Goal: Task Accomplishment & Management: Manage account settings

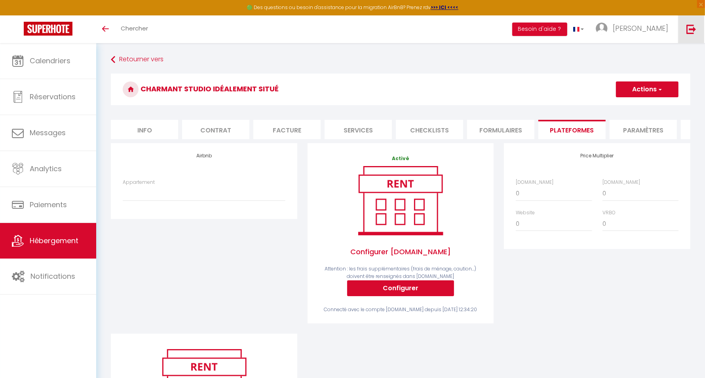
click at [694, 28] on img at bounding box center [691, 29] width 10 height 10
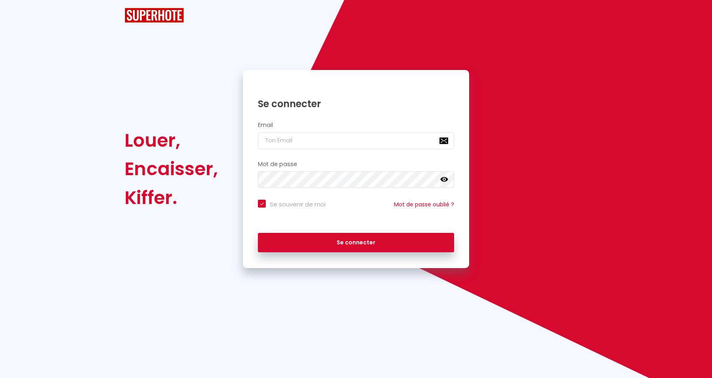
checkbox input "true"
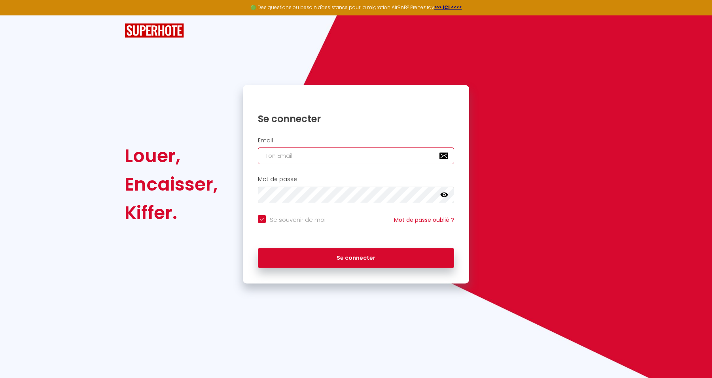
click at [309, 154] on input "email" at bounding box center [356, 156] width 196 height 17
paste input "[EMAIL_ADDRESS][DOMAIN_NAME]"
type input "[EMAIL_ADDRESS][DOMAIN_NAME]"
checkbox input "true"
type input "[EMAIL_ADDRESS][DOMAIN_NAME]"
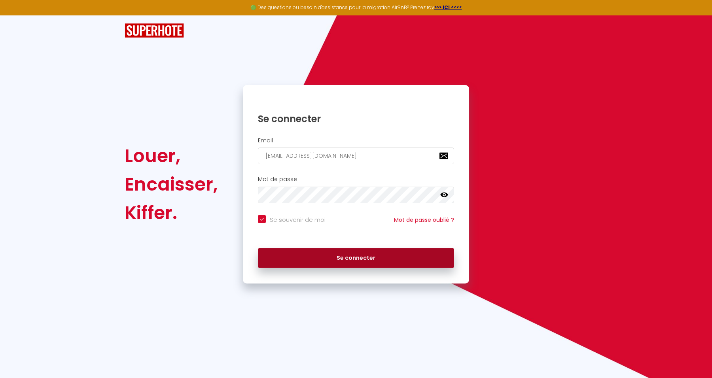
click at [387, 253] on button "Se connecter" at bounding box center [356, 259] width 196 height 20
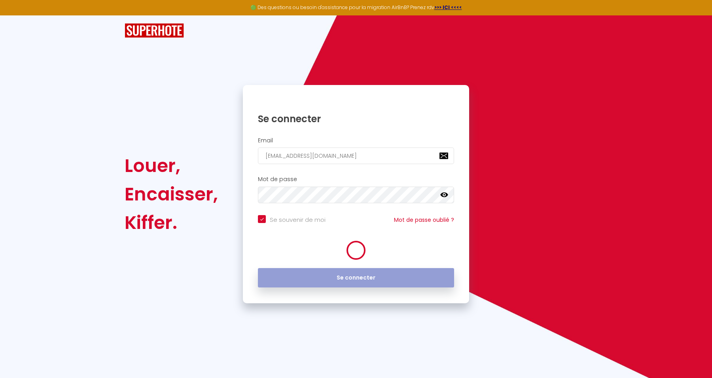
checkbox input "true"
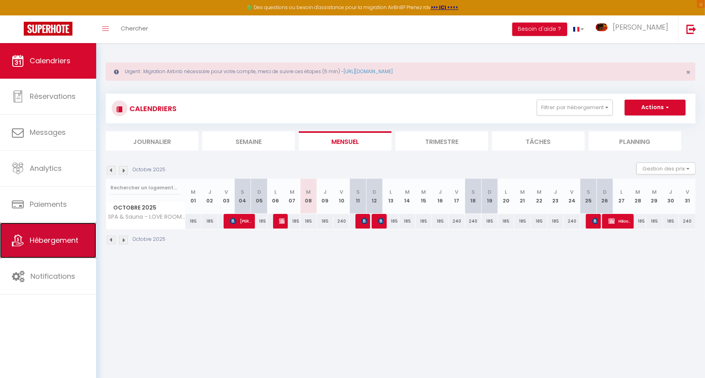
click at [63, 237] on span "Hébergement" at bounding box center [54, 240] width 49 height 10
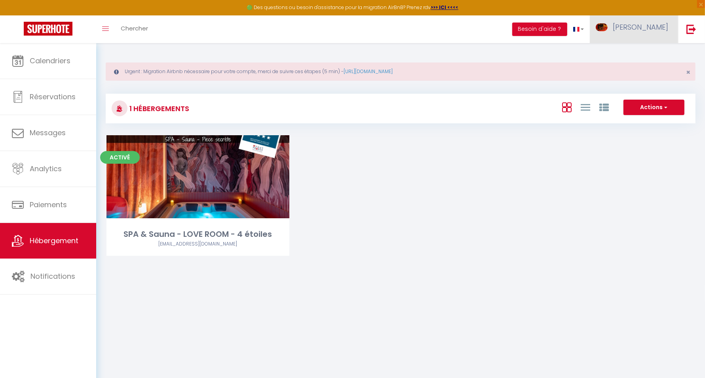
click at [649, 21] on link "[PERSON_NAME]" at bounding box center [634, 29] width 88 height 28
click at [645, 50] on link "Paramètres" at bounding box center [646, 54] width 59 height 13
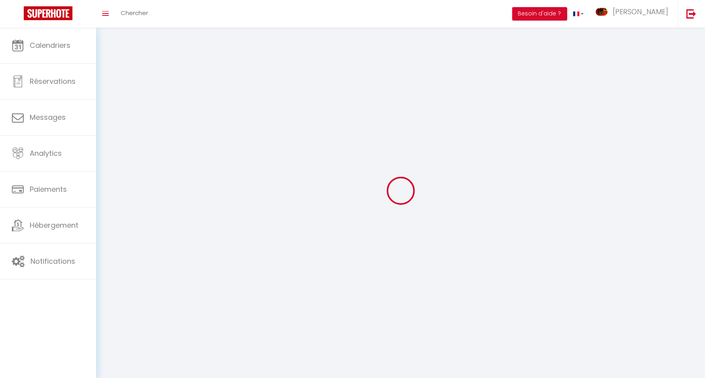
type input "[PERSON_NAME]"
type input "Chouet"
type input "0787352468"
type input "[STREET_ADDRESS]"
type input "39200"
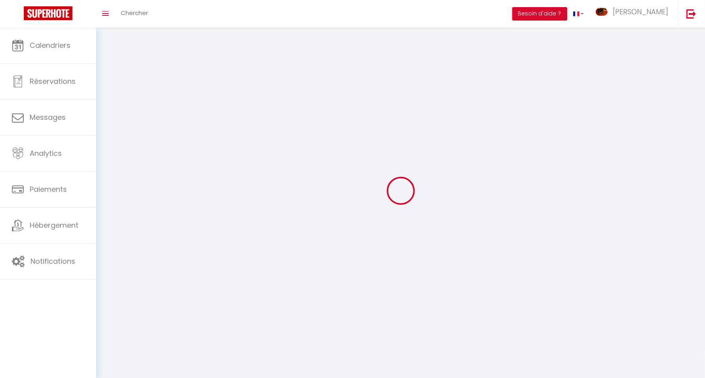
type input "Saint [PERSON_NAME]"
type input "WlxDKAlCIw2No8ZAFZWcYzCwP"
type input "fcmzPKxKgvd5wcTqLO0hmX4jZ"
type input "WlxDKAlCIw2No8ZAFZWcYzCwP"
type input "fcmzPKxKgvd5wcTqLO0hmX4jZ"
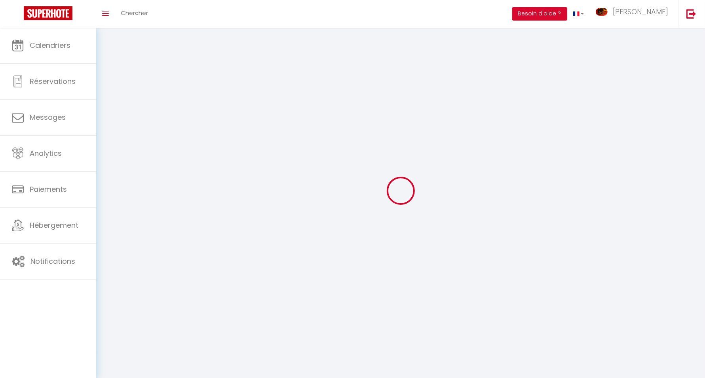
type input "https://app.superhote.com/#/get-available-rentals/fcmzPKxKgvd5wcTqLO0hmX4jZ"
select select "28"
select select "fr"
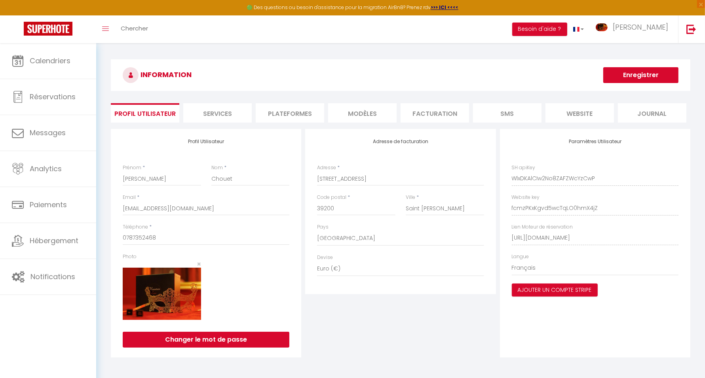
click at [300, 115] on li "Plateformes" at bounding box center [290, 112] width 68 height 19
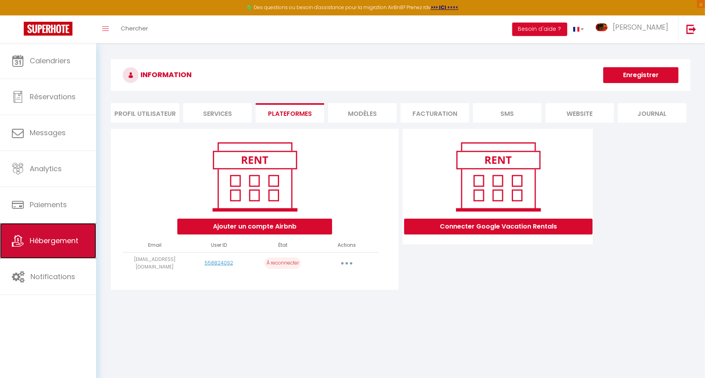
click at [65, 246] on link "Hébergement" at bounding box center [48, 241] width 96 height 36
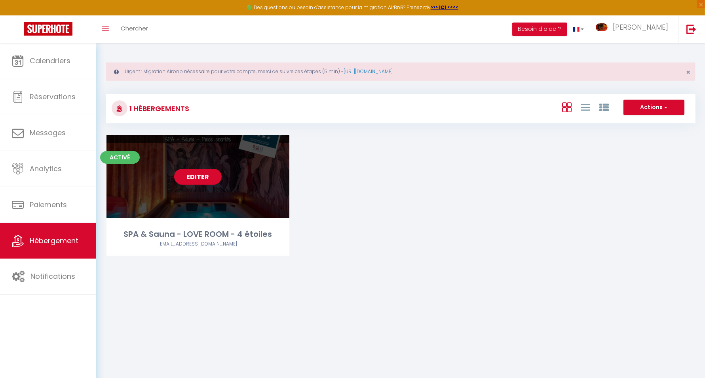
click at [200, 180] on link "Editer" at bounding box center [197, 177] width 47 height 16
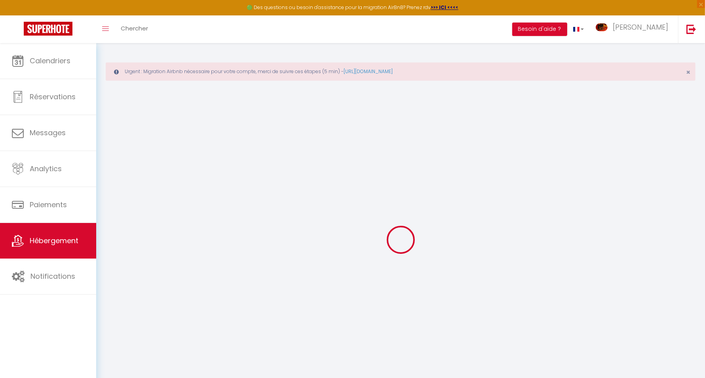
select select
select select "+ 3 %"
select select "+ 20 %"
select select
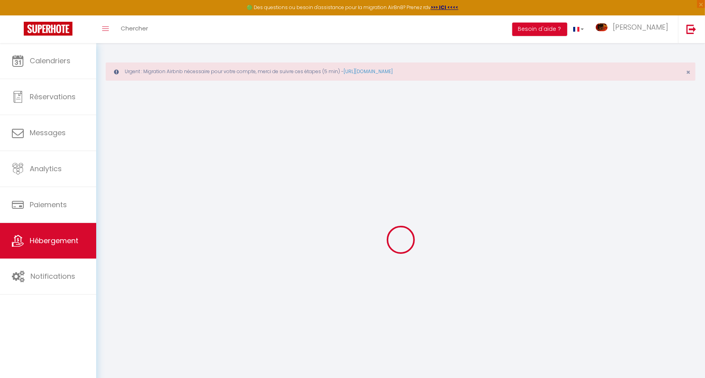
checkbox input "false"
select select
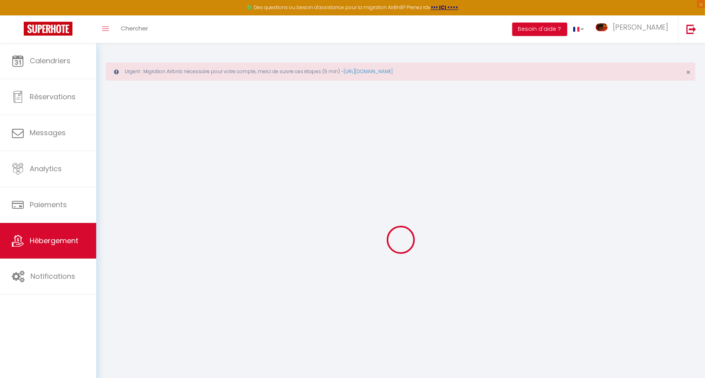
select select "17:00"
select select
select select "11:00"
select select "30"
select select "120"
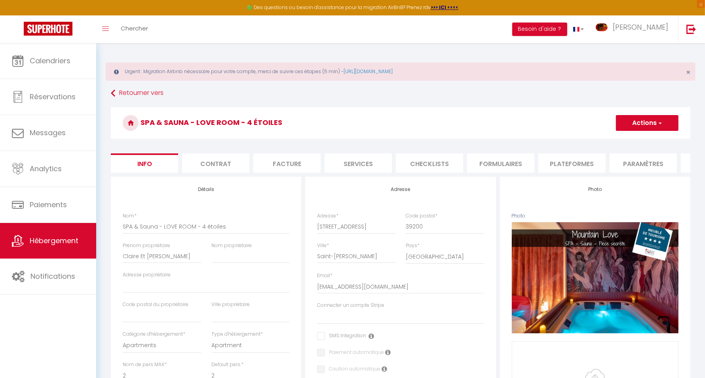
click at [590, 165] on li "Plateformes" at bounding box center [571, 163] width 67 height 19
select select
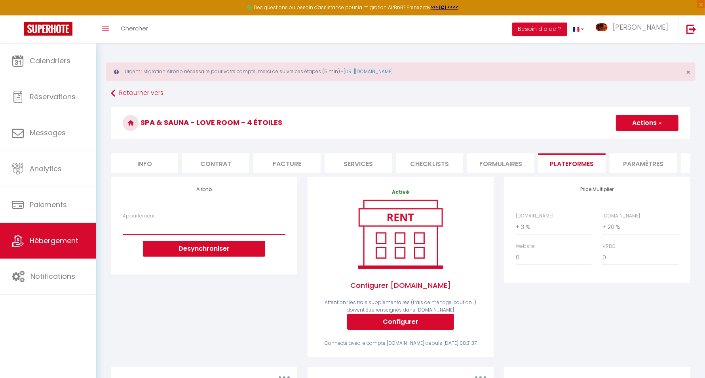
click at [184, 233] on select "Appartement" at bounding box center [204, 227] width 162 height 15
click at [227, 257] on button "Desynchroniser" at bounding box center [204, 249] width 122 height 16
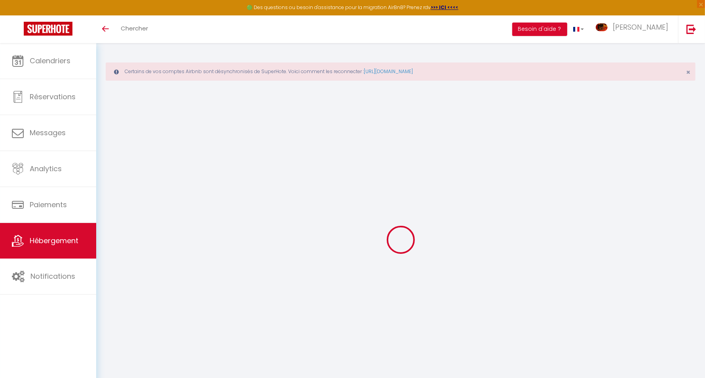
select select "+ 3 %"
select select "+ 20 %"
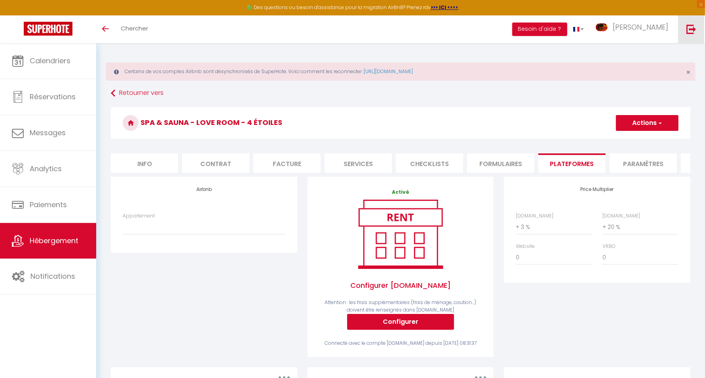
click at [692, 31] on img at bounding box center [691, 29] width 10 height 10
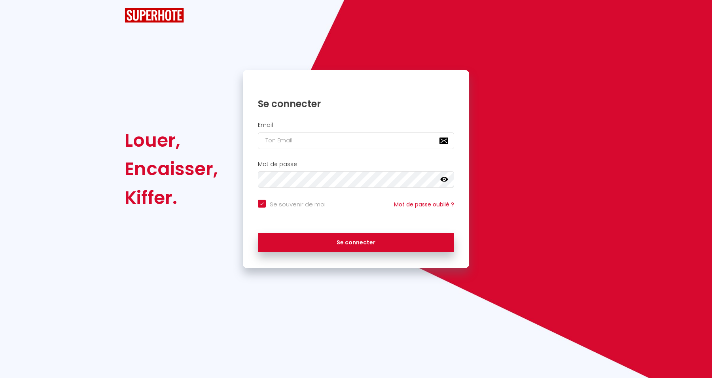
checkbox input "true"
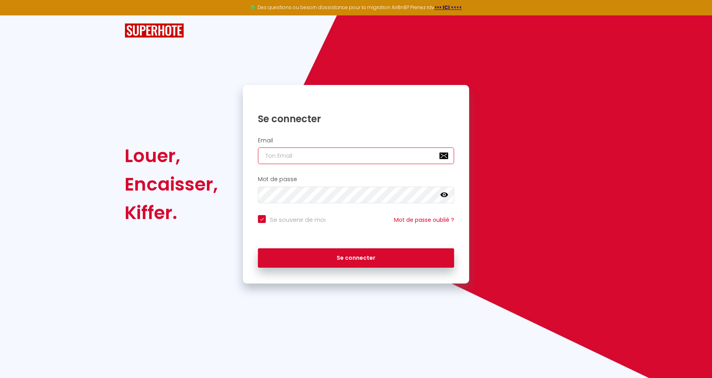
click at [389, 153] on input "email" at bounding box center [356, 156] width 196 height 17
paste input "confortservice.conciergerie@gmail.com"
type input "confortservice.conciergerie@gmail.com"
checkbox input "true"
type input "confortservice.conciergerie@gmail.com"
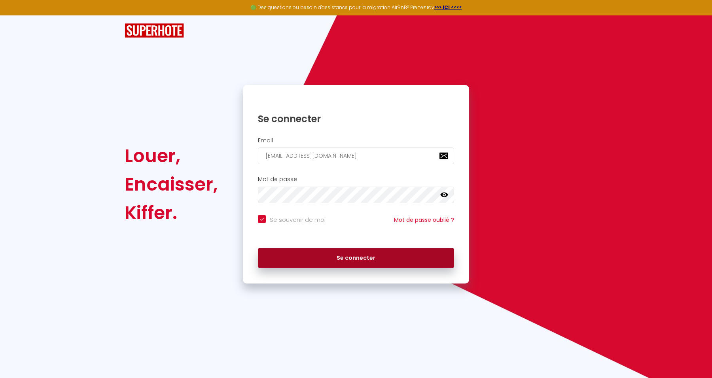
click at [382, 257] on button "Se connecter" at bounding box center [356, 259] width 196 height 20
checkbox input "true"
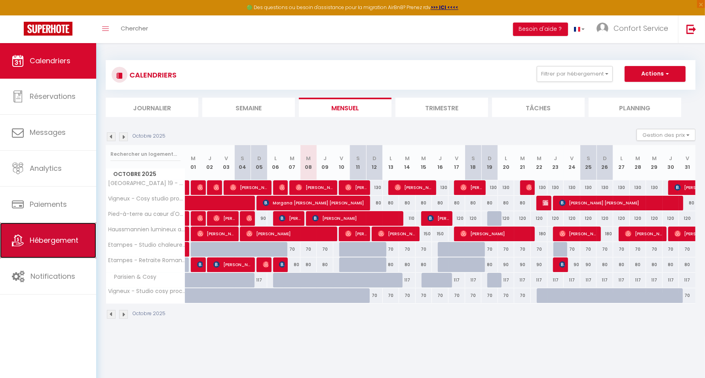
click at [69, 241] on span "Hébergement" at bounding box center [54, 240] width 49 height 10
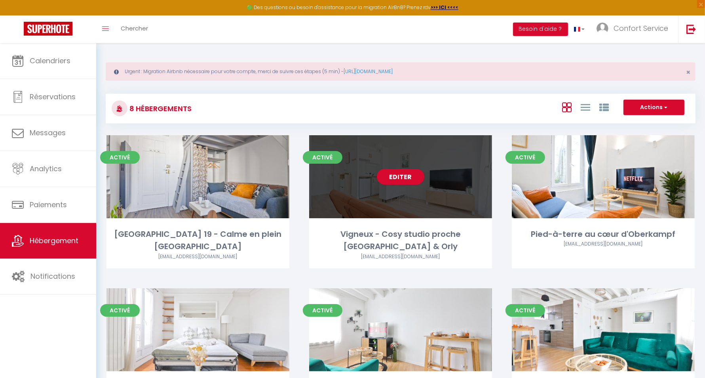
scroll to position [200, 0]
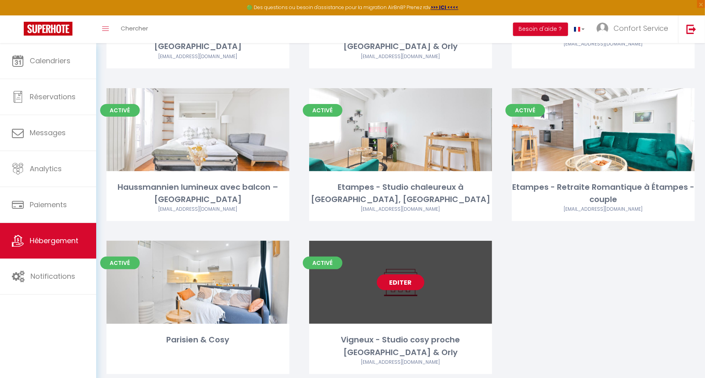
click at [406, 275] on link "Editer" at bounding box center [400, 283] width 47 height 16
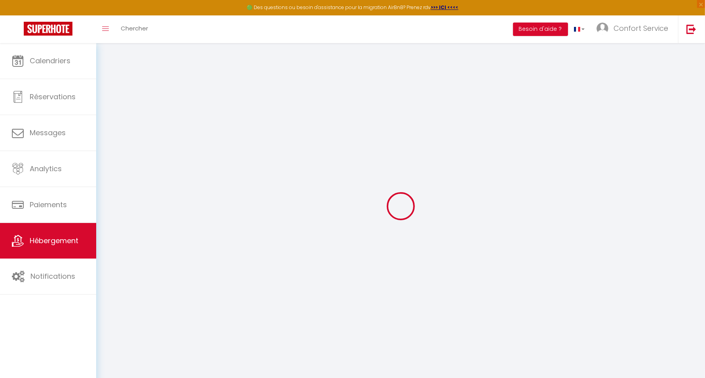
select select
checkbox input "false"
checkbox input "true"
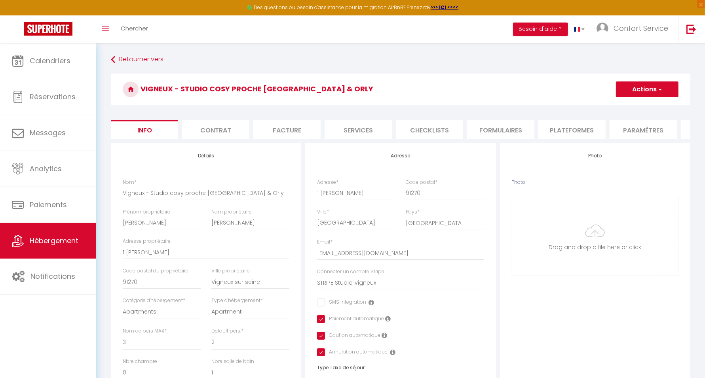
select select
checkbox input "false"
checkbox input "true"
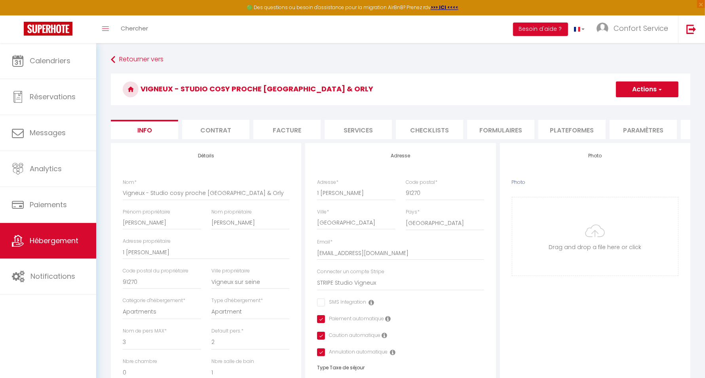
select select
checkbox input "false"
checkbox input "true"
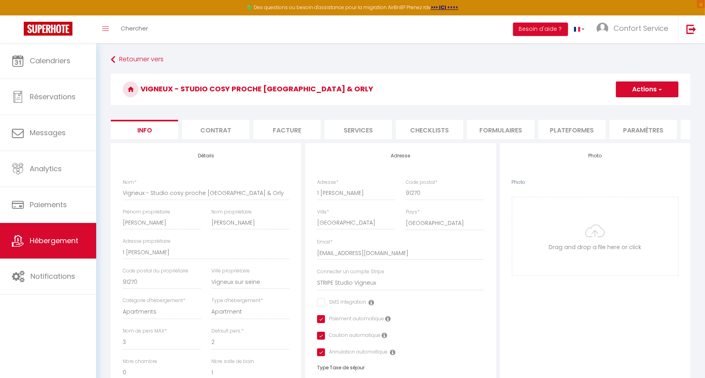
select select
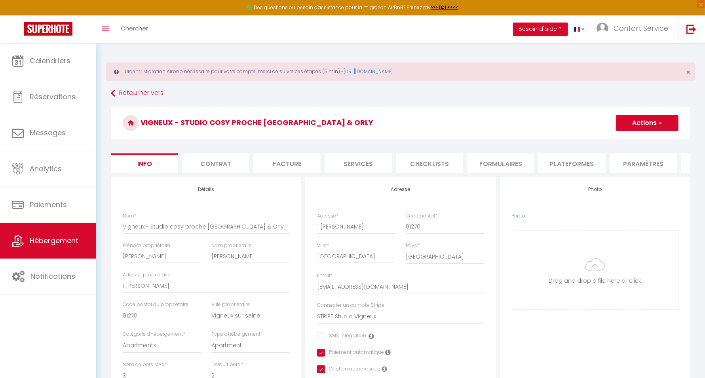
click at [560, 161] on li "Plateformes" at bounding box center [571, 163] width 67 height 19
select select
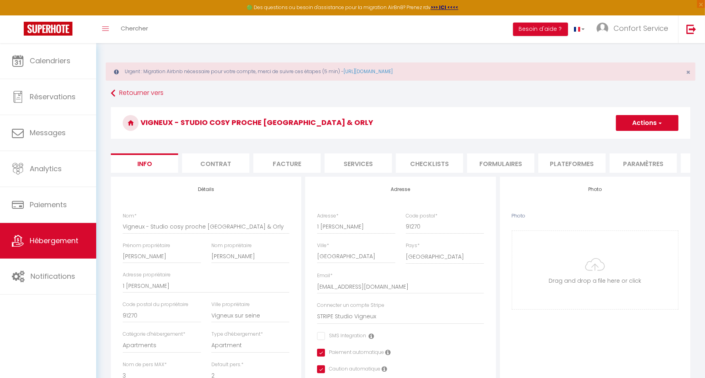
select select
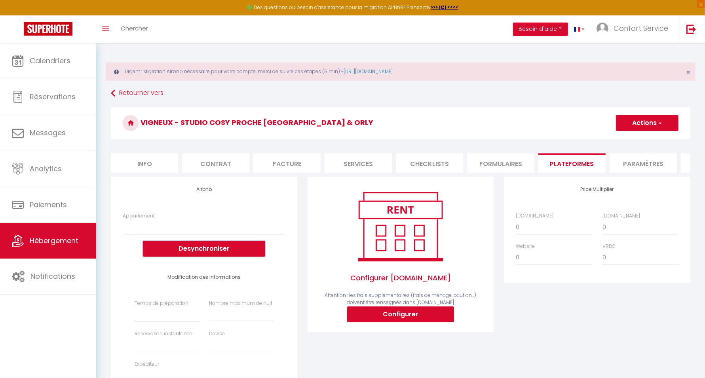
click at [198, 255] on button "Desynchroniser" at bounding box center [204, 249] width 122 height 16
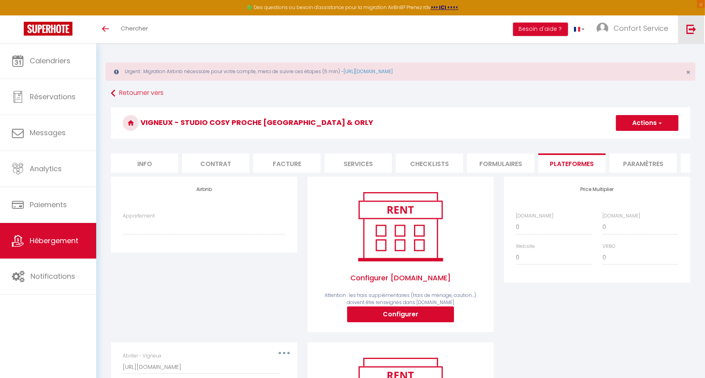
click at [694, 33] on img at bounding box center [691, 29] width 10 height 10
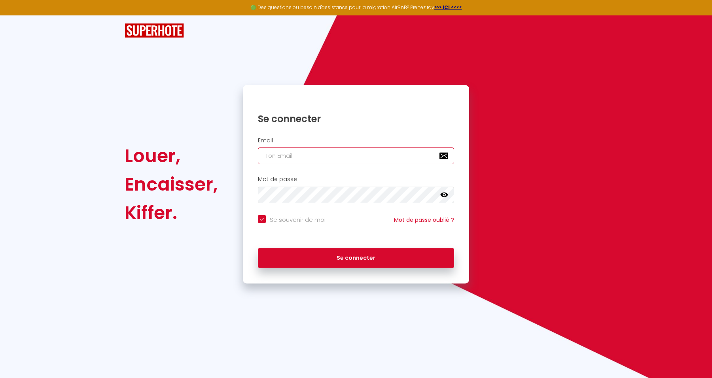
click at [328, 163] on input "email" at bounding box center [356, 156] width 196 height 17
type input "v"
checkbox input "true"
paste input "conciergerie.flavie@gmail.com"
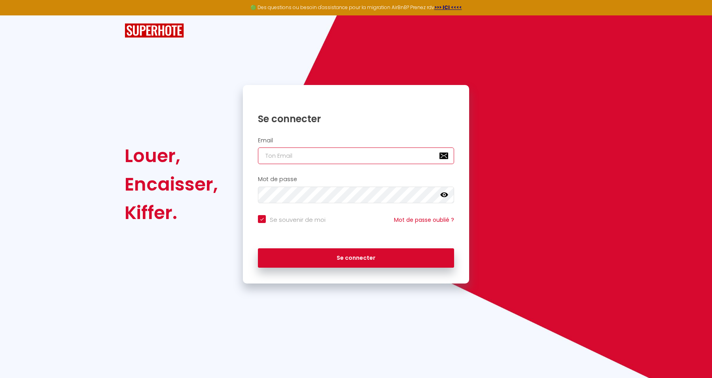
type input "conciergerie.flavie@gmail.com"
checkbox input "true"
type input "conciergerie.flavie@gmail.com"
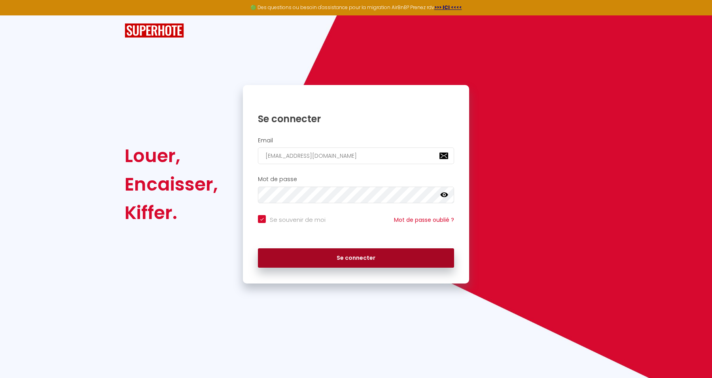
click at [430, 254] on button "Se connecter" at bounding box center [356, 259] width 196 height 20
checkbox input "true"
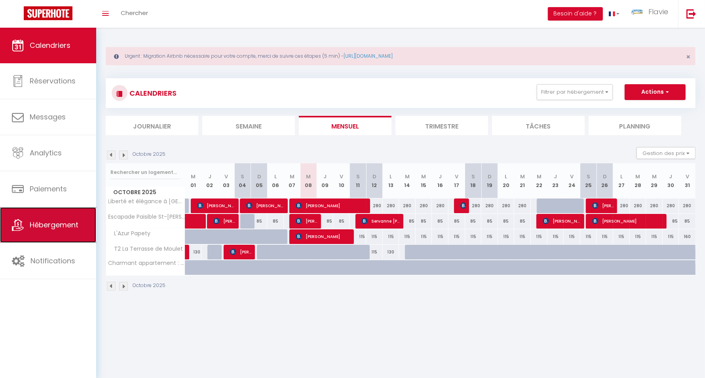
click at [70, 234] on link "Hébergement" at bounding box center [48, 225] width 96 height 36
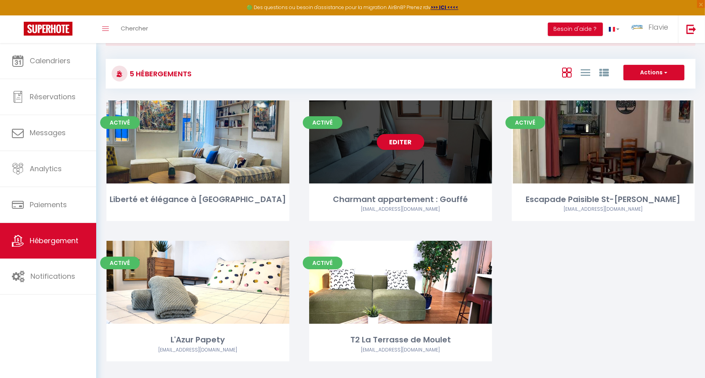
scroll to position [47, 0]
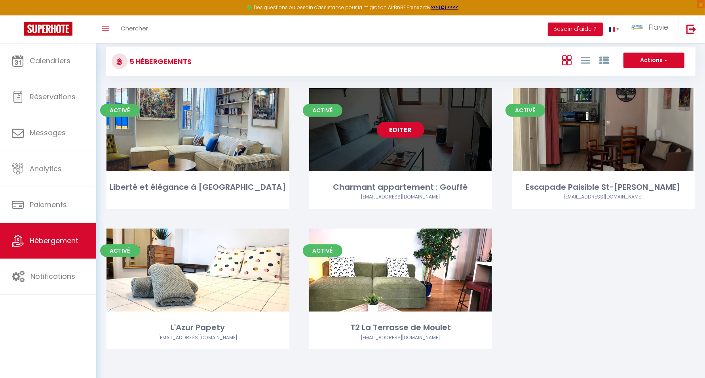
click at [403, 130] on link "Editer" at bounding box center [400, 130] width 47 height 16
select select "3"
select select "2"
select select "1"
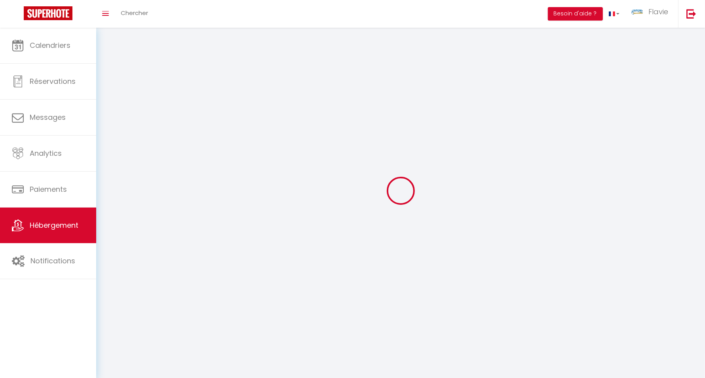
select select
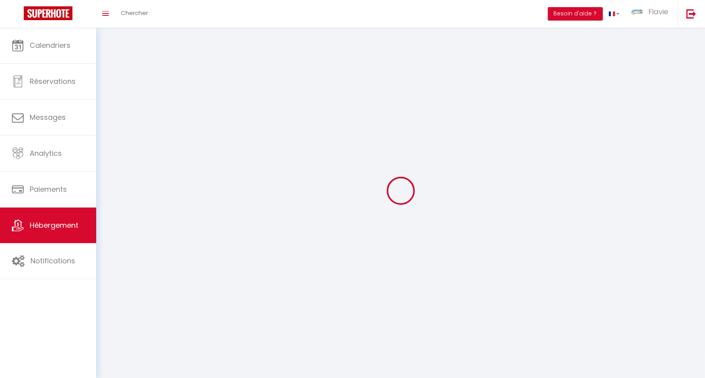
select select
checkbox input "false"
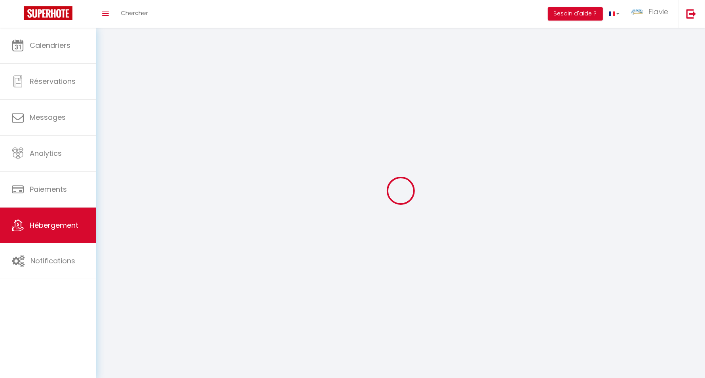
select select
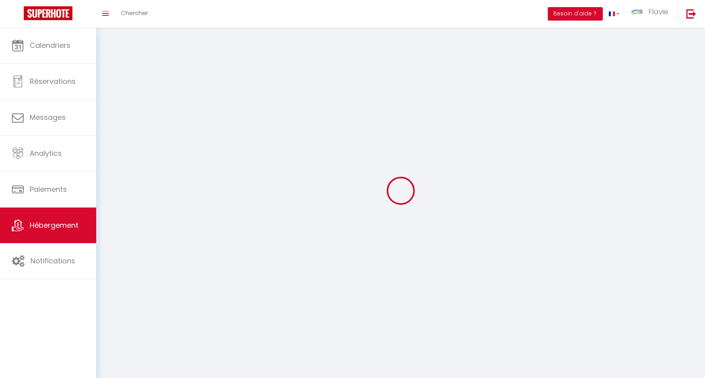
select select
checkbox input "false"
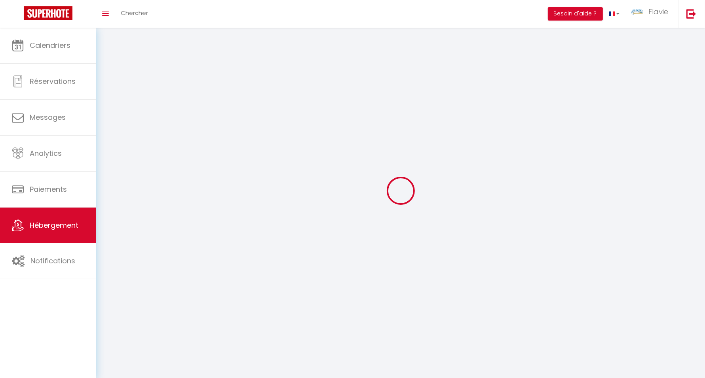
checkbox input "false"
select select
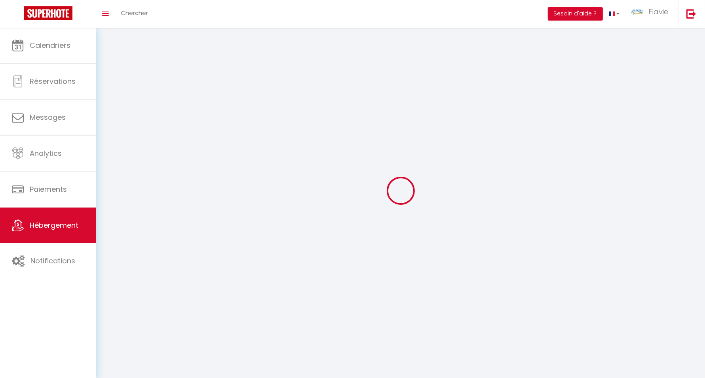
select select
checkbox input "false"
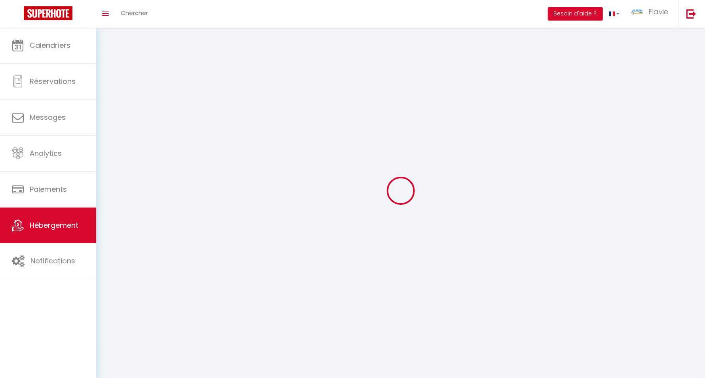
checkbox input "false"
select select
select select "1"
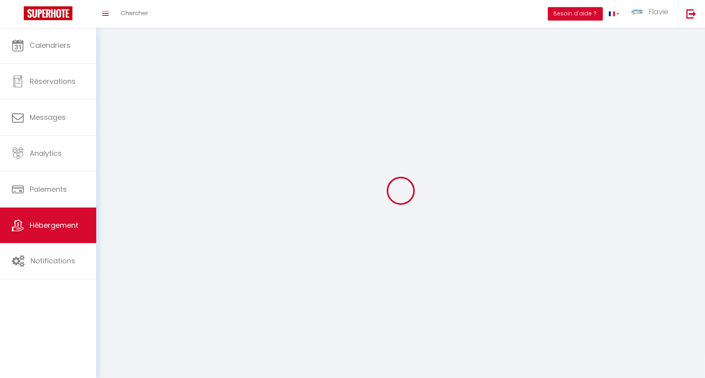
select select
select select "28"
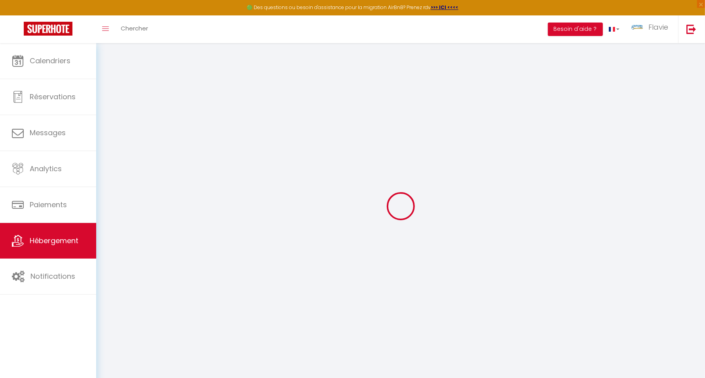
select select
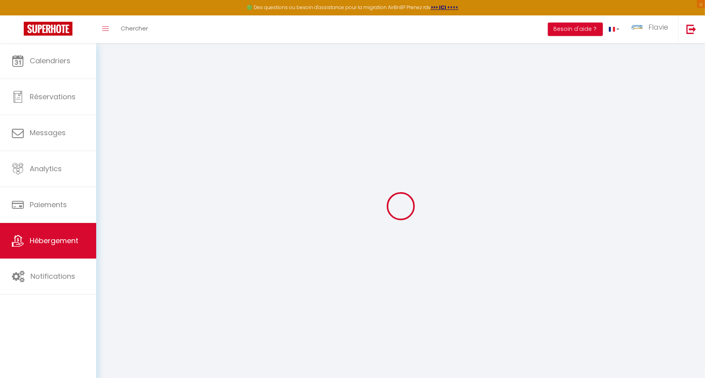
select select
checkbox input "false"
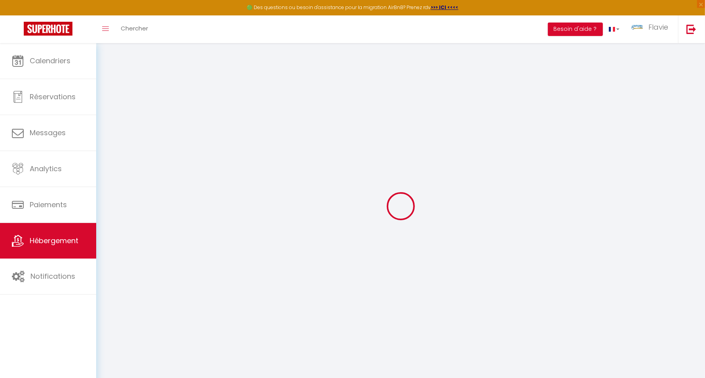
select select
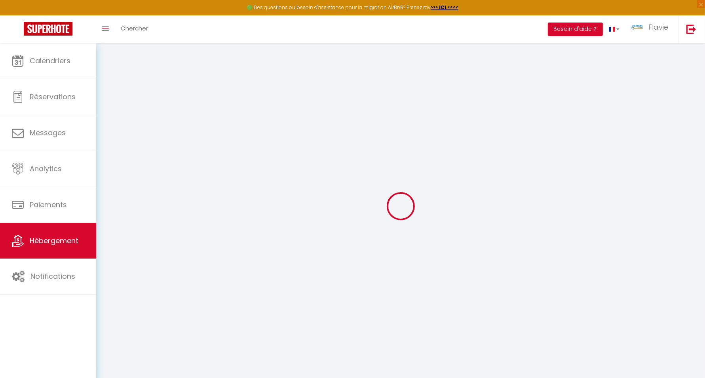
select select
checkbox input "false"
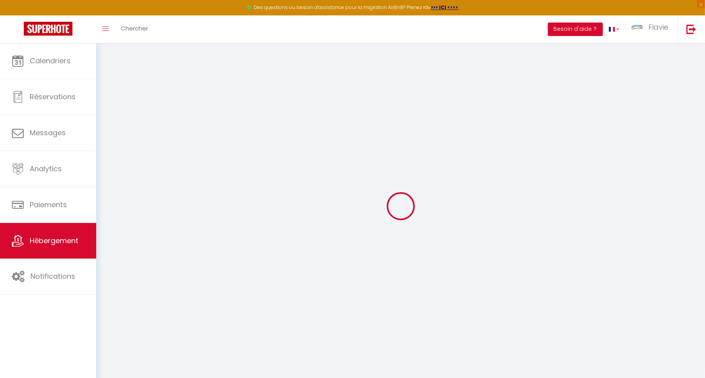
checkbox input "false"
select select
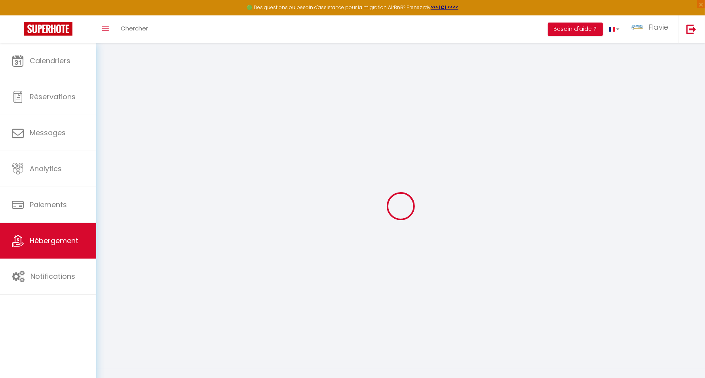
select select
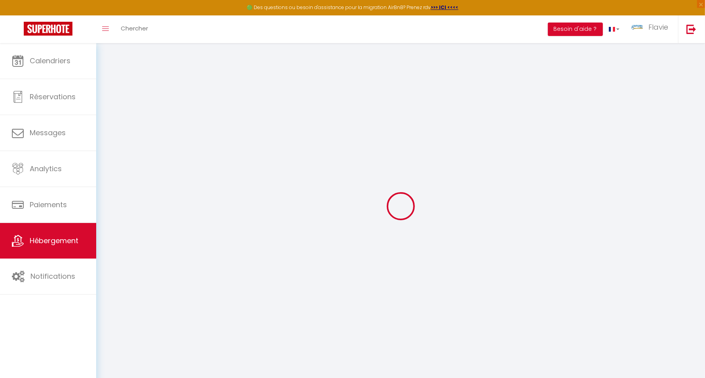
checkbox input "false"
select select
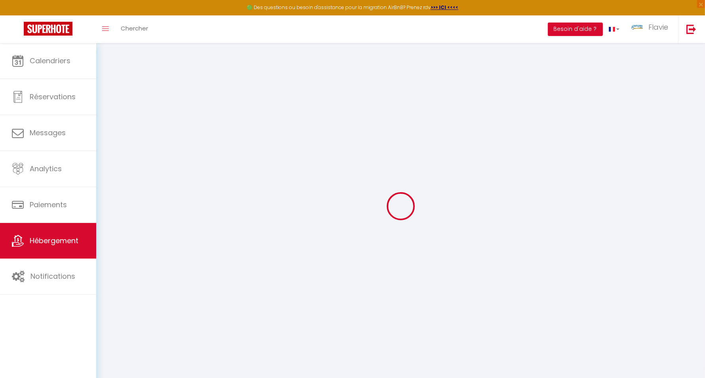
select select
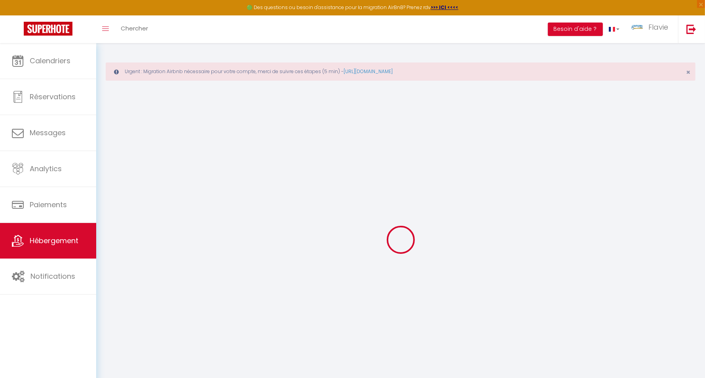
type input "Charmant appartement : Gouffé"
type input "Vanina Florence Charlotte"
type input "1 bd des Frênes Godchot"
type input "13005"
type input "[GEOGRAPHIC_DATA]"
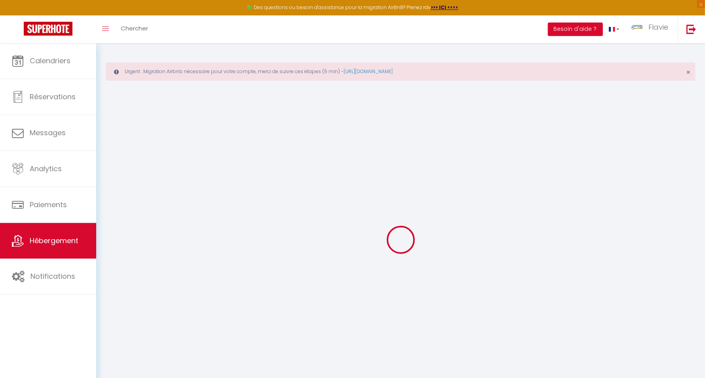
type input "89"
type input "10"
type input "35"
select select
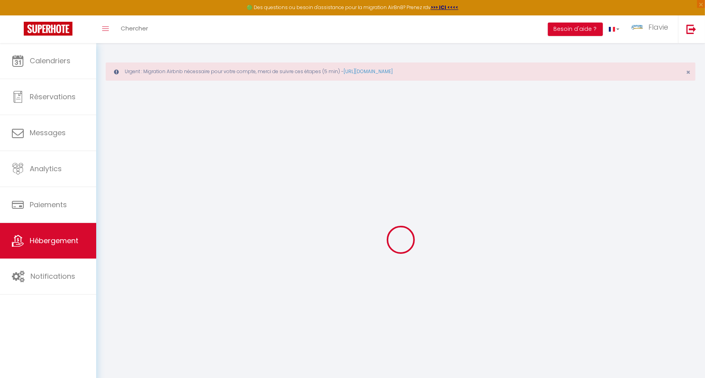
select select
type input "60 Cours Gouffé"
type input "13006"
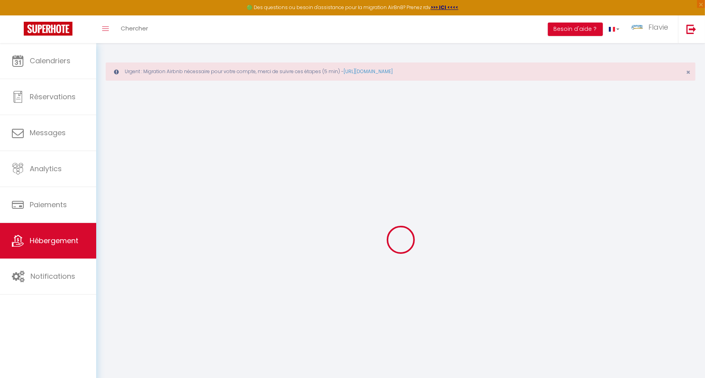
type input "[GEOGRAPHIC_DATA]"
type input "conciergerie.flavie@gmail.com"
select select
checkbox input "false"
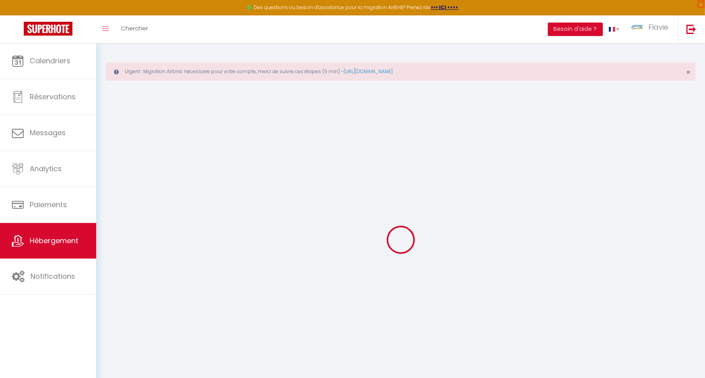
checkbox input "false"
select select
type input "0"
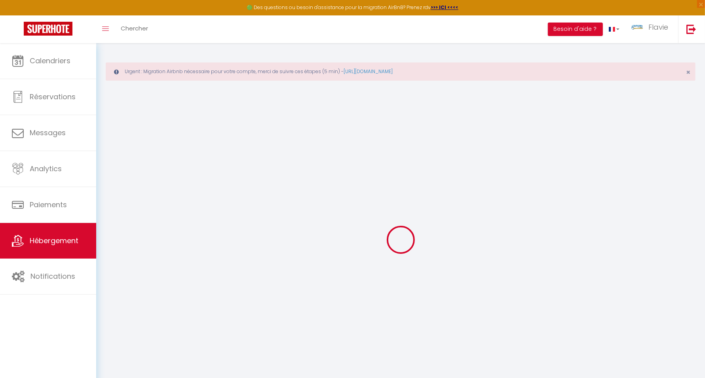
type input "0"
select select
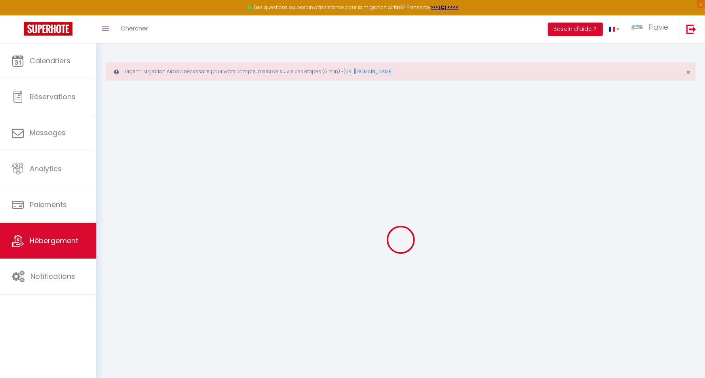
select select
checkbox input "false"
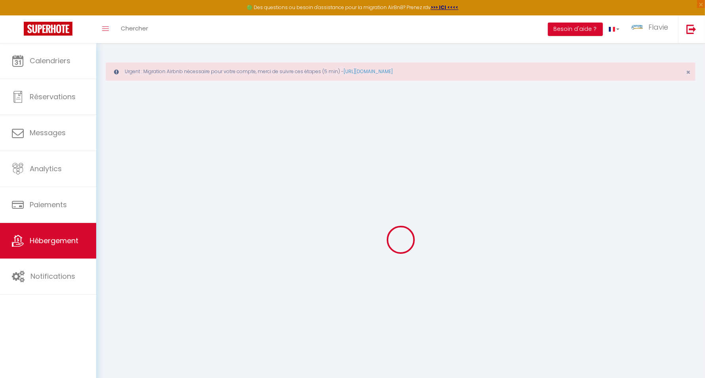
checkbox input "false"
select select
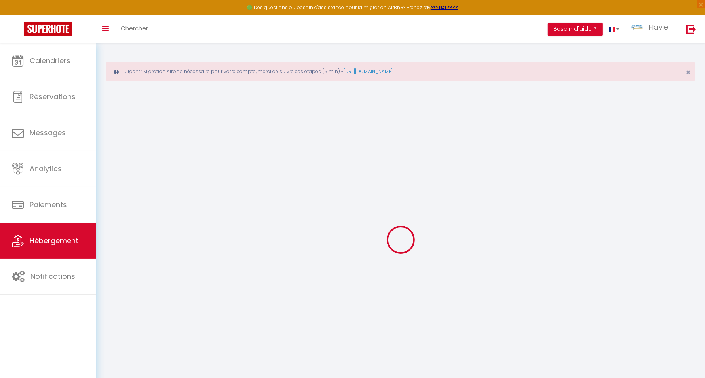
select select
checkbox input "false"
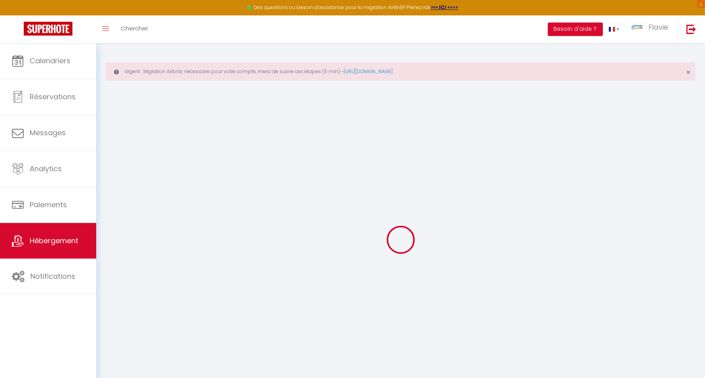
checkbox input "false"
select select
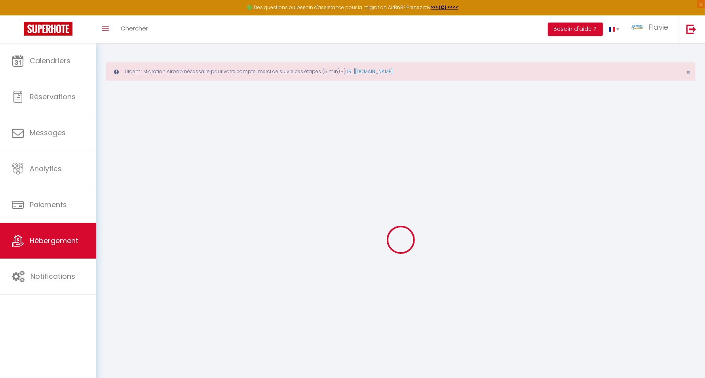
select select
checkbox input "false"
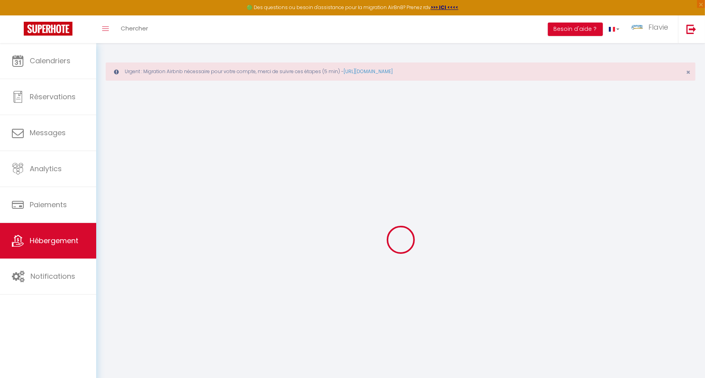
checkbox input "false"
select select
checkbox input "false"
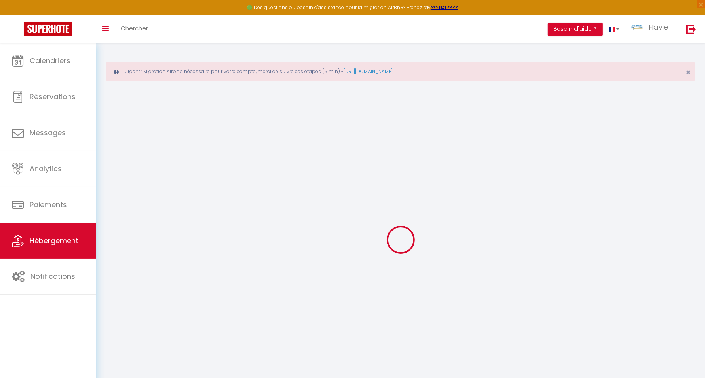
checkbox input "false"
select select "15:00"
select select "21:30"
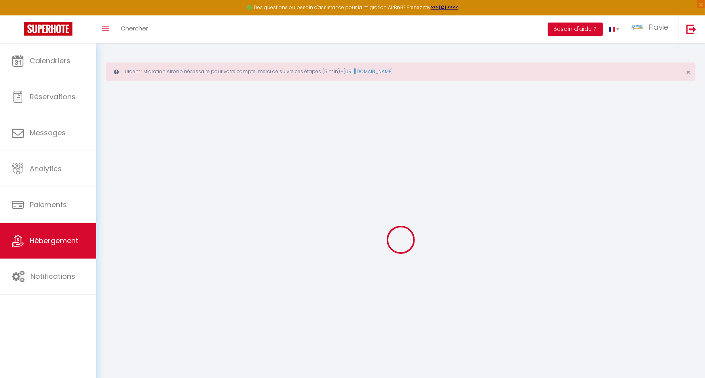
select select "11:00"
select select "15"
select select "30"
select select
checkbox input "false"
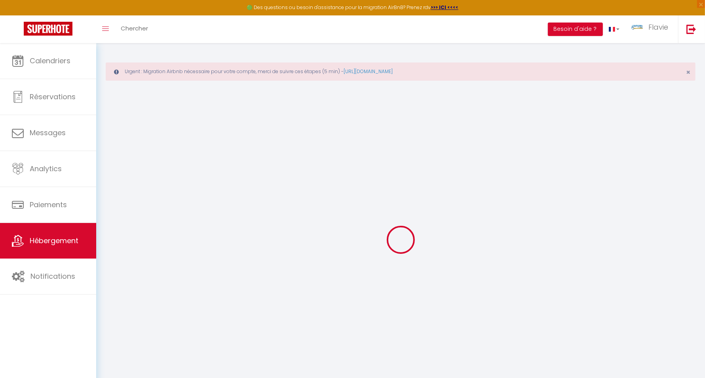
checkbox input "false"
select select
checkbox input "false"
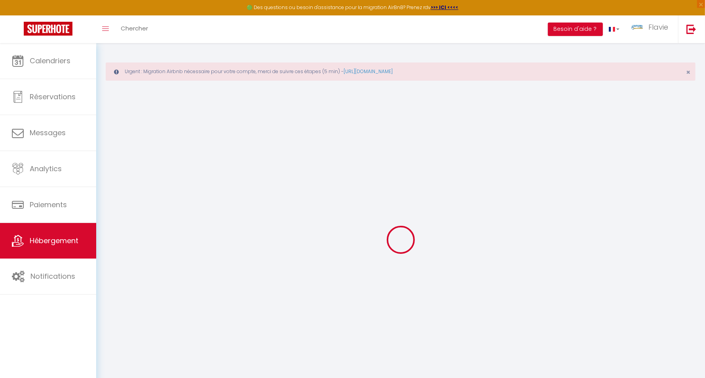
checkbox input "false"
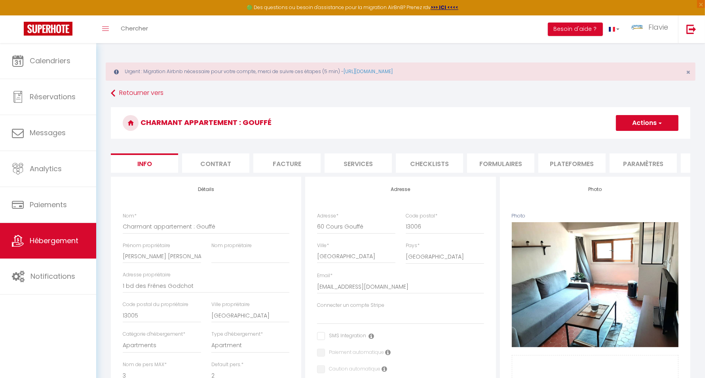
click at [569, 161] on li "Plateformes" at bounding box center [571, 163] width 67 height 19
select select
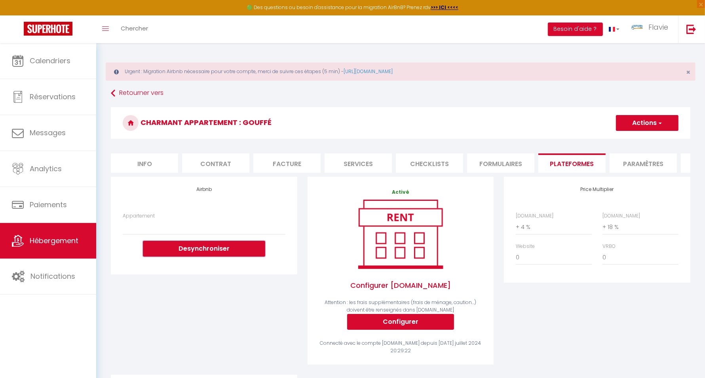
click at [224, 256] on button "Desynchroniser" at bounding box center [204, 249] width 122 height 16
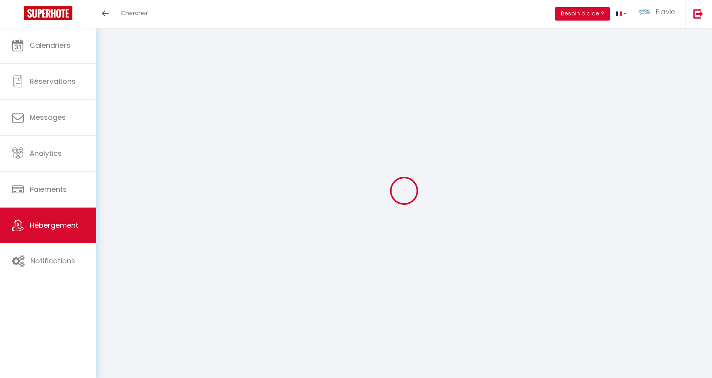
select select "+ 4 %"
select select "+ 18 %"
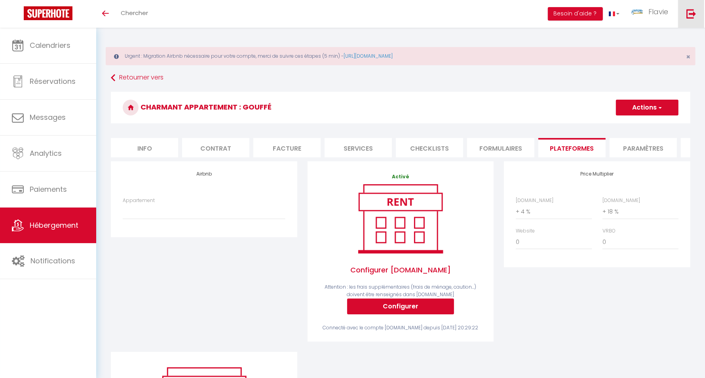
click at [691, 20] on link at bounding box center [691, 14] width 26 height 28
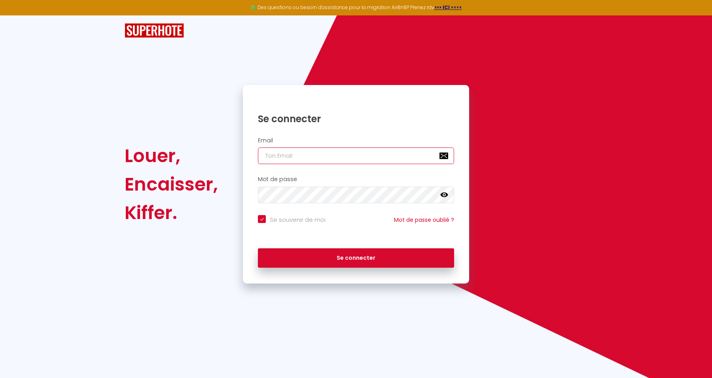
click at [331, 154] on input "email" at bounding box center [356, 156] width 196 height 17
paste input "aenj.invest@gmail.com"
type input "aenj.invest@gmail.com"
checkbox input "true"
type input "aenj.invest@gmail.com"
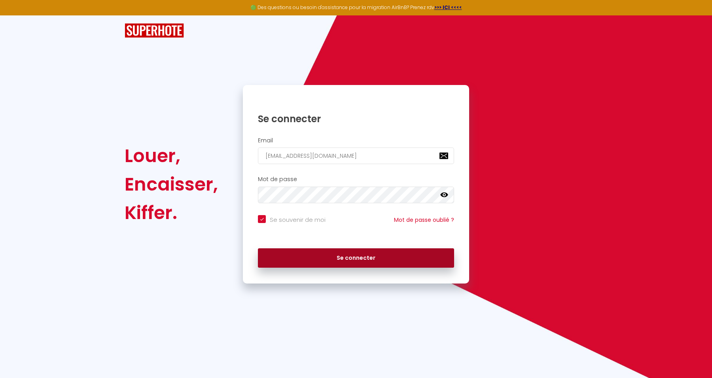
click at [409, 254] on button "Se connecter" at bounding box center [356, 259] width 196 height 20
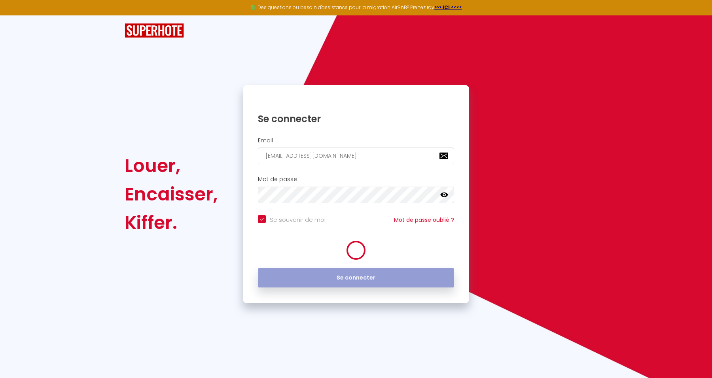
checkbox input "true"
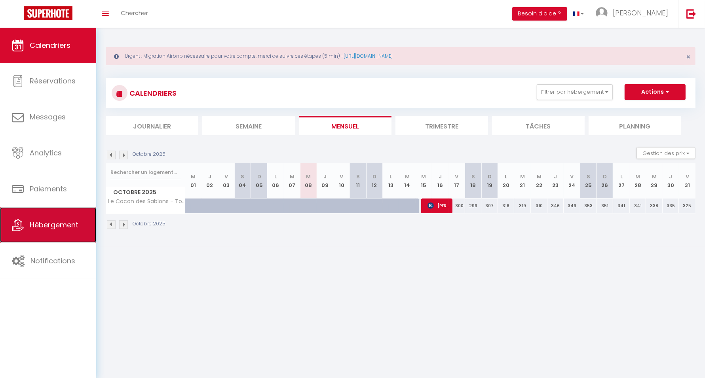
click at [55, 225] on span "Hébergement" at bounding box center [54, 225] width 49 height 10
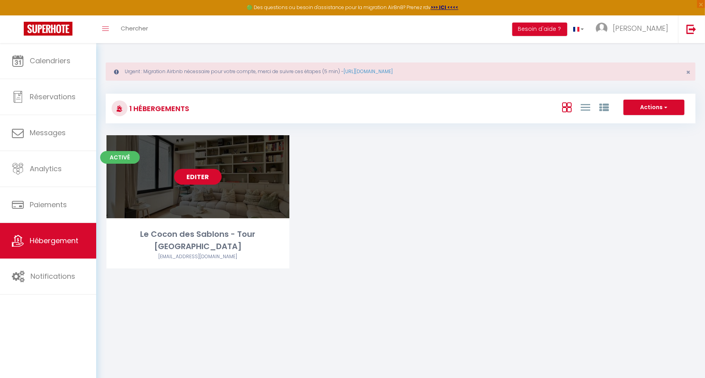
click at [202, 175] on link "Editer" at bounding box center [197, 177] width 47 height 16
select select "3"
select select "2"
select select "1"
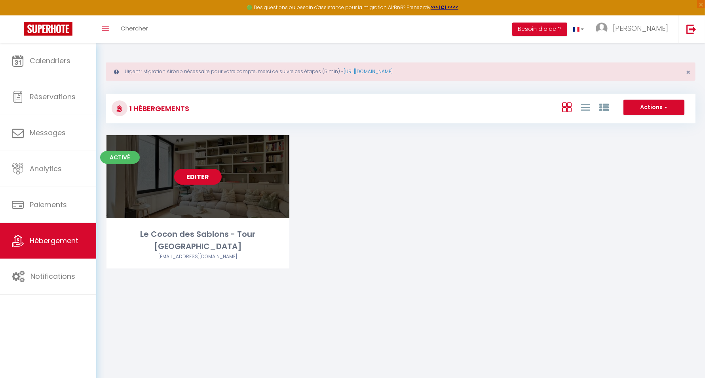
select select
select select "28"
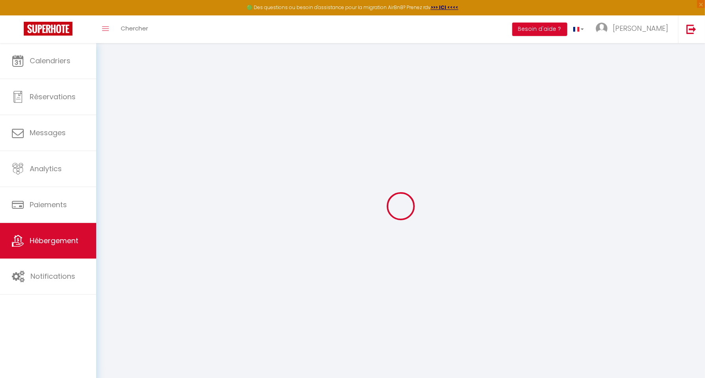
select select
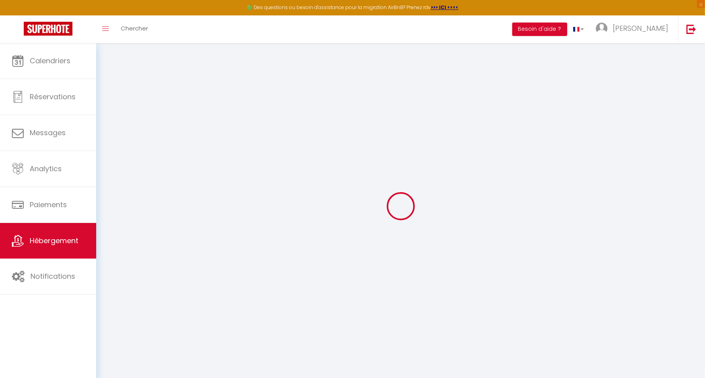
select select
checkbox input "false"
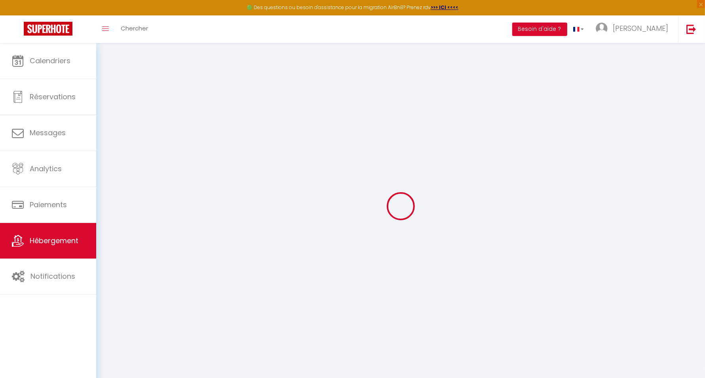
select select
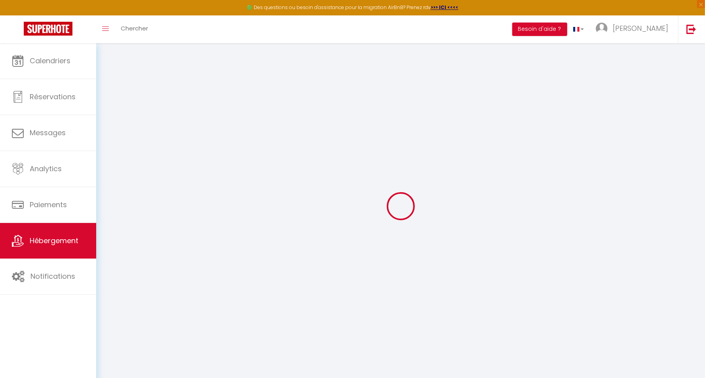
select select
checkbox input "false"
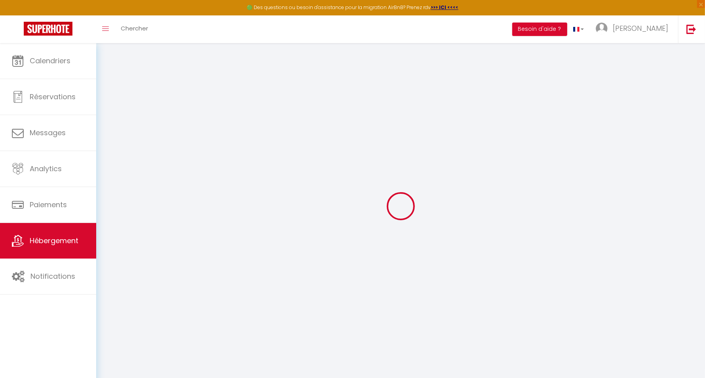
checkbox input "false"
select select
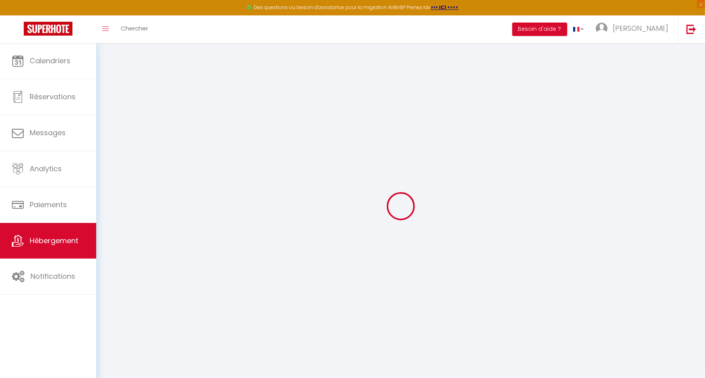
select select
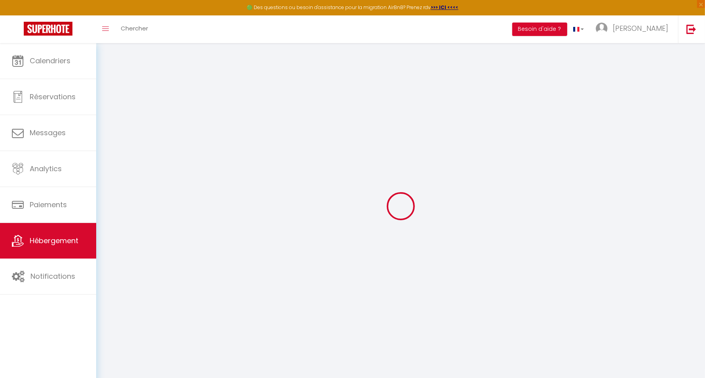
checkbox input "false"
select select
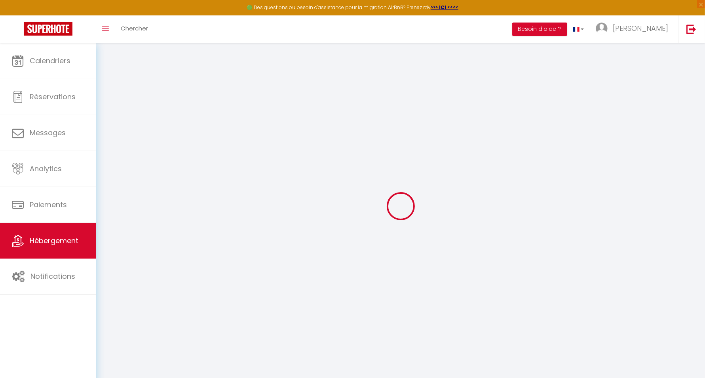
select select
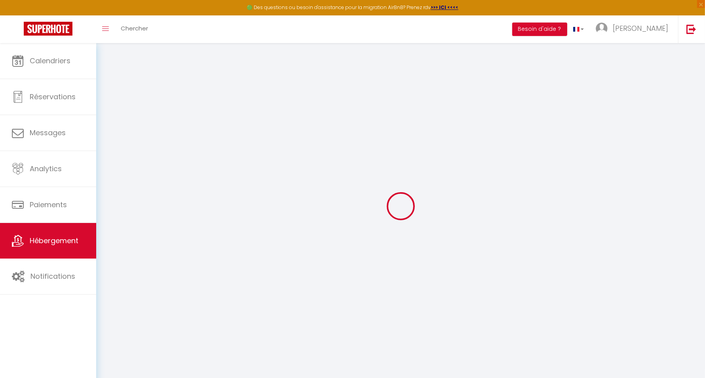
select select
checkbox input "false"
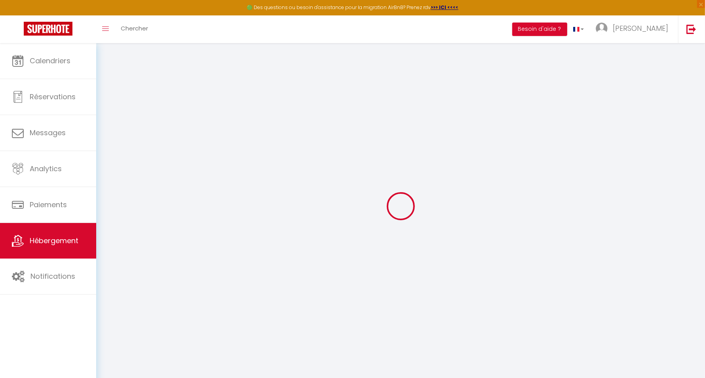
checkbox input "false"
select select
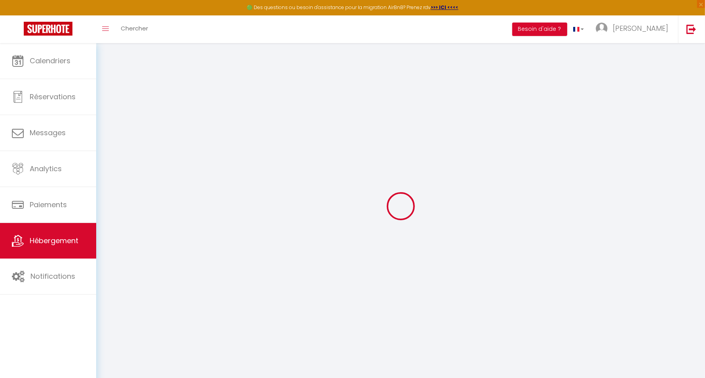
select select
checkbox input "false"
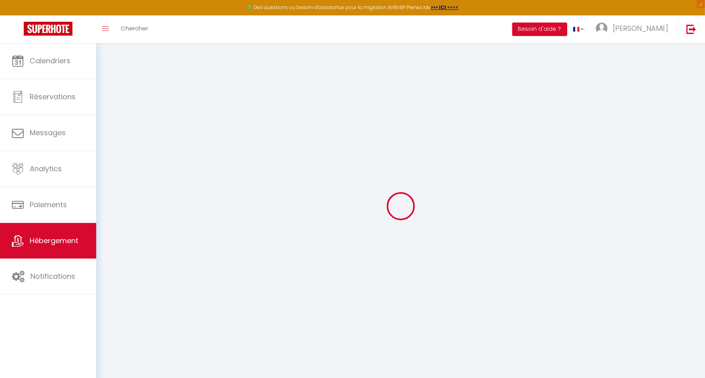
checkbox input "false"
select select
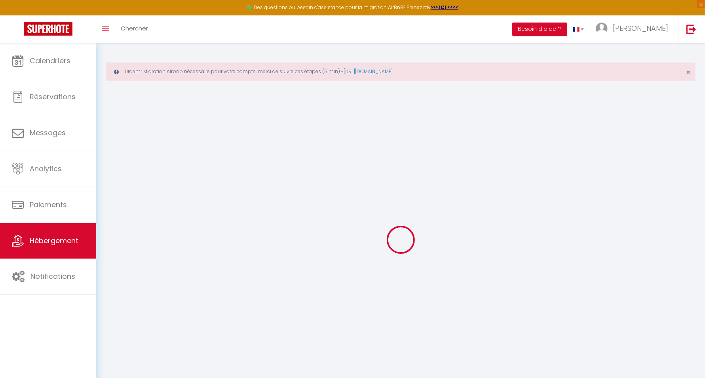
type input "Le Cocon des Sablons - Tour Eiffel Champs Elysées"
type input "Ali"
type input "EL ABBASSY"
type input "14 rue des Sablons, 75116"
type input "75116"
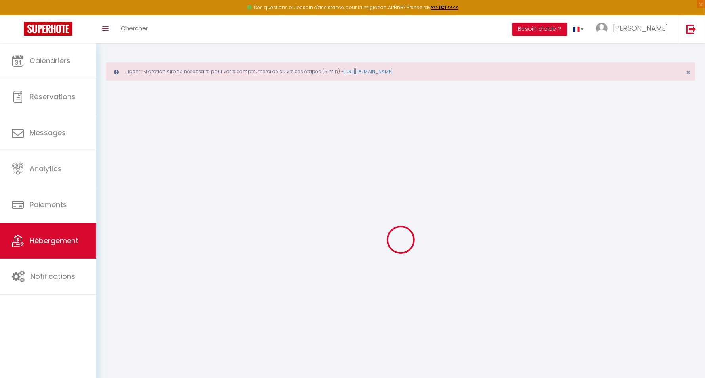
type input "Paris"
select select "6"
select select "4"
select select "2"
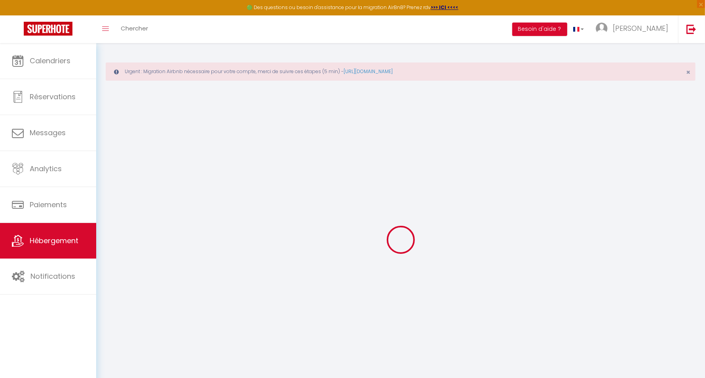
type input "200"
type input "50"
type input "70"
type input "16.25"
type input "14.95"
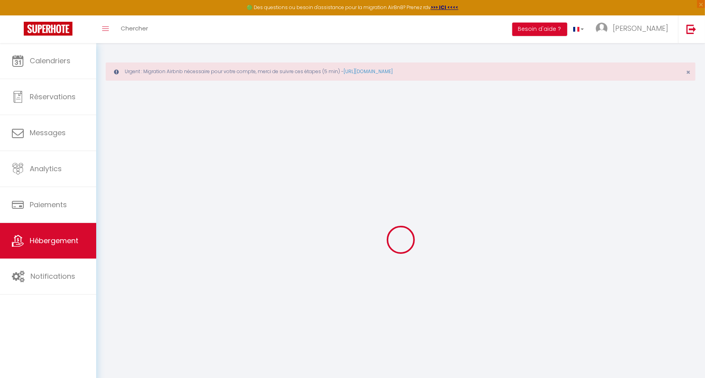
select select
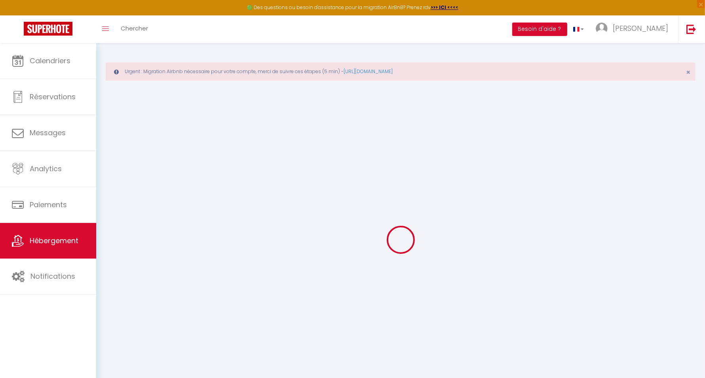
type input "14 Rue des Sablons"
type input "75016"
type input "Paris"
type input "aenj.invest@gmail.com"
select select "10326"
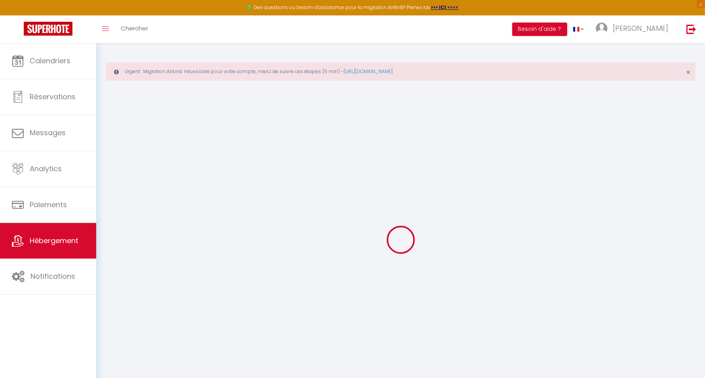
checkbox input "false"
radio input "true"
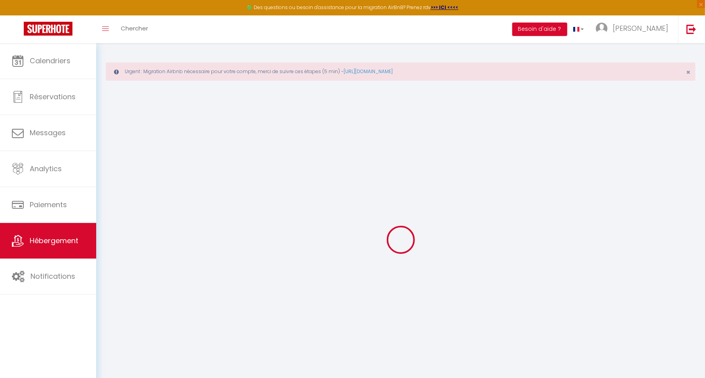
type input "0"
select select
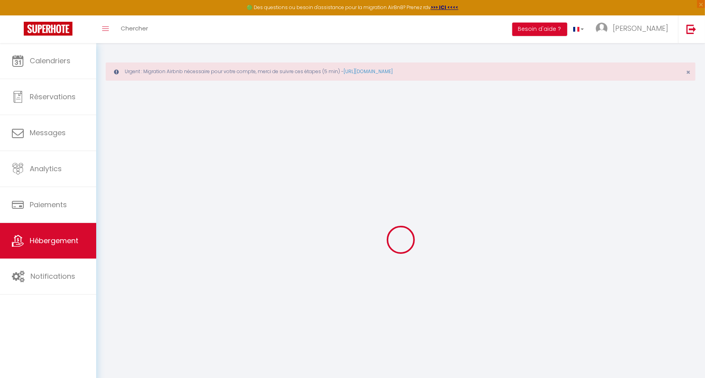
select select
checkbox input "false"
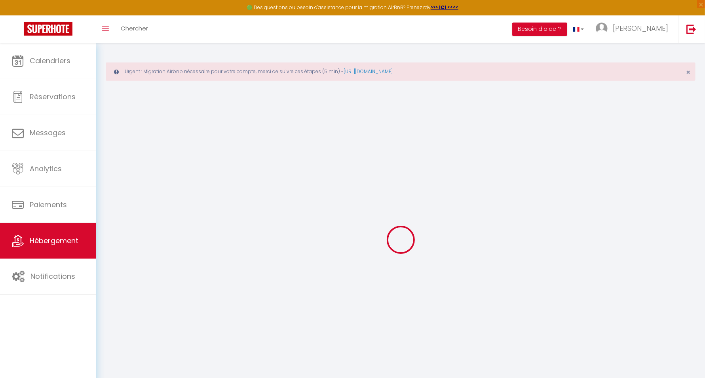
checkbox input "false"
select select
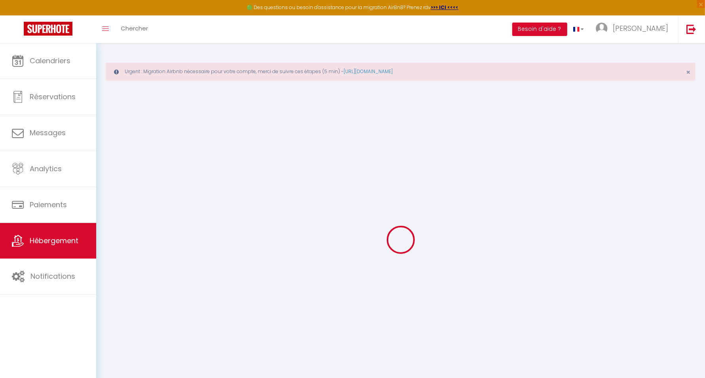
select select
checkbox input "false"
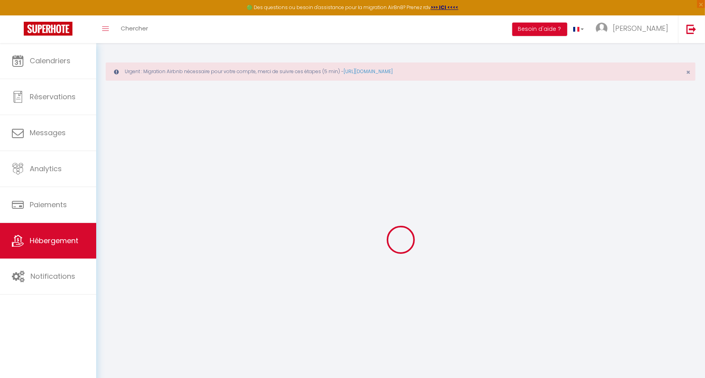
checkbox input "false"
select select
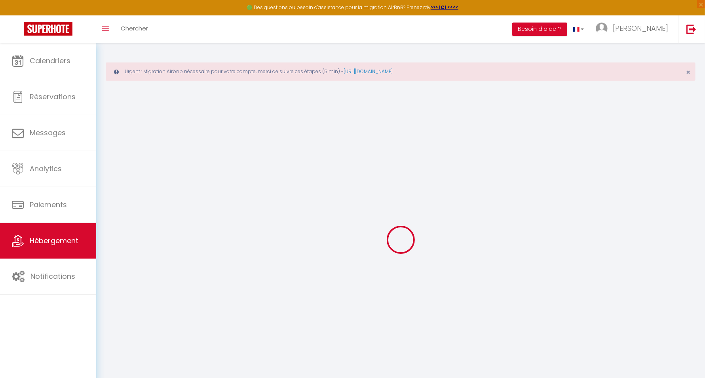
select select
checkbox input "false"
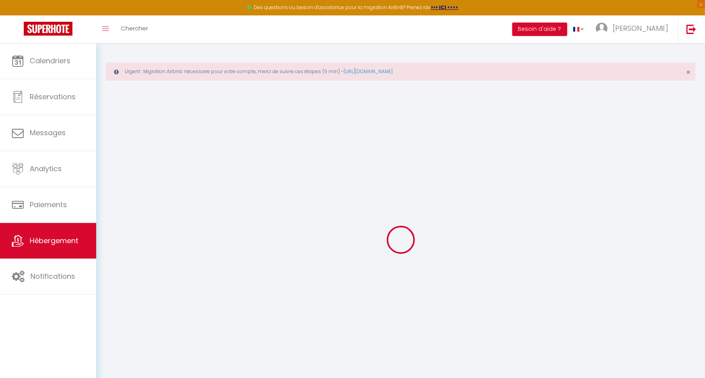
checkbox input "false"
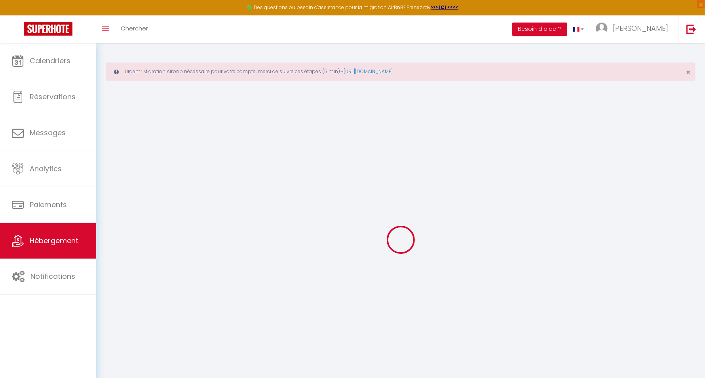
checkbox input "false"
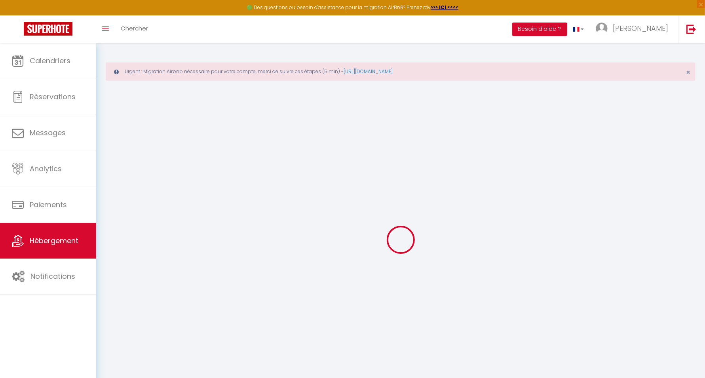
checkbox input "false"
select select "16:00"
select select
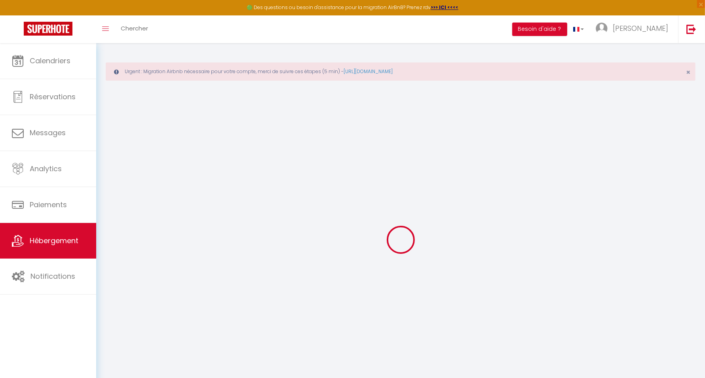
select select "11:00"
select select "30"
select select "120"
select select "34307"
select select "+ 4 %"
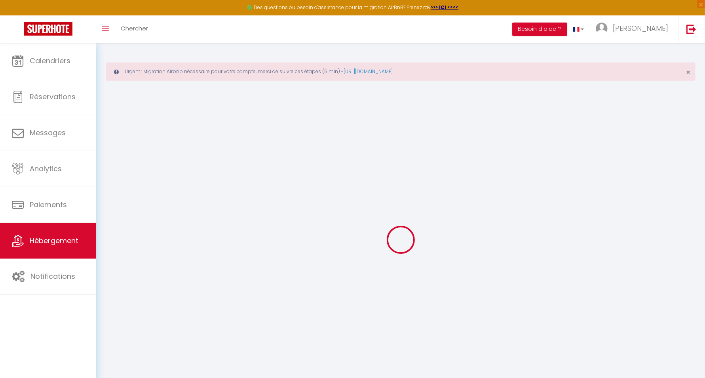
select select "+ 30 %"
select select "+ 4 %"
select select "6172-1201595877726192531"
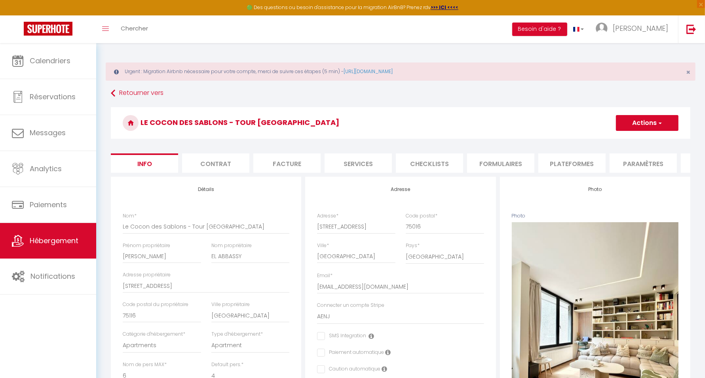
click at [557, 162] on li "Plateformes" at bounding box center [571, 163] width 67 height 19
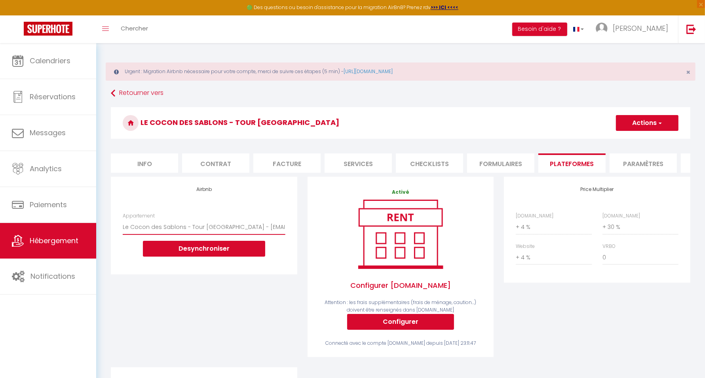
click at [208, 230] on select "Le Cocon des Sablons - Tour Eiffel Champs Elysées - aenj.invest@gmail.com" at bounding box center [204, 227] width 162 height 15
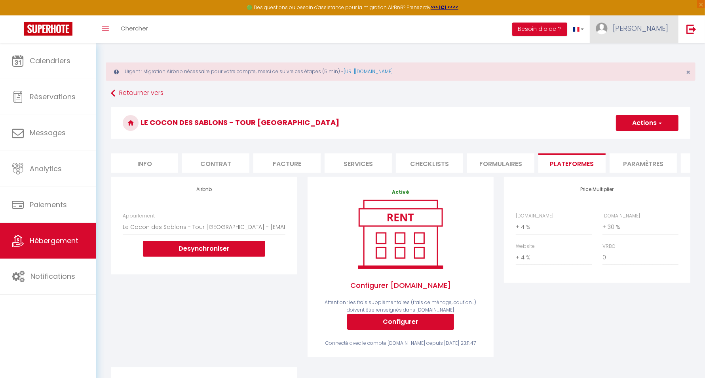
click at [661, 27] on span "Ali" at bounding box center [640, 28] width 55 height 10
click at [649, 53] on link "Paramètres" at bounding box center [646, 54] width 59 height 13
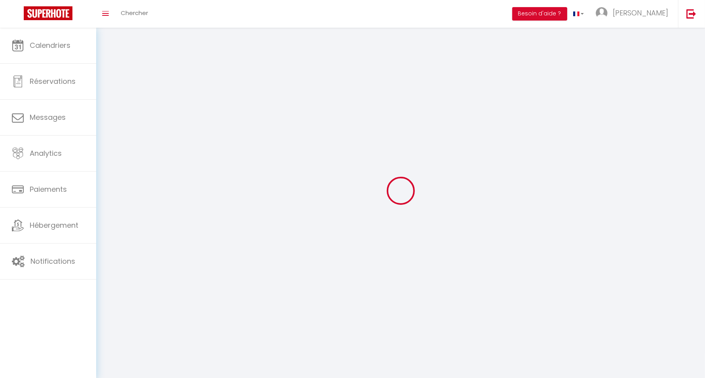
type input "pVxDQjGIhqdeIx4A9hSQMxLkH"
type input "0dG4opPiZ9ZmSGxIPjpD3qSLk"
type input "https://app.superhote.com/#/get-available-rentals/0dG4opPiZ9ZmSGxIPjpD3qSLk"
select select "28"
select select "fr"
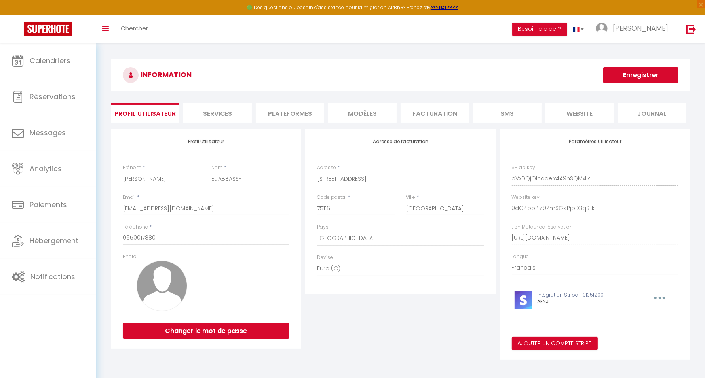
click at [224, 111] on li "Services" at bounding box center [217, 112] width 68 height 19
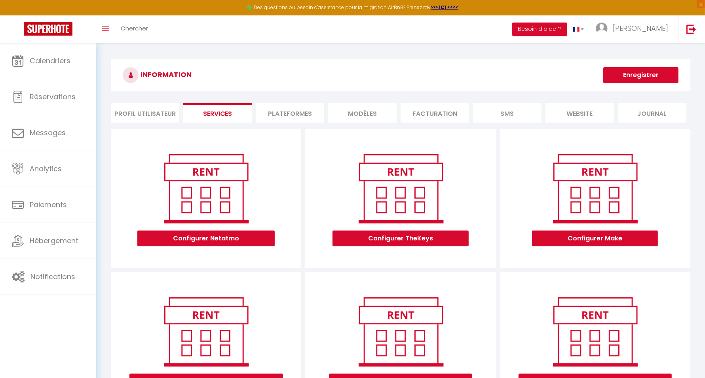
click at [288, 111] on li "Plateformes" at bounding box center [290, 112] width 68 height 19
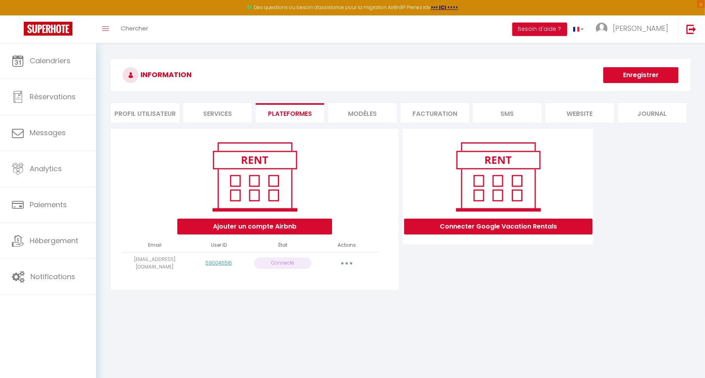
click at [159, 110] on li "Profil Utilisateur" at bounding box center [145, 112] width 68 height 19
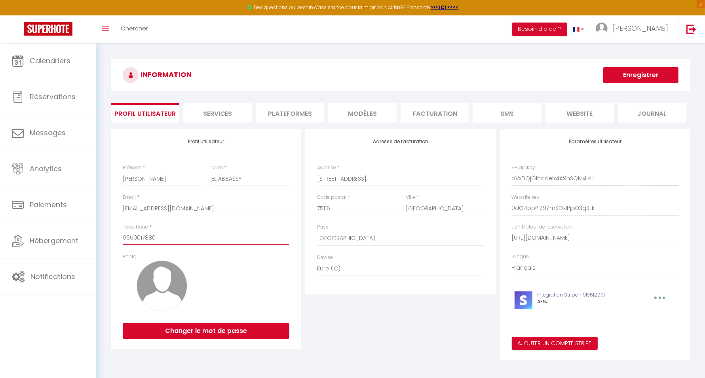
drag, startPoint x: 168, startPoint y: 234, endPoint x: 102, endPoint y: 229, distance: 66.3
click at [102, 229] on div "INFORMATION Enregistrer Profil Utilisateur Services Plateformes MODÈLES Factura…" at bounding box center [400, 213] width 609 height 340
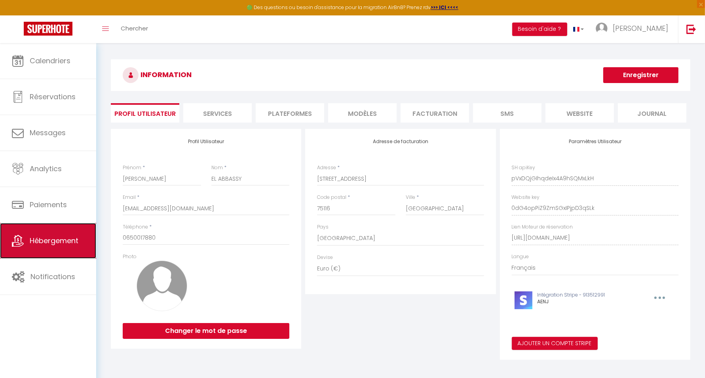
click at [88, 231] on link "Hébergement" at bounding box center [48, 241] width 96 height 36
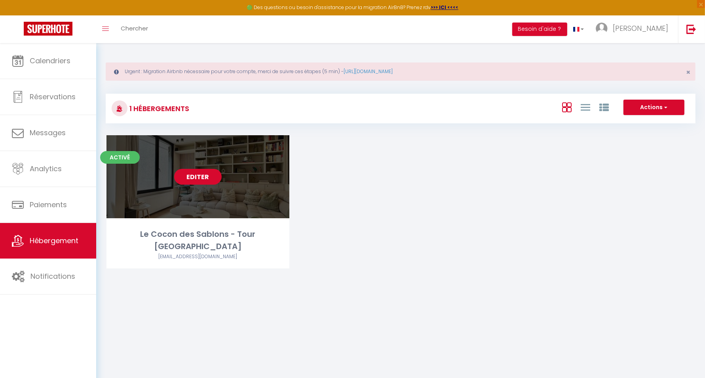
click at [197, 172] on link "Editer" at bounding box center [197, 177] width 47 height 16
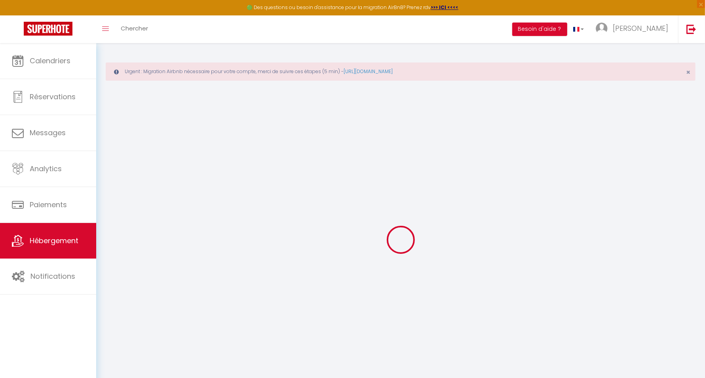
select select "+ 4 %"
select select "+ 30 %"
select select "+ 4 %"
select select "6172-1201595877726192531"
checkbox input "false"
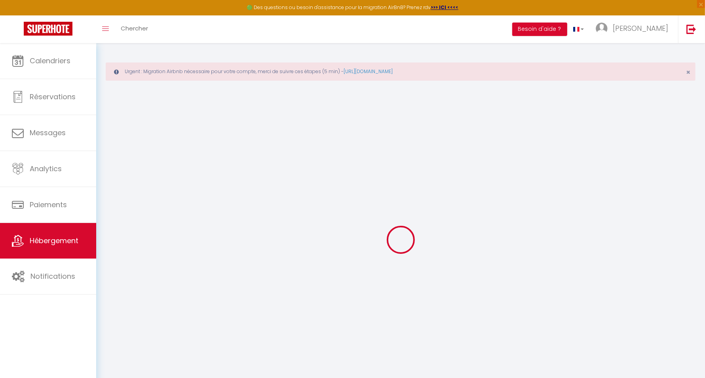
checkbox input "false"
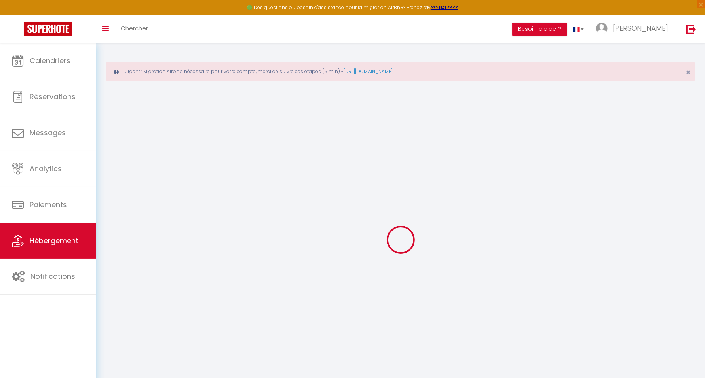
checkbox input "false"
select select "16:00"
select select
select select "11:00"
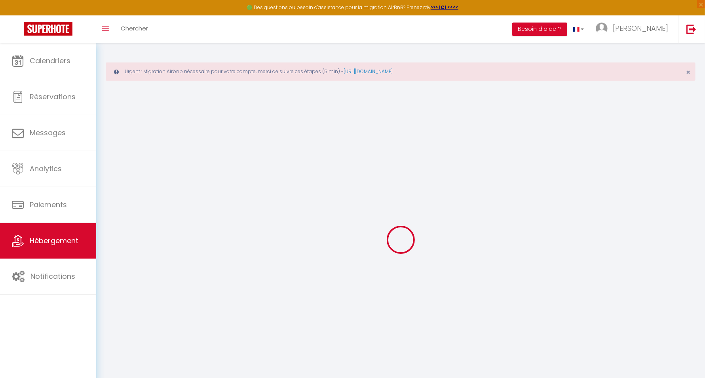
select select "30"
select select "120"
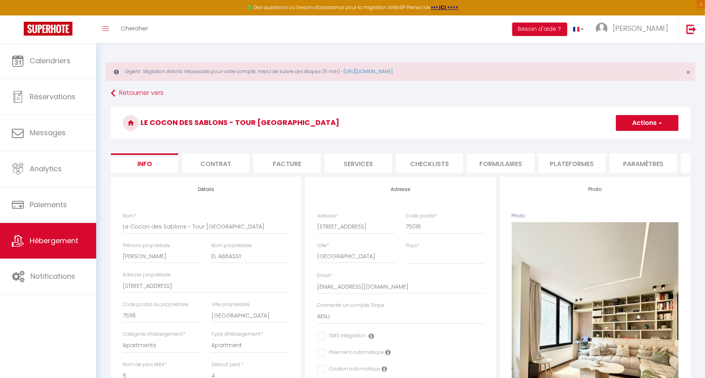
click at [565, 168] on li "Plateformes" at bounding box center [571, 163] width 67 height 19
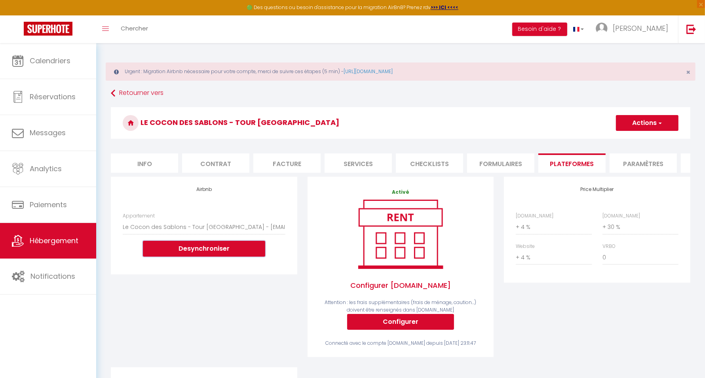
click at [228, 254] on button "Desynchroniser" at bounding box center [204, 249] width 122 height 16
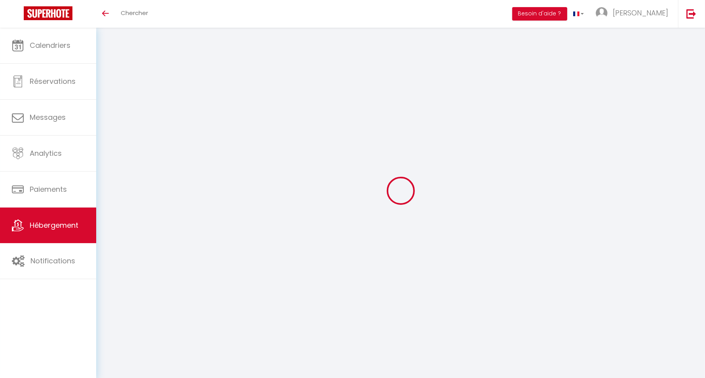
select select "+ 4 %"
select select "+ 30 %"
select select "+ 4 %"
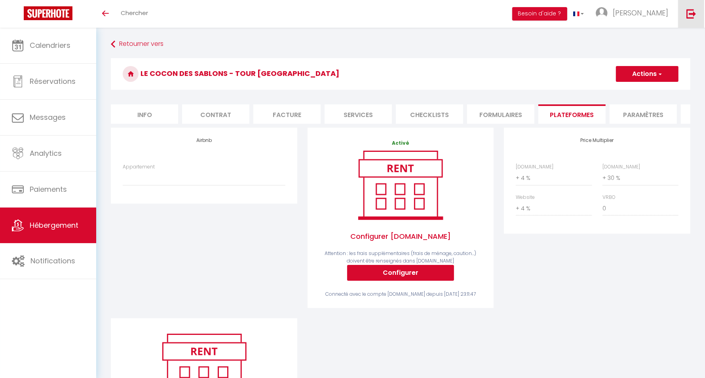
click at [689, 14] on img at bounding box center [691, 14] width 10 height 10
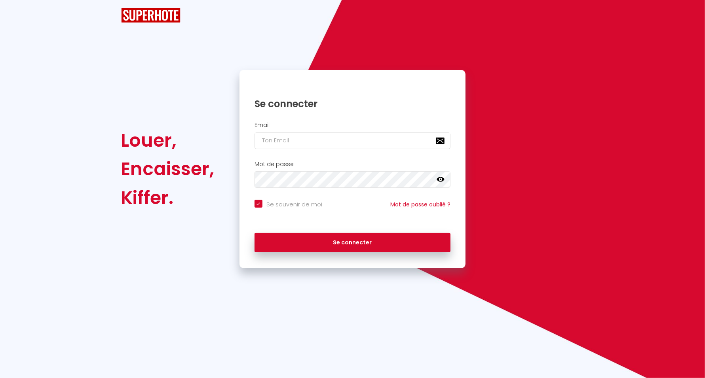
checkbox input "true"
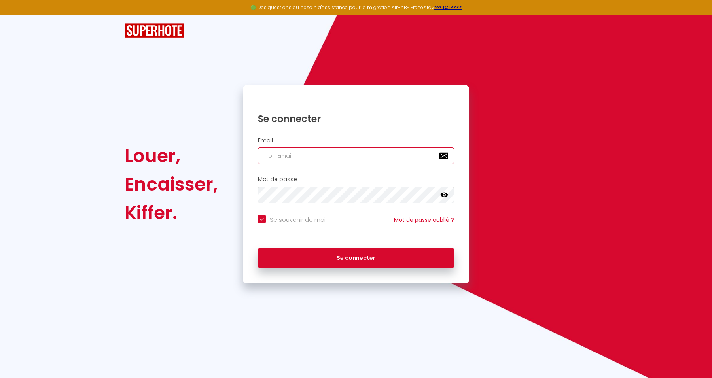
click at [388, 159] on input "email" at bounding box center [356, 156] width 196 height 17
paste input "[EMAIL_ADDRESS][DOMAIN_NAME]"
type input "[EMAIL_ADDRESS][DOMAIN_NAME]"
checkbox input "true"
type input "[EMAIL_ADDRESS][DOMAIN_NAME]"
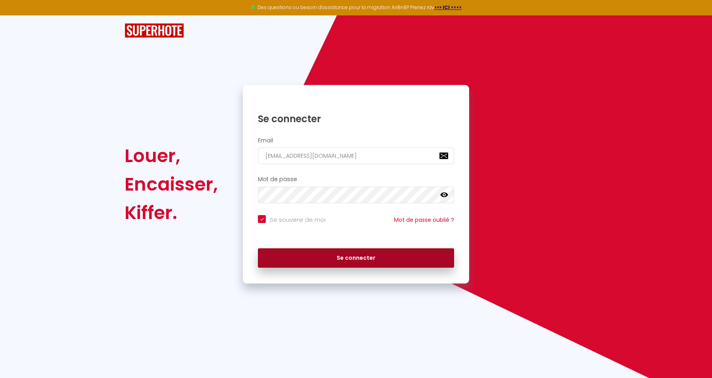
click at [404, 254] on button "Se connecter" at bounding box center [356, 259] width 196 height 20
checkbox input "true"
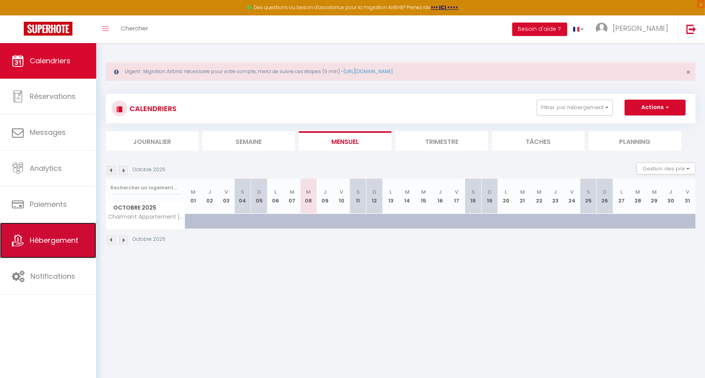
click at [49, 241] on span "Hébergement" at bounding box center [54, 240] width 49 height 10
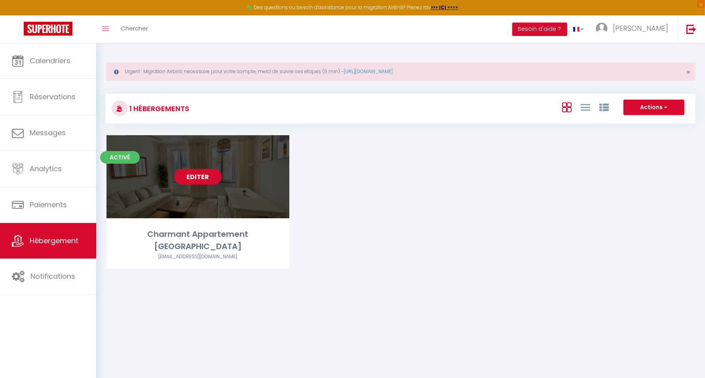
click at [200, 182] on link "Editer" at bounding box center [197, 177] width 47 height 16
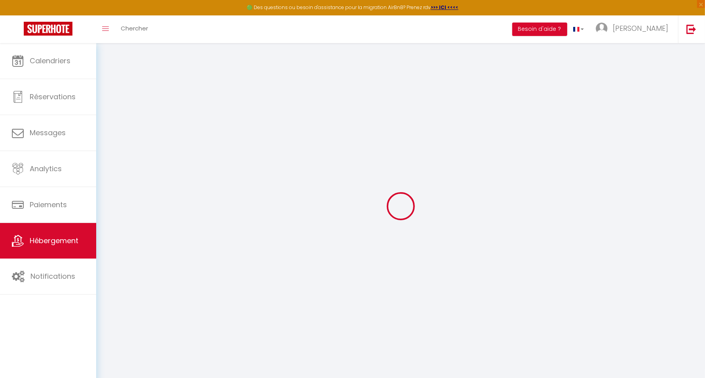
select select
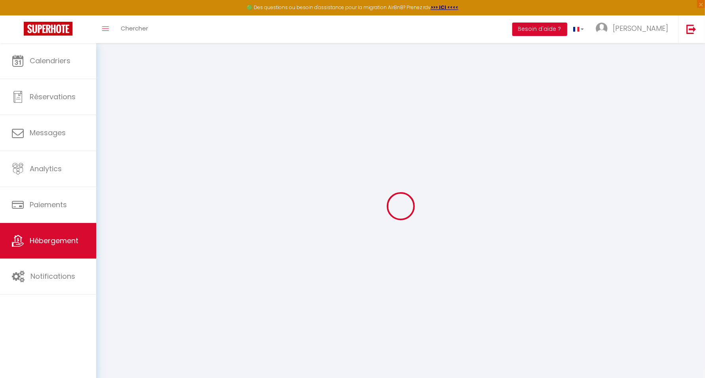
select select
checkbox input "false"
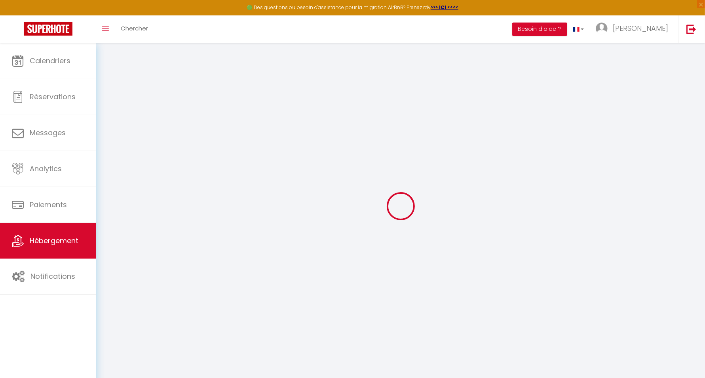
select select
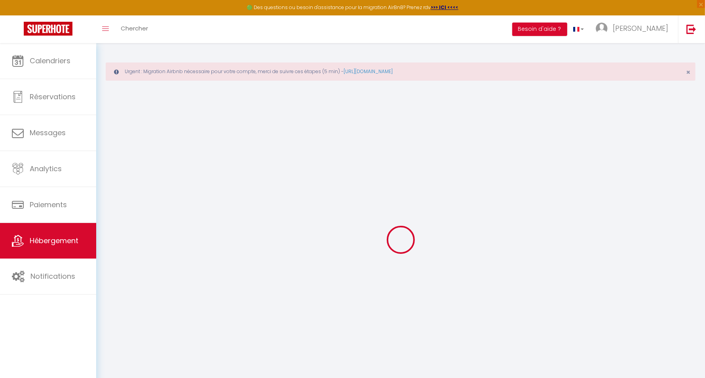
select select
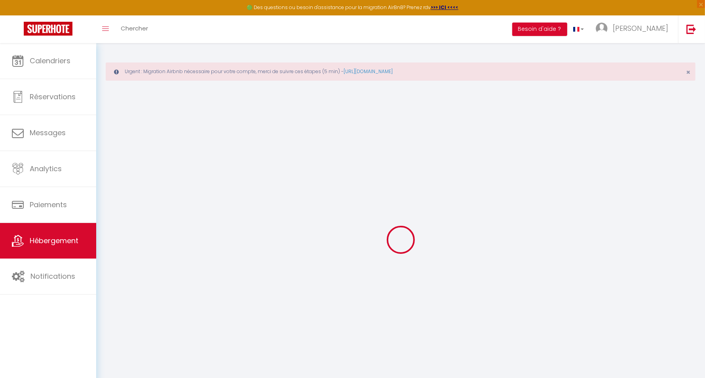
select select
checkbox input "false"
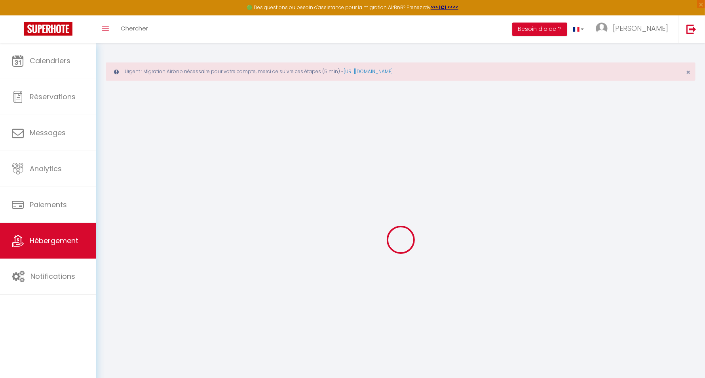
select select
type input "Charmant Appartement [GEOGRAPHIC_DATA]"
type input "[PERSON_NAME]"
select select "8"
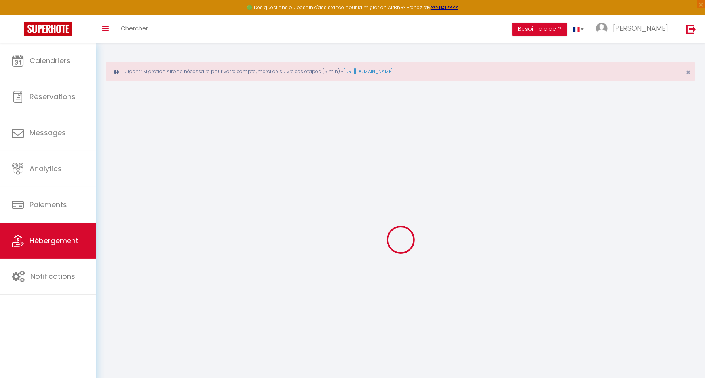
select select "6"
select select "2"
type input "200"
type input "15"
type input "80"
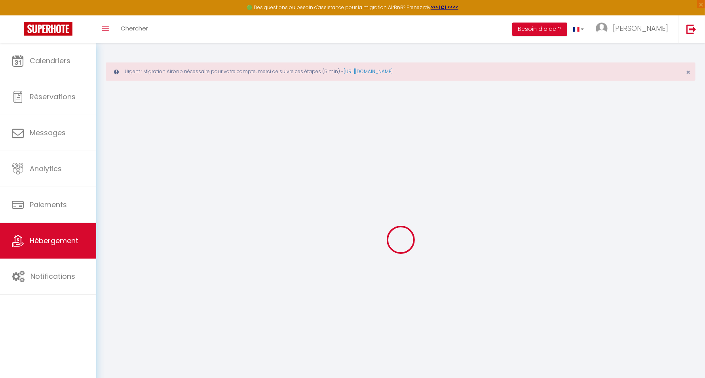
select select
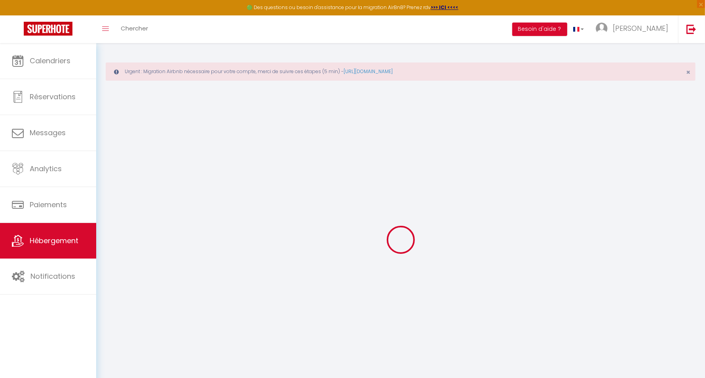
select select
type input "[STREET_ADDRESS][PERSON_NAME]"
type input "13001"
type input "[GEOGRAPHIC_DATA]"
type input "[EMAIL_ADDRESS][DOMAIN_NAME]"
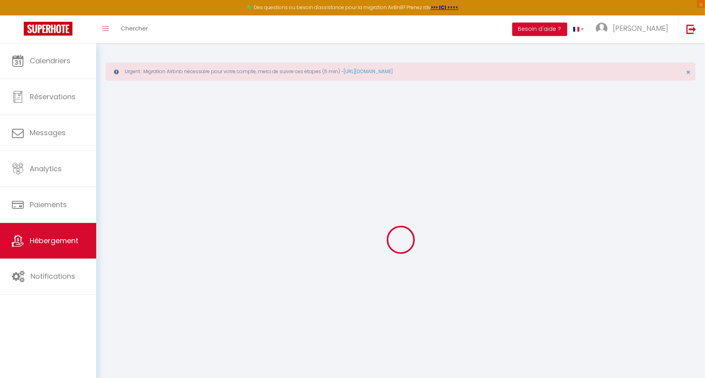
select select
checkbox input "false"
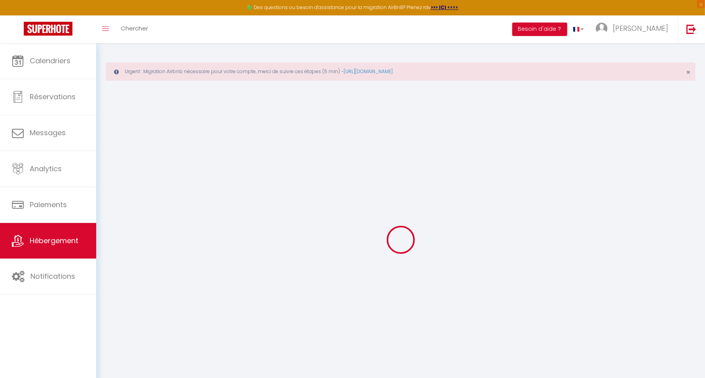
select select
type input "0"
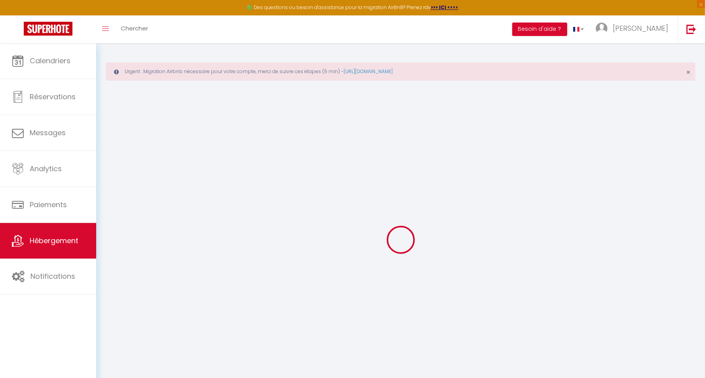
type input "0"
select select
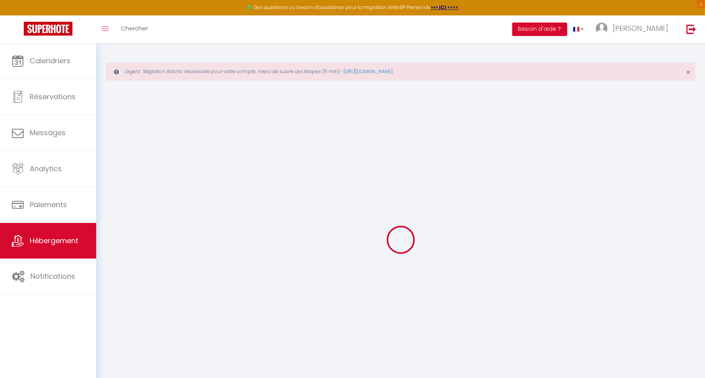
select select
checkbox input "false"
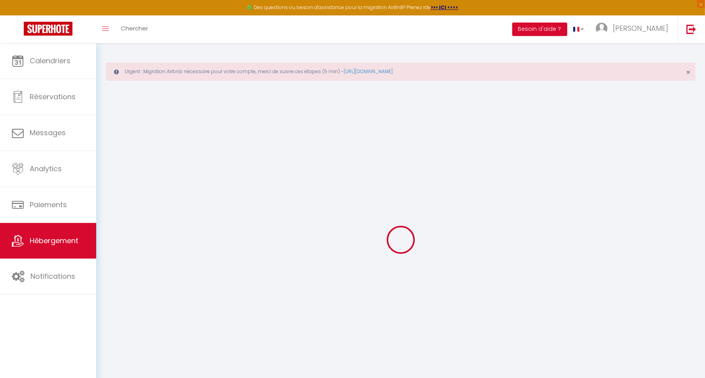
checkbox input "false"
select select
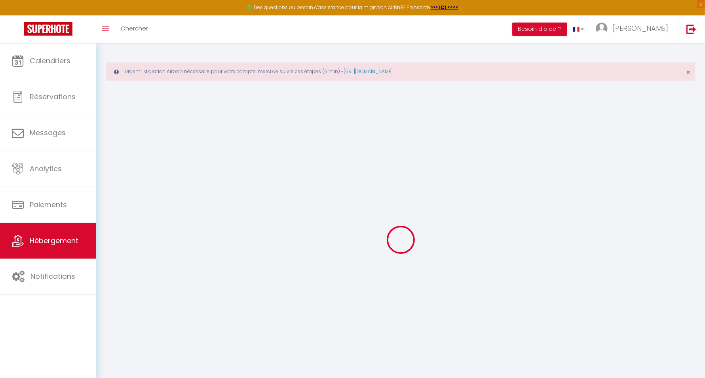
select select
checkbox input "false"
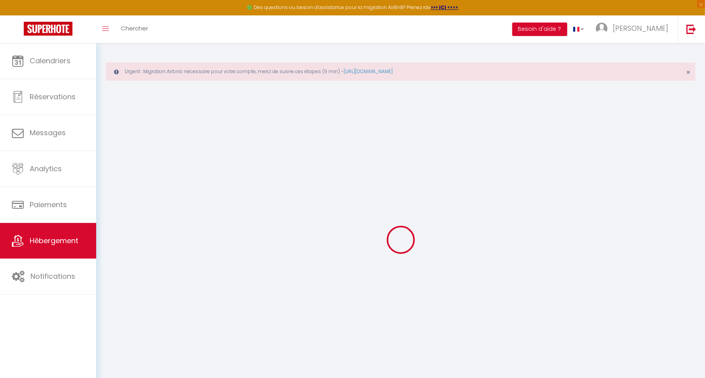
checkbox input "false"
select select
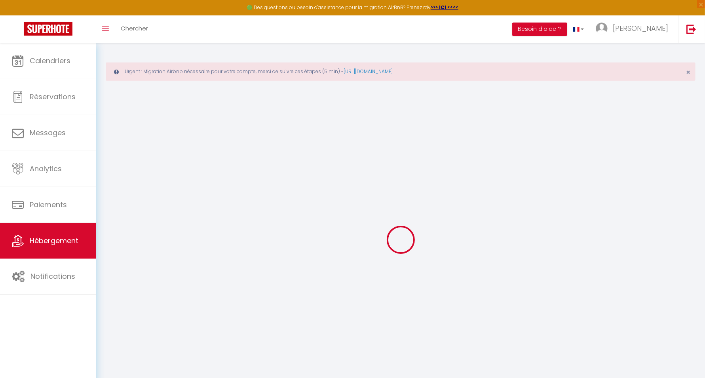
select select
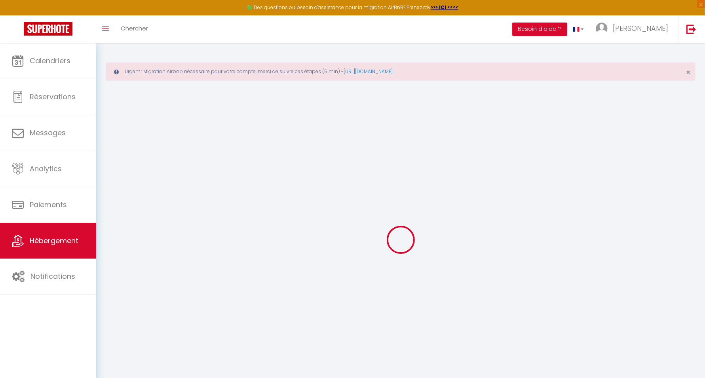
checkbox input "false"
select select
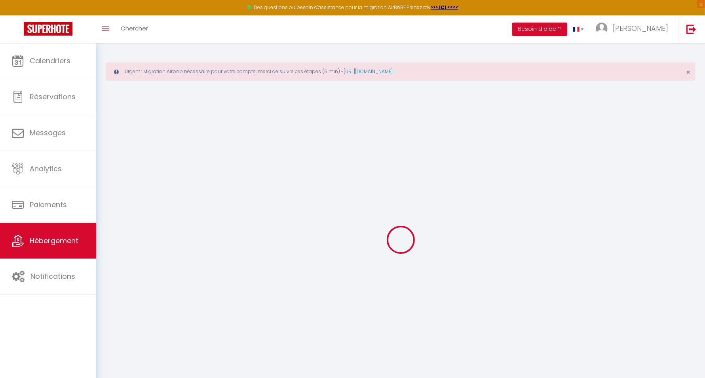
checkbox input "false"
select select
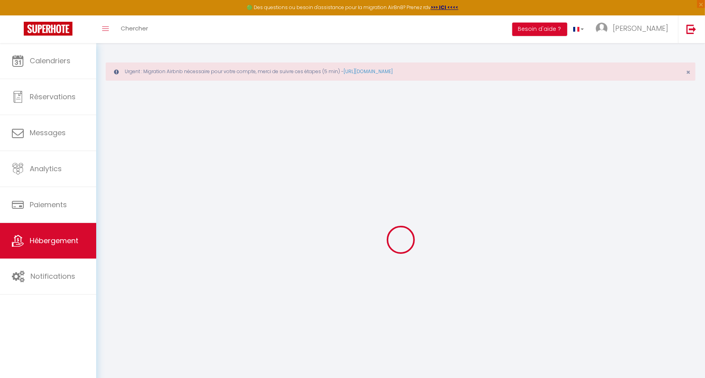
checkbox input "false"
select select "16:00"
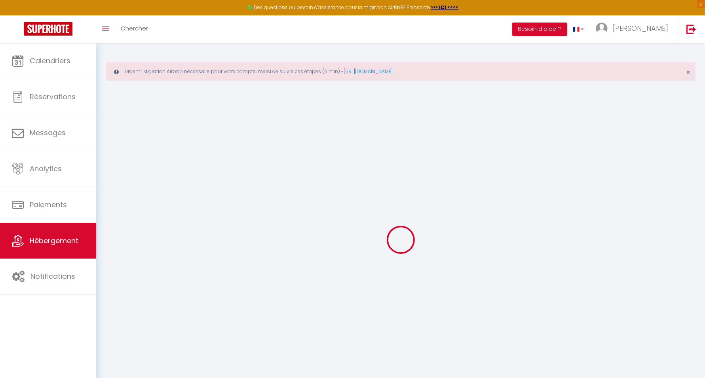
select select "18:00"
select select "11:00"
select select "15"
select select "12:00"
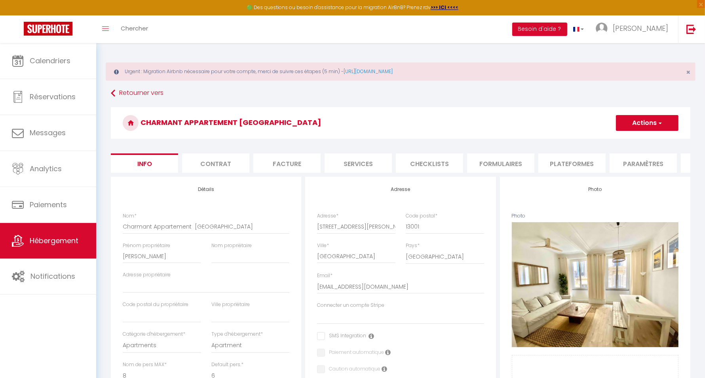
click at [572, 162] on li "Plateformes" at bounding box center [571, 163] width 67 height 19
select select
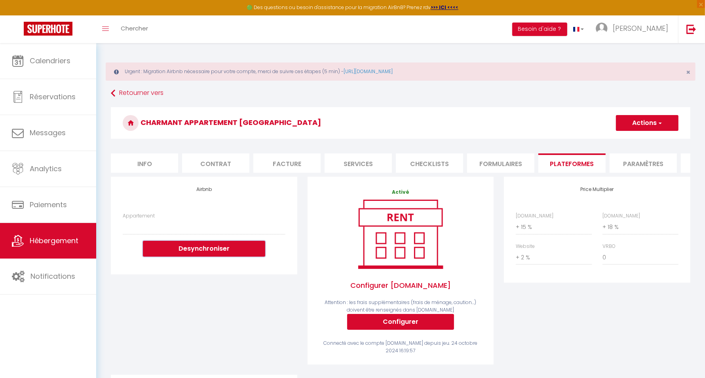
click at [195, 252] on button "Desynchroniser" at bounding box center [204, 249] width 122 height 16
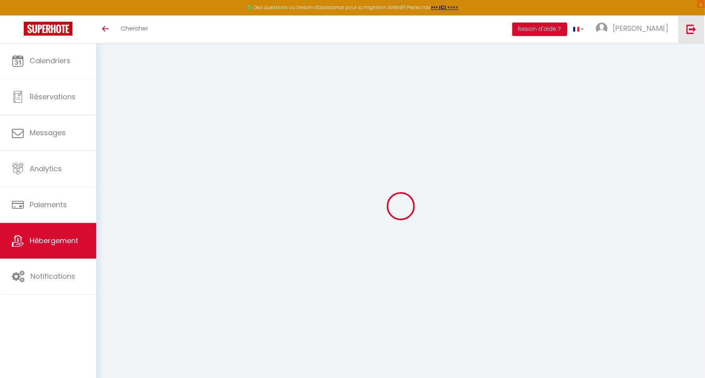
click at [691, 32] on img at bounding box center [691, 29] width 10 height 10
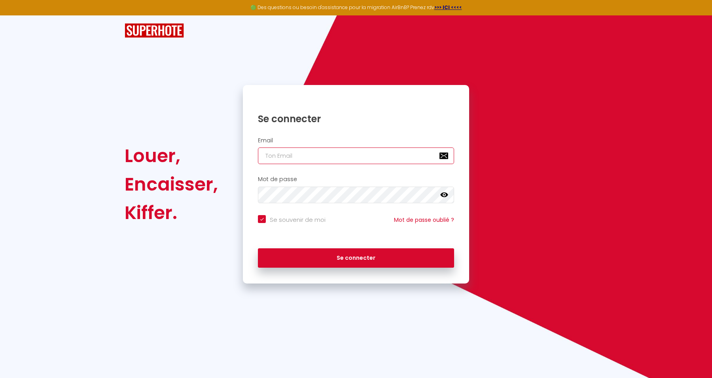
click at [342, 156] on input "email" at bounding box center [356, 156] width 196 height 17
paste input "[EMAIL_ADDRESS][DOMAIN_NAME]"
type input "[EMAIL_ADDRESS][DOMAIN_NAME]"
checkbox input "true"
type input "[EMAIL_ADDRESS][DOMAIN_NAME]"
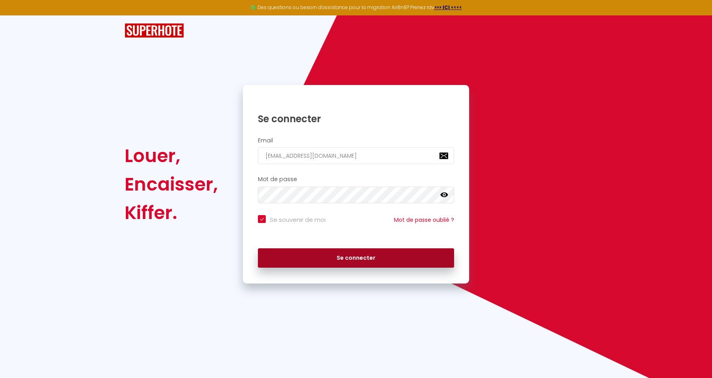
click at [402, 253] on button "Se connecter" at bounding box center [356, 259] width 196 height 20
checkbox input "true"
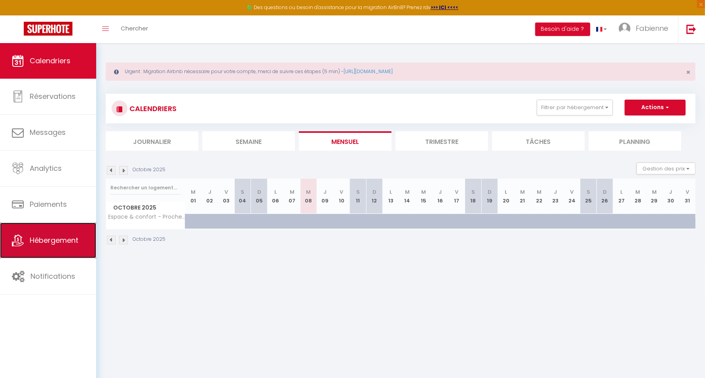
click at [69, 240] on span "Hébergement" at bounding box center [54, 240] width 49 height 10
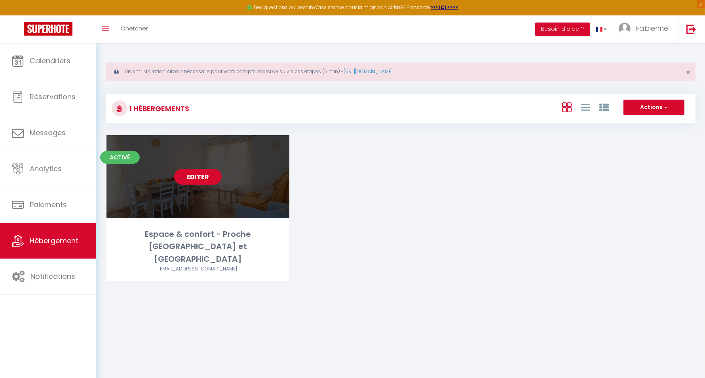
click at [201, 174] on link "Editer" at bounding box center [197, 177] width 47 height 16
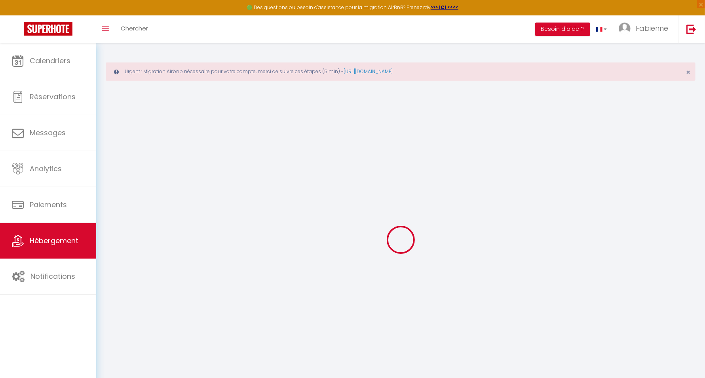
select select "+ 25 %"
select select
checkbox input "false"
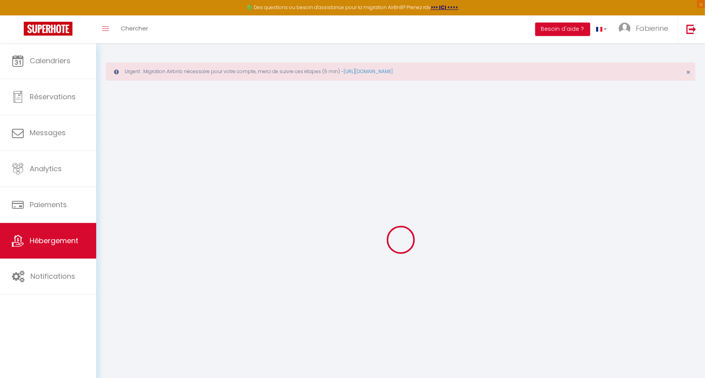
checkbox input "false"
select select "15:00"
select select "21:00"
select select "11:00"
select select "30"
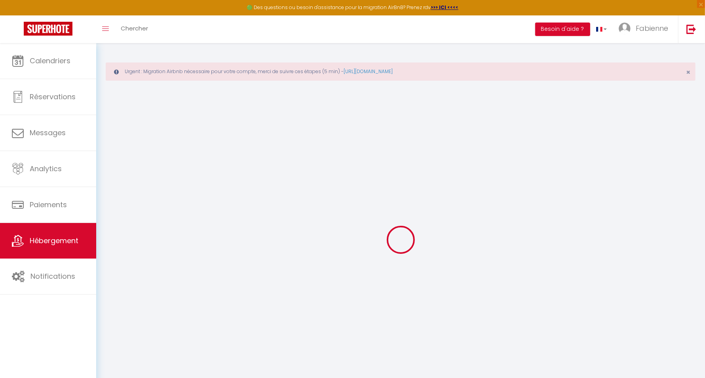
select select "120"
select select "09:00"
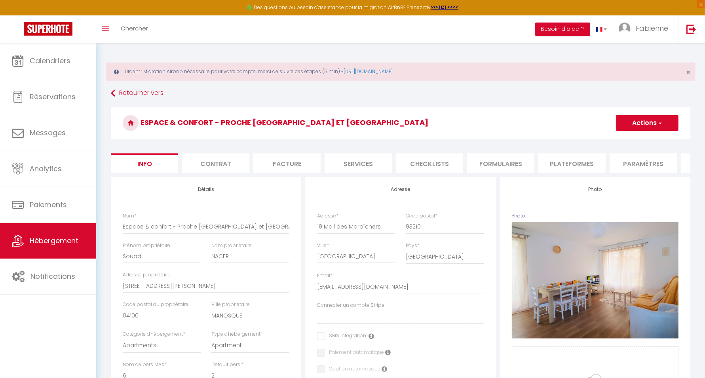
select select
checkbox input "false"
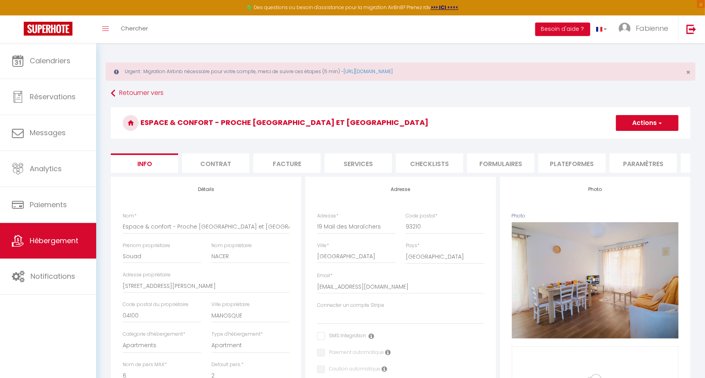
select select "6744-1171631062045185510"
click at [565, 160] on li "Plateformes" at bounding box center [571, 163] width 67 height 19
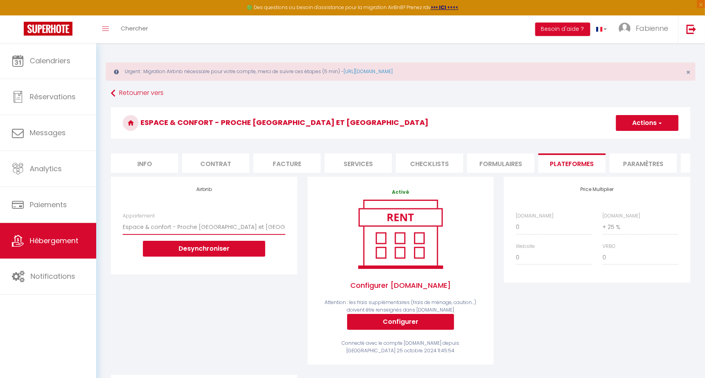
click at [213, 233] on select "Espace & confort - Proche Stade de France et Paris - letiche.fabienne@gmail.com…" at bounding box center [204, 227] width 162 height 15
click at [299, 200] on div "Airbnb Appartement Espace & confort - Proche Stade de France et Paris - letiche…" at bounding box center [204, 225] width 190 height 97
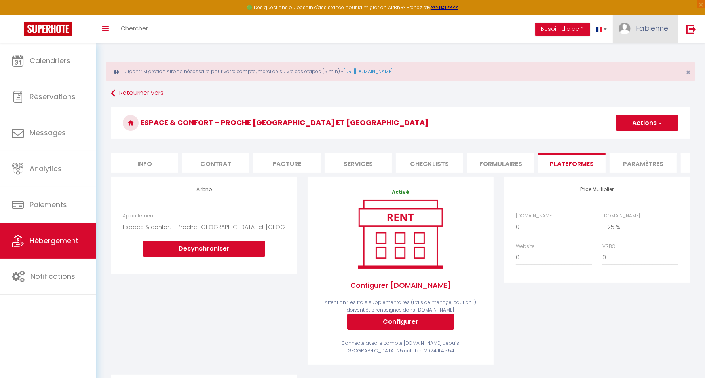
click at [644, 25] on span "Fabienne" at bounding box center [652, 28] width 32 height 10
click at [643, 50] on link "Paramètres" at bounding box center [646, 54] width 59 height 13
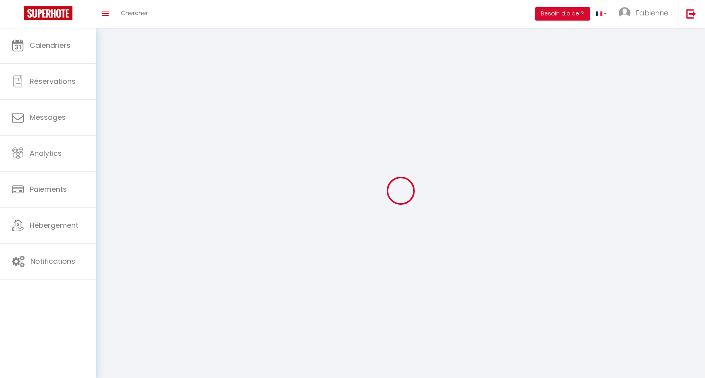
type input "RAlxj4KhcDl45KhH9kSHnExHA"
type input "OgYsoNgNCfGchsX7CHn3oefCB"
type input "https://app.superhote.com/#/get-available-rentals/OgYsoNgNCfGchsX7CHn3oefCB"
select select "28"
select select "fr"
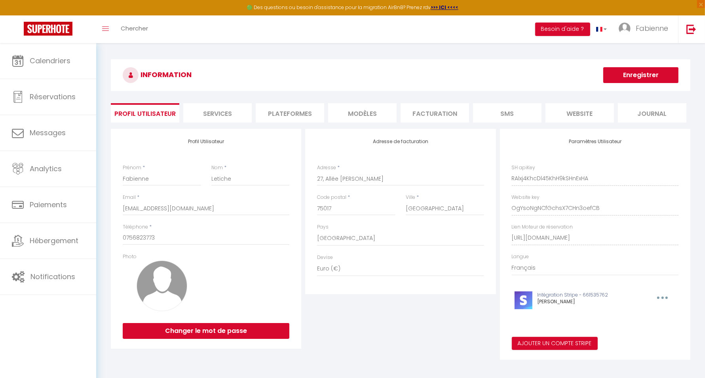
click at [300, 113] on li "Plateformes" at bounding box center [290, 112] width 68 height 19
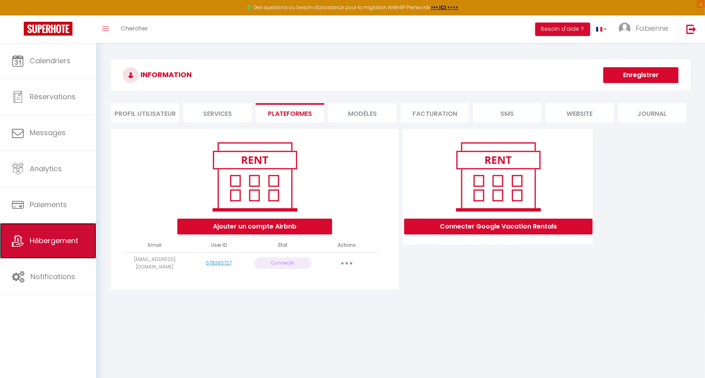
click at [27, 241] on link "Hébergement" at bounding box center [48, 241] width 96 height 36
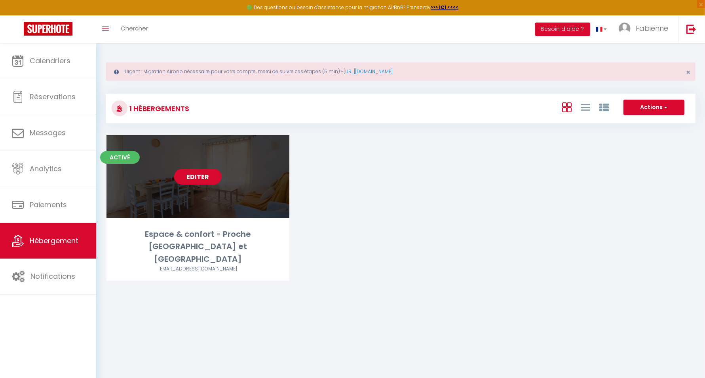
click at [205, 175] on link "Editer" at bounding box center [197, 177] width 47 height 16
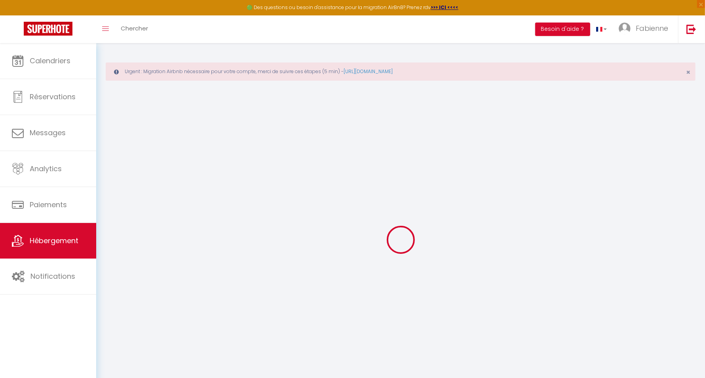
select select "+ 25 %"
select select
checkbox input "false"
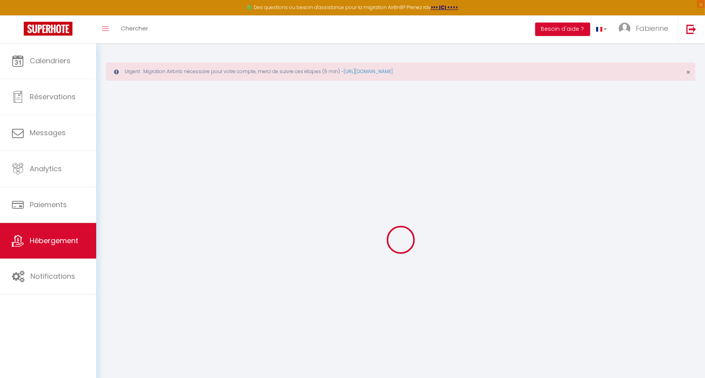
checkbox input "false"
select select "15:00"
select select "21:00"
select select "11:00"
select select "30"
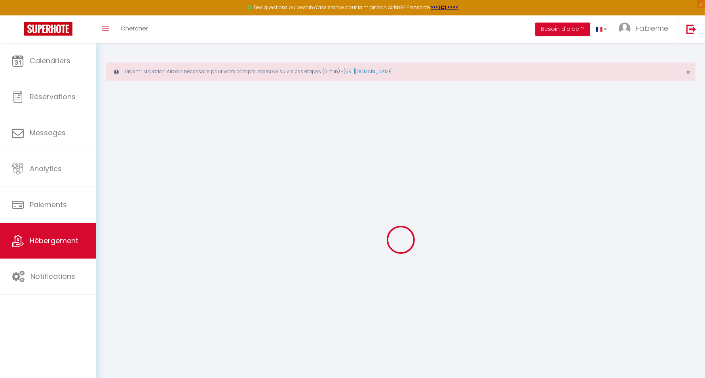
select select "120"
select select "09:00"
select select "6744-1171631062045185510"
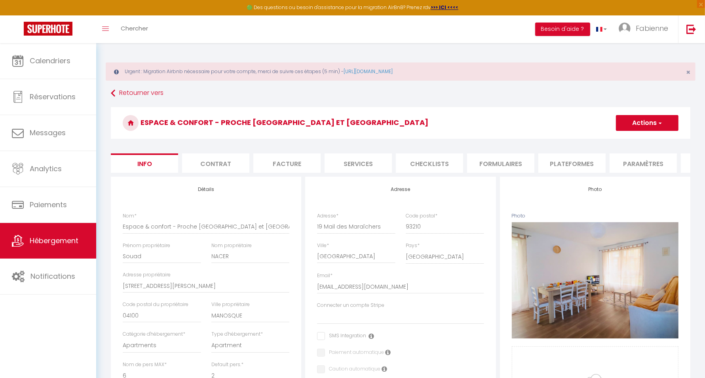
click at [562, 167] on li "Plateformes" at bounding box center [571, 163] width 67 height 19
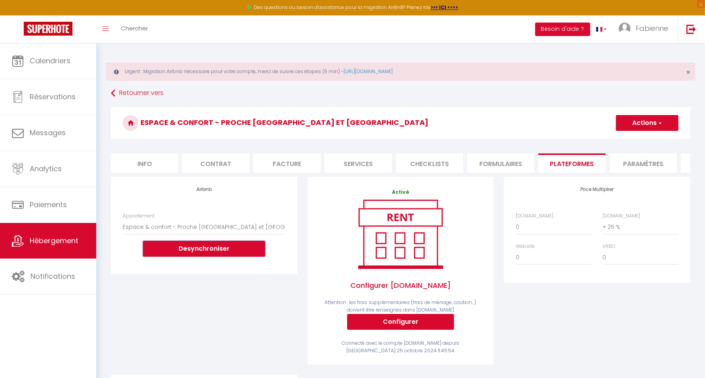
click at [231, 257] on button "Desynchroniser" at bounding box center [204, 249] width 122 height 16
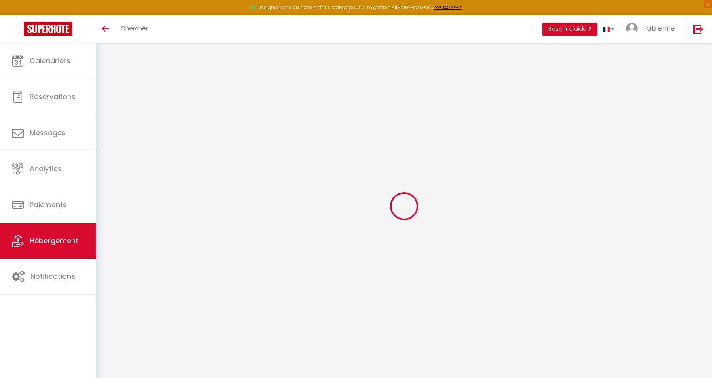
select select "+ 25 %"
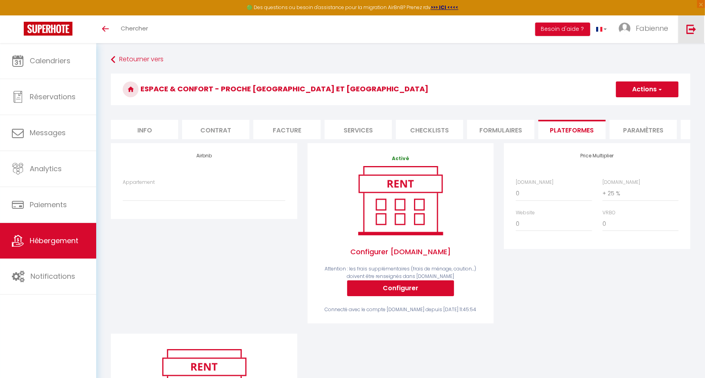
click at [690, 30] on img at bounding box center [691, 29] width 10 height 10
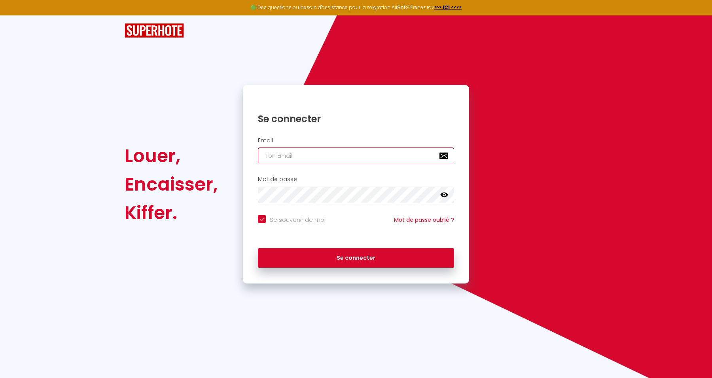
click at [375, 155] on input "email" at bounding box center [356, 156] width 196 height 17
paste input "[PERSON_NAME][EMAIL_ADDRESS][DOMAIN_NAME]"
type input "[PERSON_NAME][EMAIL_ADDRESS][DOMAIN_NAME]"
checkbox input "true"
type input "[PERSON_NAME][EMAIL_ADDRESS][DOMAIN_NAME]"
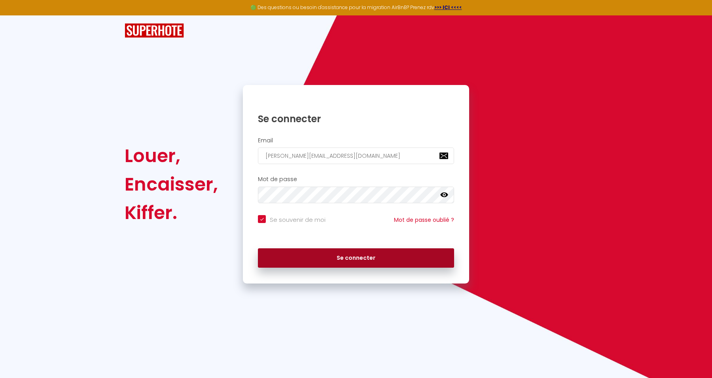
click at [370, 253] on button "Se connecter" at bounding box center [356, 259] width 196 height 20
checkbox input "true"
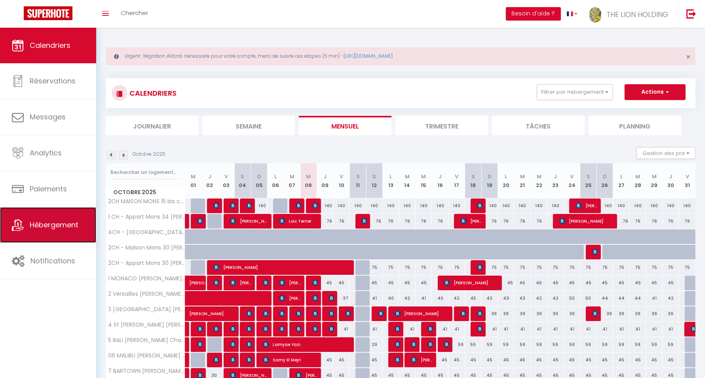
click at [53, 224] on span "Hébergement" at bounding box center [54, 225] width 49 height 10
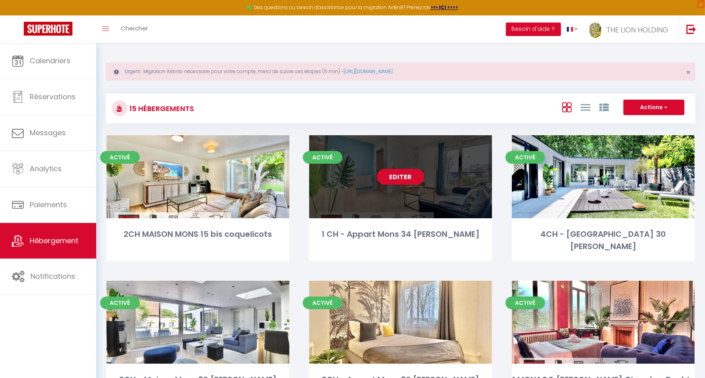
scroll to position [444, 0]
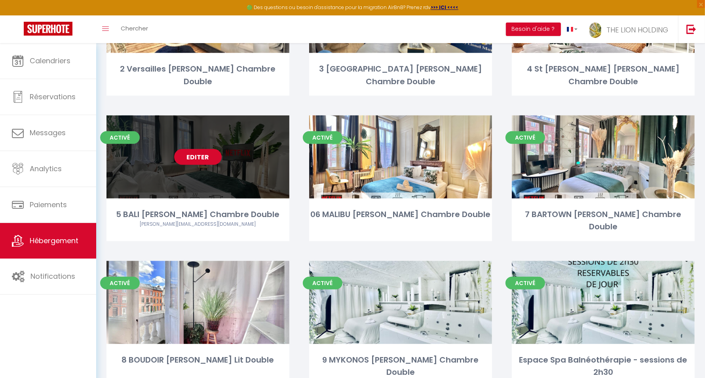
click at [197, 149] on link "Editer" at bounding box center [197, 157] width 47 height 16
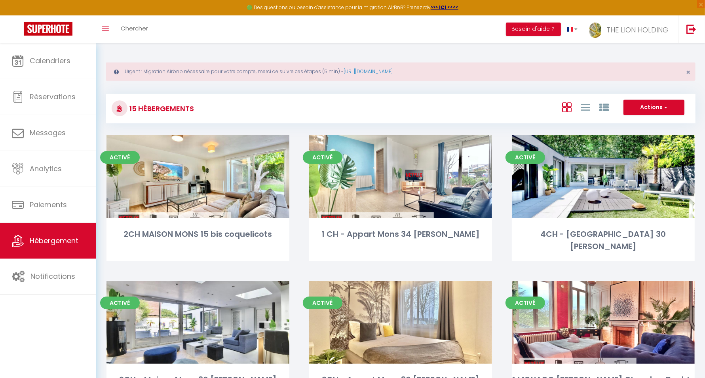
select select "3"
select select "2"
select select "1"
select select
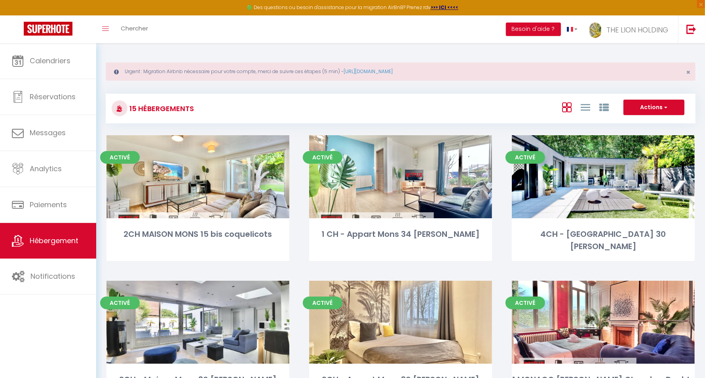
select select "28"
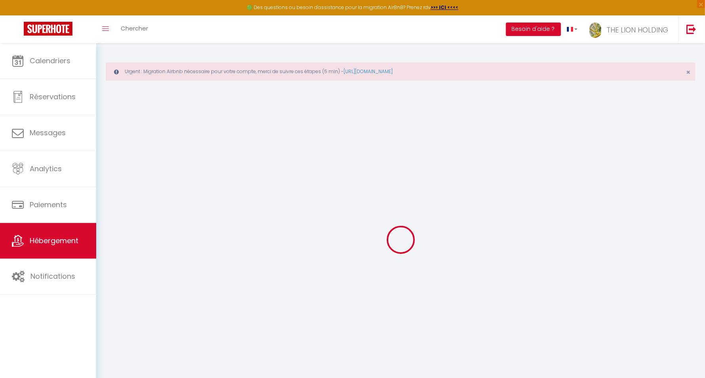
select select
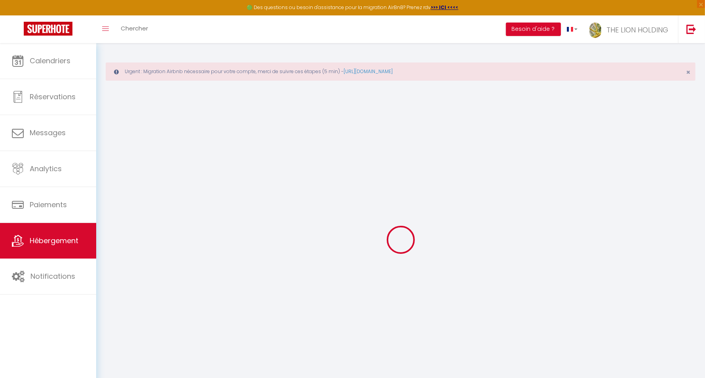
select select
checkbox input "false"
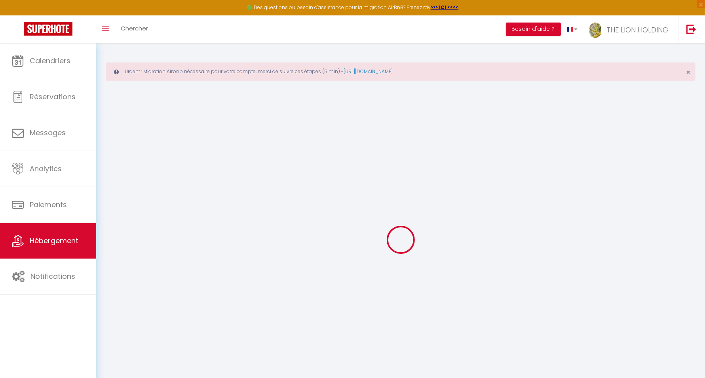
select select
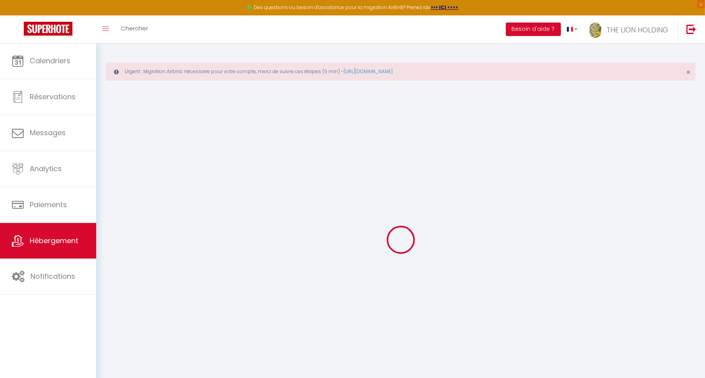
select select
checkbox input "false"
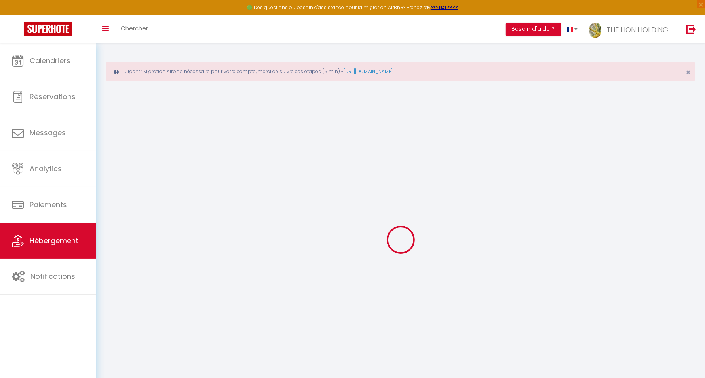
checkbox input "false"
select select
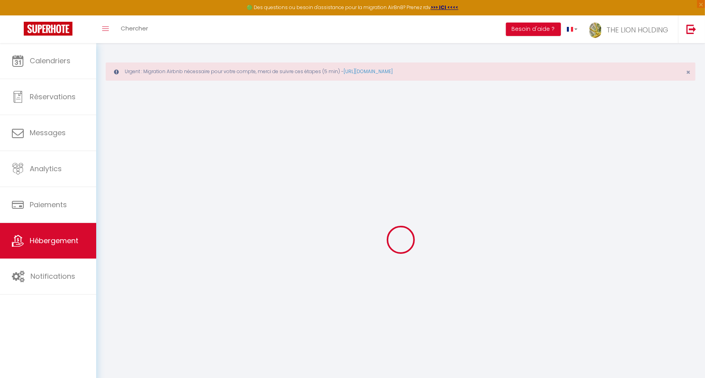
select select
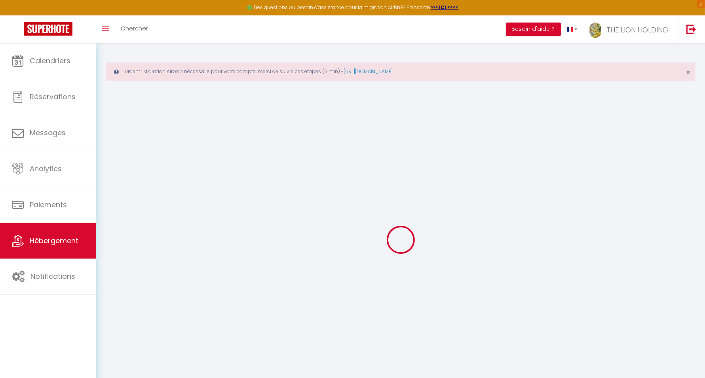
checkbox input "false"
select select
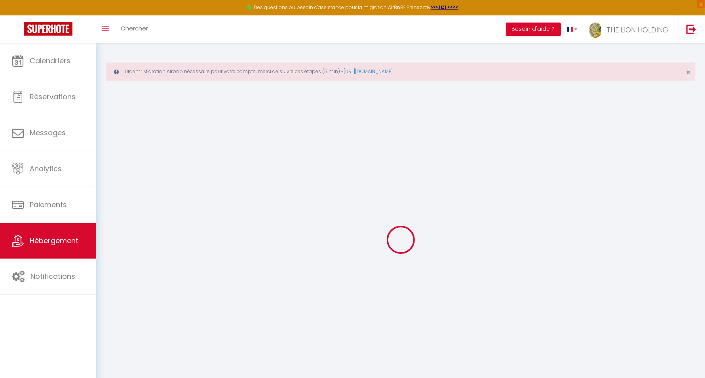
select select
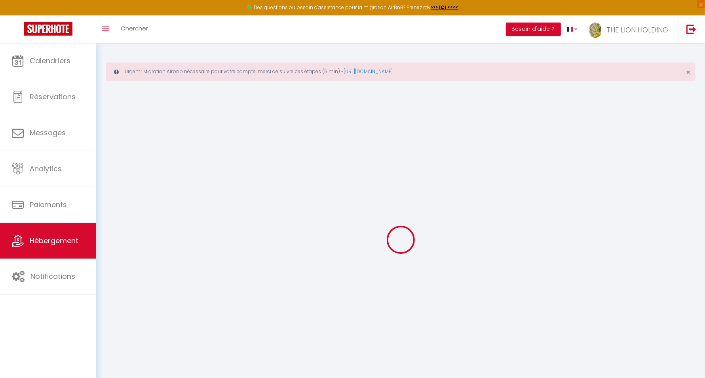
select select
checkbox input "false"
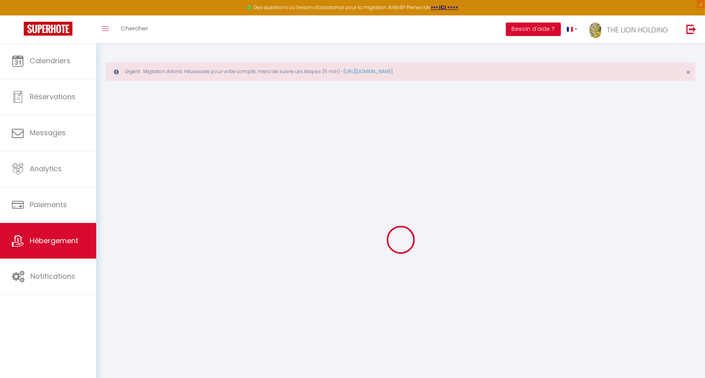
checkbox input "false"
select select
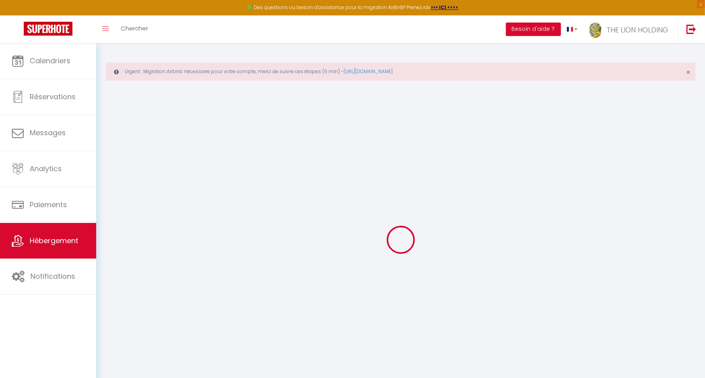
select select
checkbox input "false"
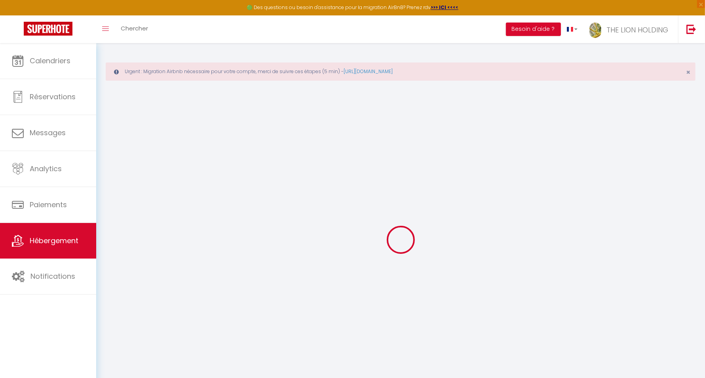
checkbox input "false"
select select
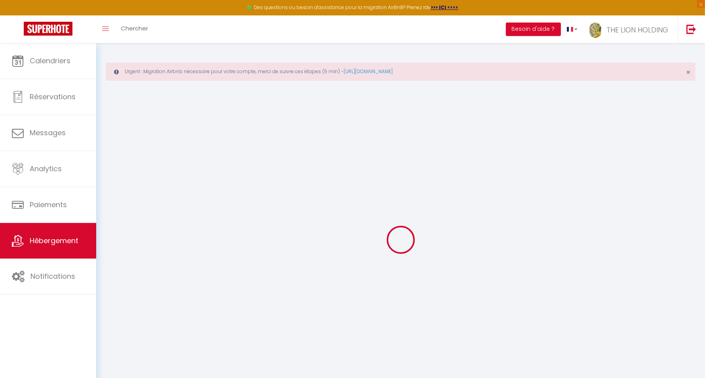
type input "5 BALI Villa ORA Chambre Double"
type input "Lionel"
select select "secondary_units"
select select "2"
select select "1"
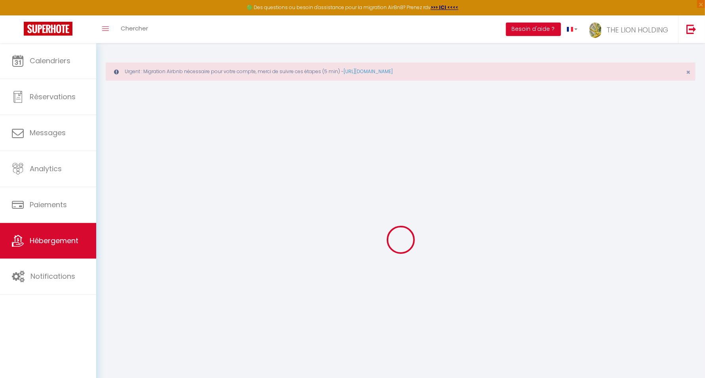
select select "2"
type input "45"
type input "2"
type input "15"
type input "3.00"
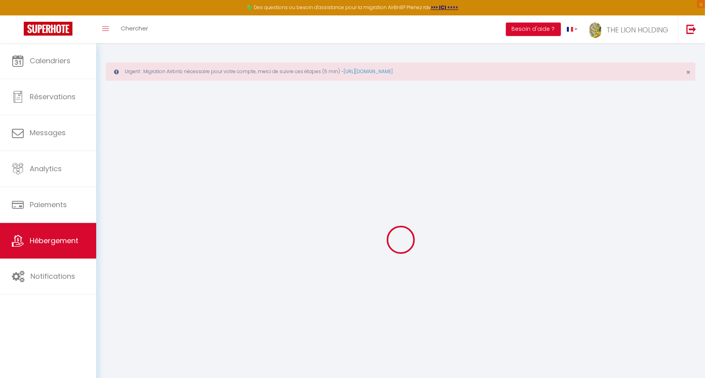
type input "3"
type input "10"
select select
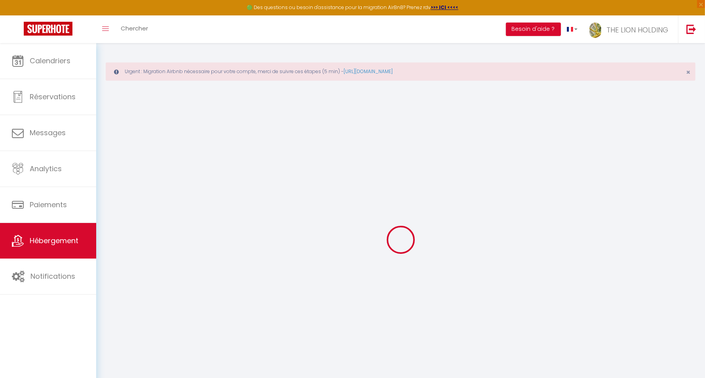
select select
type input "8 Boulevard Gambetta"
type input "59200"
type input "Tourcoing"
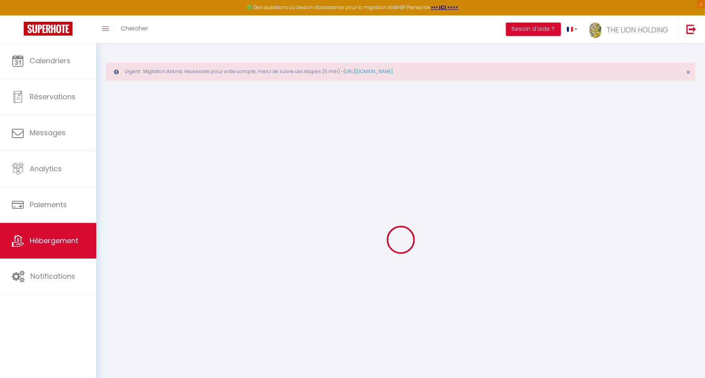
type input "lionel.lmimmo@gmail.com"
select select "13960"
checkbox input "true"
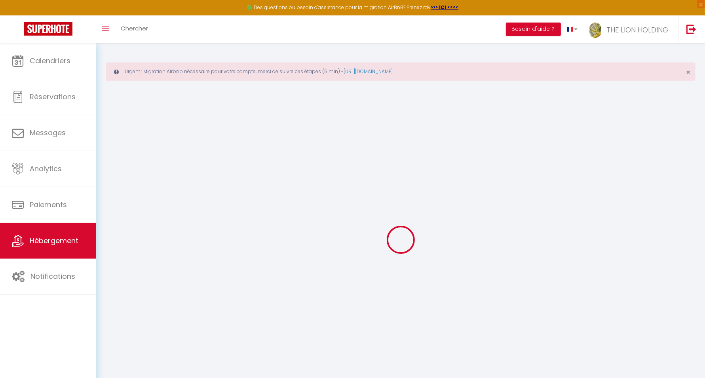
checkbox input "true"
type input "17"
type input "0"
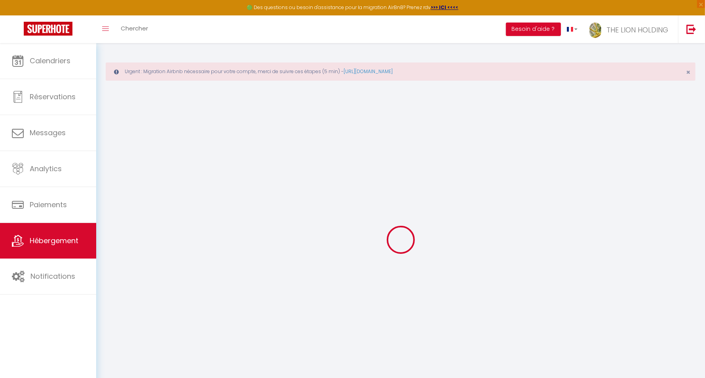
select select
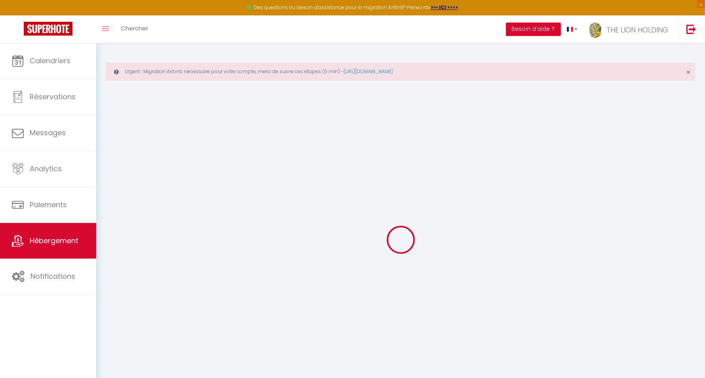
checkbox input "true"
select select
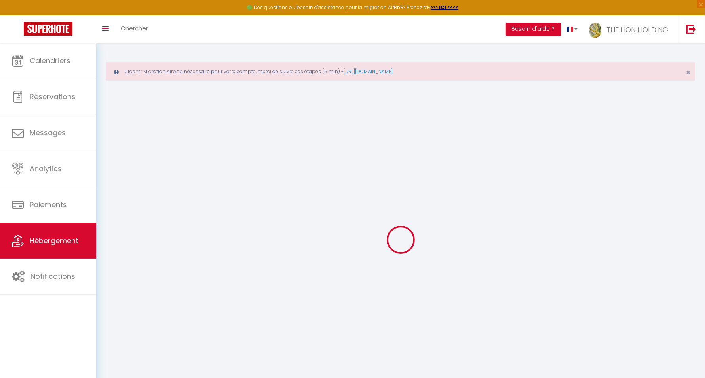
select select
checkbox input "true"
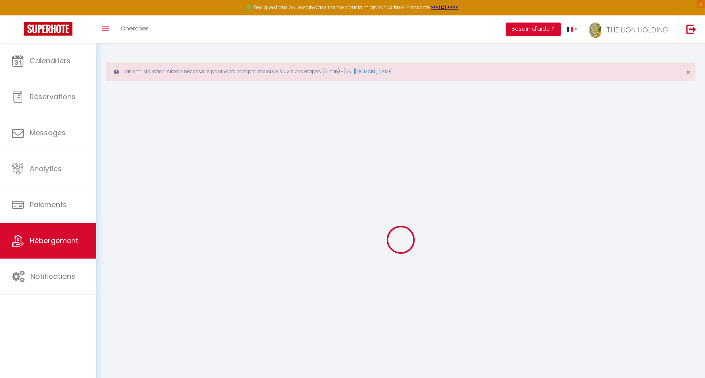
checkbox input "true"
select select
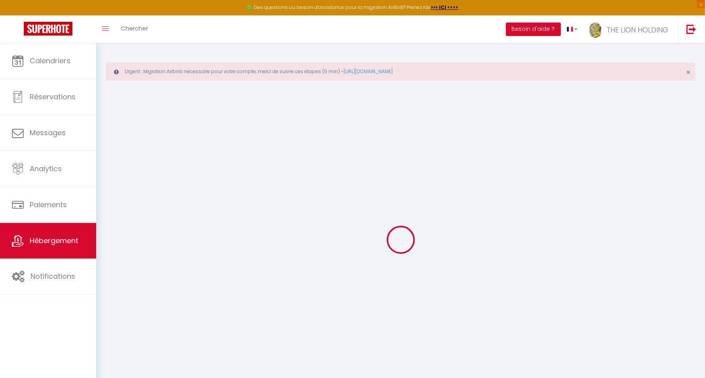
checkbox input "true"
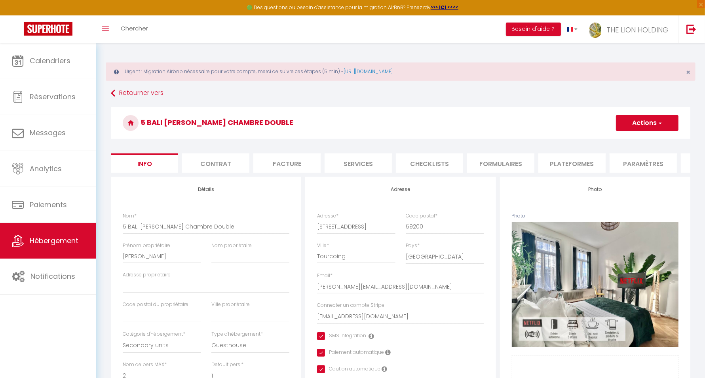
click at [567, 156] on li "Plateformes" at bounding box center [571, 163] width 67 height 19
select select
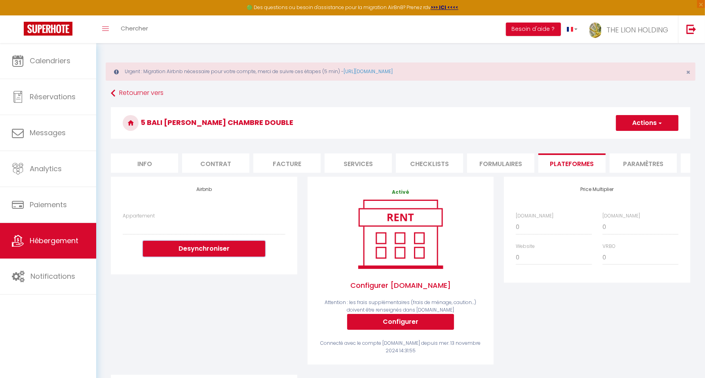
click at [228, 251] on button "Desynchroniser" at bounding box center [204, 249] width 122 height 16
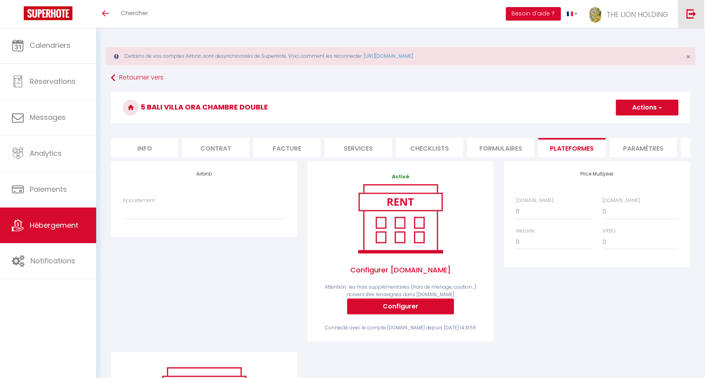
click at [693, 14] on img at bounding box center [691, 14] width 10 height 10
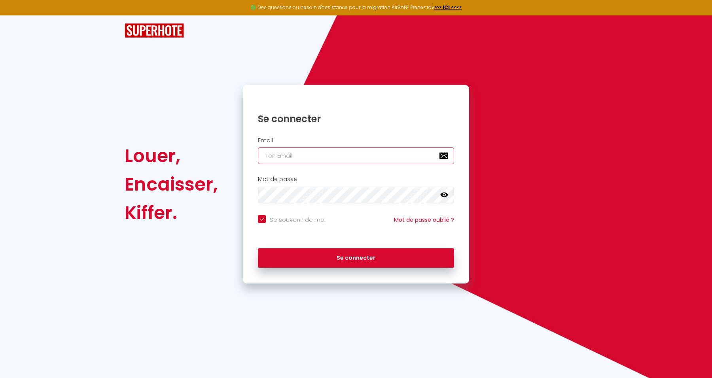
click at [394, 151] on input "email" at bounding box center [356, 156] width 196 height 17
paste input "[EMAIL_ADDRESS][DOMAIN_NAME]"
type input "[EMAIL_ADDRESS][DOMAIN_NAME]"
checkbox input "true"
type input "[EMAIL_ADDRESS][DOMAIN_NAME]"
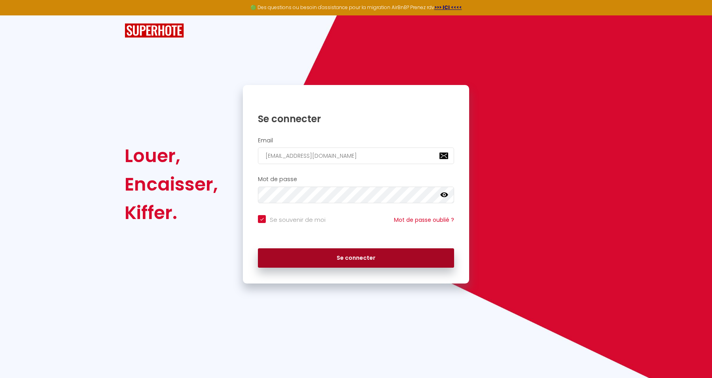
click at [430, 253] on button "Se connecter" at bounding box center [356, 259] width 196 height 20
checkbox input "true"
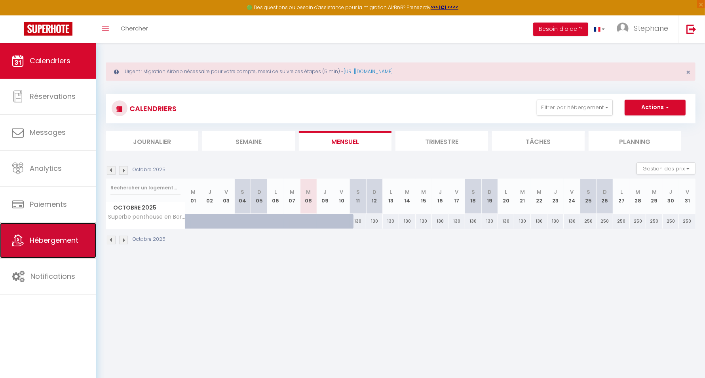
click at [76, 241] on span "Hébergement" at bounding box center [54, 240] width 49 height 10
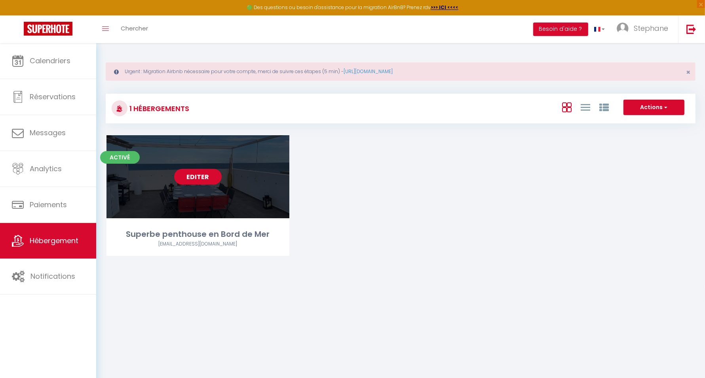
click at [186, 182] on link "Editer" at bounding box center [197, 177] width 47 height 16
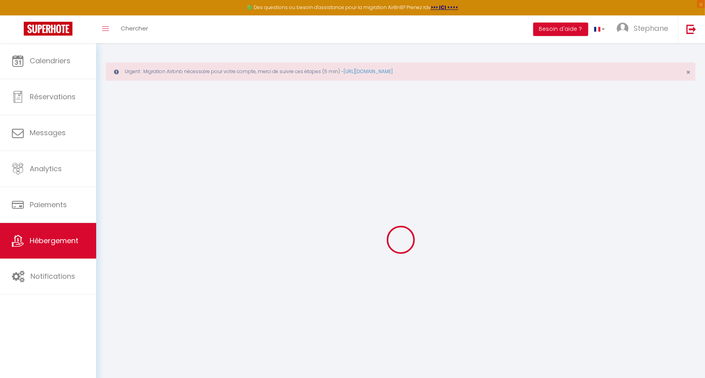
select select
select select "+ 20 %"
select select "+ 21 %"
select select
checkbox input "false"
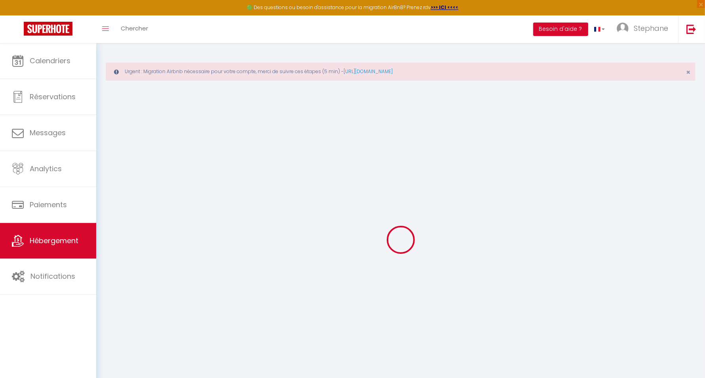
checkbox input "false"
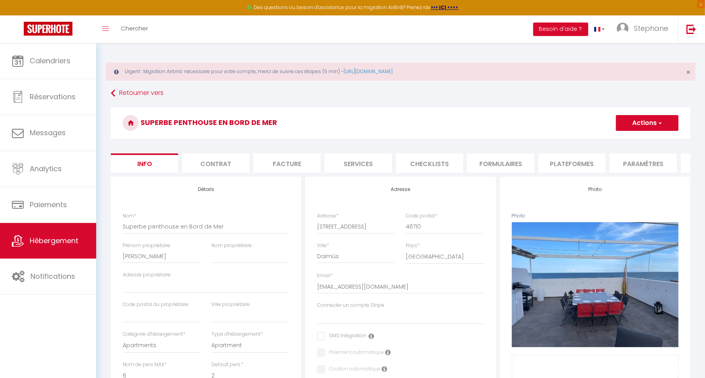
click at [566, 160] on li "Plateformes" at bounding box center [571, 163] width 67 height 19
select select
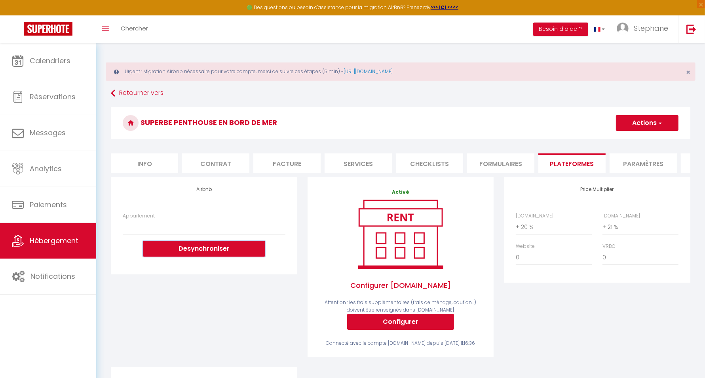
click at [174, 256] on button "Desynchroniser" at bounding box center [204, 249] width 122 height 16
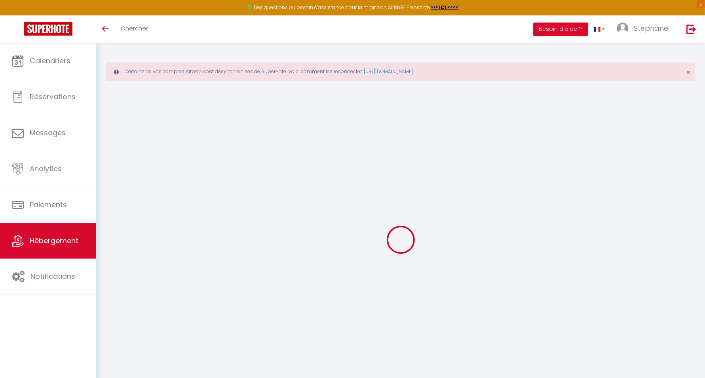
select select "+ 20 %"
select select "+ 21 %"
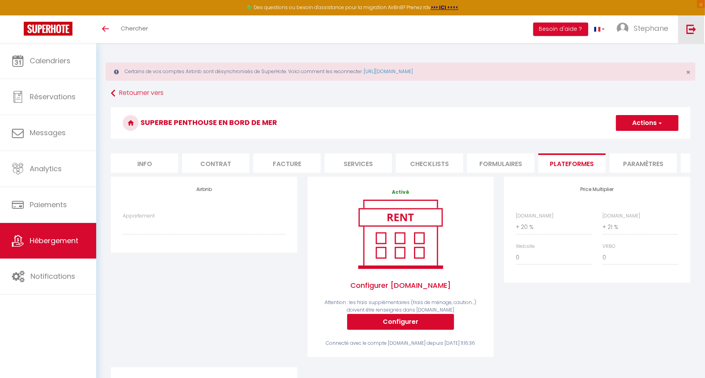
click at [693, 32] on img at bounding box center [691, 29] width 10 height 10
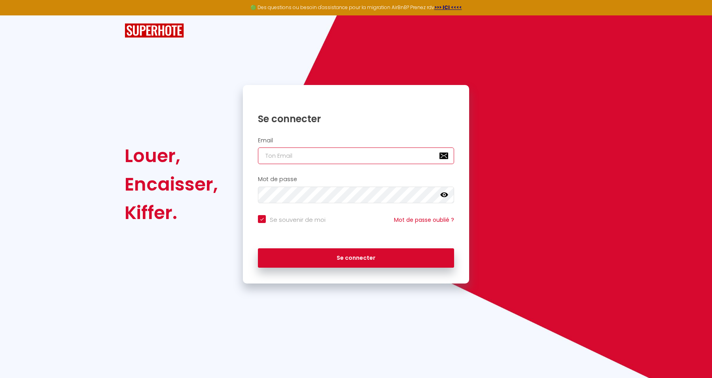
click at [308, 154] on input "email" at bounding box center [356, 156] width 196 height 17
paste input "[EMAIL_ADDRESS][DOMAIN_NAME]"
type input "[EMAIL_ADDRESS][DOMAIN_NAME]"
checkbox input "true"
type input "[EMAIL_ADDRESS][DOMAIN_NAME]"
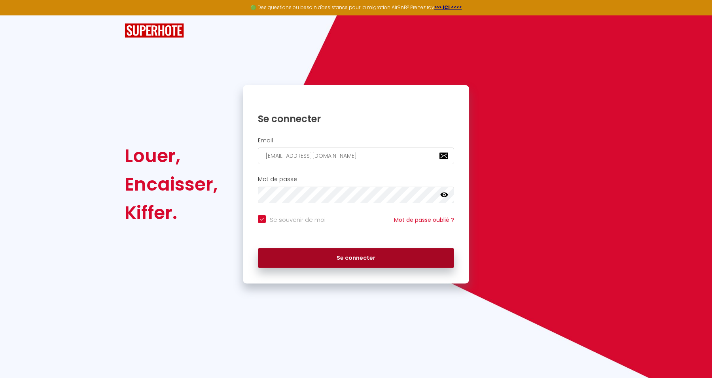
click at [415, 254] on button "Se connecter" at bounding box center [356, 259] width 196 height 20
checkbox input "true"
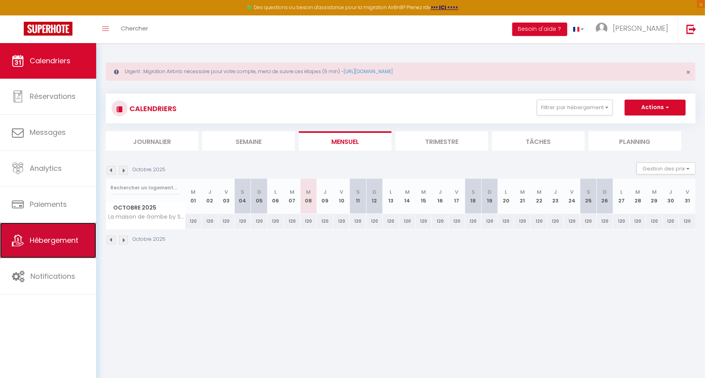
click at [54, 244] on span "Hébergement" at bounding box center [54, 240] width 49 height 10
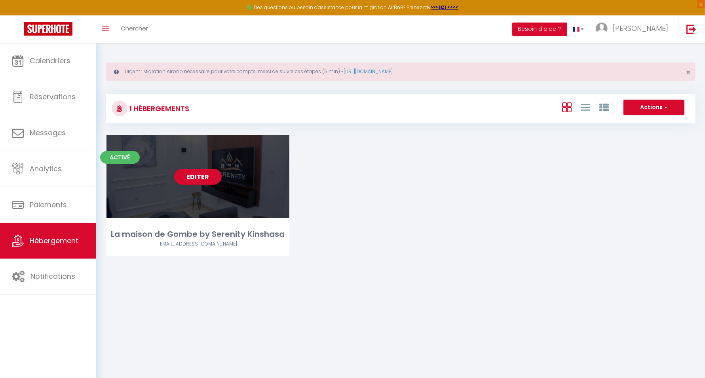
click at [189, 171] on link "Editer" at bounding box center [197, 177] width 47 height 16
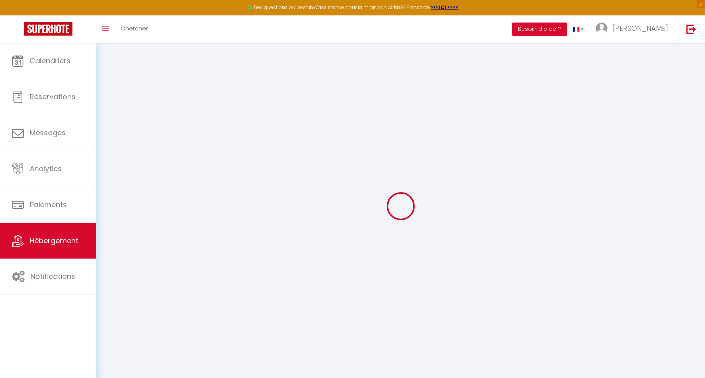
select select
select select "+ 18 %"
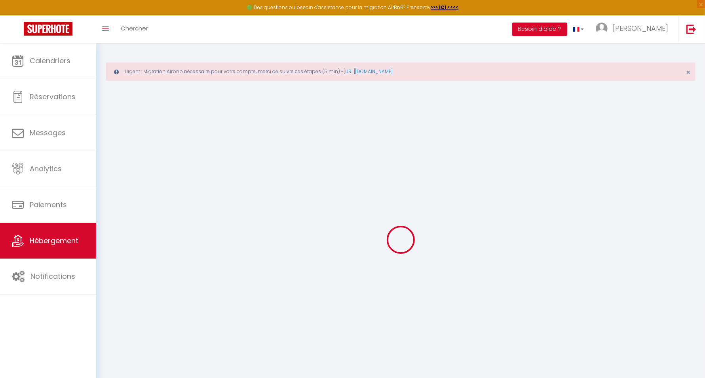
select select
checkbox input "false"
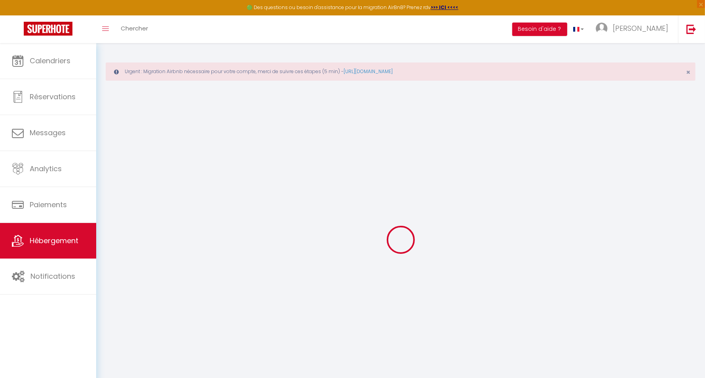
checkbox input "false"
select select
select select "14:00"
select select
select select "13:00"
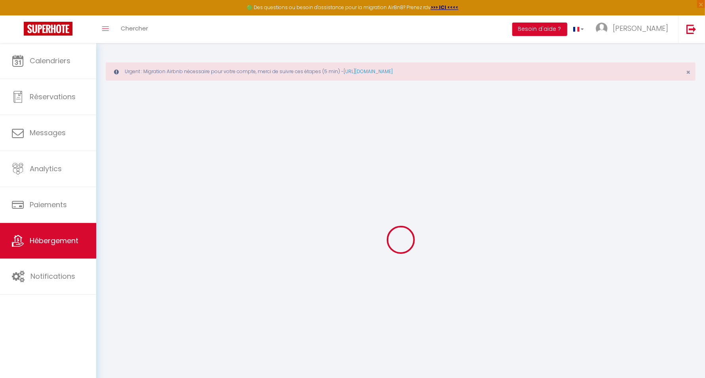
select select "30"
select select "120"
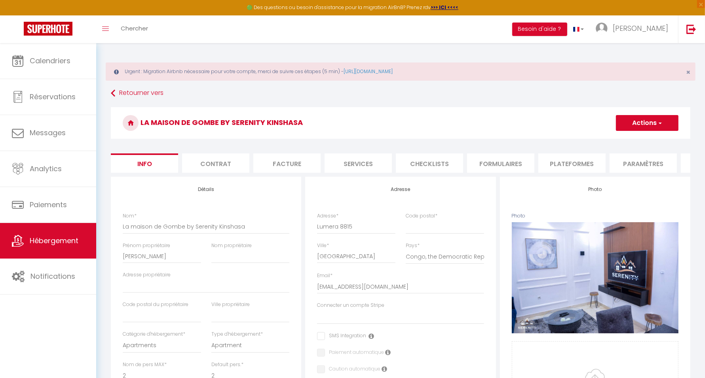
click at [566, 162] on li "Plateformes" at bounding box center [571, 163] width 67 height 19
select select
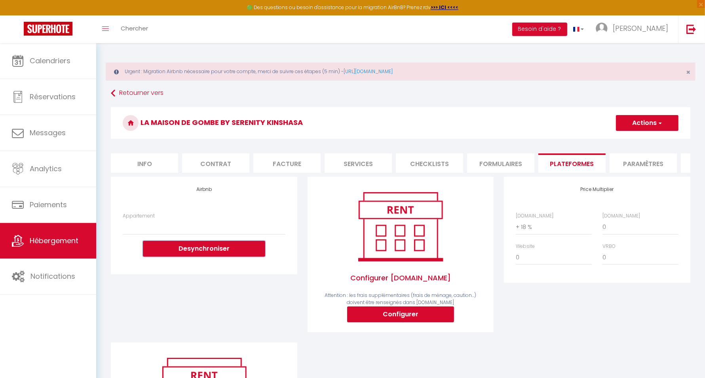
click at [195, 257] on button "Desynchroniser" at bounding box center [204, 249] width 122 height 16
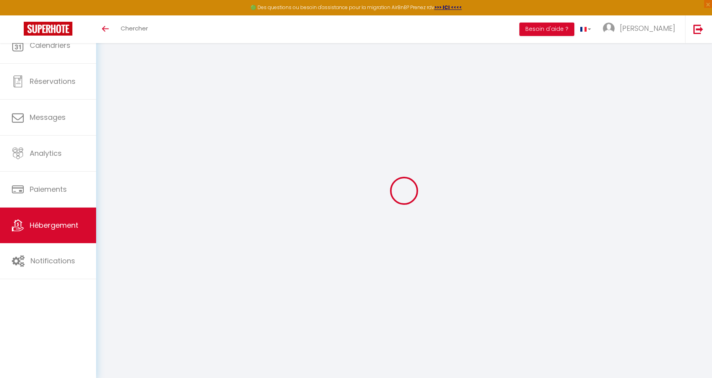
select select "+ 18 %"
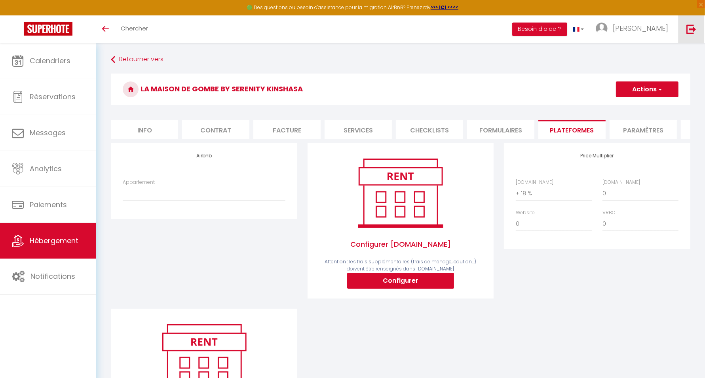
click at [693, 24] on link at bounding box center [691, 29] width 26 height 28
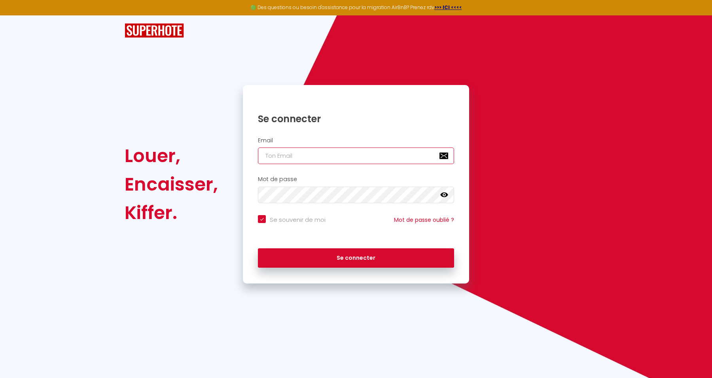
click at [311, 157] on input "email" at bounding box center [356, 156] width 196 height 17
paste input "[PERSON_NAME][EMAIL_ADDRESS][PERSON_NAME][DOMAIN_NAME]"
type input "[PERSON_NAME][EMAIL_ADDRESS][PERSON_NAME][DOMAIN_NAME]"
checkbox input "true"
type input "[PERSON_NAME][EMAIL_ADDRESS][PERSON_NAME][DOMAIN_NAME]"
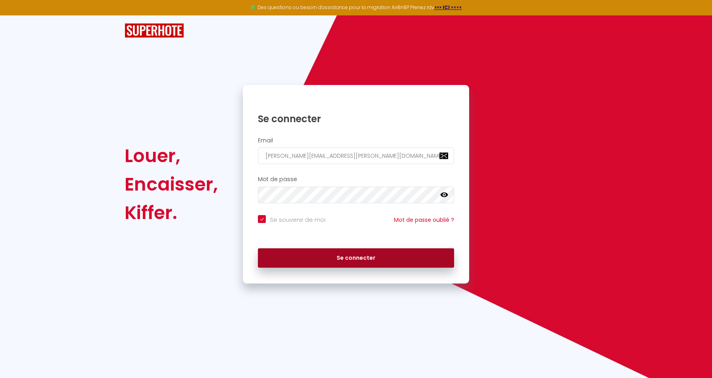
click at [404, 253] on button "Se connecter" at bounding box center [356, 259] width 196 height 20
checkbox input "true"
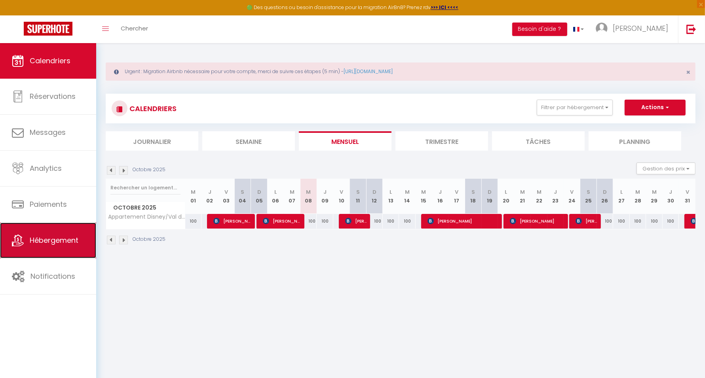
click at [48, 238] on span "Hébergement" at bounding box center [54, 240] width 49 height 10
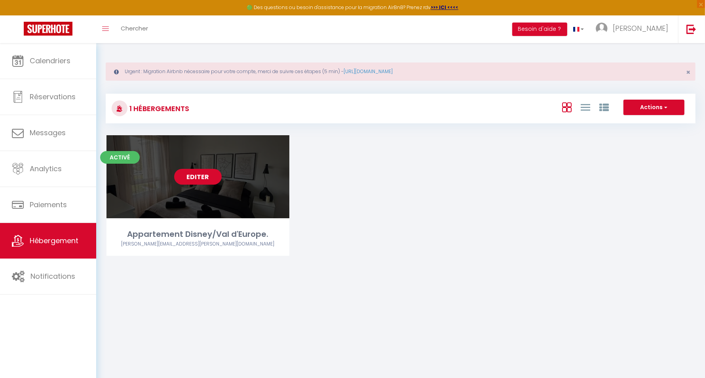
click at [191, 176] on link "Editer" at bounding box center [197, 177] width 47 height 16
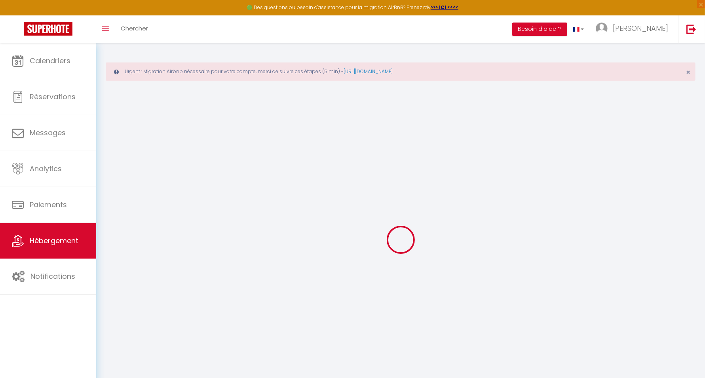
select select
select select "+ 15 %"
select select "+ 18 %"
select select
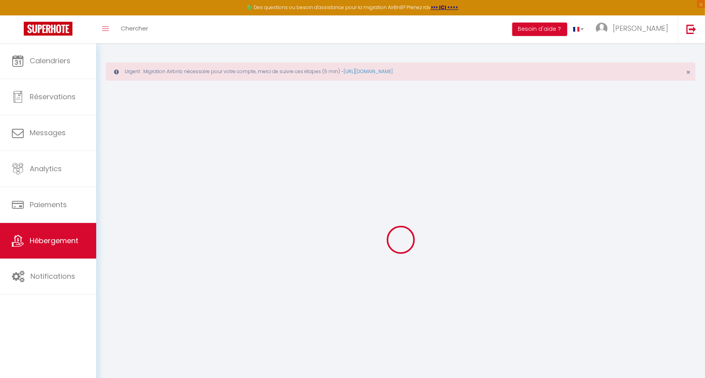
checkbox input "false"
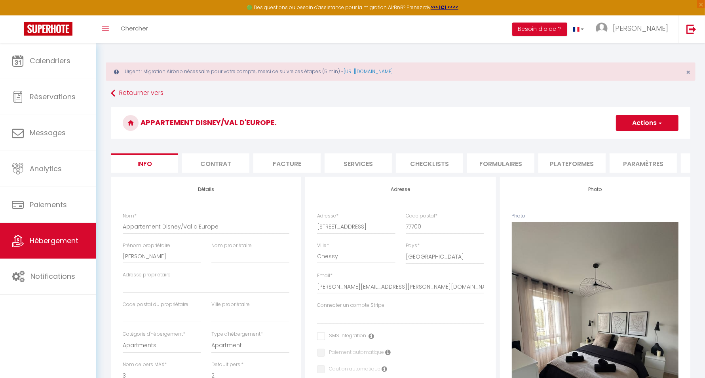
click at [587, 165] on li "Plateformes" at bounding box center [571, 163] width 67 height 19
select select
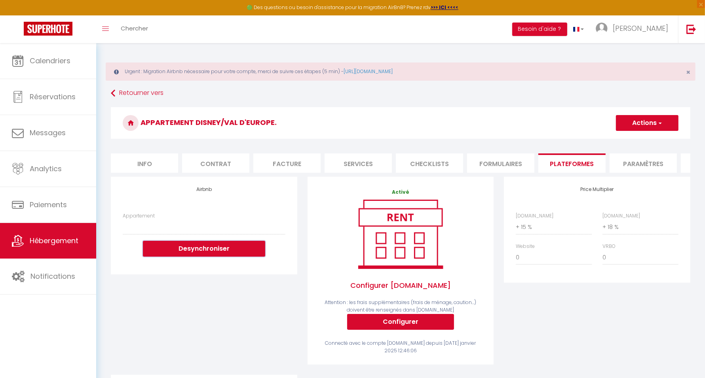
click at [212, 257] on button "Desynchroniser" at bounding box center [204, 249] width 122 height 16
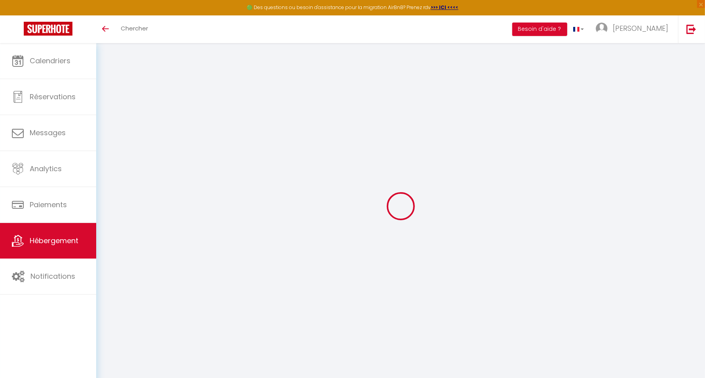
select select "+ 15 %"
select select "+ 18 %"
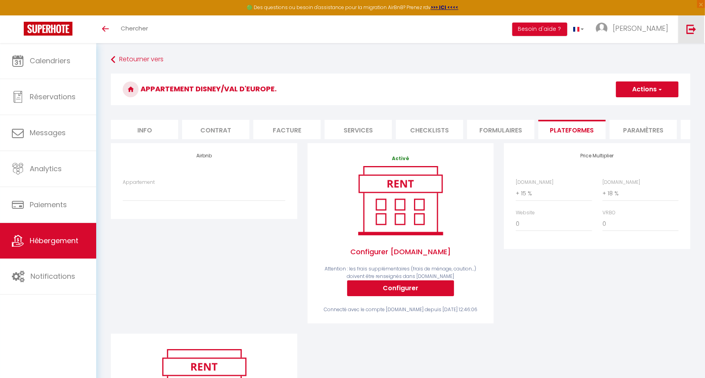
click at [691, 32] on img at bounding box center [691, 29] width 10 height 10
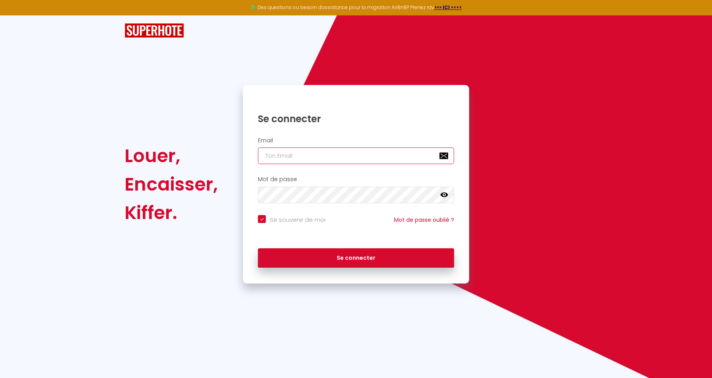
click at [302, 151] on input "email" at bounding box center [356, 156] width 196 height 17
paste input "[EMAIL_ADDRESS][DOMAIN_NAME]"
type input "[EMAIL_ADDRESS][DOMAIN_NAME]"
checkbox input "true"
type input "[EMAIL_ADDRESS][DOMAIN_NAME]"
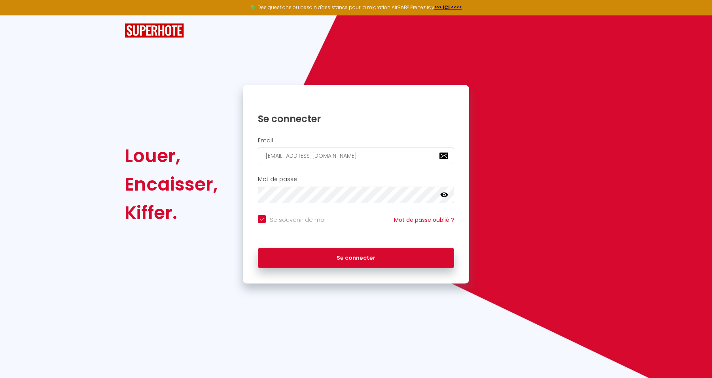
click at [358, 247] on div "Se connecter" at bounding box center [356, 257] width 226 height 24
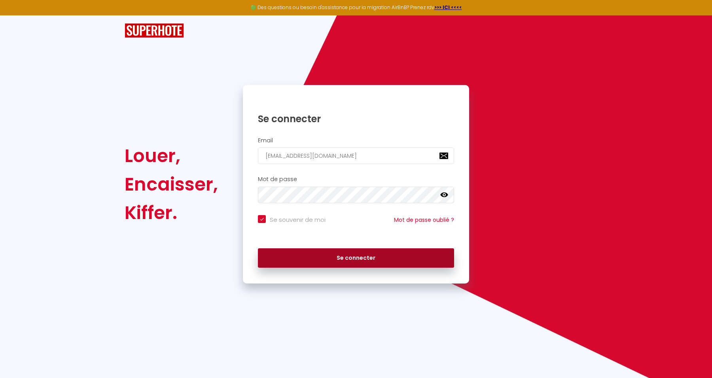
click at [361, 264] on button "Se connecter" at bounding box center [356, 259] width 196 height 20
checkbox input "true"
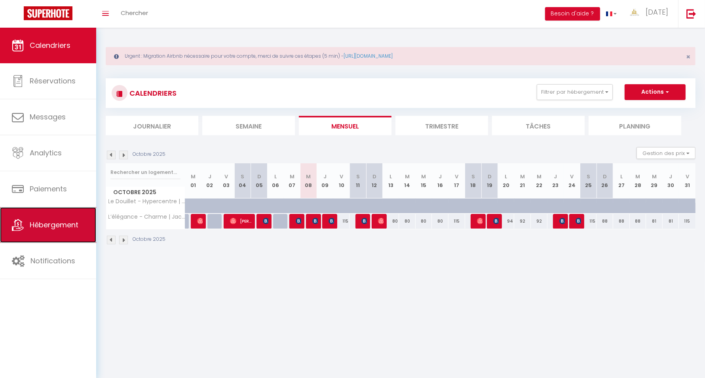
click at [61, 221] on span "Hébergement" at bounding box center [54, 225] width 49 height 10
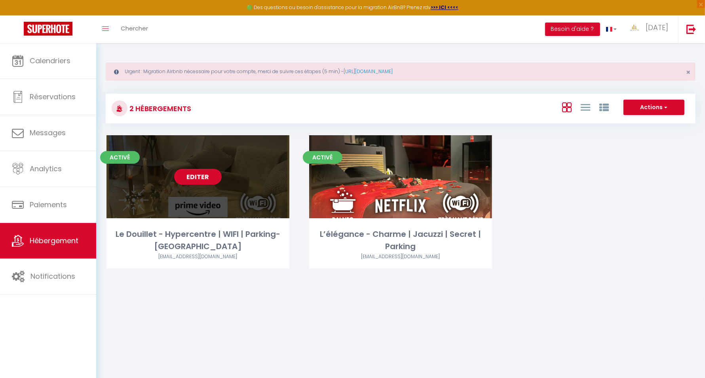
click at [191, 182] on link "Editer" at bounding box center [197, 177] width 47 height 16
select select "3"
select select "2"
select select "1"
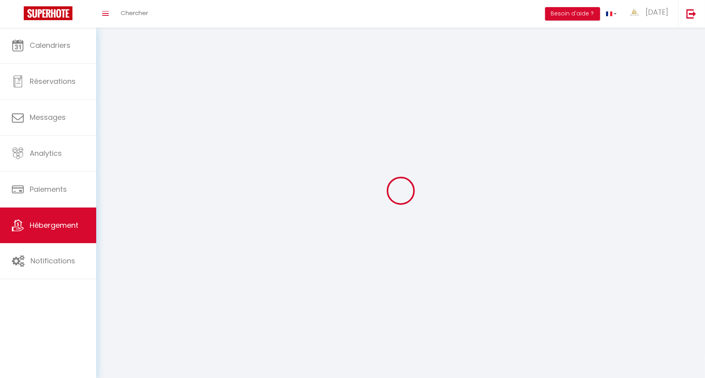
select select
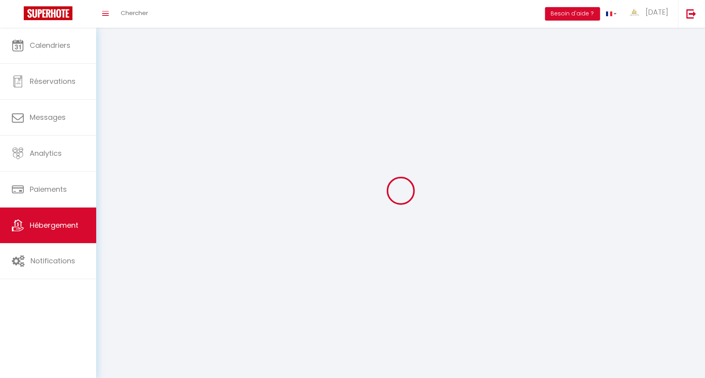
checkbox input "false"
select select
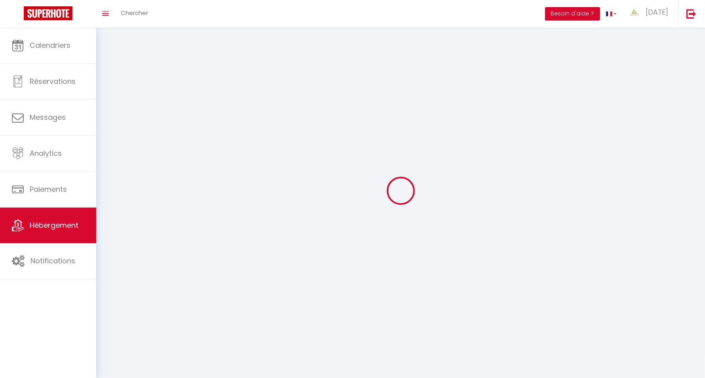
select select
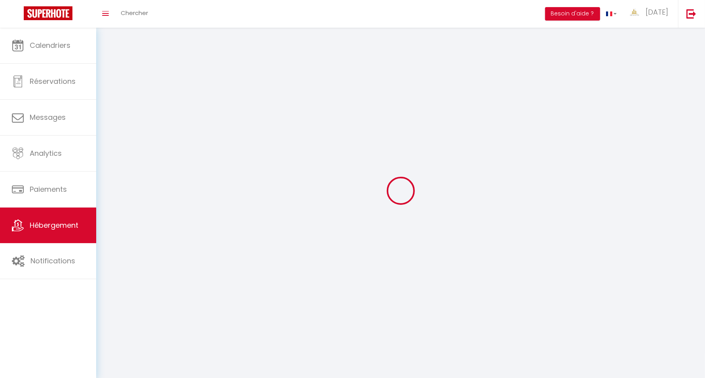
select select
checkbox input "false"
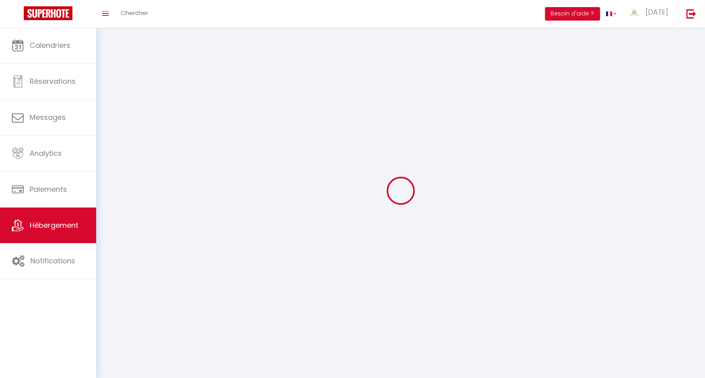
select select
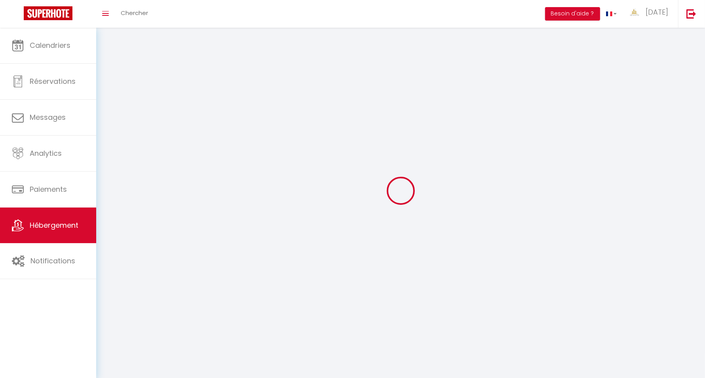
select select
checkbox input "false"
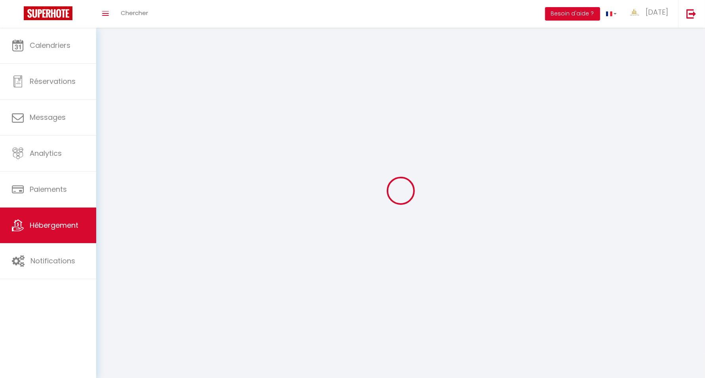
checkbox input "false"
select select
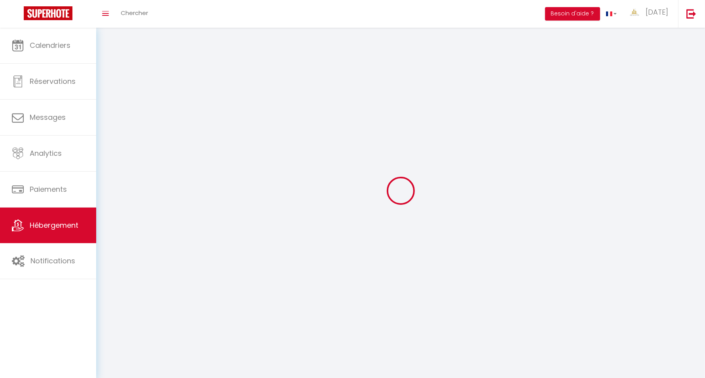
select select
checkbox input "false"
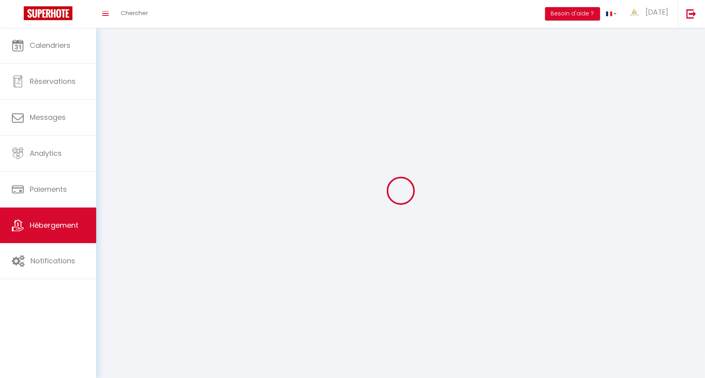
checkbox input "false"
select select
select select "1"
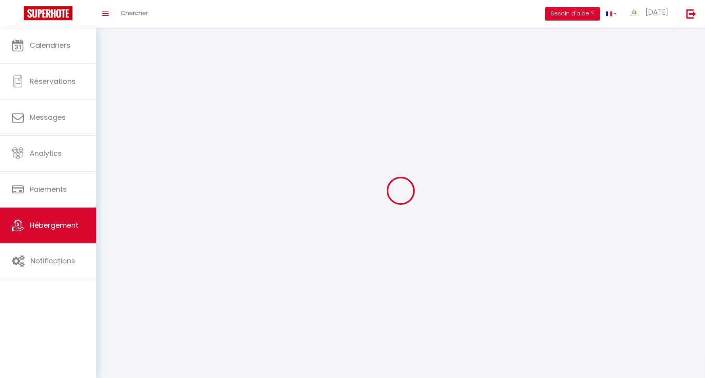
select select
select select "28"
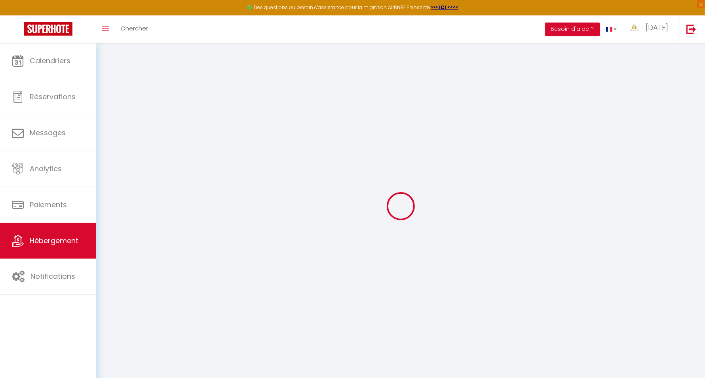
select select
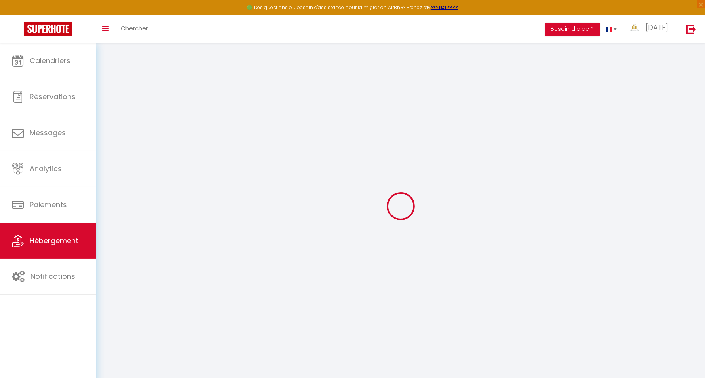
select select
checkbox input "false"
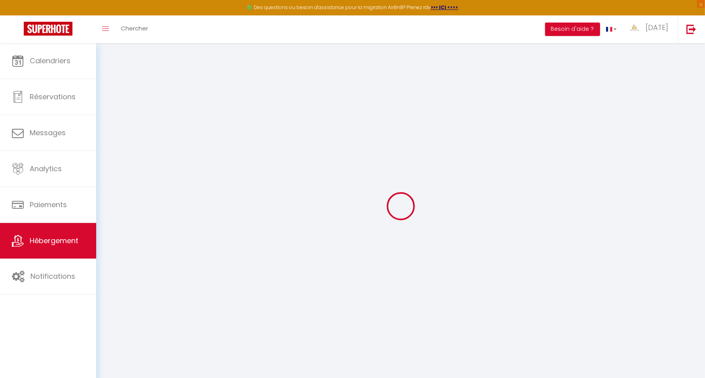
select select
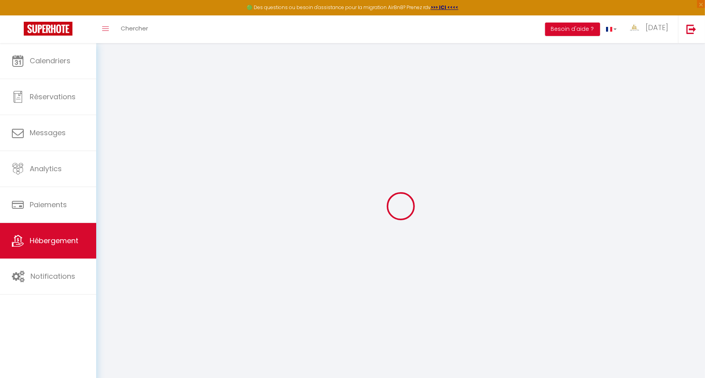
select select
checkbox input "false"
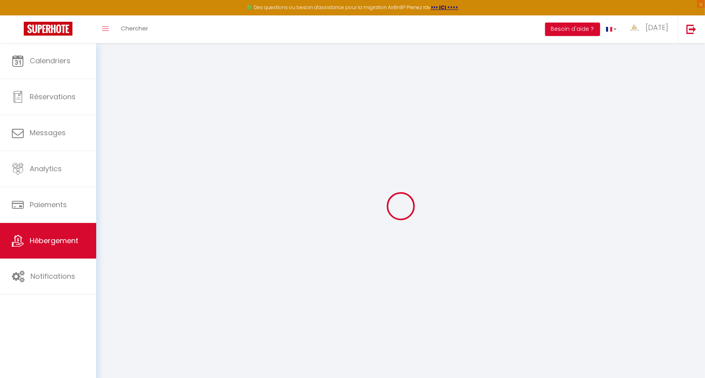
checkbox input "false"
select select
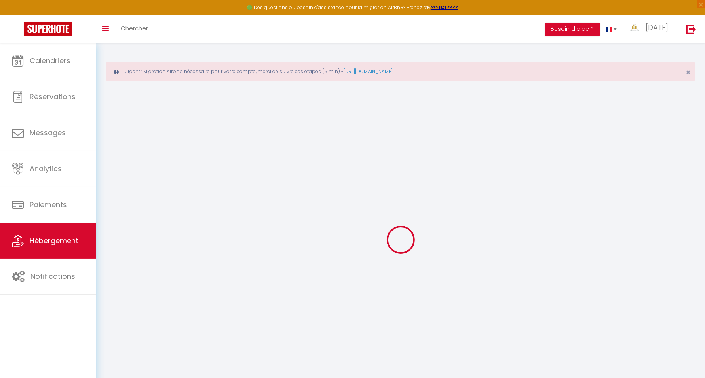
type input "Le Douillet - Hypercentre | WIFI | Parking-Confort"
type input "Ramazan"
select select "2"
select select "0"
type input "59"
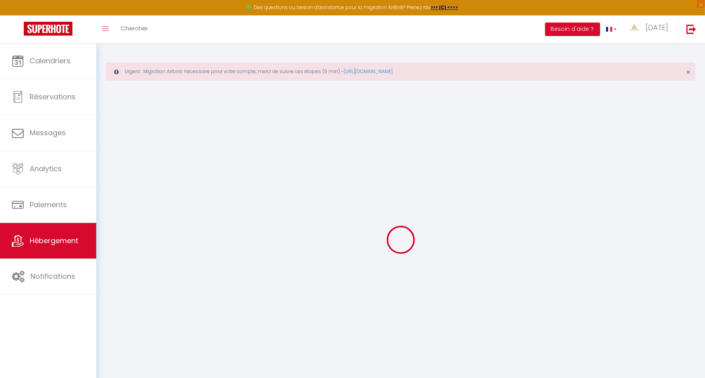
type input "5"
type input "18"
type input "200"
select select
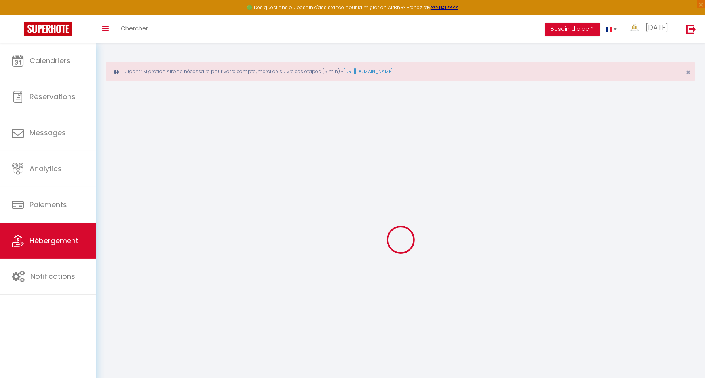
select select
type input "14 Rue du Magasin aux Vivres"
type input "57000"
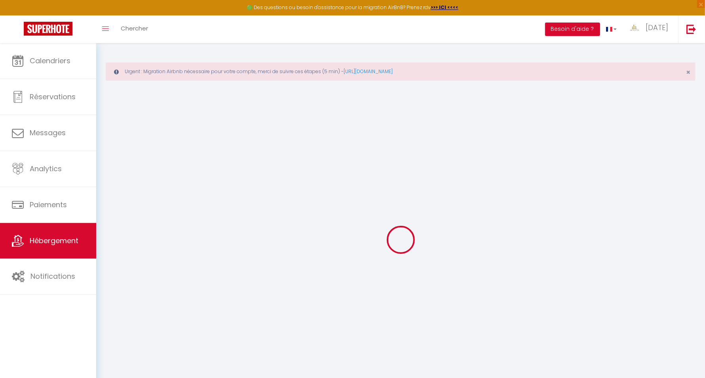
type input "Metz"
type input "rg.staynest@gmail.com"
select select "11836"
checkbox input "false"
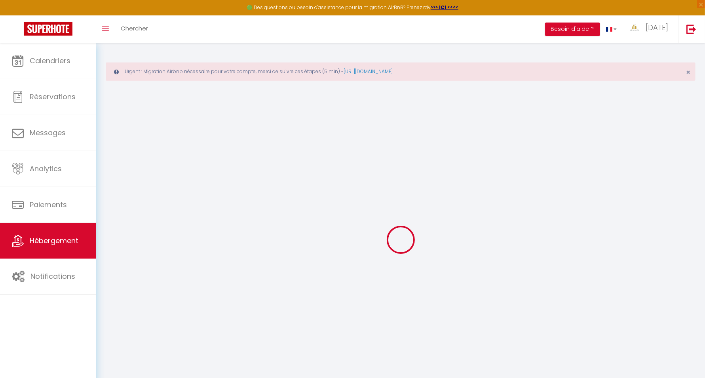
checkbox input "false"
type input "0"
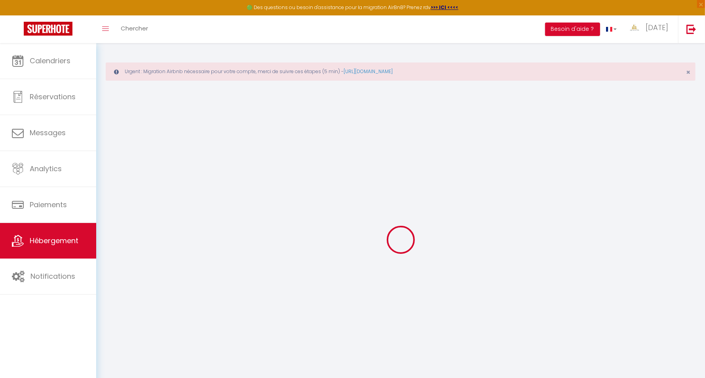
type input "0"
select select "+ 16 %"
select select "+ 18 %"
select select "+ 10 %"
select select "17:00"
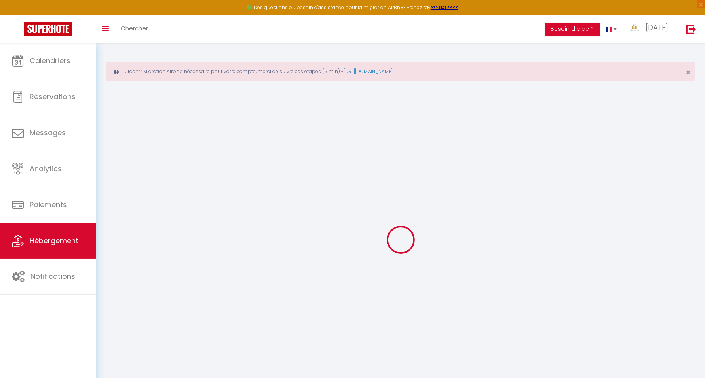
select select
select select "11:00"
select select "30"
select select "120"
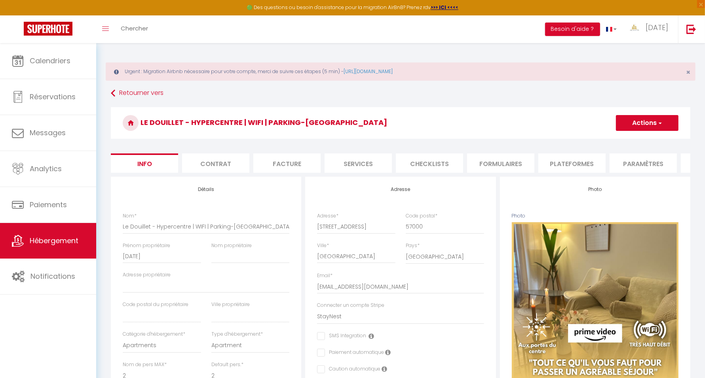
select select
checkbox input "false"
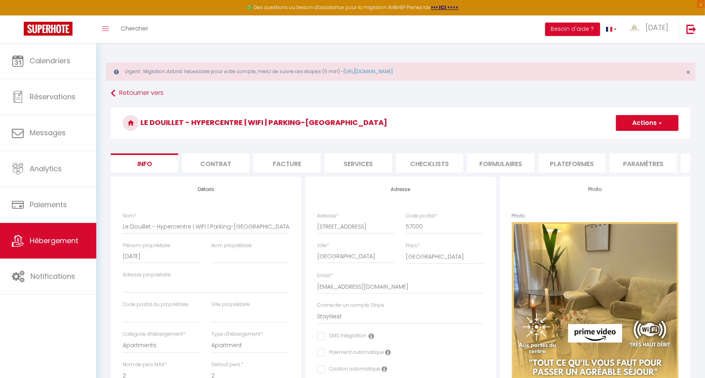
select select
checkbox input "false"
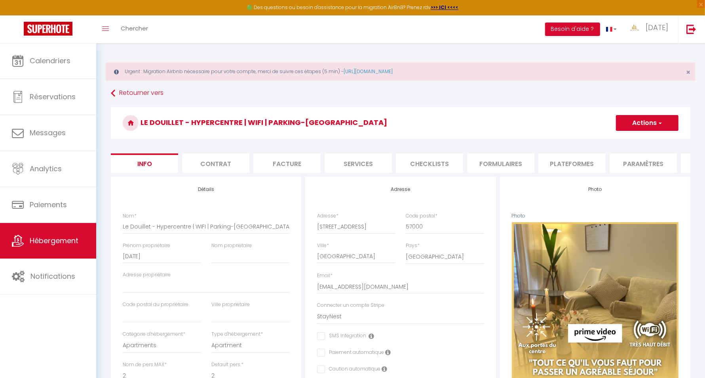
select select "7242-1286958403332848819"
click at [561, 163] on li "Plateformes" at bounding box center [571, 163] width 67 height 19
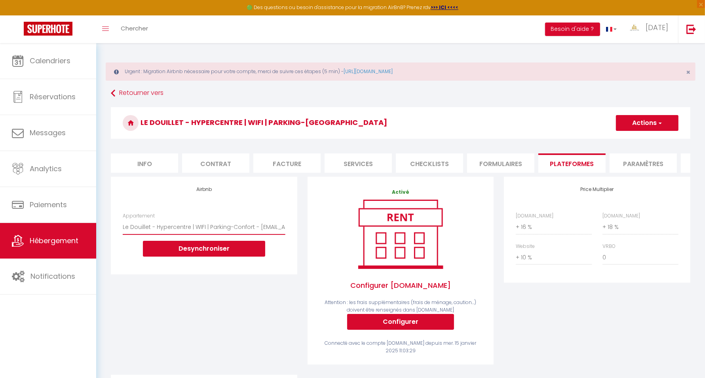
click at [238, 235] on select "Le Douillet - Hypercentre | WIFI | Parking-Confort - rg.staynest@gmail.com" at bounding box center [204, 227] width 162 height 15
click at [224, 255] on button "Desynchroniser" at bounding box center [204, 249] width 122 height 16
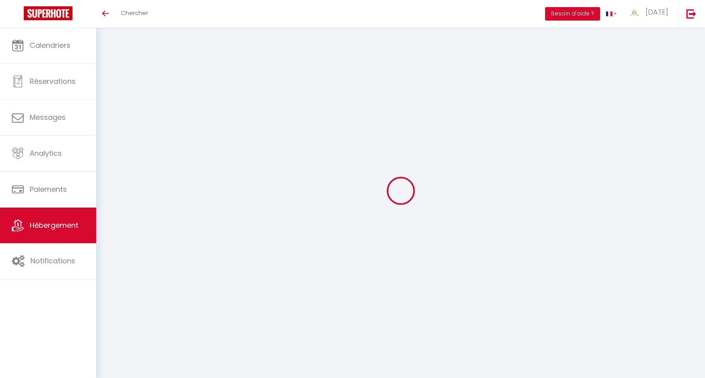
select select "+ 16 %"
select select "+ 18 %"
select select "+ 10 %"
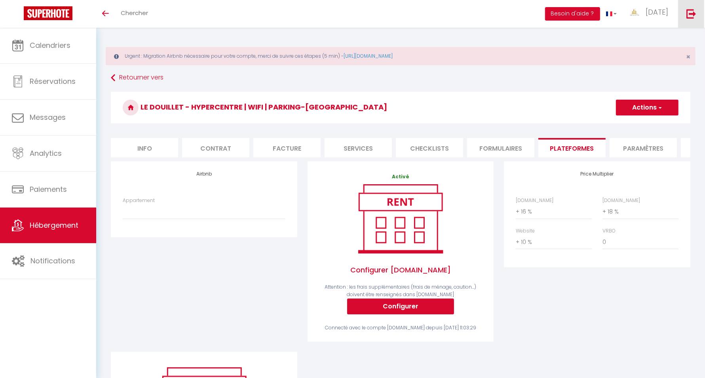
click at [690, 12] on img at bounding box center [691, 14] width 10 height 10
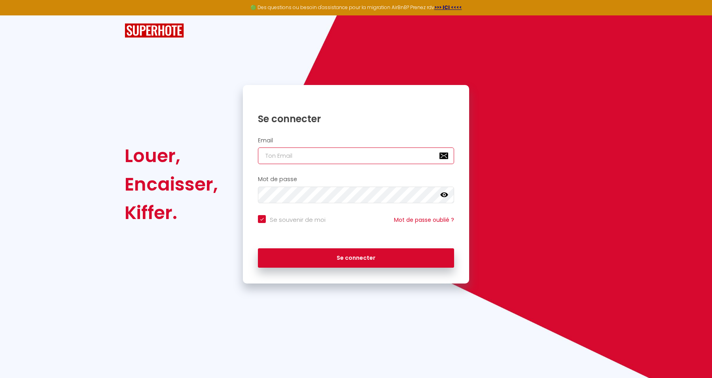
click at [357, 153] on input "email" at bounding box center [356, 156] width 196 height 17
paste input "[EMAIL_ADDRESS][DOMAIN_NAME]"
type input "[EMAIL_ADDRESS][DOMAIN_NAME]"
checkbox input "true"
type input "[EMAIL_ADDRESS][DOMAIN_NAME]"
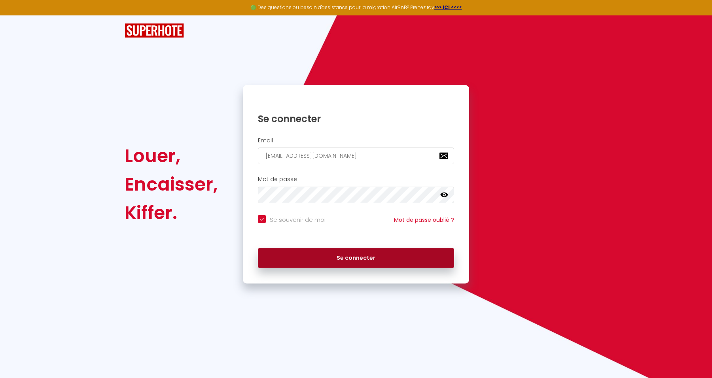
click at [403, 252] on button "Se connecter" at bounding box center [356, 259] width 196 height 20
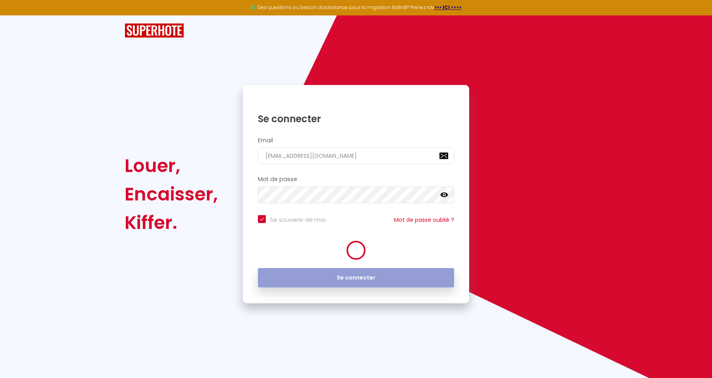
checkbox input "true"
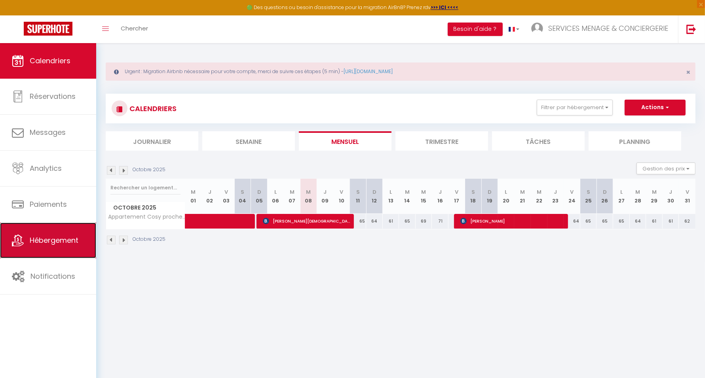
click at [47, 236] on span "Hébergement" at bounding box center [54, 240] width 49 height 10
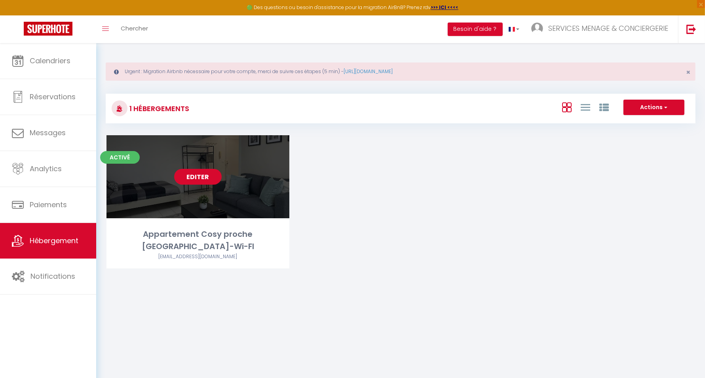
click at [189, 171] on link "Editer" at bounding box center [197, 177] width 47 height 16
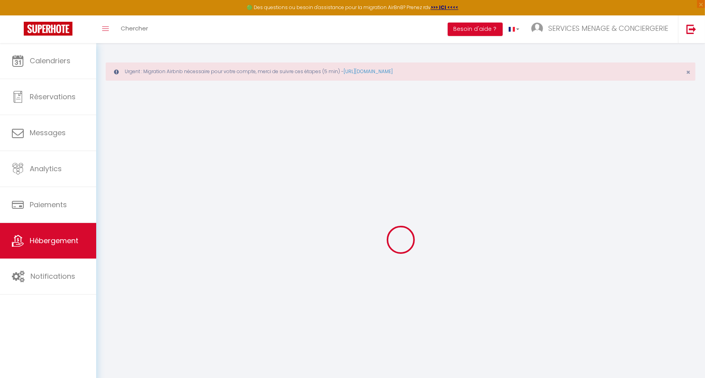
select select
select select "+ 2 %"
select select "+ 18 %"
select select
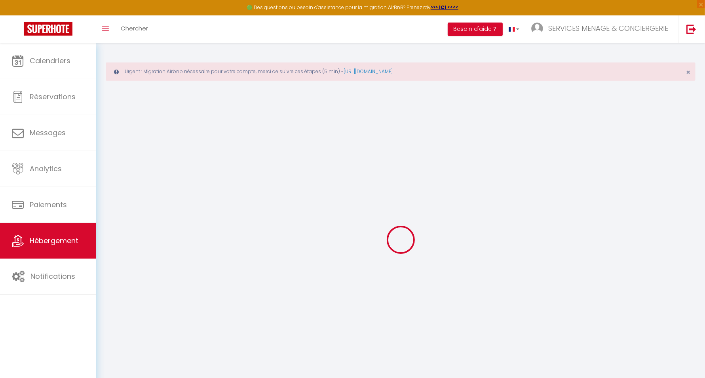
checkbox input "false"
select select
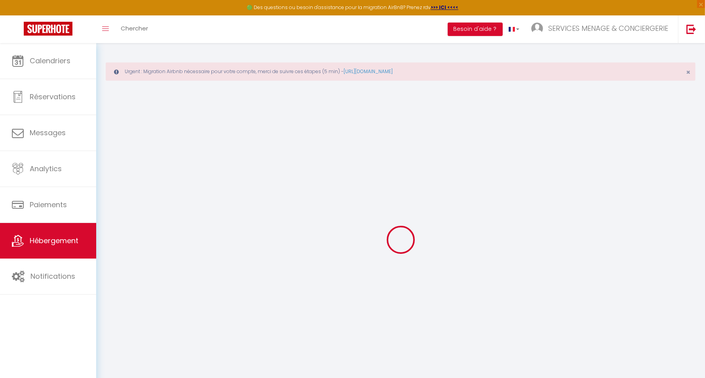
select select "16:00"
select select
select select "11:00"
select select "30"
select select "120"
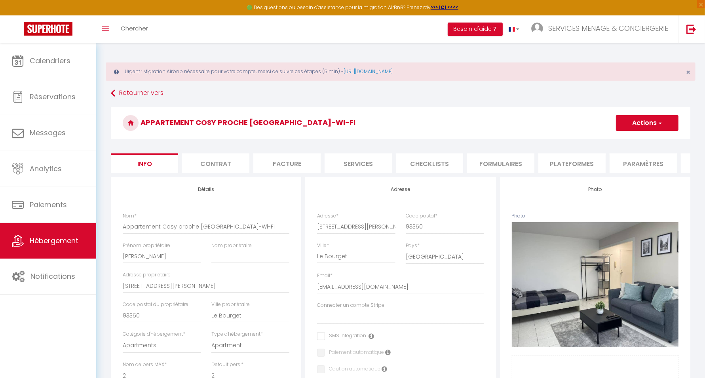
click at [574, 167] on li "Plateformes" at bounding box center [571, 163] width 67 height 19
select select
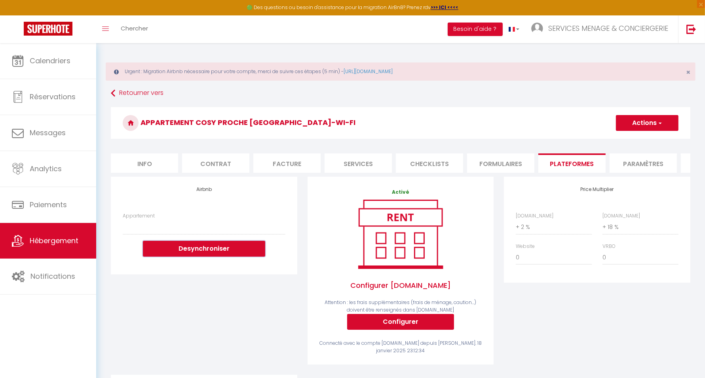
click at [215, 252] on button "Desynchroniser" at bounding box center [204, 249] width 122 height 16
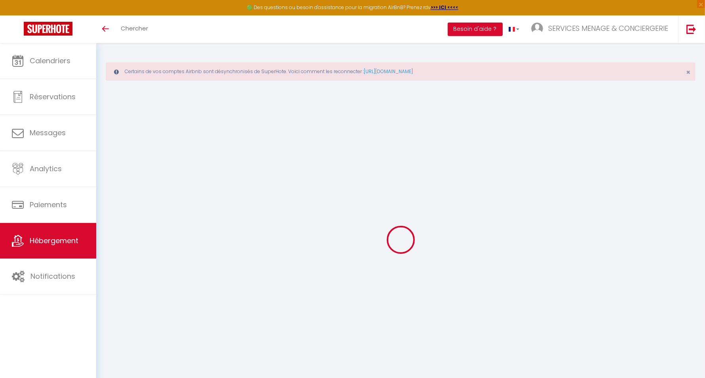
select select "+ 2 %"
select select "+ 18 %"
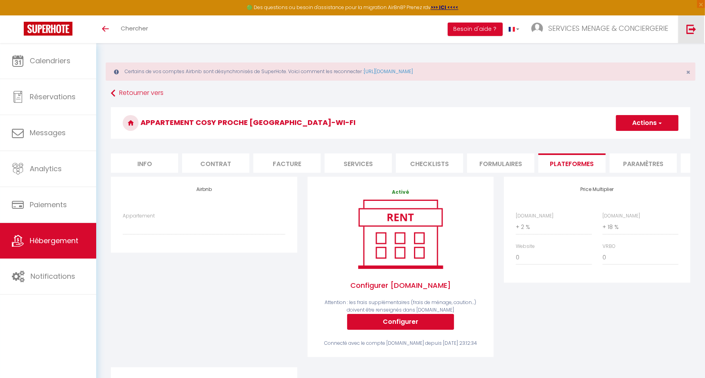
click at [693, 28] on img at bounding box center [691, 29] width 10 height 10
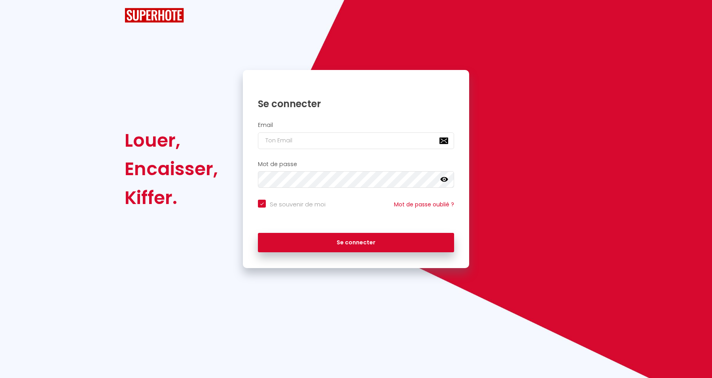
checkbox input "true"
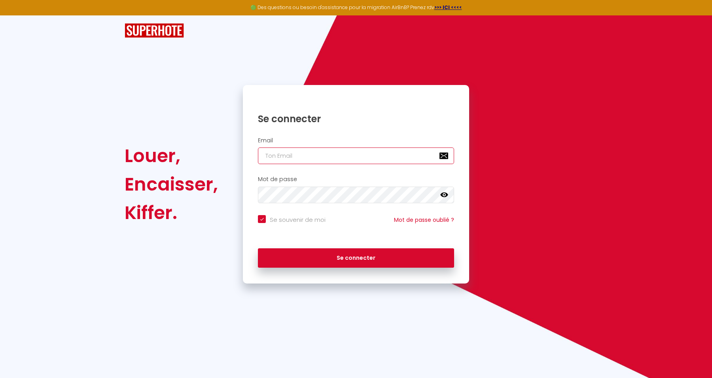
click at [341, 158] on input "email" at bounding box center [356, 156] width 196 height 17
paste input "[EMAIL_ADDRESS][DOMAIN_NAME]"
type input "[EMAIL_ADDRESS][DOMAIN_NAME]"
checkbox input "true"
type input "[EMAIL_ADDRESS][DOMAIN_NAME]"
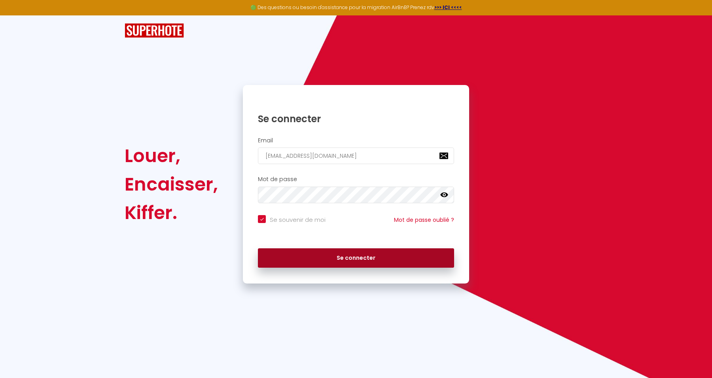
click at [419, 251] on button "Se connecter" at bounding box center [356, 259] width 196 height 20
checkbox input "true"
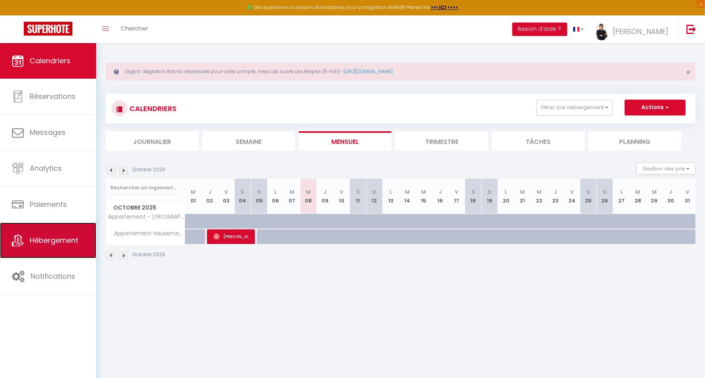
click at [68, 241] on span "Hébergement" at bounding box center [54, 240] width 49 height 10
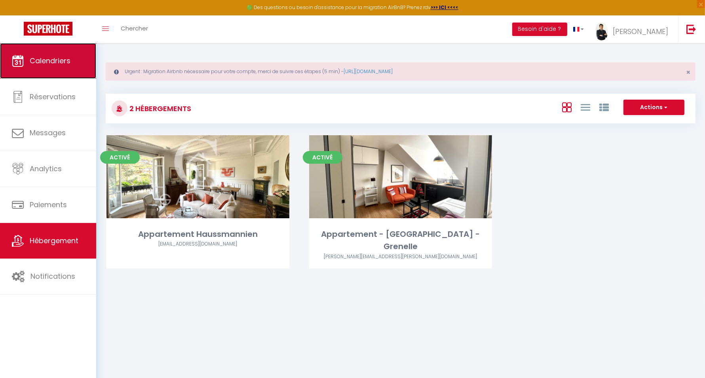
click at [40, 65] on span "Calendriers" at bounding box center [50, 61] width 41 height 10
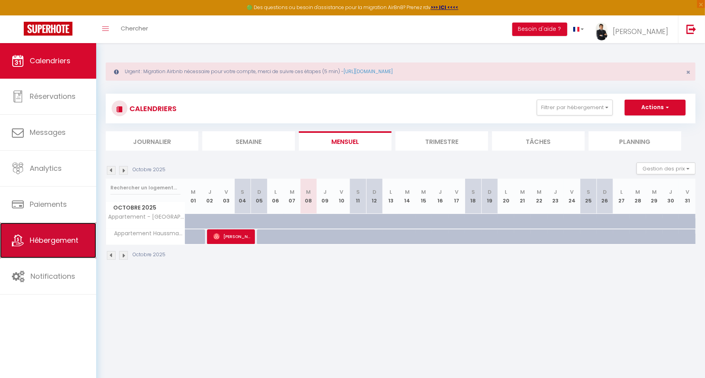
click at [46, 236] on span "Hébergement" at bounding box center [54, 240] width 49 height 10
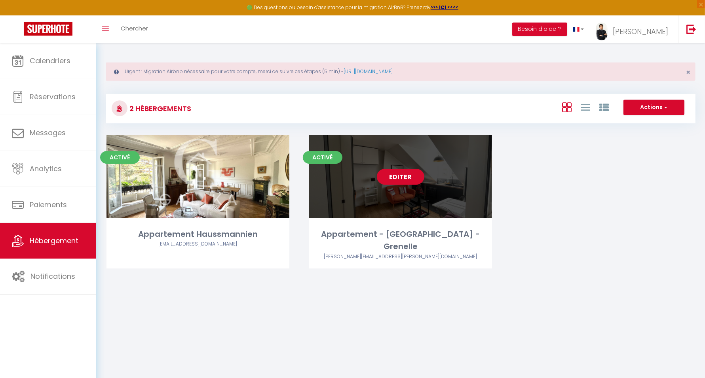
click at [399, 178] on link "Editer" at bounding box center [400, 177] width 47 height 16
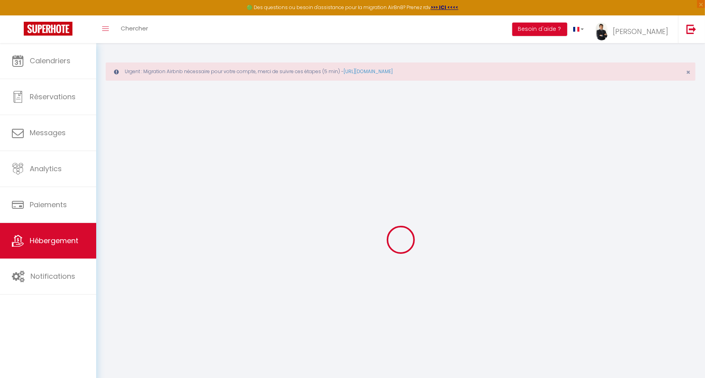
select select "+ 15 %"
select select "+ 20 %"
select select "+ 2 %"
checkbox input "false"
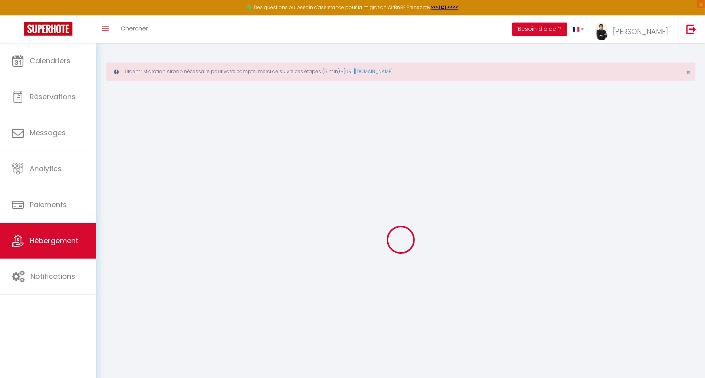
checkbox input "false"
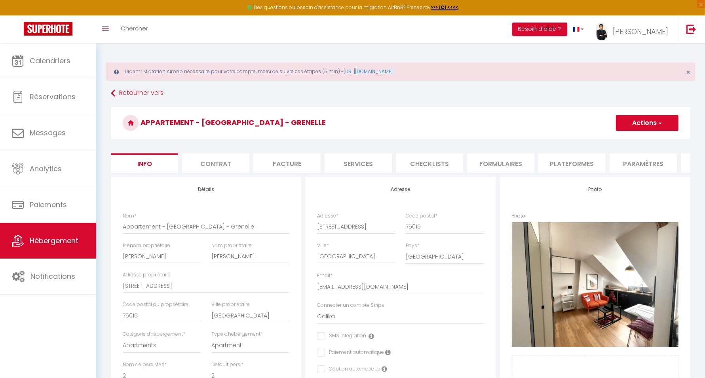
checkbox input "false"
select select "7380-1134853498106437019"
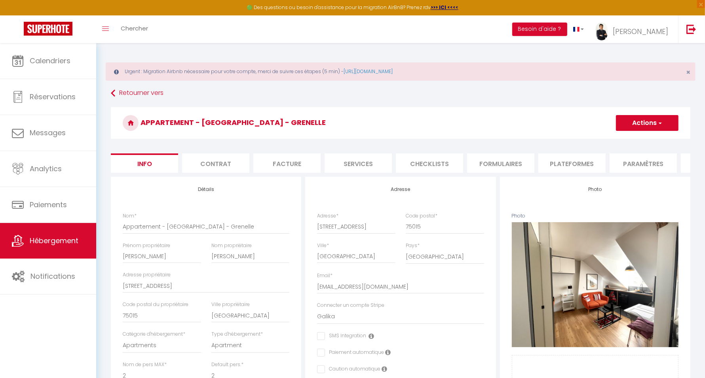
click at [554, 159] on li "Plateformes" at bounding box center [571, 163] width 67 height 19
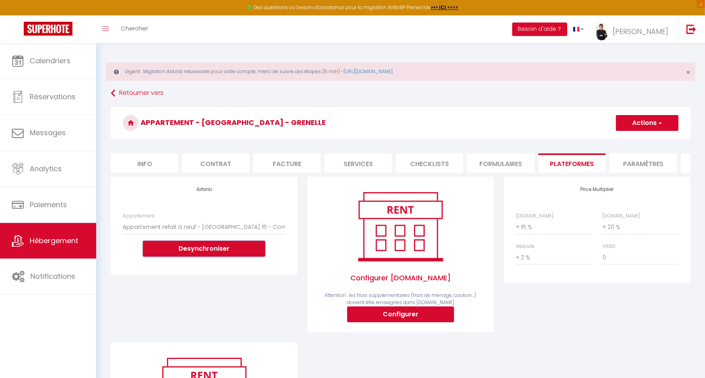
click at [226, 255] on button "Desynchroniser" at bounding box center [204, 249] width 122 height 16
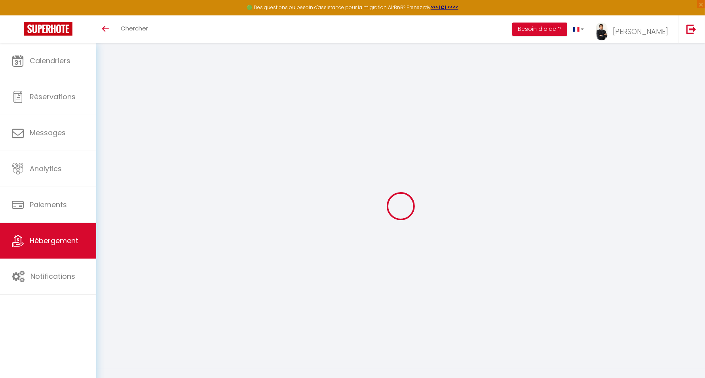
select select "+ 15 %"
select select "+ 20 %"
select select "+ 2 %"
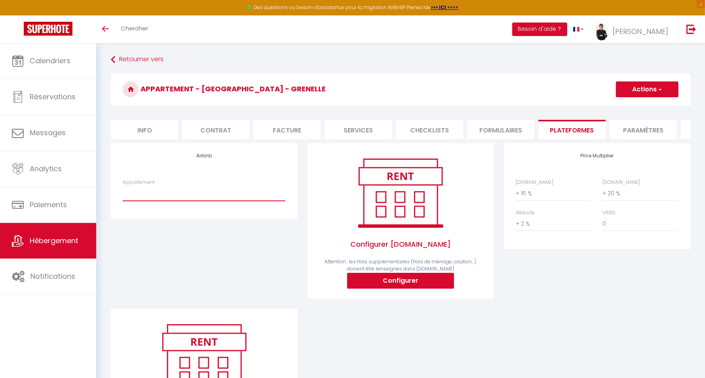
click at [268, 198] on select "Appartement refait à neuf - [GEOGRAPHIC_DATA] 15 - Commerce - [PERSON_NAME][EMA…" at bounding box center [204, 193] width 162 height 15
click at [57, 234] on link "Hébergement" at bounding box center [48, 241] width 96 height 36
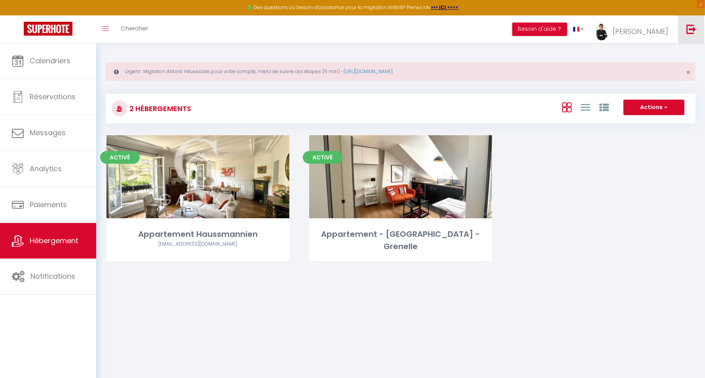
click at [697, 29] on link at bounding box center [691, 29] width 26 height 28
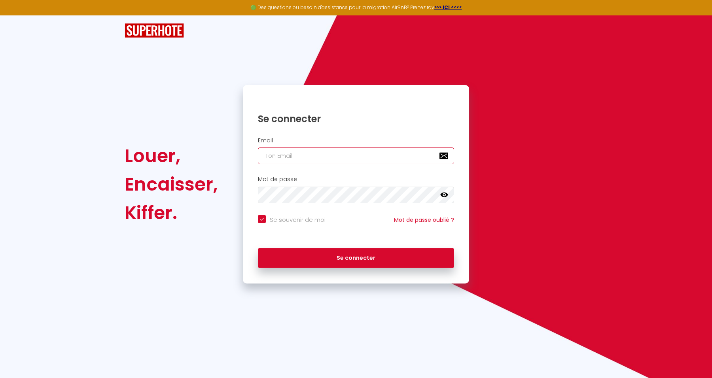
click at [386, 155] on input "email" at bounding box center [356, 156] width 196 height 17
paste input "[EMAIL_ADDRESS][DOMAIN_NAME]"
type input "[EMAIL_ADDRESS][DOMAIN_NAME]"
checkbox input "true"
type input "[EMAIL_ADDRESS][DOMAIN_NAME]"
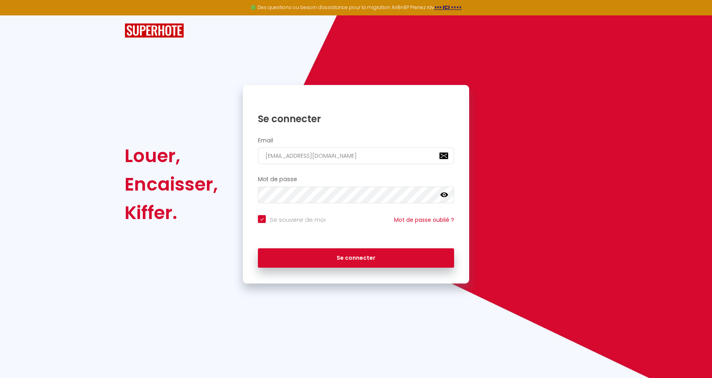
click at [365, 206] on div "Mot de passe false" at bounding box center [356, 191] width 226 height 39
click at [367, 184] on div "Mot de passe false" at bounding box center [356, 189] width 216 height 27
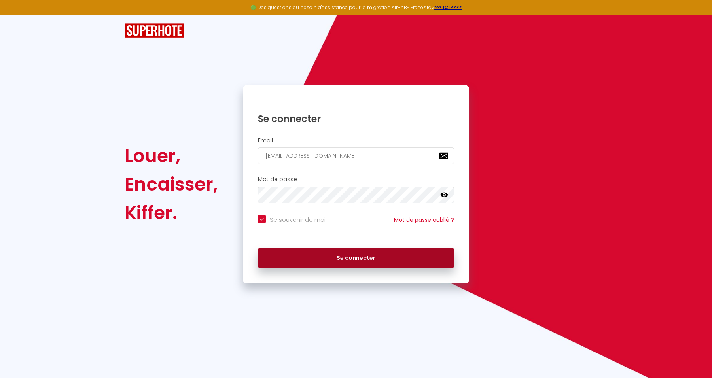
click at [407, 257] on button "Se connecter" at bounding box center [356, 259] width 196 height 20
checkbox input "true"
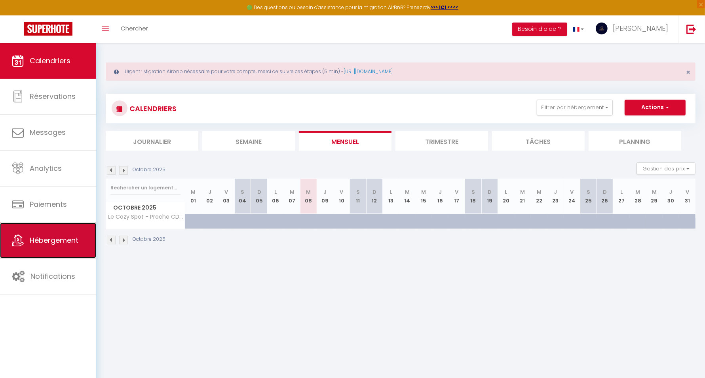
click at [47, 249] on link "Hébergement" at bounding box center [48, 241] width 96 height 36
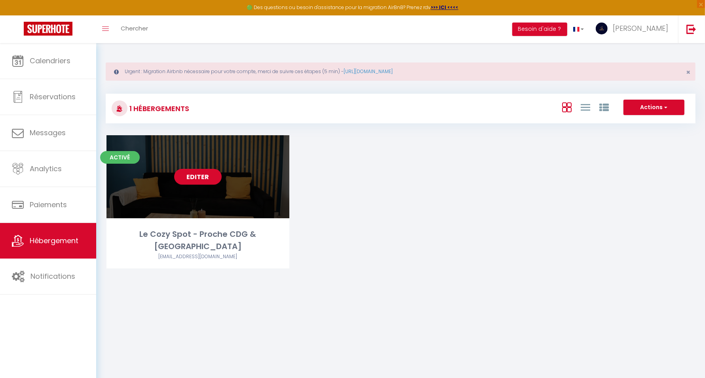
click at [198, 174] on link "Editer" at bounding box center [197, 177] width 47 height 16
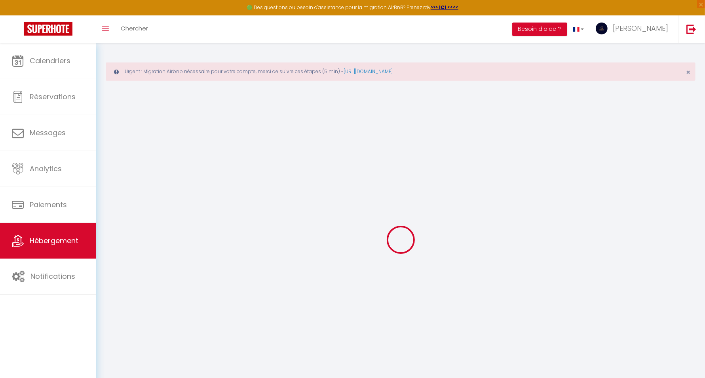
select select "14:00"
select select
select select "11:00"
select select "30"
select select "120"
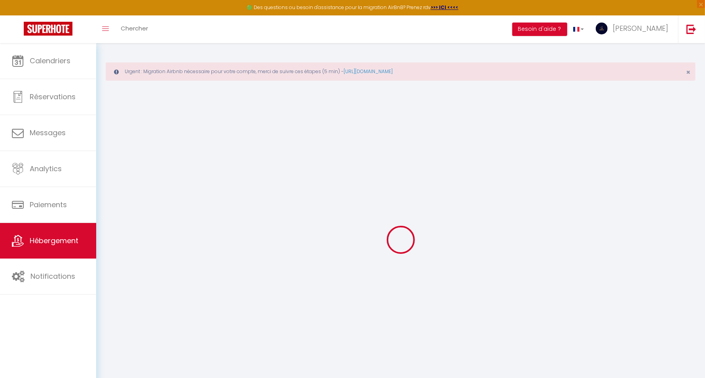
select select
checkbox input "false"
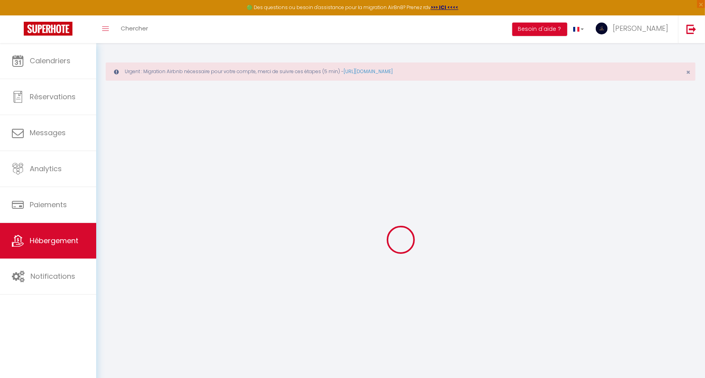
checkbox input "false"
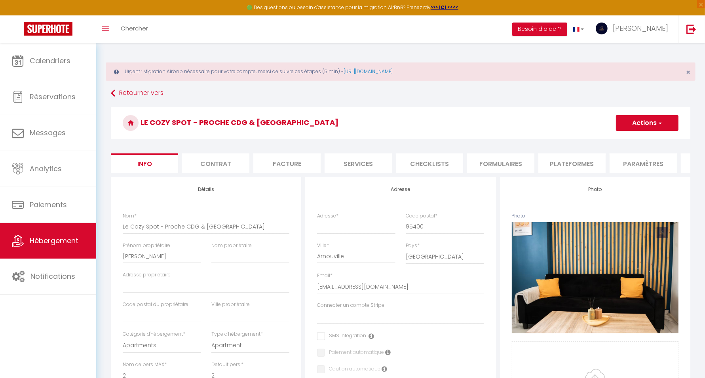
select select
checkbox input "false"
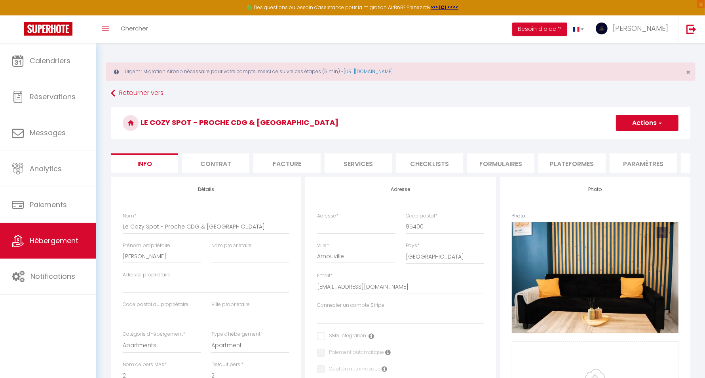
checkbox input "false"
click at [580, 161] on li "Plateformes" at bounding box center [571, 163] width 67 height 19
select select "8439-1427012234580409606"
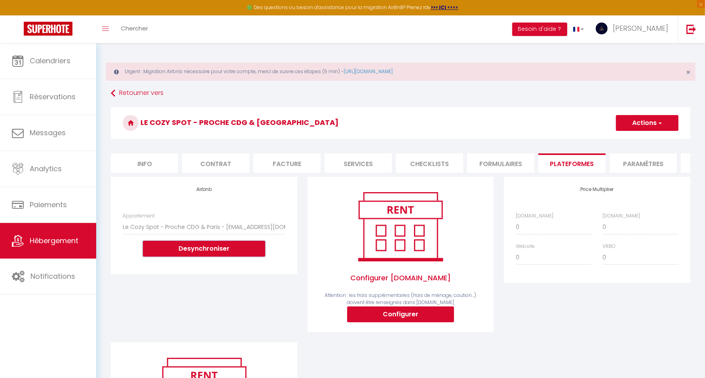
click at [247, 254] on button "Desynchroniser" at bounding box center [204, 249] width 122 height 16
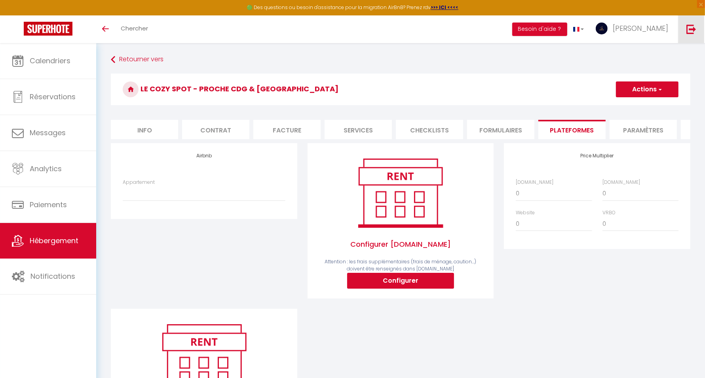
click at [692, 26] on img at bounding box center [691, 29] width 10 height 10
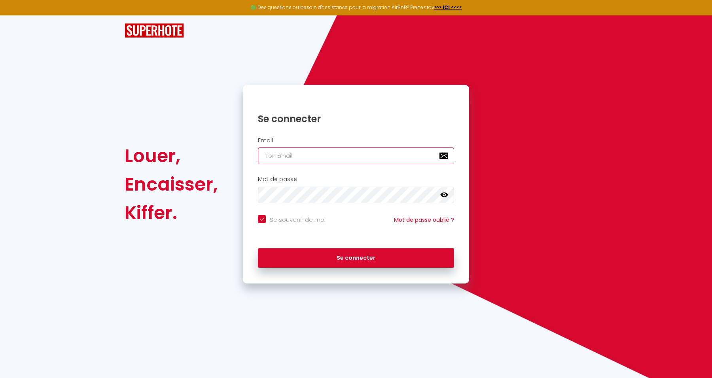
click at [388, 156] on input "email" at bounding box center [356, 156] width 196 height 17
paste input "[EMAIL_ADDRESS][DOMAIN_NAME]"
type input "[EMAIL_ADDRESS][DOMAIN_NAME]"
checkbox input "true"
type input "[EMAIL_ADDRESS][DOMAIN_NAME]"
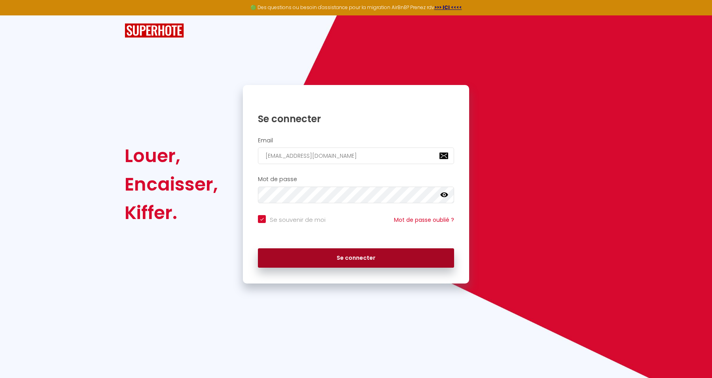
click at [429, 251] on button "Se connecter" at bounding box center [356, 259] width 196 height 20
checkbox input "true"
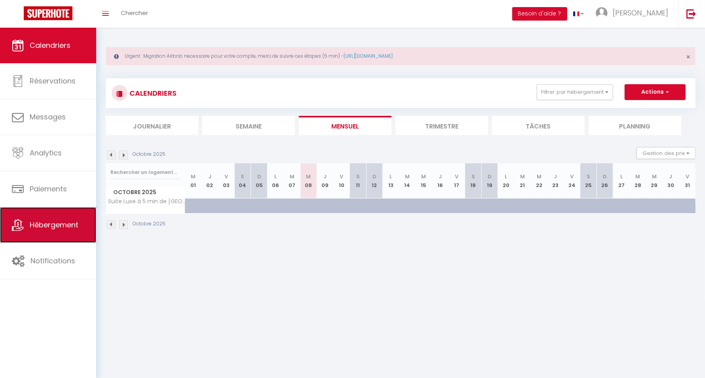
click at [68, 230] on span "Hébergement" at bounding box center [54, 225] width 49 height 10
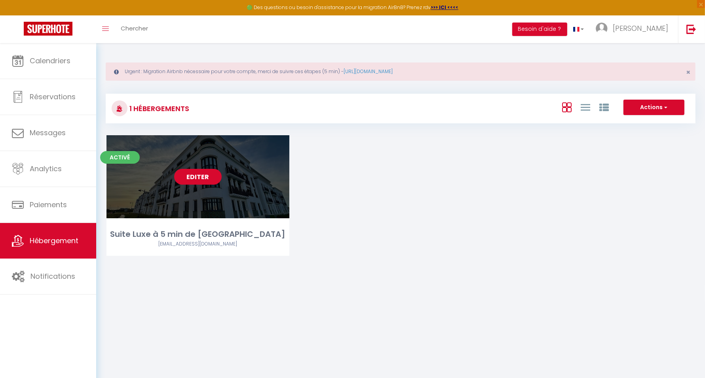
click at [198, 175] on link "Editer" at bounding box center [197, 177] width 47 height 16
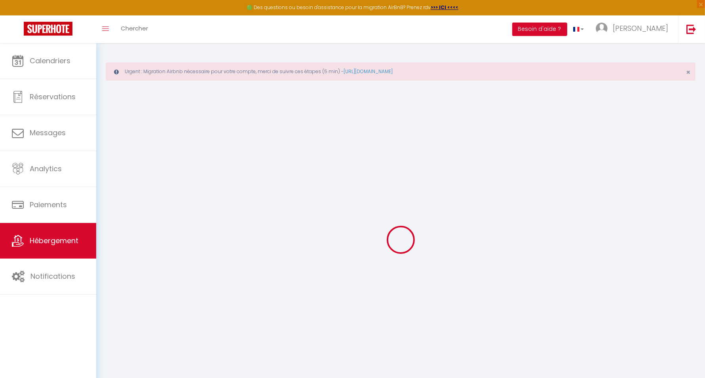
select select
select select "14:00"
select select
select select "11:00"
select select "30"
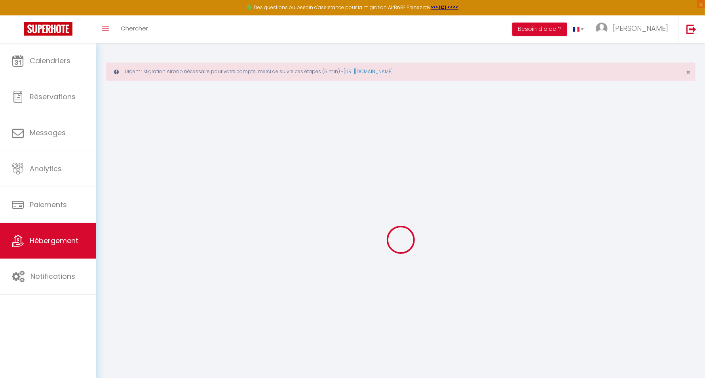
select select "120"
select select
checkbox input "false"
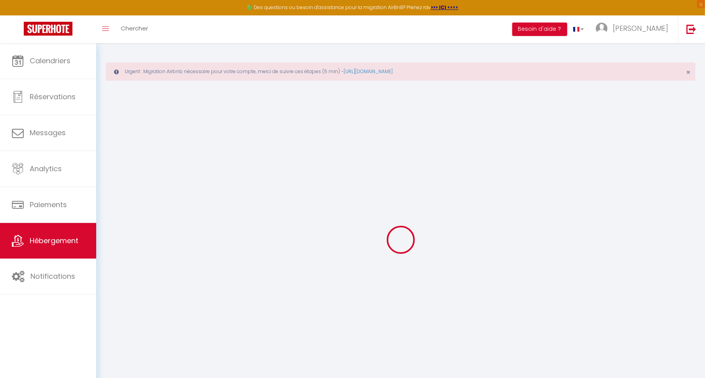
checkbox input "false"
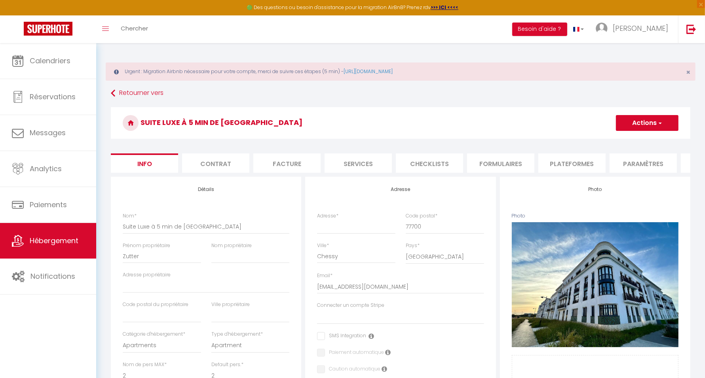
click at [572, 156] on li "Plateformes" at bounding box center [571, 163] width 67 height 19
select select
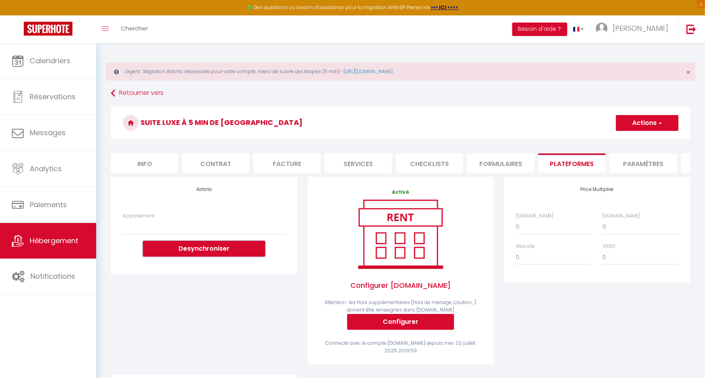
click at [232, 249] on button "Desynchroniser" at bounding box center [204, 249] width 122 height 16
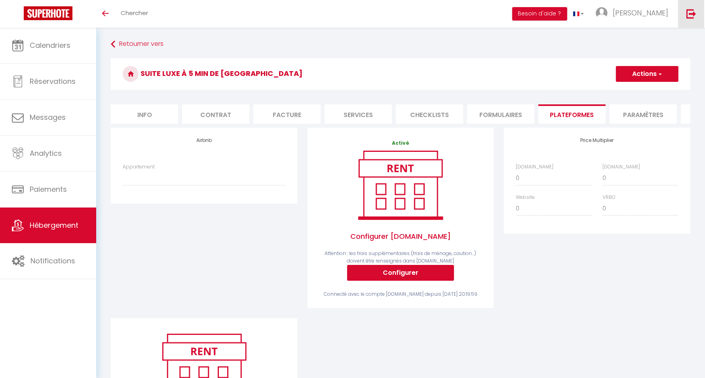
click at [688, 15] on img at bounding box center [691, 14] width 10 height 10
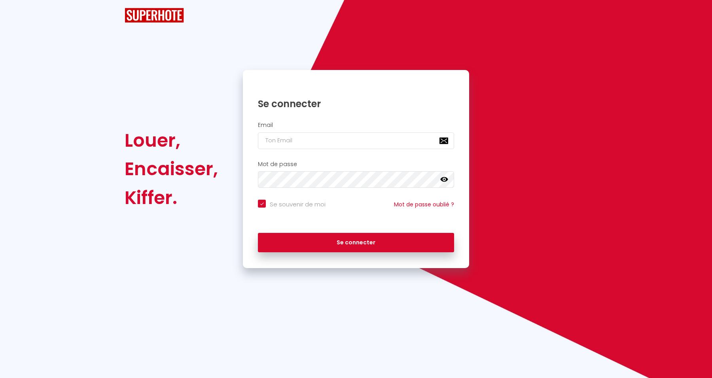
checkbox input "true"
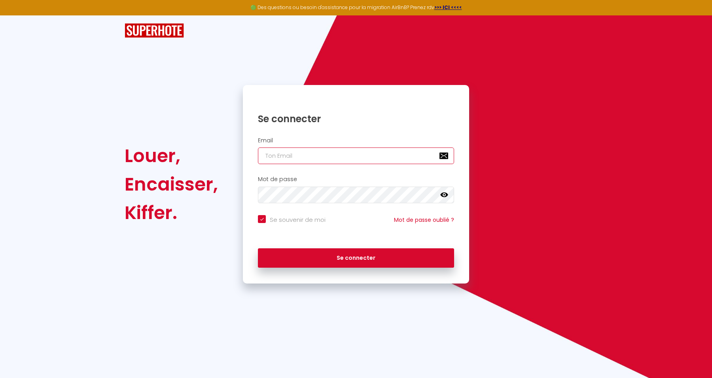
click at [352, 155] on input "email" at bounding box center [356, 156] width 196 height 17
paste input "mariepatrickg@gmail.com"
type input "mariepatrickg@gmail.com"
checkbox input "true"
type input "mariepatrickg@gmail.com"
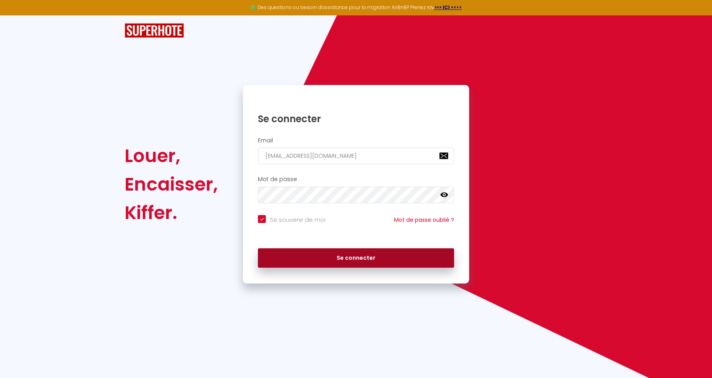
click at [399, 255] on button "Se connecter" at bounding box center [356, 259] width 196 height 20
checkbox input "true"
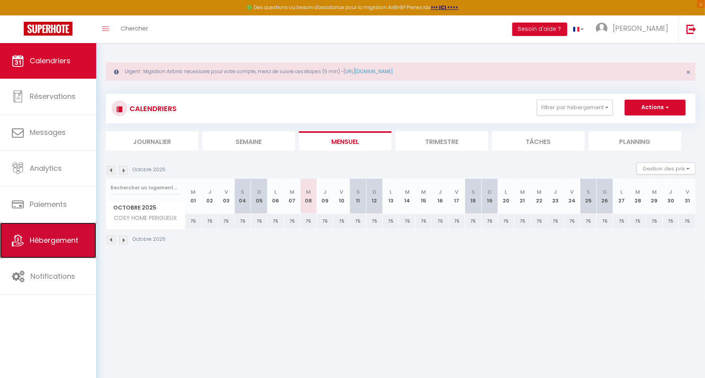
click at [81, 243] on link "Hébergement" at bounding box center [48, 241] width 96 height 36
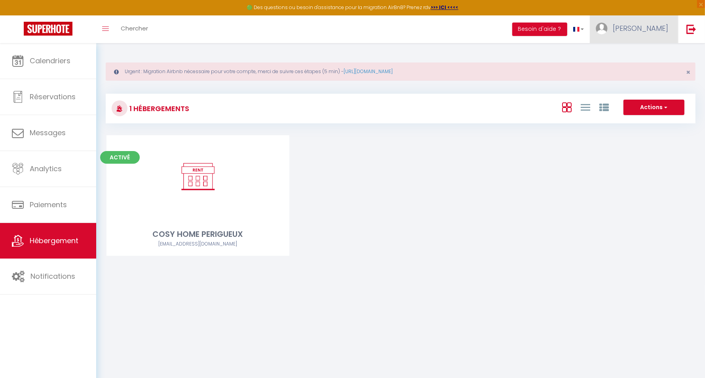
click at [652, 24] on span "Patrick" at bounding box center [640, 28] width 55 height 10
click at [638, 56] on link "Paramètres" at bounding box center [646, 54] width 59 height 13
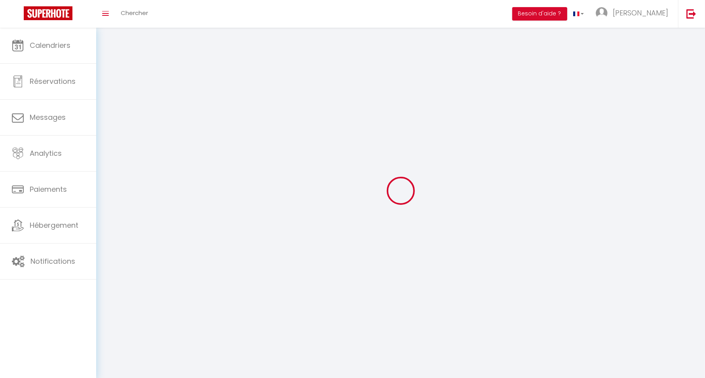
type input "geTjgNWniziMHbJHE5dz2fZOg"
type input "8WqseI8qQMGLLUadEK72smUzL"
type input "https://app.superhote.com/#/get-available-rentals/8WqseI8qQMGLLUadEK72smUzL"
select select "28"
select select "fr"
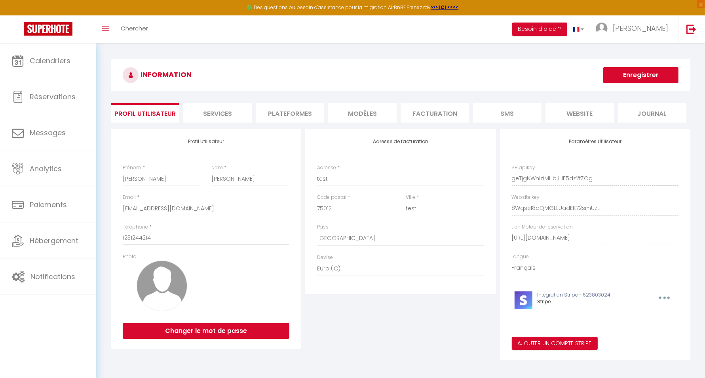
click at [273, 112] on li "Plateformes" at bounding box center [290, 112] width 68 height 19
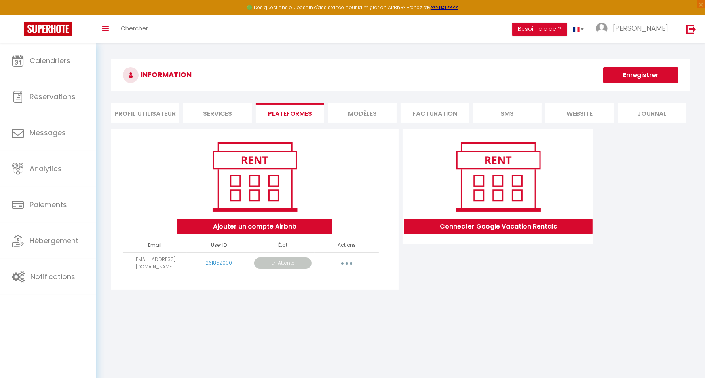
click at [149, 115] on li "Profil Utilisateur" at bounding box center [145, 112] width 68 height 19
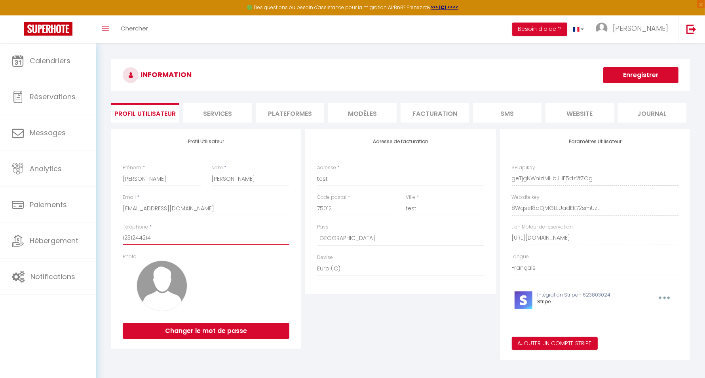
drag, startPoint x: 150, startPoint y: 240, endPoint x: 119, endPoint y: 236, distance: 30.8
click at [119, 236] on div "Profil Utilisateur Prénom * Patrick Nom * Marie Tibec Email * mariepatrickg@gma…" at bounding box center [206, 239] width 190 height 220
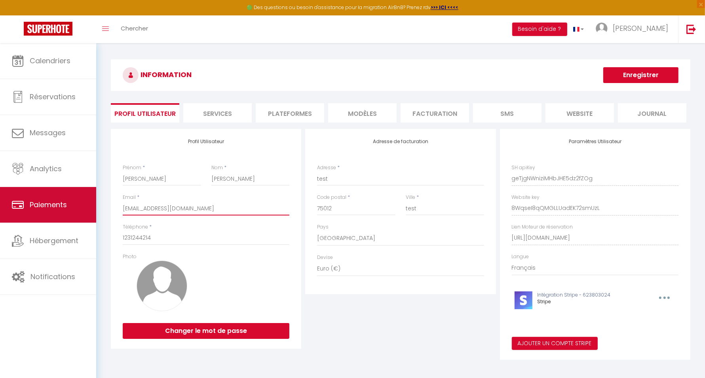
drag, startPoint x: 240, startPoint y: 215, endPoint x: 80, endPoint y: 200, distance: 161.0
click at [80, 200] on div "🟢 Des questions ou besoin d'assistance pour la migration AirBnB? Prenez rdv >>>…" at bounding box center [352, 213] width 705 height 340
click at [80, 200] on link "Paiements" at bounding box center [48, 205] width 96 height 36
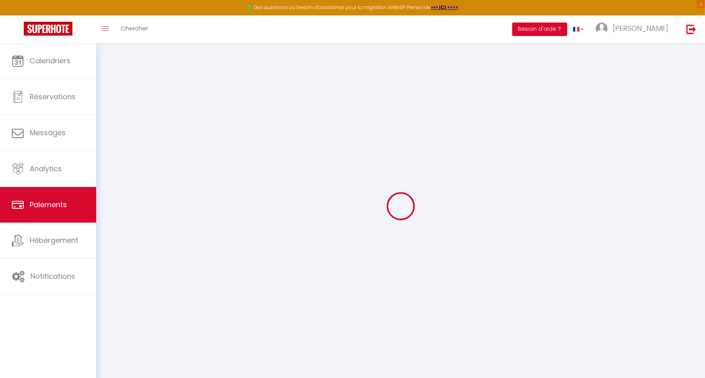
select select "2"
select select "0"
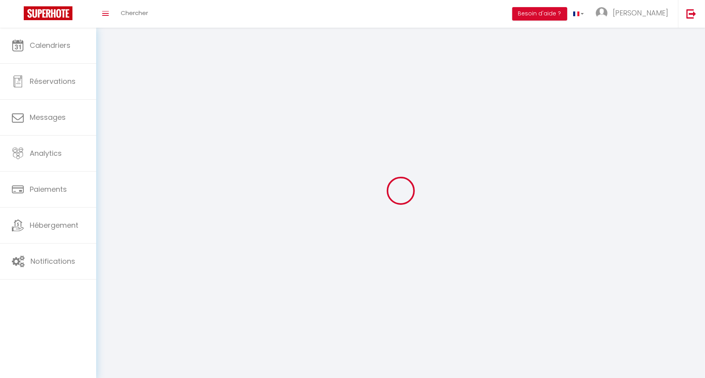
type input "Patrick"
type input "Marie Tibec"
type input "1231244214"
type input "test"
type input "75012"
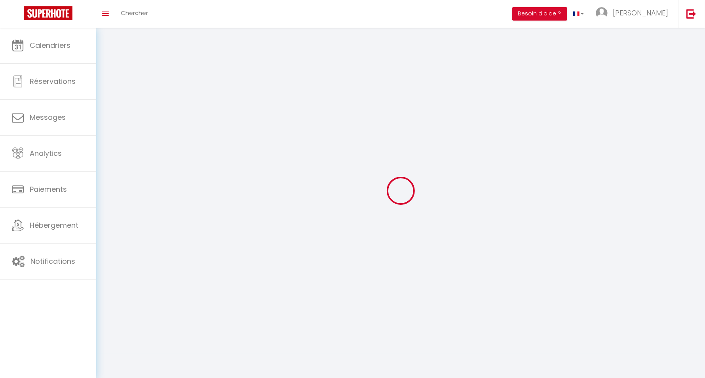
type input "test"
type input "geTjgNWniziMHbJHE5dz2fZOg"
type input "8WqseI8qQMGLLUadEK72smUzL"
type input "https://app.superhote.com/#/get-available-rentals/8WqseI8qQMGLLUadEK72smUzL"
select select "28"
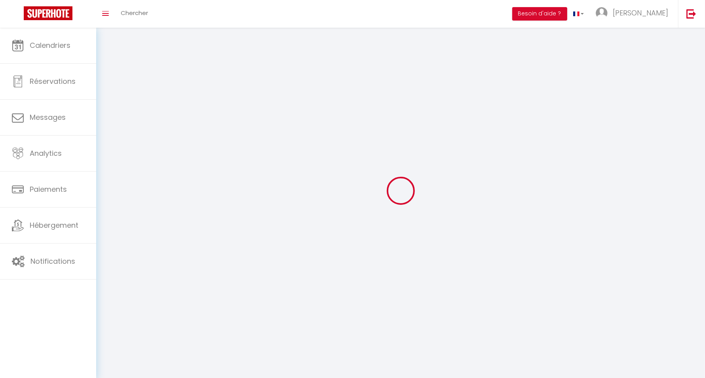
select select "fr"
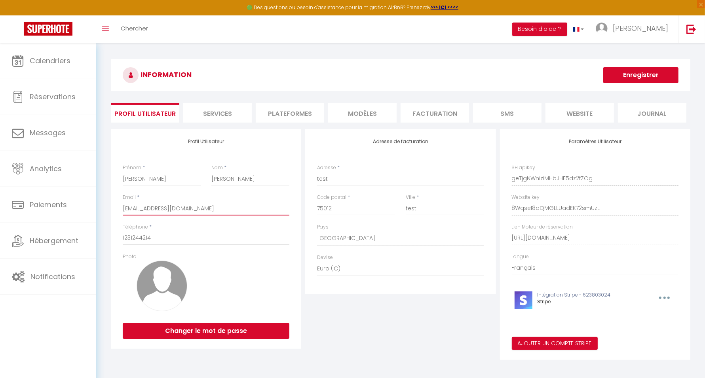
drag, startPoint x: 194, startPoint y: 207, endPoint x: 122, endPoint y: 210, distance: 72.5
click at [122, 210] on div "Profil Utilisateur Prénom * Patrick Nom * Marie Tibec Email * mariepatrickg@gma…" at bounding box center [206, 239] width 190 height 220
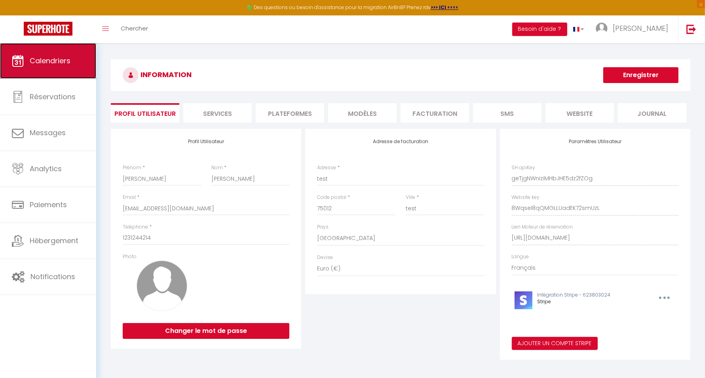
click at [73, 65] on link "Calendriers" at bounding box center [48, 61] width 96 height 36
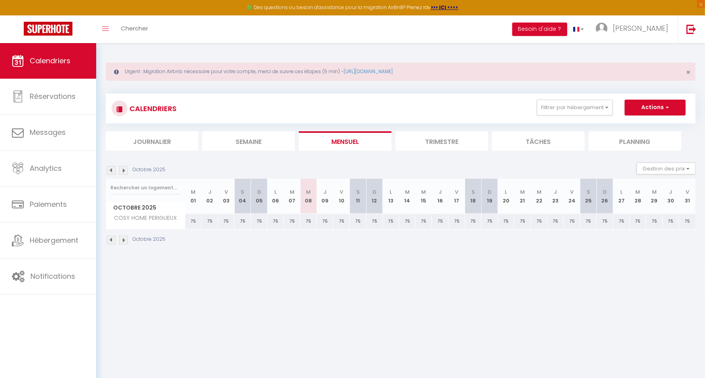
click at [452, 146] on li "Trimestre" at bounding box center [441, 140] width 93 height 19
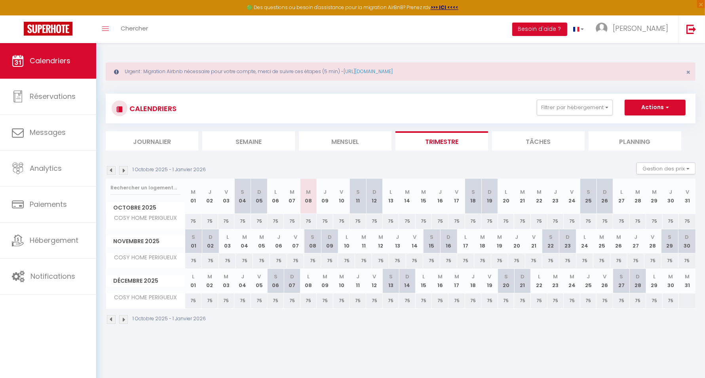
click at [113, 170] on img at bounding box center [111, 170] width 9 height 9
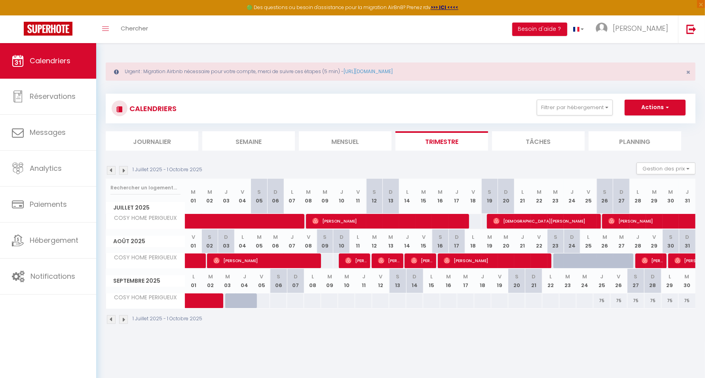
click at [123, 171] on img at bounding box center [123, 170] width 9 height 9
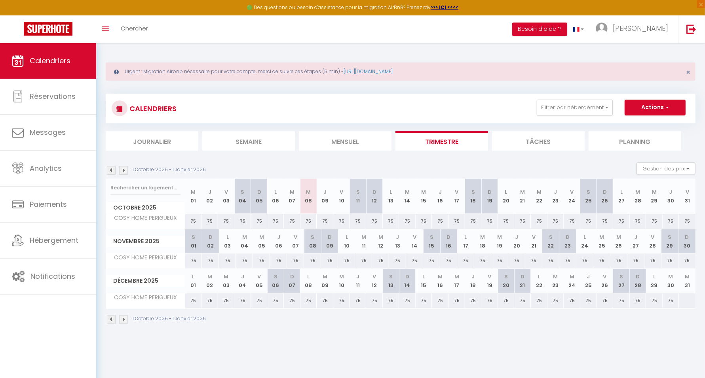
click at [123, 171] on img at bounding box center [123, 170] width 9 height 9
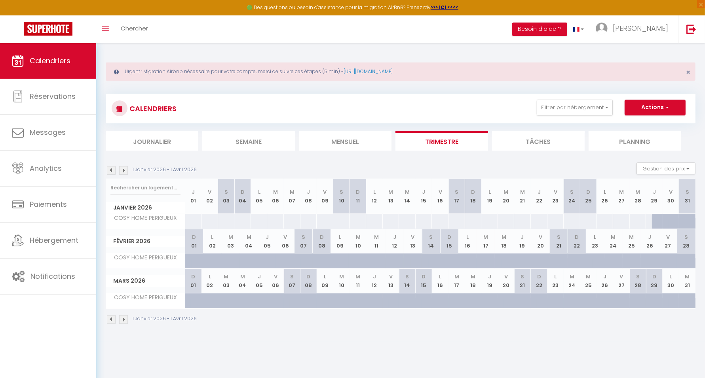
click at [123, 171] on img at bounding box center [123, 170] width 9 height 9
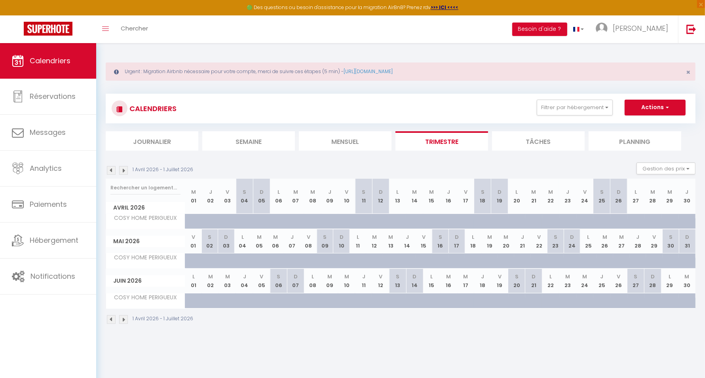
click at [113, 167] on img at bounding box center [111, 170] width 9 height 9
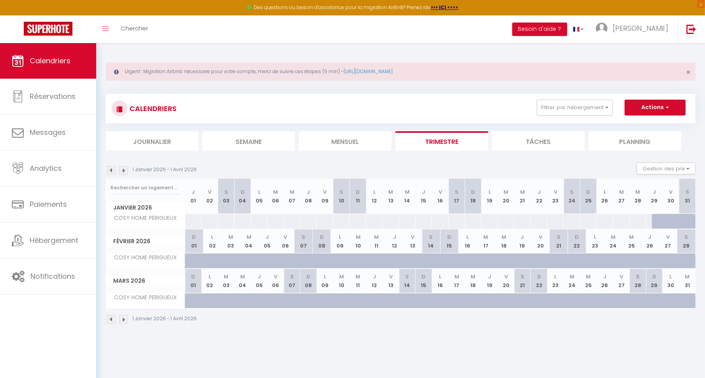
click at [113, 167] on img at bounding box center [111, 170] width 9 height 9
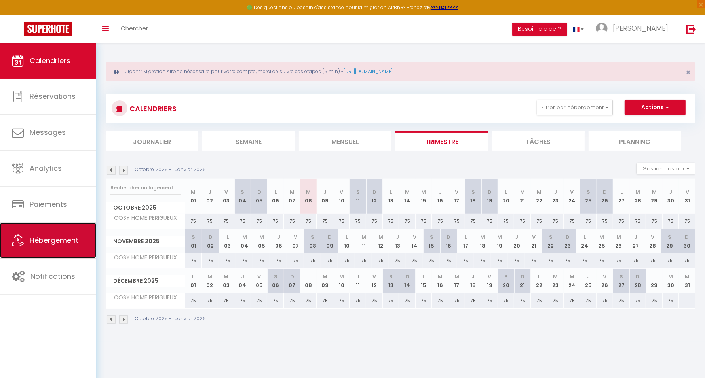
click at [70, 226] on link "Hébergement" at bounding box center [48, 241] width 96 height 36
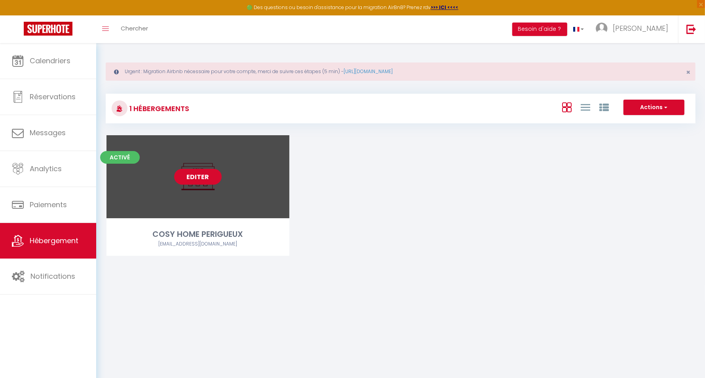
click at [198, 178] on link "Editer" at bounding box center [197, 177] width 47 height 16
select select "3"
select select "2"
select select "1"
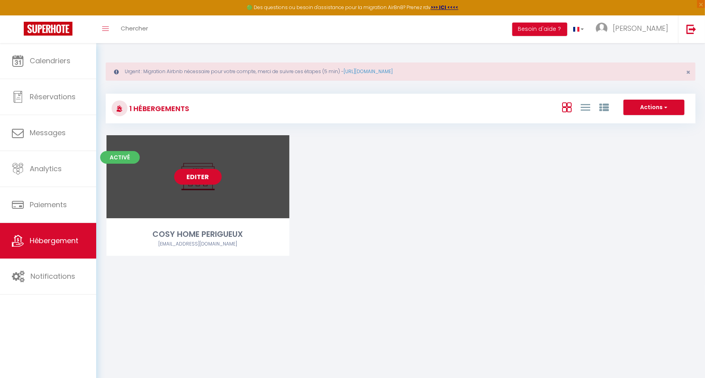
select select
select select "28"
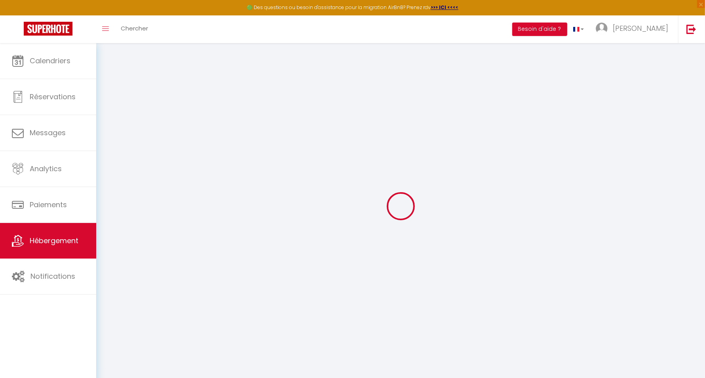
select select
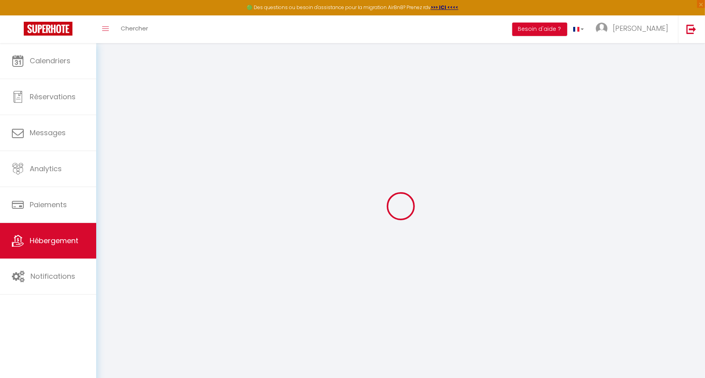
select select
checkbox input "false"
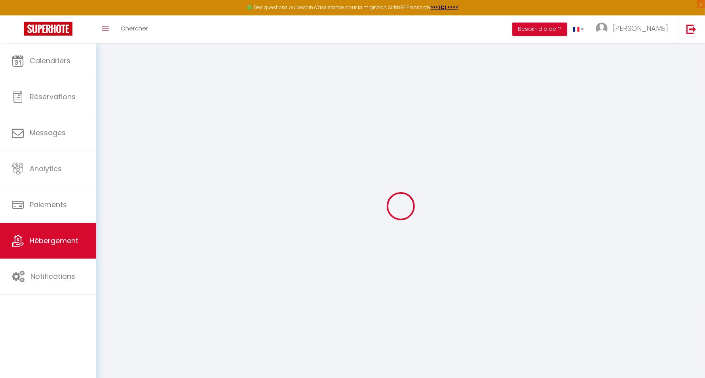
select select
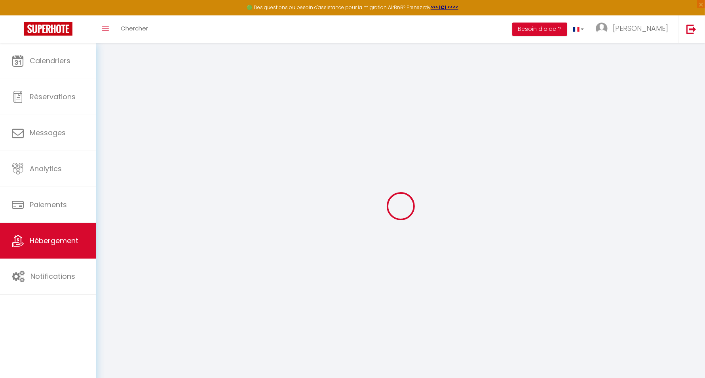
select select
checkbox input "false"
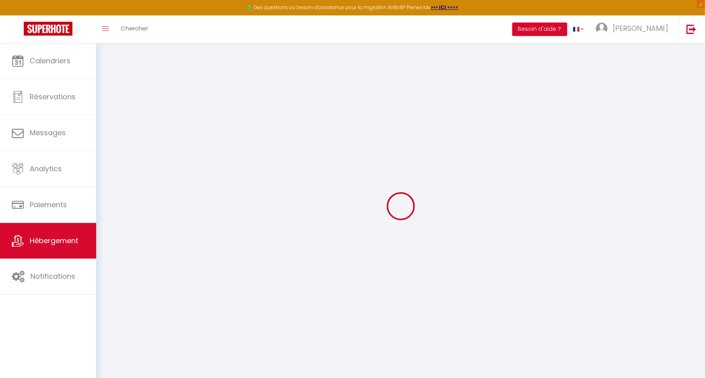
checkbox input "false"
select select
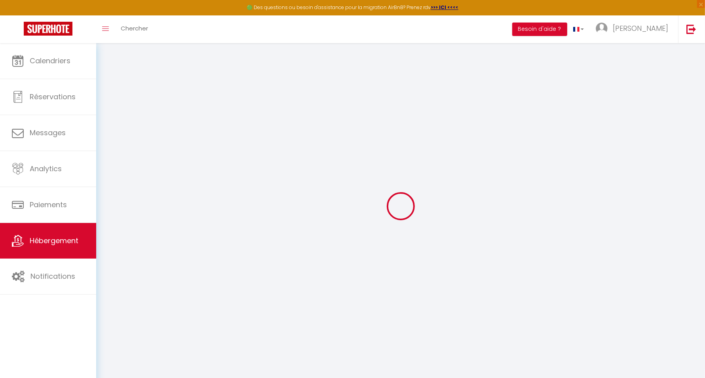
select select
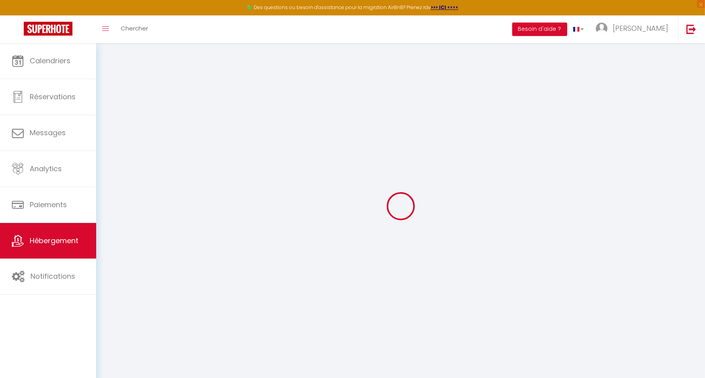
checkbox input "false"
select select
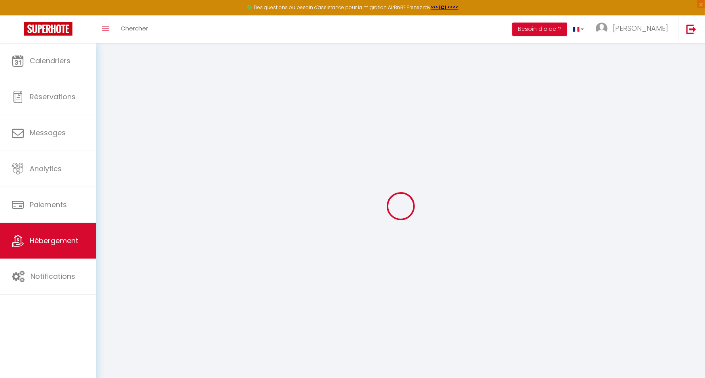
select select
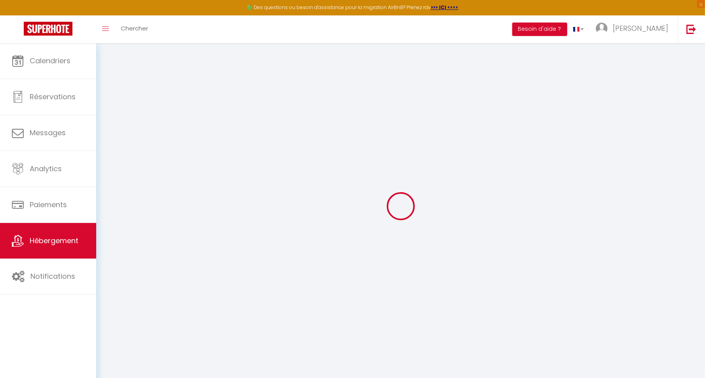
select select
checkbox input "false"
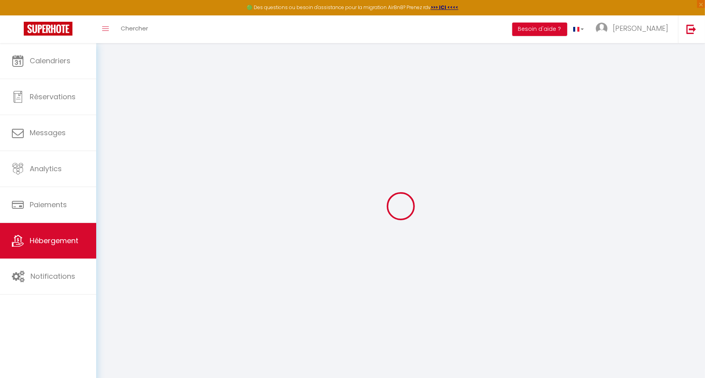
checkbox input "false"
select select
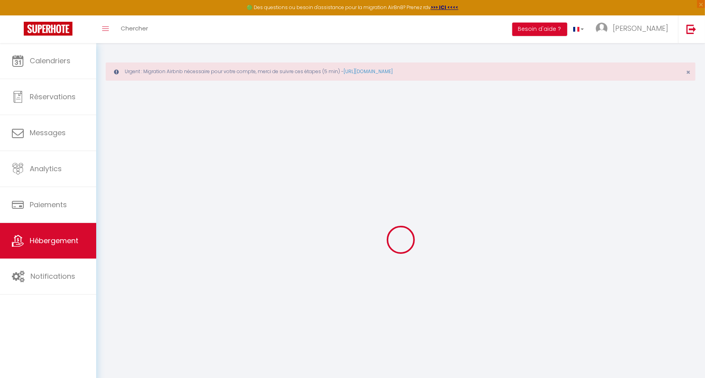
select select
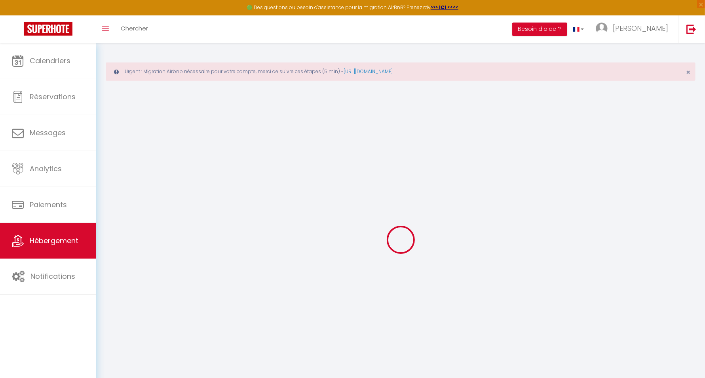
select select
checkbox input "false"
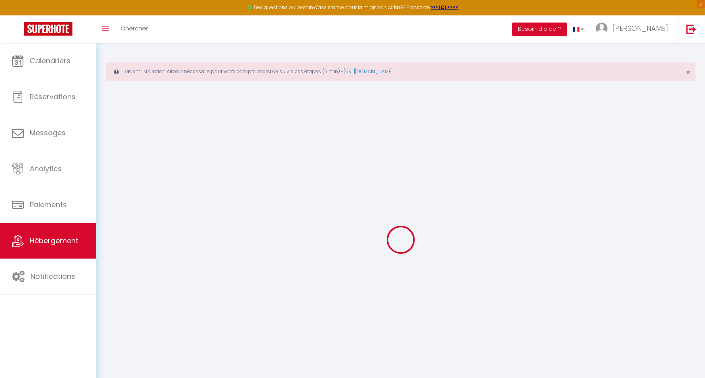
select select
type input "COSY HOME PERIGUEUX"
select select "6"
select select "2"
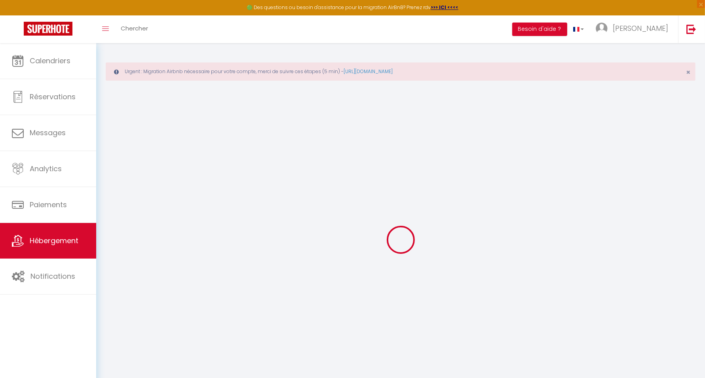
type input "70"
type input "5"
type input "30"
type input "0.50"
type input "200"
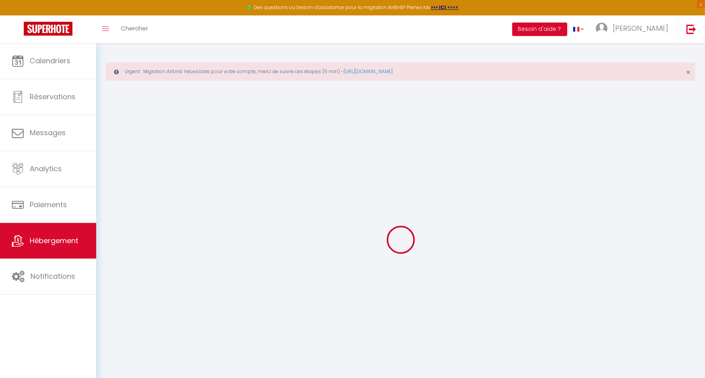
select select
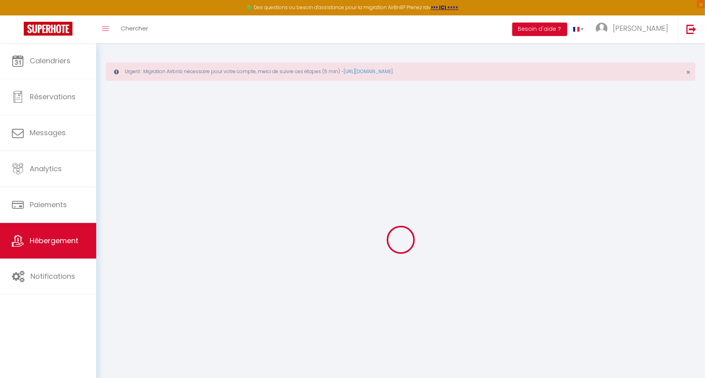
type input "23 Rue Pierre Magne"
type input "24000"
type input "Périgueux"
type input "mariepatrickg@gmail.com"
select select "53"
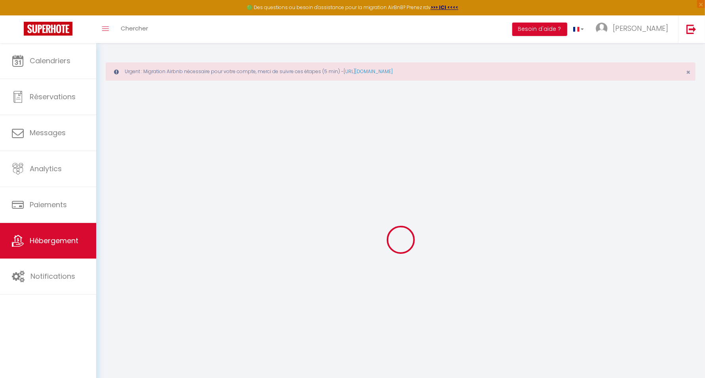
checkbox input "false"
checkbox input "true"
select select
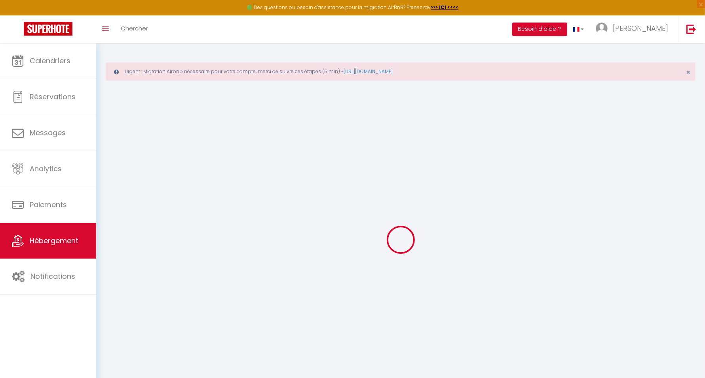
select select
type input "0"
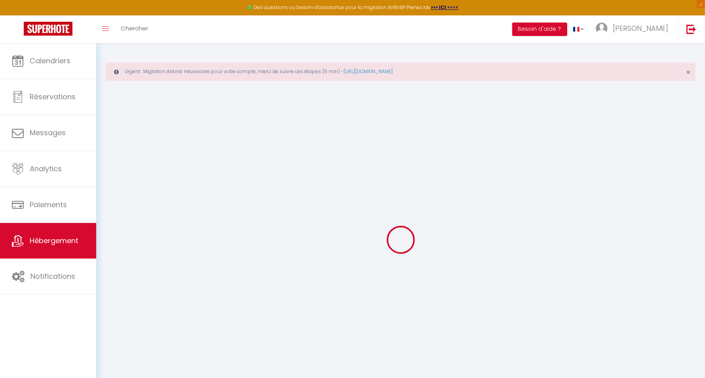
select select
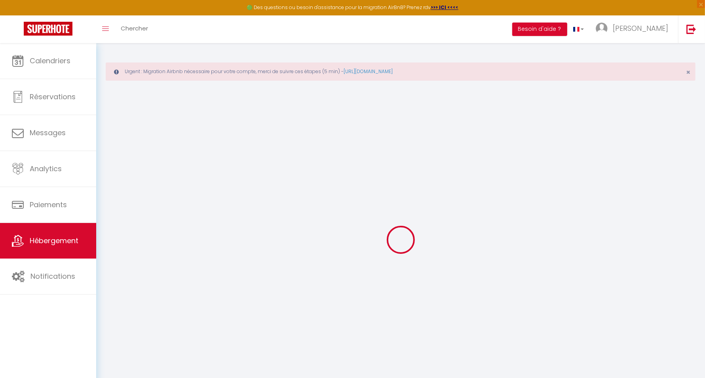
checkbox input "false"
checkbox input "true"
select select
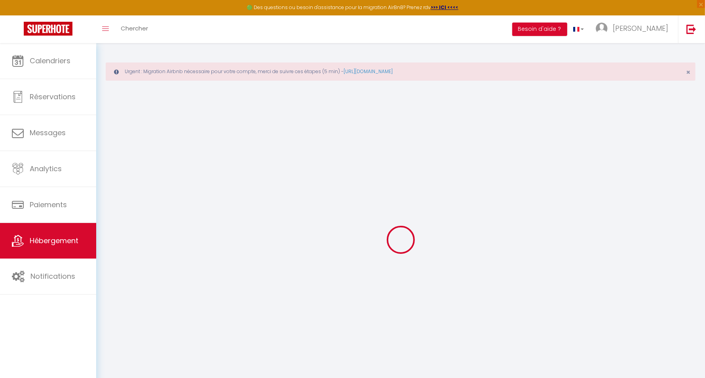
select select
checkbox input "false"
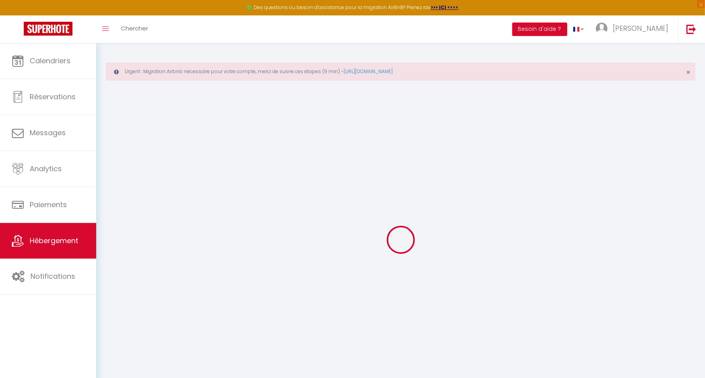
checkbox input "true"
select select
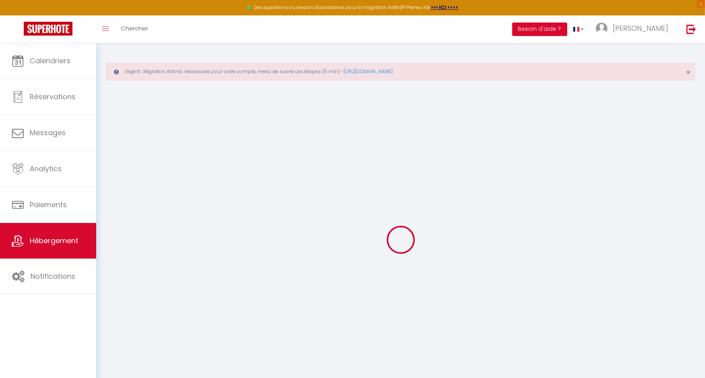
select select
checkbox input "false"
checkbox input "true"
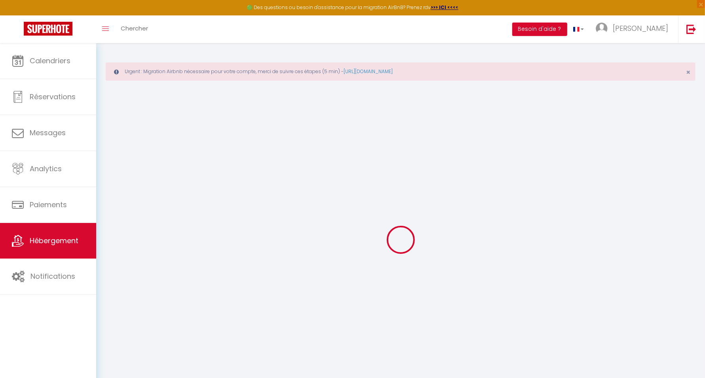
checkbox input "true"
checkbox input "false"
checkbox input "true"
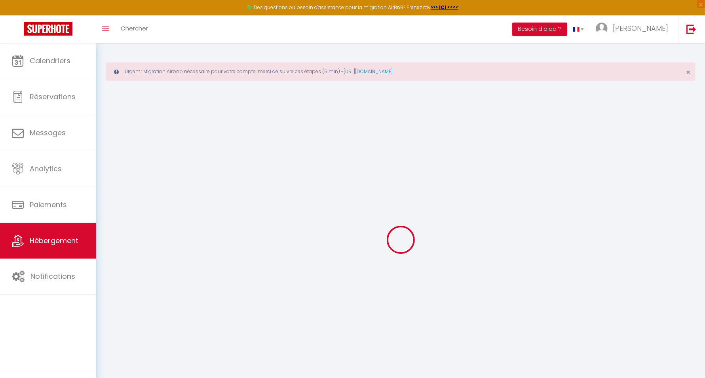
checkbox input "true"
checkbox input "false"
checkbox input "true"
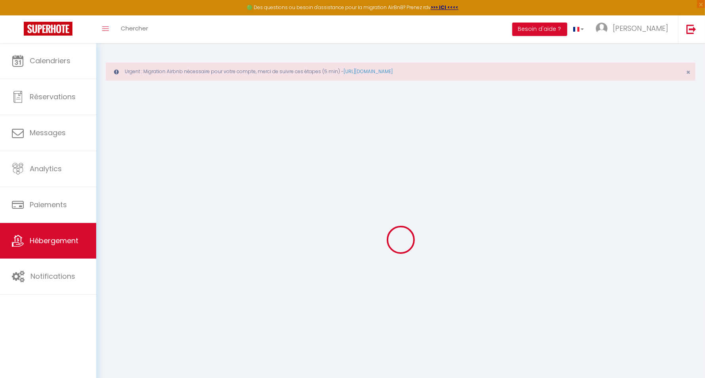
select select "16:00"
select select
select select "12:00"
select select "30"
select select "120"
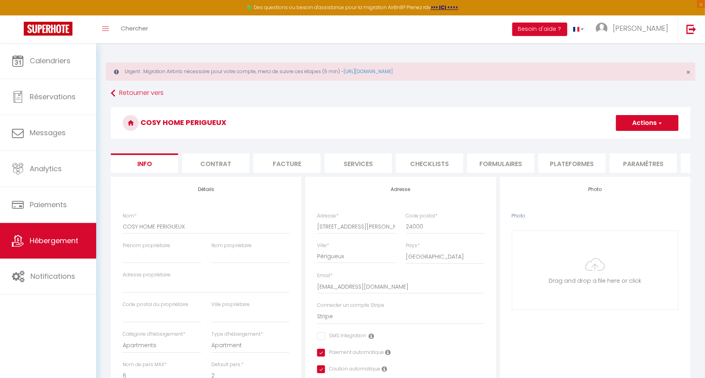
click at [228, 166] on li "Contrat" at bounding box center [215, 163] width 67 height 19
select select
checkbox input "false"
checkbox input "true"
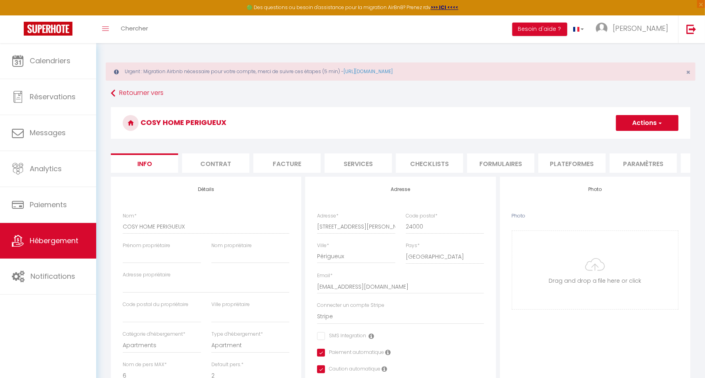
checkbox input "true"
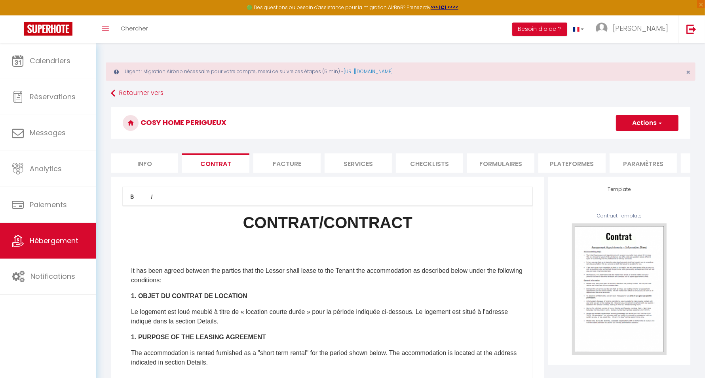
click at [273, 163] on li "Facture" at bounding box center [286, 163] width 67 height 19
select select
checkbox input "false"
checkbox input "true"
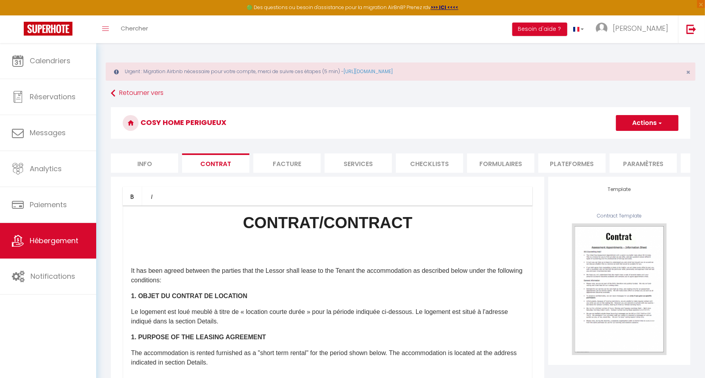
checkbox input "true"
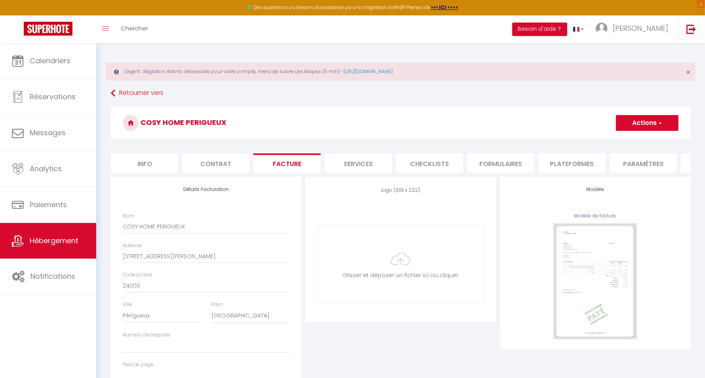
select select
checkbox input "false"
checkbox input "true"
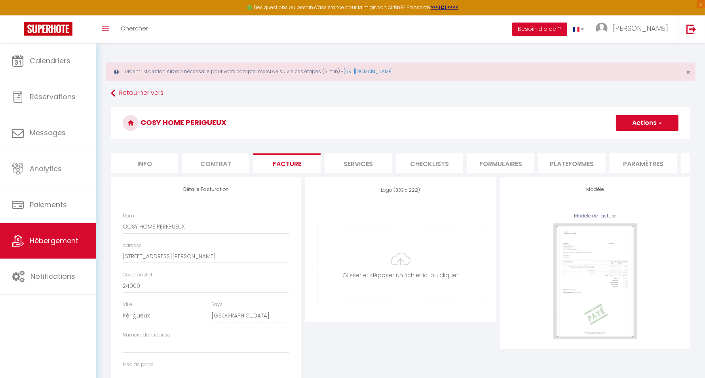
select select
checkbox input "false"
checkbox input "true"
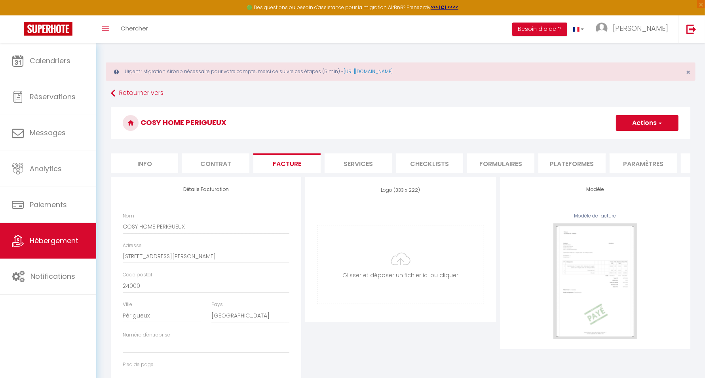
select select
click at [345, 161] on li "Services" at bounding box center [358, 163] width 67 height 19
select select
checkbox input "false"
checkbox input "true"
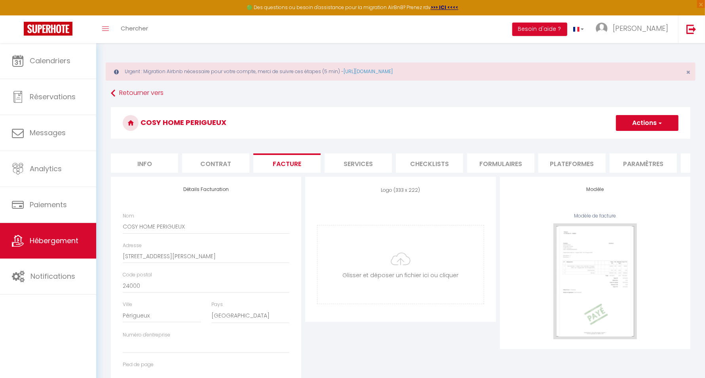
checkbox input "true"
select select
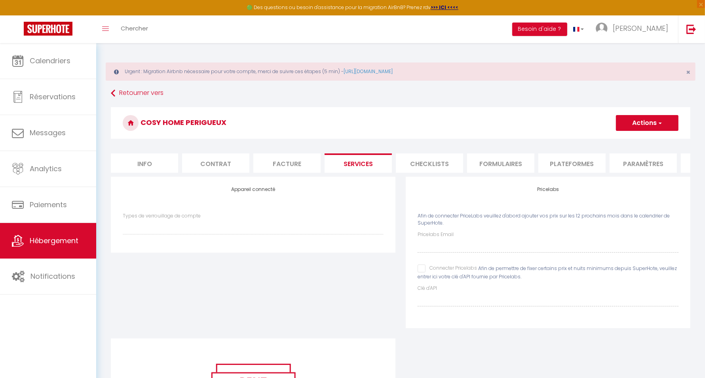
select select
checkbox input "false"
checkbox input "true"
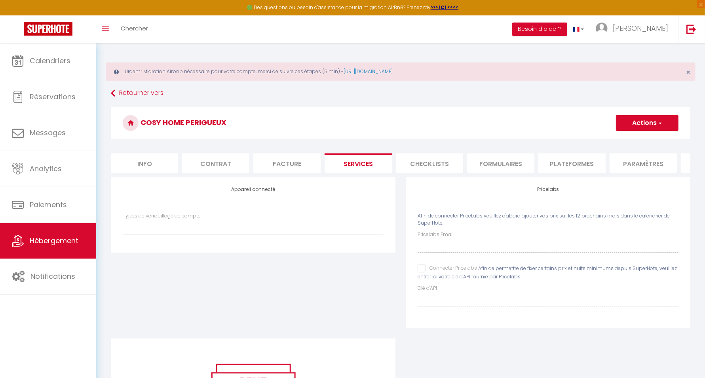
select select
checkbox input "false"
checkbox input "true"
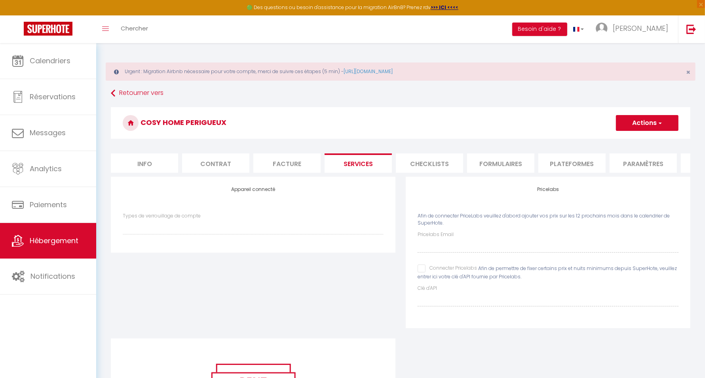
checkbox input "true"
select select
click at [157, 159] on li "Info" at bounding box center [144, 163] width 67 height 19
select select
checkbox input "false"
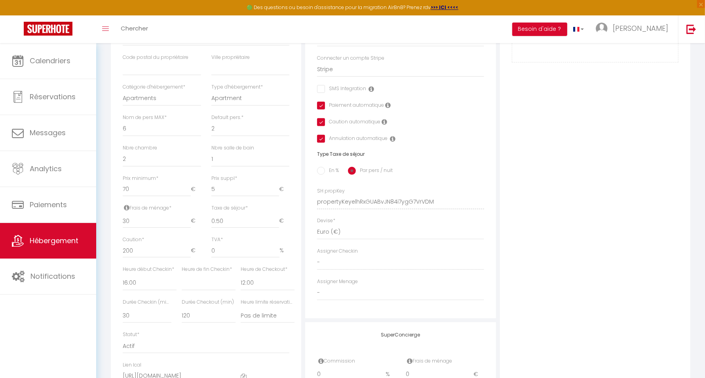
scroll to position [99, 0]
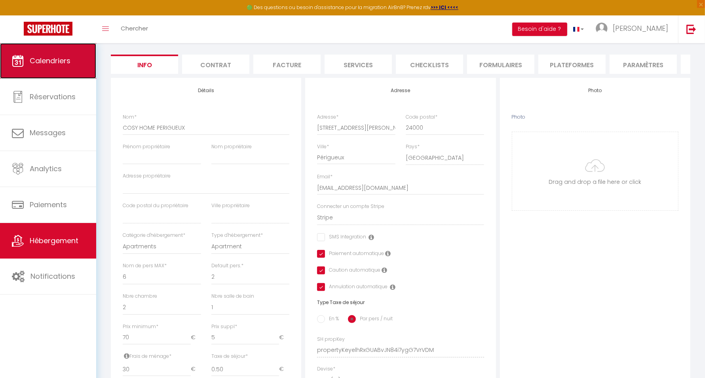
click at [68, 63] on span "Calendriers" at bounding box center [50, 61] width 41 height 10
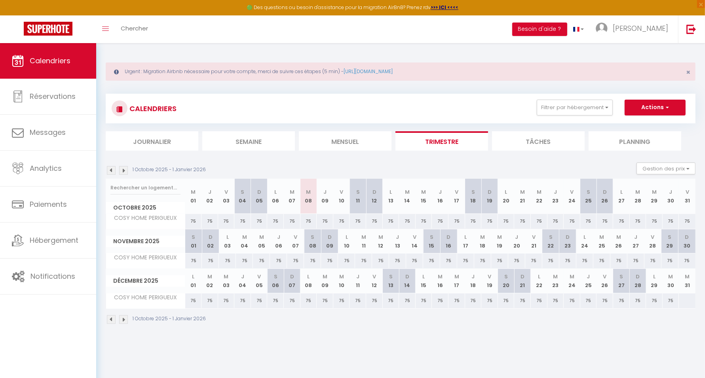
click at [108, 172] on img at bounding box center [111, 170] width 9 height 9
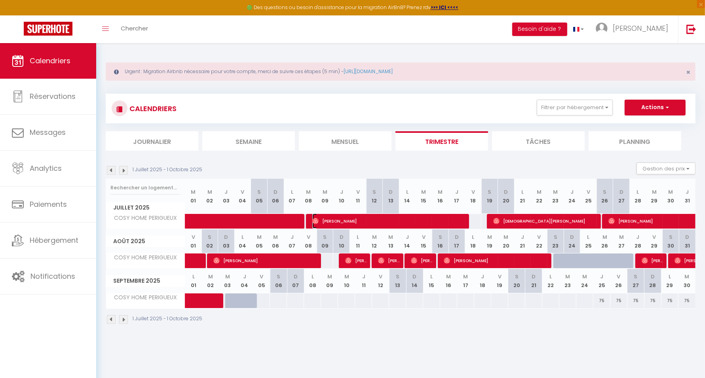
click at [352, 226] on span "Nathalie Gachet" at bounding box center [389, 221] width 155 height 15
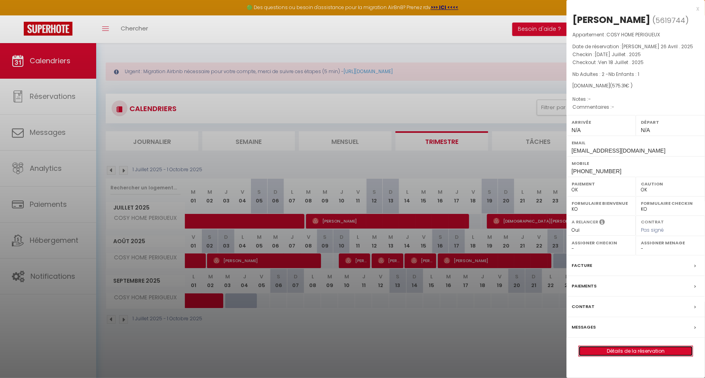
click at [608, 347] on link "Détails de la réservation" at bounding box center [636, 351] width 114 height 10
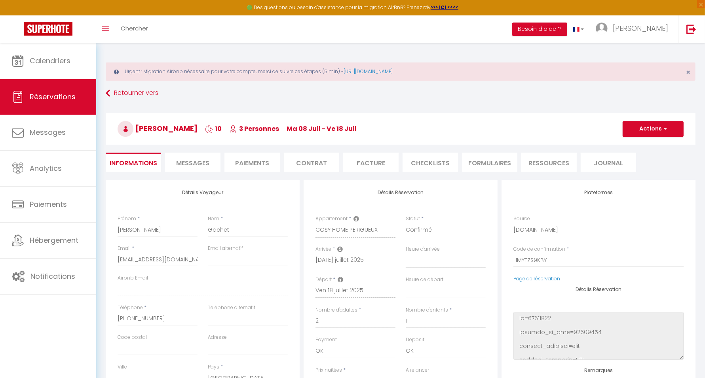
click at [207, 158] on li "Messages" at bounding box center [192, 162] width 55 height 19
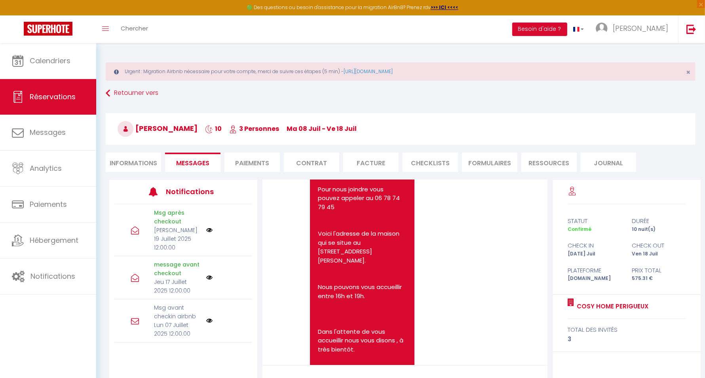
scroll to position [693, 0]
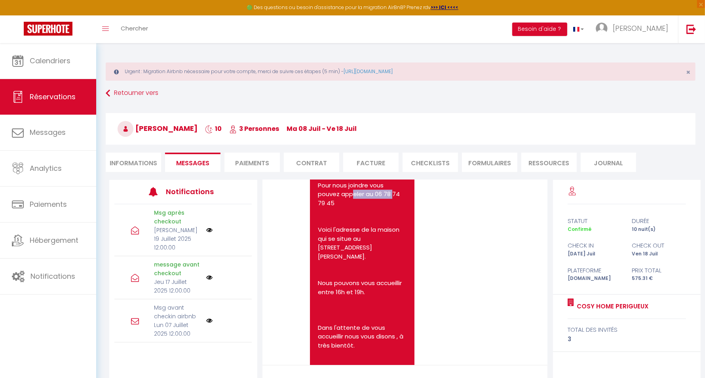
drag, startPoint x: 376, startPoint y: 212, endPoint x: 334, endPoint y: 220, distance: 42.8
click at [334, 220] on pre "Bonjour, Votre séjour à Périgueux approche. Si vous avez des questions n'hésite…" at bounding box center [362, 235] width 89 height 356
copy pre "06 78 74 79 45"
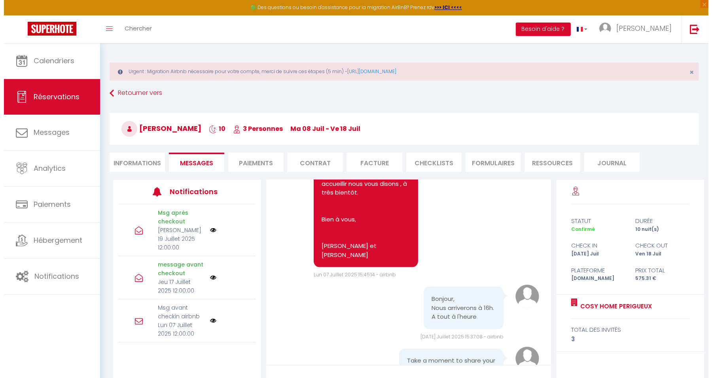
scroll to position [1265, 0]
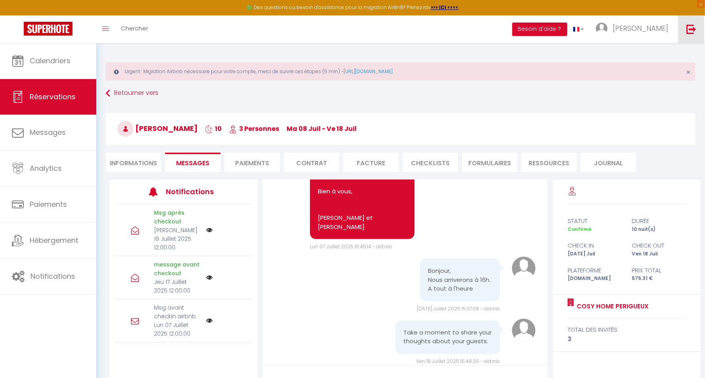
click at [696, 23] on link at bounding box center [691, 29] width 26 height 28
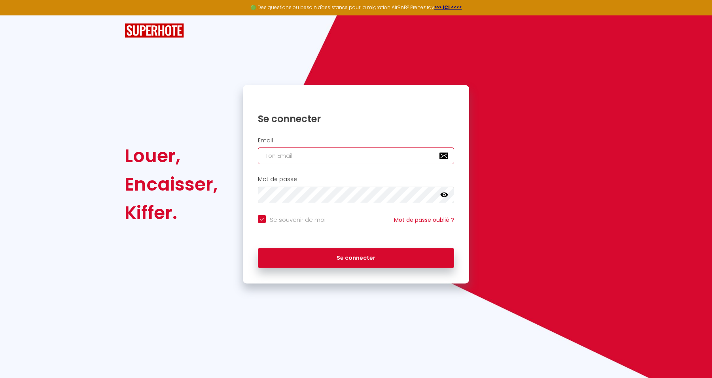
click at [348, 152] on input "email" at bounding box center [356, 156] width 196 height 17
paste input "mickael.dancin@gmail.com"
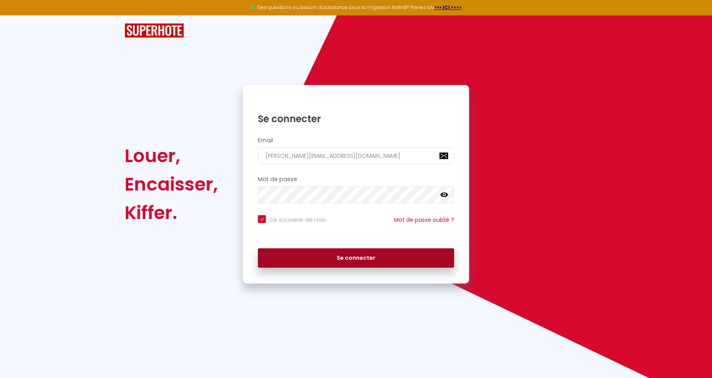
click at [410, 262] on button "Se connecter" at bounding box center [356, 259] width 196 height 20
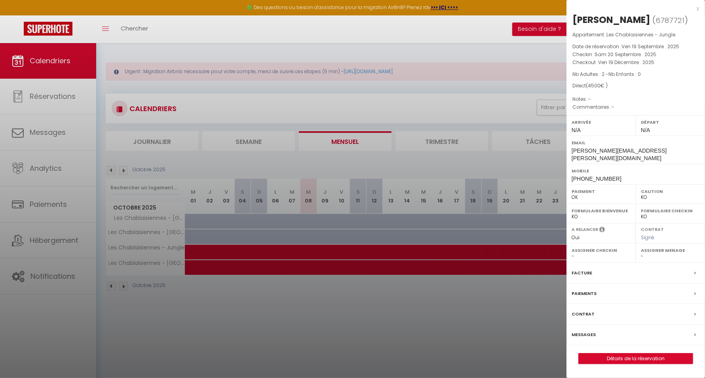
click at [232, 317] on div at bounding box center [352, 189] width 705 height 378
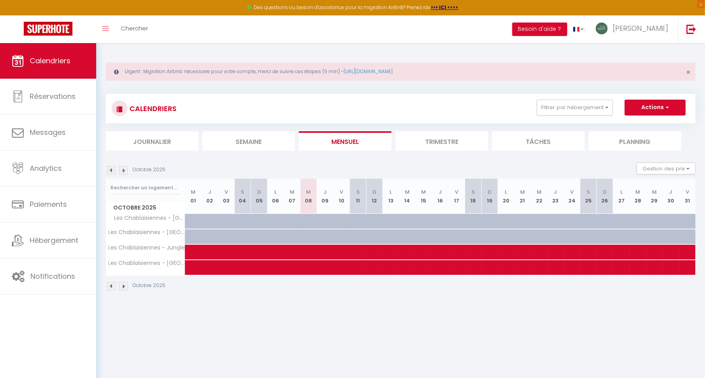
click at [429, 143] on li "Trimestre" at bounding box center [441, 140] width 93 height 19
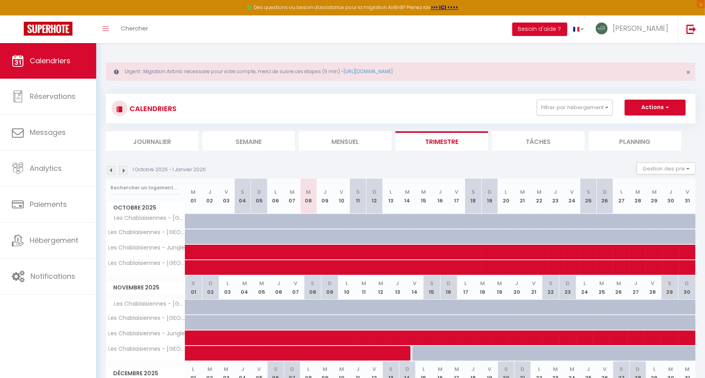
scroll to position [99, 0]
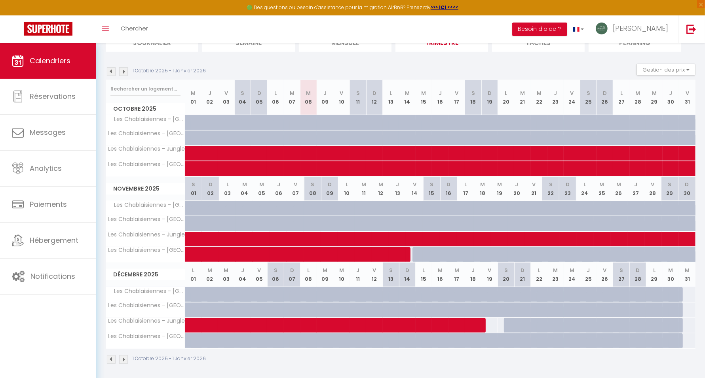
click at [122, 69] on img at bounding box center [123, 71] width 9 height 9
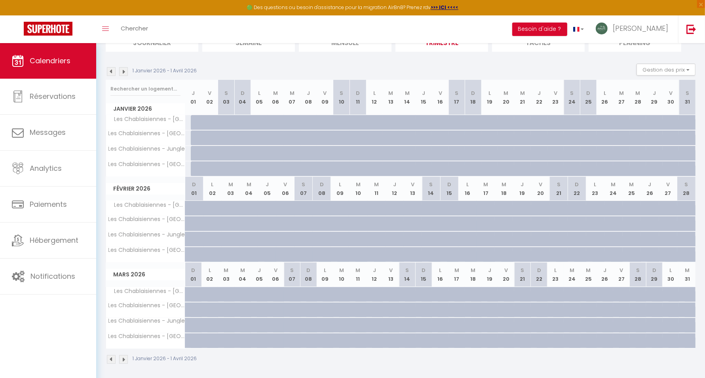
click at [122, 69] on img at bounding box center [123, 71] width 9 height 9
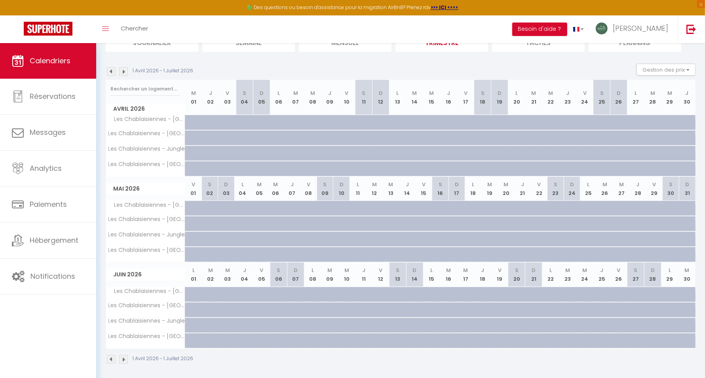
click at [122, 69] on img at bounding box center [123, 71] width 9 height 9
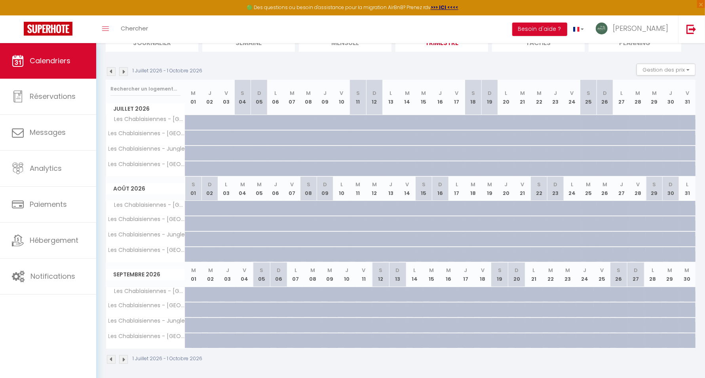
click at [122, 69] on img at bounding box center [123, 71] width 9 height 9
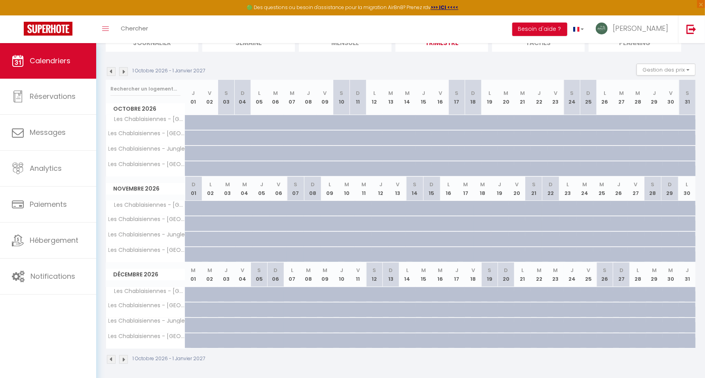
click at [122, 69] on img at bounding box center [123, 71] width 9 height 9
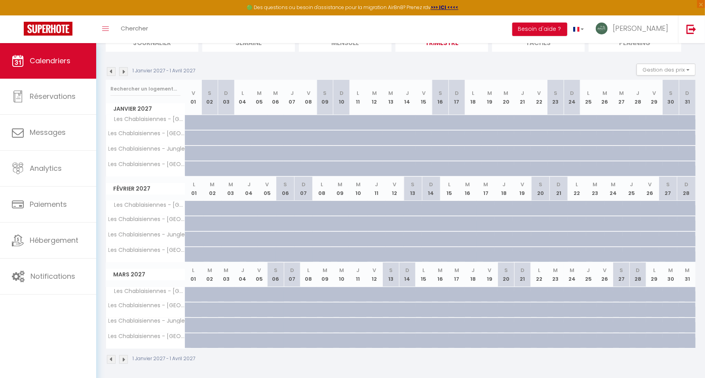
click at [122, 69] on img at bounding box center [123, 71] width 9 height 9
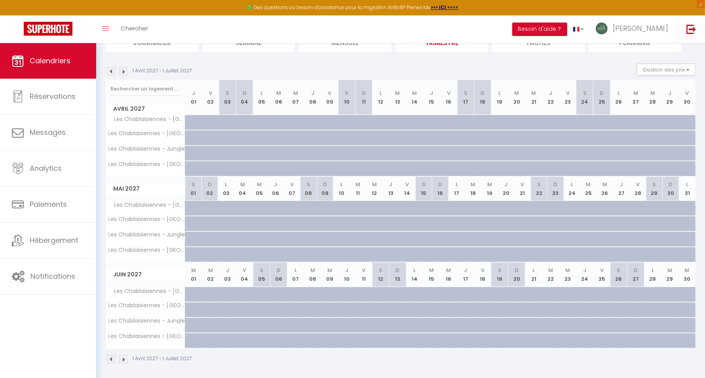
click at [122, 69] on img at bounding box center [123, 71] width 9 height 9
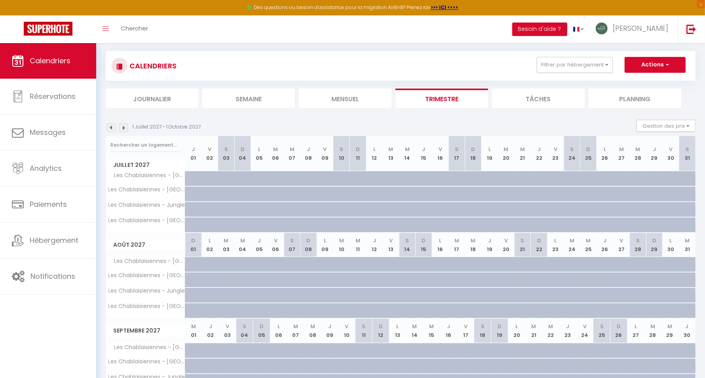
click at [122, 123] on img at bounding box center [123, 127] width 9 height 9
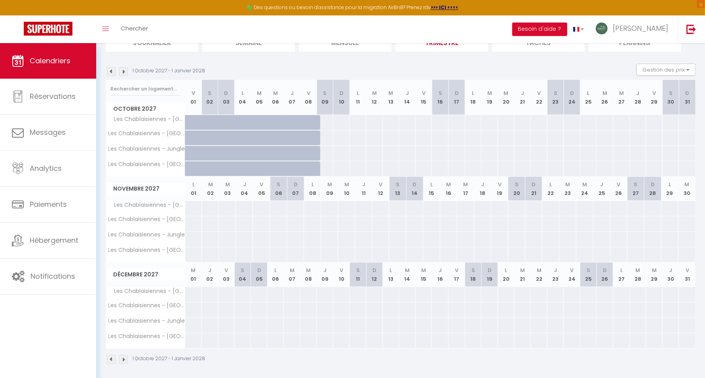
click at [122, 69] on img at bounding box center [123, 71] width 9 height 9
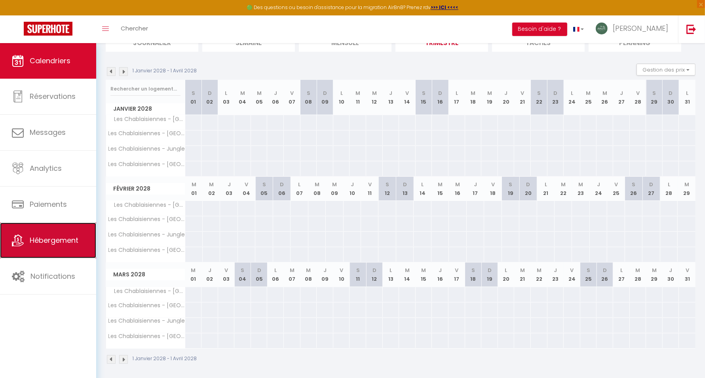
click at [51, 244] on span "Hébergement" at bounding box center [54, 240] width 49 height 10
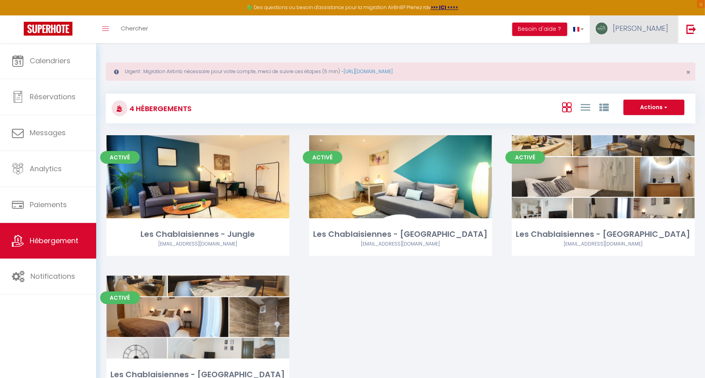
click at [645, 29] on span "Mickael" at bounding box center [640, 28] width 55 height 10
click at [645, 49] on link "Paramètres" at bounding box center [646, 54] width 59 height 13
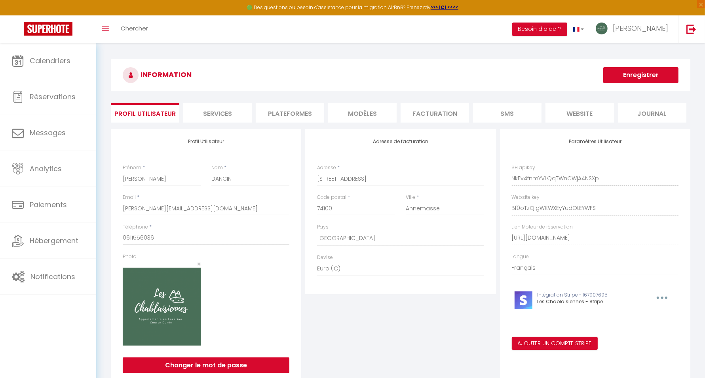
click at [291, 118] on li "Plateformes" at bounding box center [290, 112] width 68 height 19
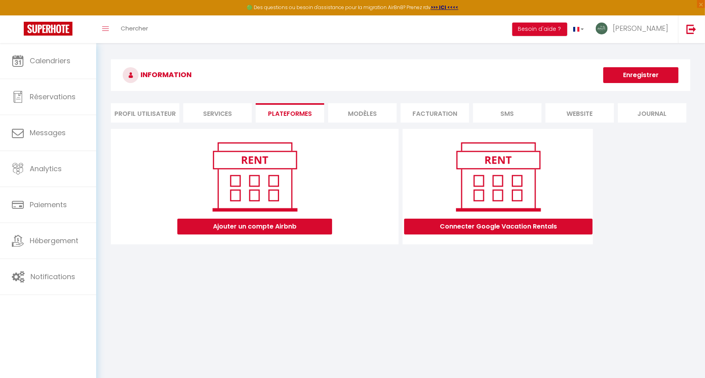
click at [154, 109] on li "Profil Utilisateur" at bounding box center [145, 112] width 68 height 19
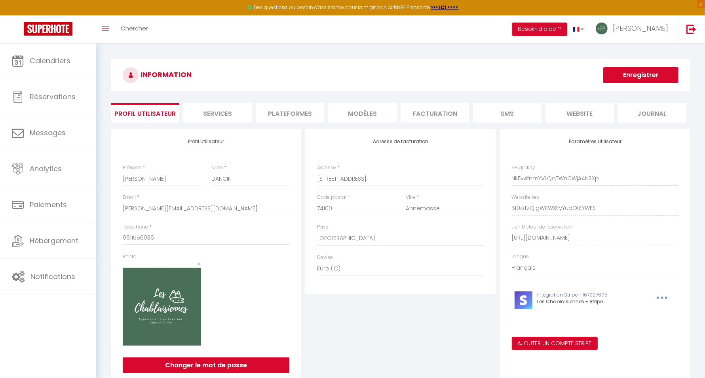
click at [278, 110] on li "Plateformes" at bounding box center [290, 112] width 68 height 19
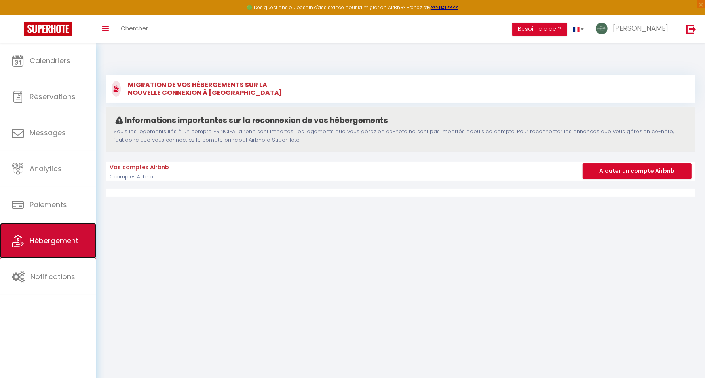
click at [49, 237] on span "Hébergement" at bounding box center [54, 241] width 49 height 10
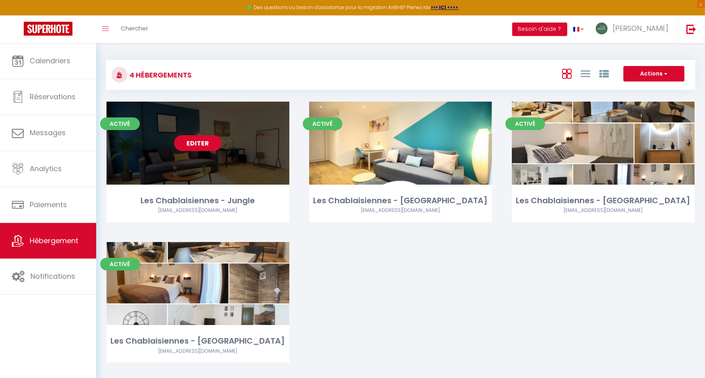
click at [200, 142] on link "Editer" at bounding box center [197, 143] width 47 height 16
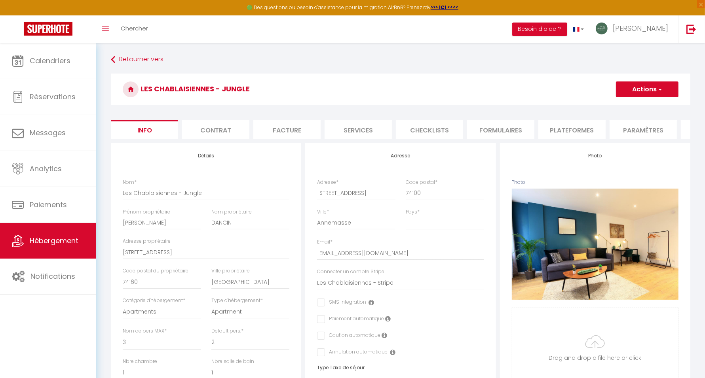
click at [579, 132] on li "Plateformes" at bounding box center [571, 129] width 67 height 19
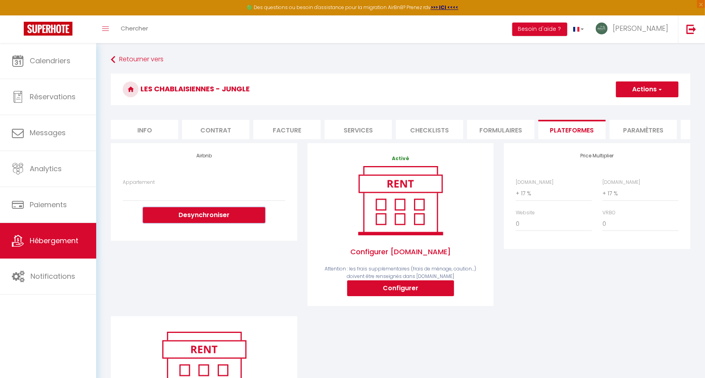
click at [244, 218] on button "Desynchroniser" at bounding box center [204, 215] width 122 height 16
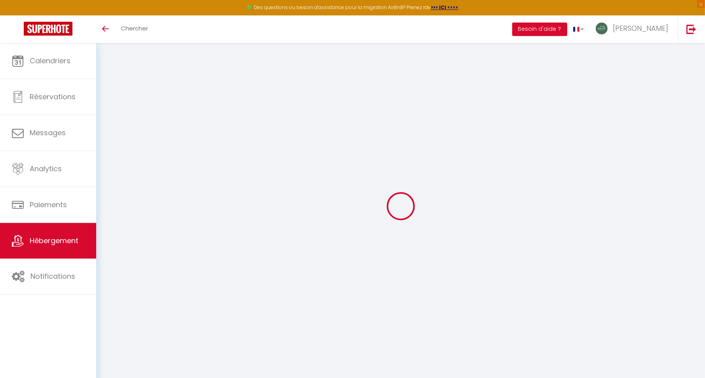
click at [68, 239] on span "Hébergement" at bounding box center [54, 241] width 49 height 10
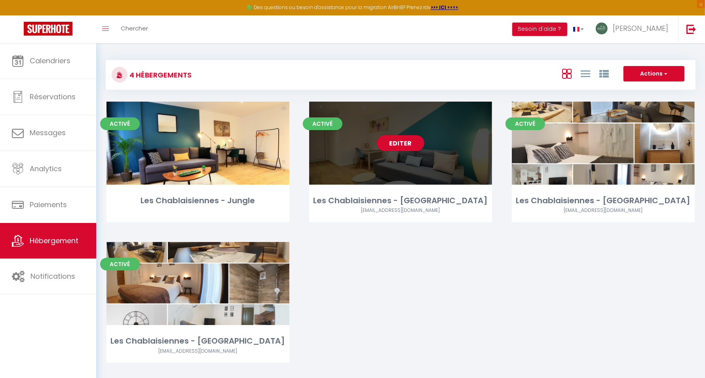
click at [403, 151] on div "Editer" at bounding box center [400, 143] width 183 height 83
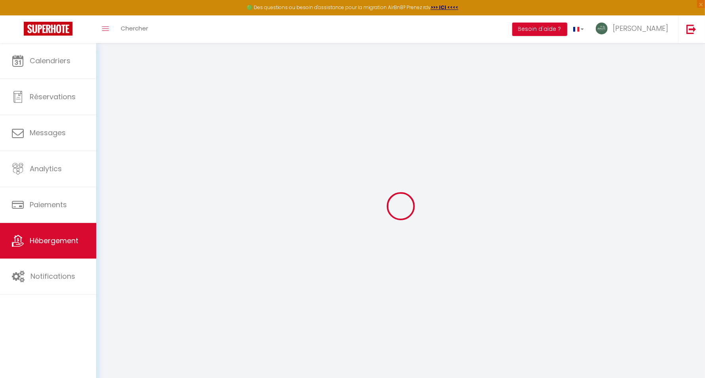
select select
select select "+ 17 %"
select select
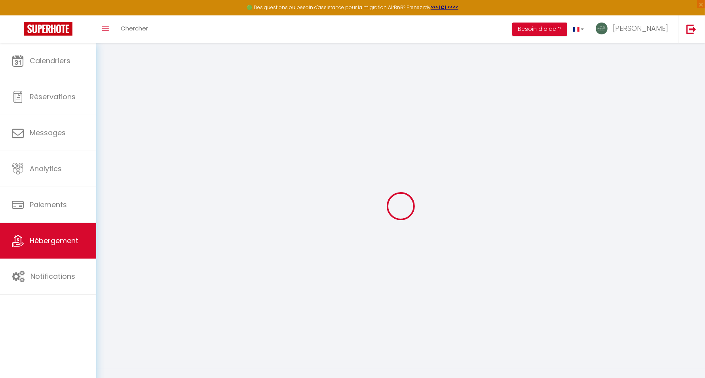
checkbox input "false"
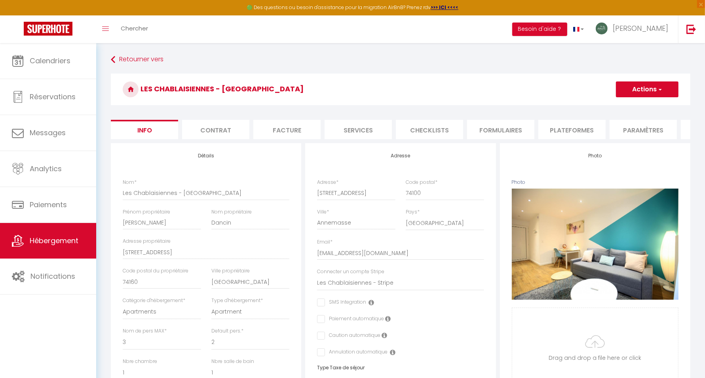
click at [571, 127] on li "Plateformes" at bounding box center [571, 129] width 67 height 19
select select
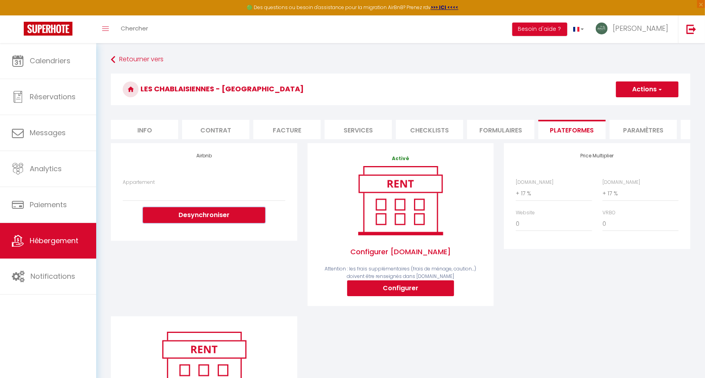
click at [225, 219] on button "Desynchroniser" at bounding box center [204, 215] width 122 height 16
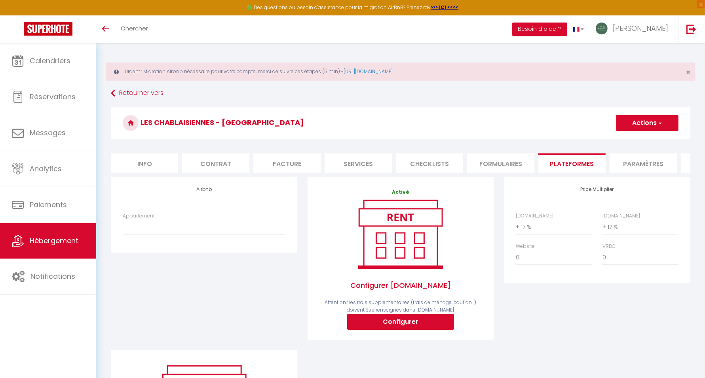
click at [54, 237] on span "Hébergement" at bounding box center [54, 241] width 49 height 10
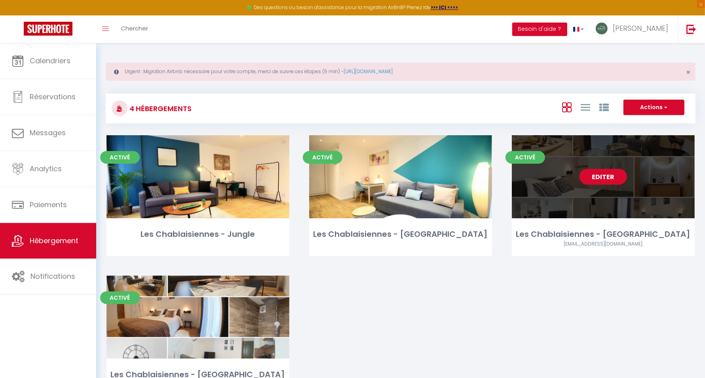
click at [594, 177] on link "Editer" at bounding box center [602, 177] width 47 height 16
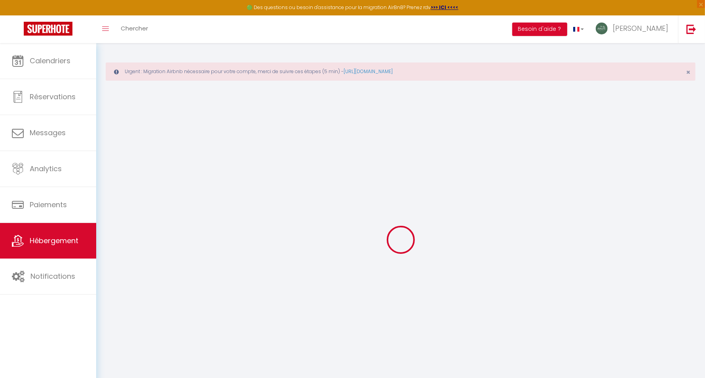
select select
select select "+ 17 %"
select select
checkbox input "false"
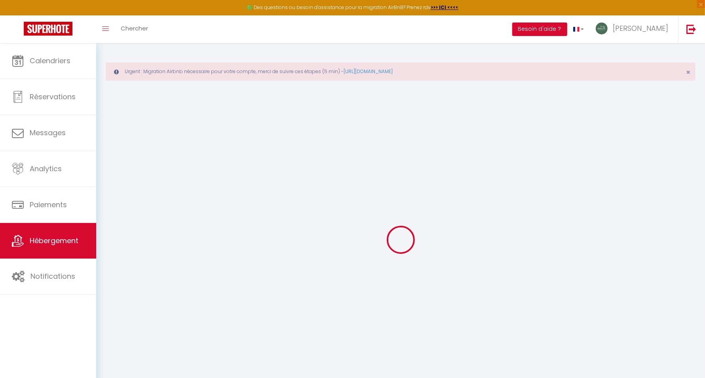
checkbox input "false"
select select
select select "14:00"
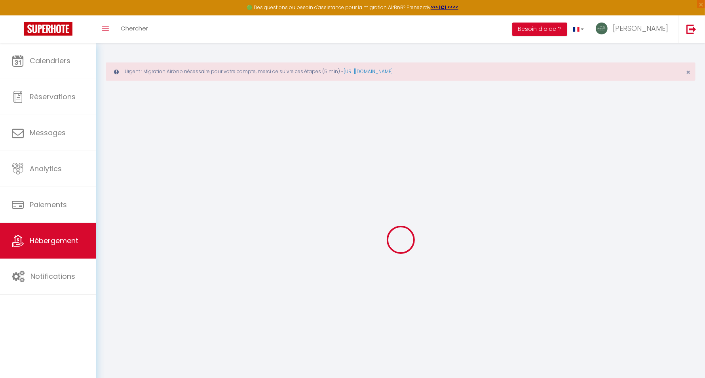
select select
select select "11:00"
select select "30"
select select "120"
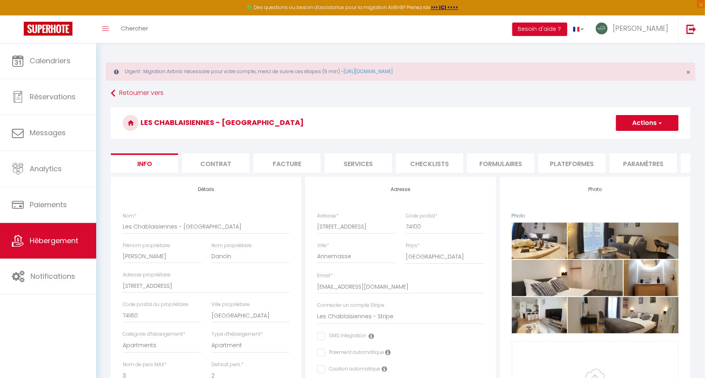
click at [573, 161] on li "Plateformes" at bounding box center [571, 163] width 67 height 19
select select
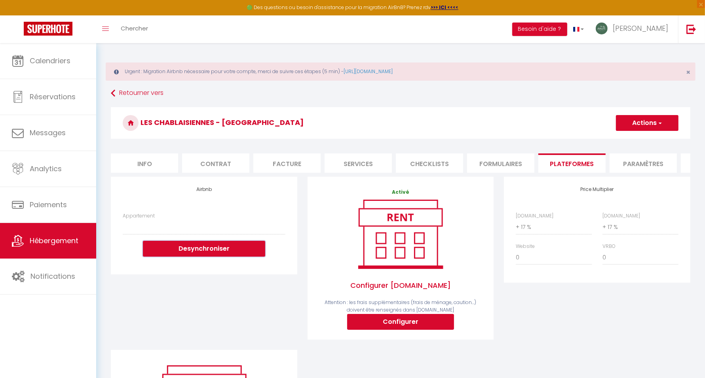
click at [240, 257] on button "Desynchroniser" at bounding box center [204, 249] width 122 height 16
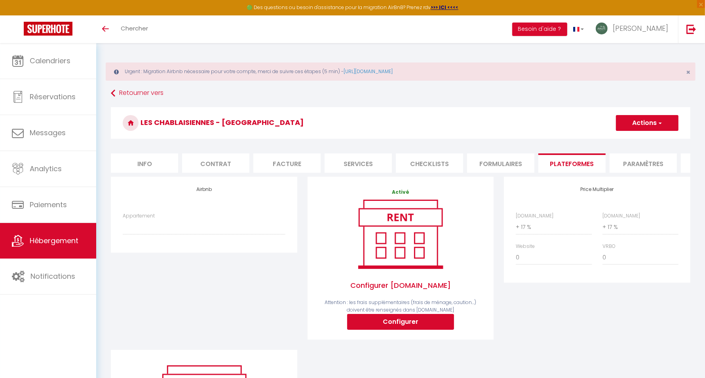
click at [55, 241] on span "Hébergement" at bounding box center [54, 241] width 49 height 10
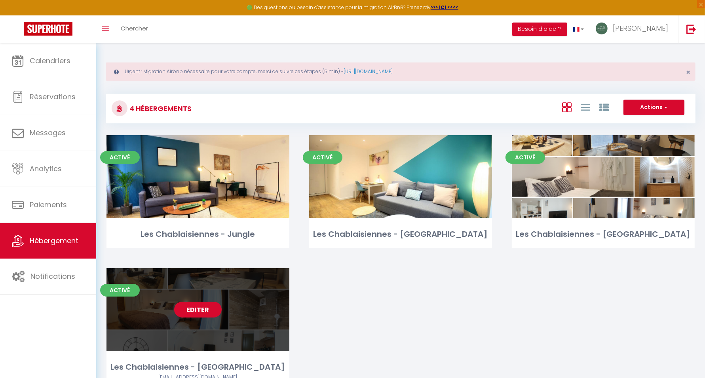
click at [194, 305] on link "Editer" at bounding box center [197, 310] width 47 height 16
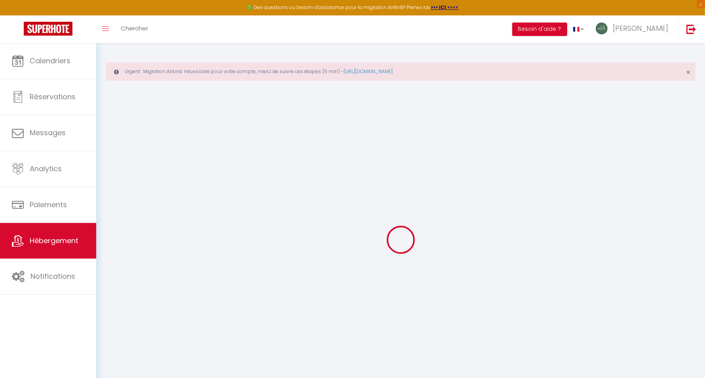
select select
select select "+ 17 %"
select select
checkbox input "false"
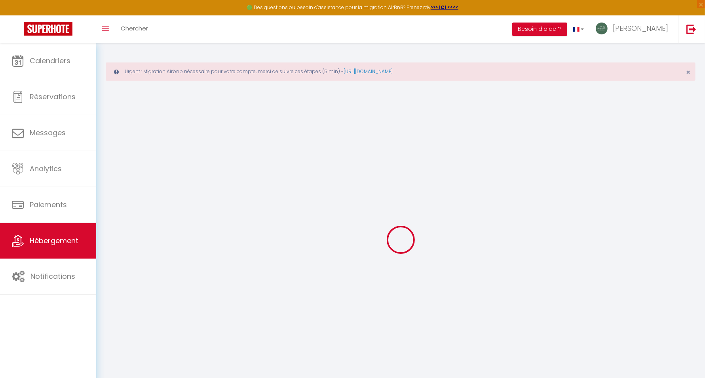
checkbox input "false"
select select
checkbox input "false"
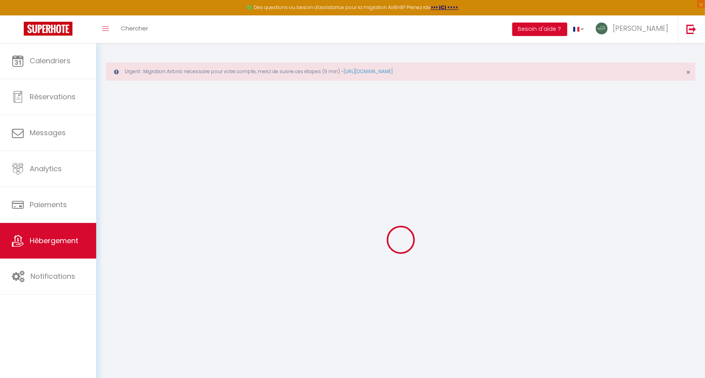
checkbox input "false"
select select
select select "14:00"
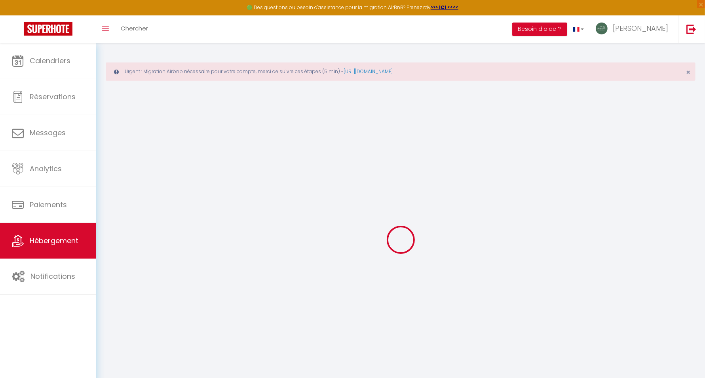
select select
select select "11:00"
select select "30"
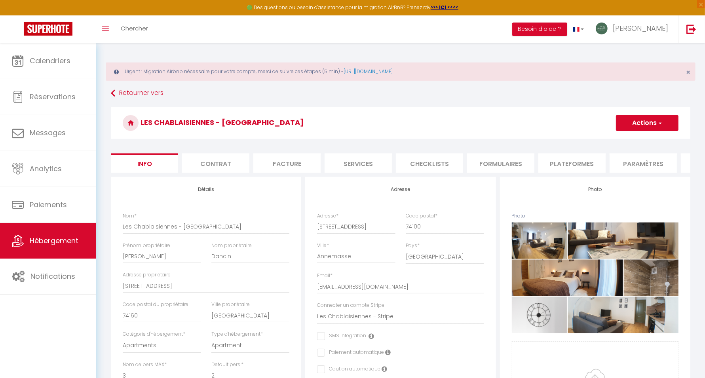
click at [580, 160] on li "Plateformes" at bounding box center [571, 163] width 67 height 19
select select
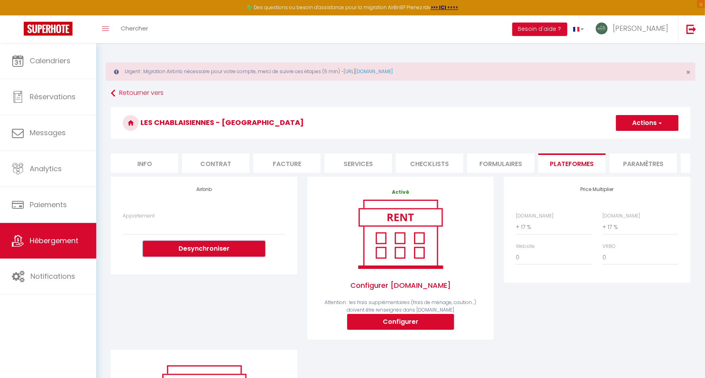
click at [245, 257] on button "Desynchroniser" at bounding box center [204, 249] width 122 height 16
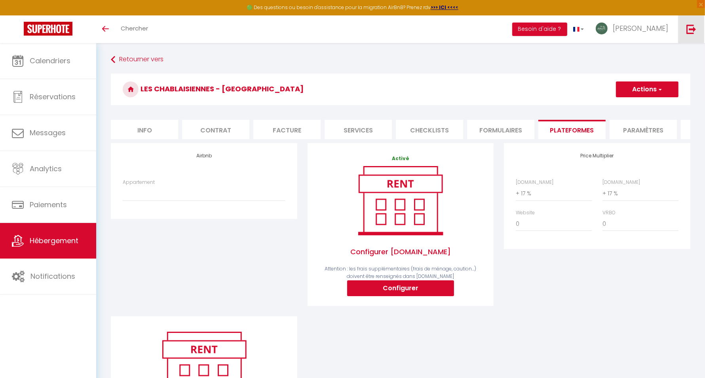
click at [693, 34] on link at bounding box center [691, 29] width 26 height 28
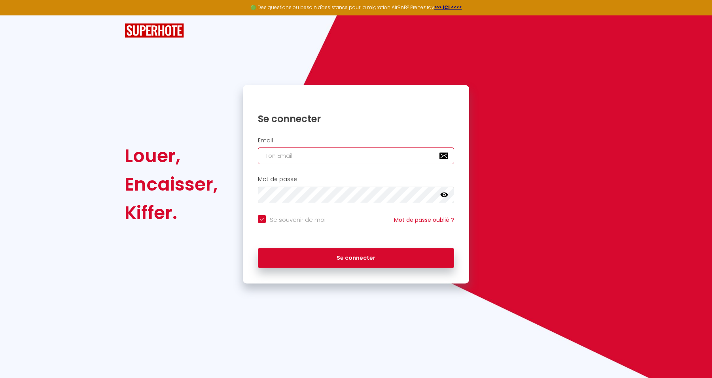
click at [364, 162] on input "email" at bounding box center [356, 156] width 196 height 17
paste input "[EMAIL_ADDRESS][DOMAIN_NAME]"
type input "[EMAIL_ADDRESS][DOMAIN_NAME]"
checkbox input "true"
type input "[EMAIL_ADDRESS][DOMAIN_NAME]"
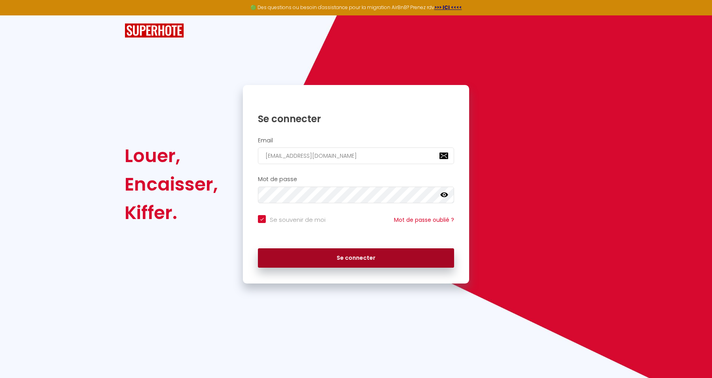
click at [423, 251] on button "Se connecter" at bounding box center [356, 259] width 196 height 20
checkbox input "true"
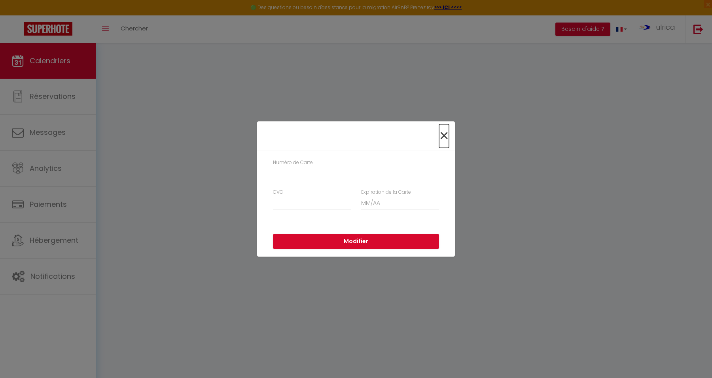
click at [442, 137] on span "×" at bounding box center [444, 136] width 10 height 24
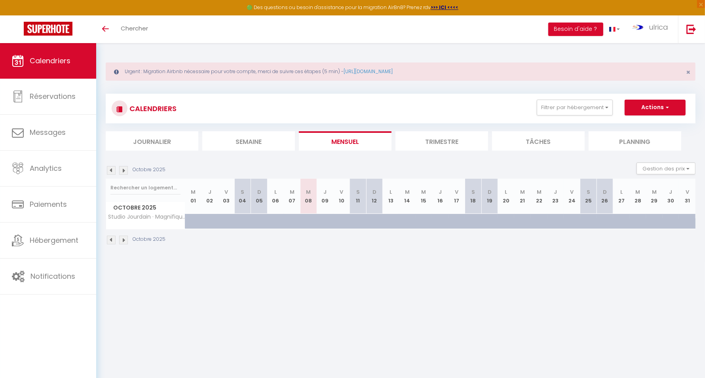
click at [423, 138] on li "Trimestre" at bounding box center [441, 140] width 93 height 19
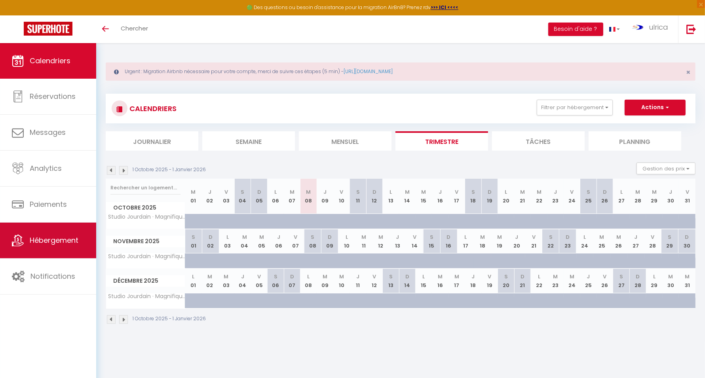
click at [72, 240] on span "Hébergement" at bounding box center [54, 240] width 49 height 10
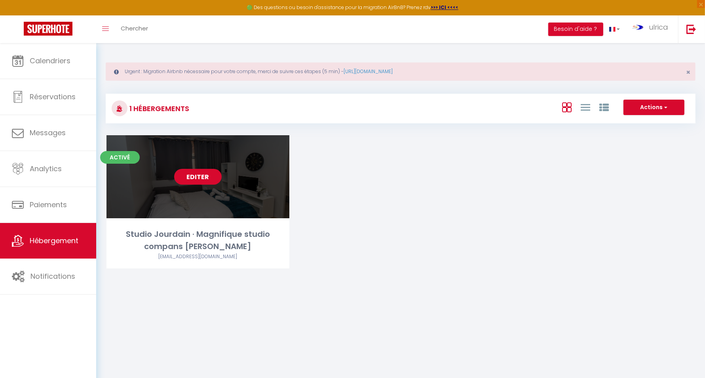
click at [197, 174] on link "Editer" at bounding box center [197, 177] width 47 height 16
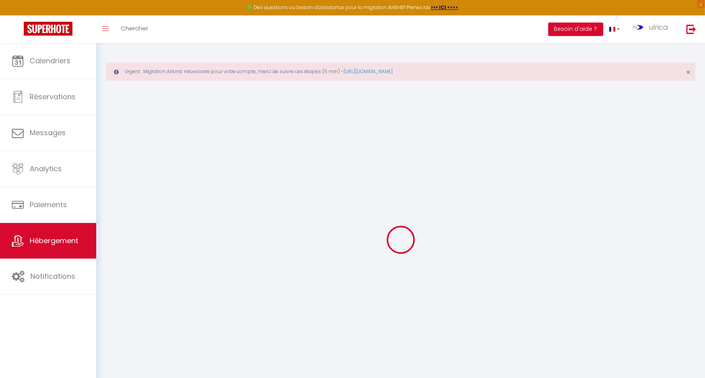
select select
checkbox input "false"
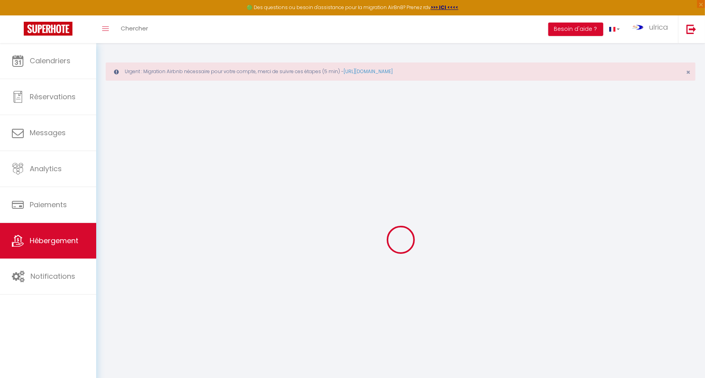
checkbox input "false"
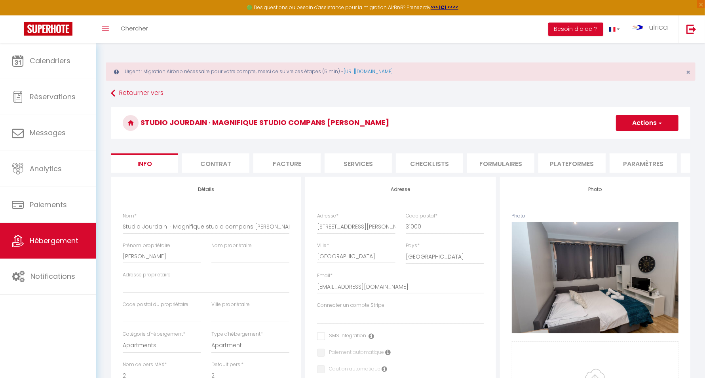
select select "4718-1093007134160758760"
select select
checkbox input "false"
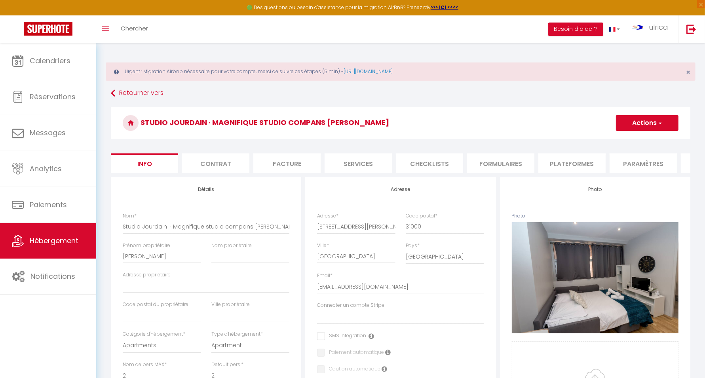
checkbox input "false"
click at [563, 164] on li "Plateformes" at bounding box center [571, 163] width 67 height 19
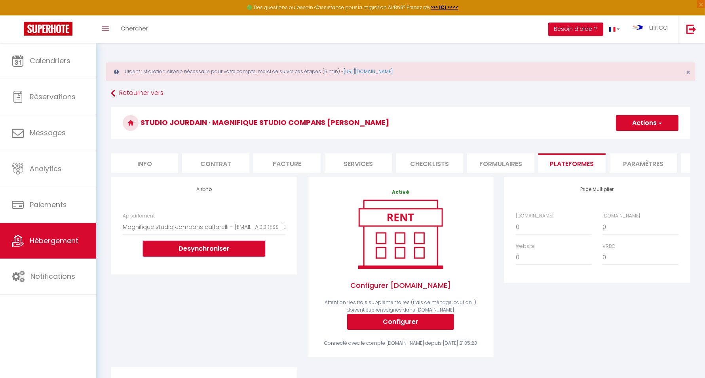
click at [244, 257] on button "Desynchroniser" at bounding box center [204, 249] width 122 height 16
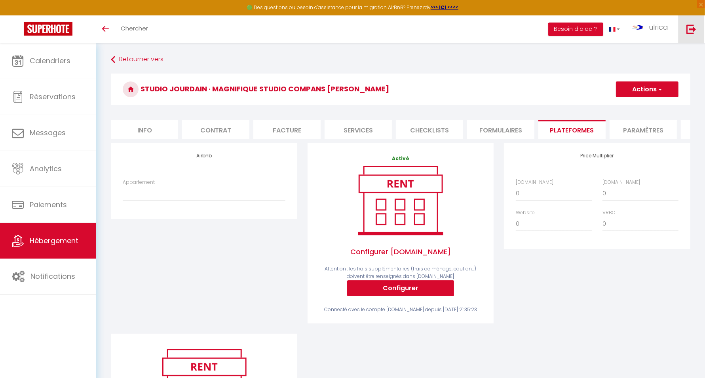
click at [691, 28] on img at bounding box center [691, 29] width 10 height 10
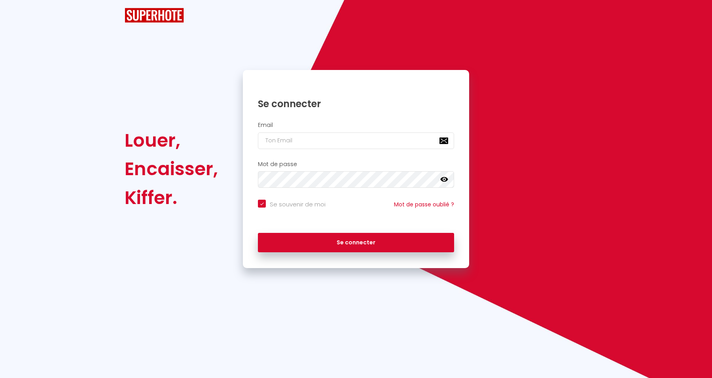
checkbox input "true"
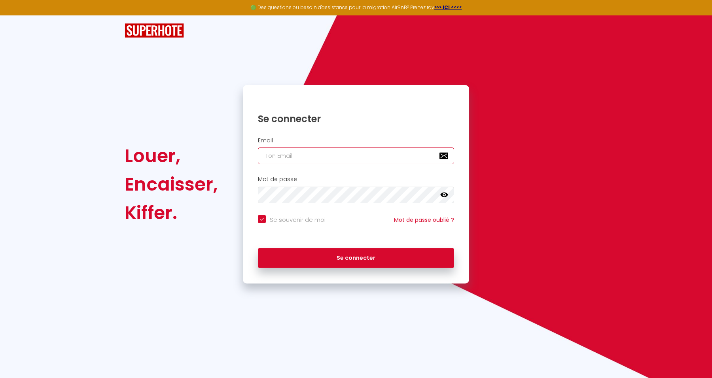
click at [365, 157] on input "email" at bounding box center [356, 156] width 196 height 17
paste input "[DOMAIN_NAME][EMAIL_ADDRESS][DOMAIN_NAME]"
type input "[DOMAIN_NAME][EMAIL_ADDRESS][DOMAIN_NAME]"
checkbox input "true"
type input "[DOMAIN_NAME][EMAIL_ADDRESS][DOMAIN_NAME]"
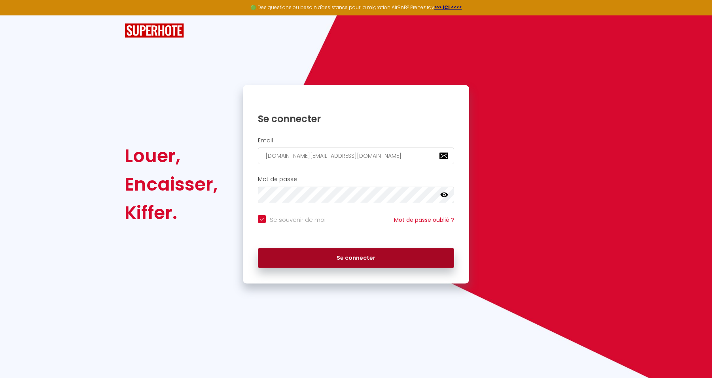
click at [442, 264] on button "Se connecter" at bounding box center [356, 259] width 196 height 20
checkbox input "true"
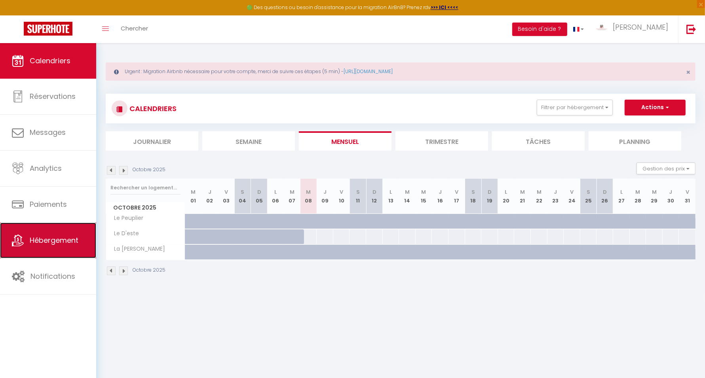
click at [77, 247] on link "Hébergement" at bounding box center [48, 241] width 96 height 36
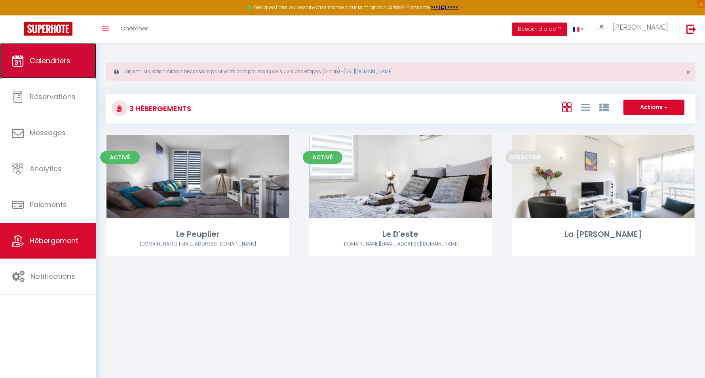
click at [66, 46] on link "Calendriers" at bounding box center [48, 61] width 96 height 36
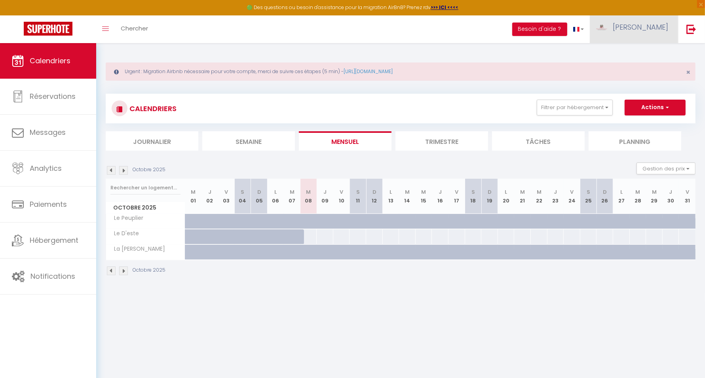
click at [650, 28] on span "[PERSON_NAME]" at bounding box center [640, 27] width 55 height 10
click at [648, 55] on link "Paramètres" at bounding box center [646, 54] width 59 height 13
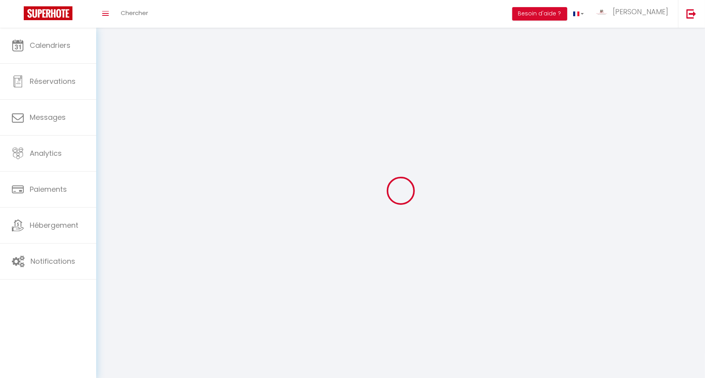
type input "bGKzzEgAwKijLYNQFe2fwBmzU"
type input "mAUbAsQfCdKu2evXhg937zClA"
type input "https://app.superhote.com/#/get-available-rentals/mAUbAsQfCdKu2evXhg937zClA"
select select "28"
select select "fr"
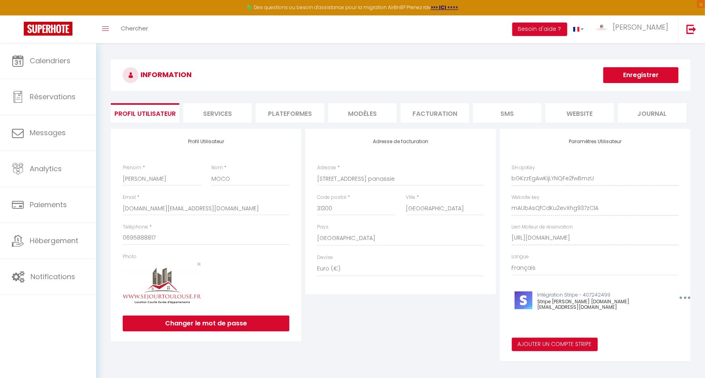
click at [281, 117] on li "Plateformes" at bounding box center [290, 112] width 68 height 19
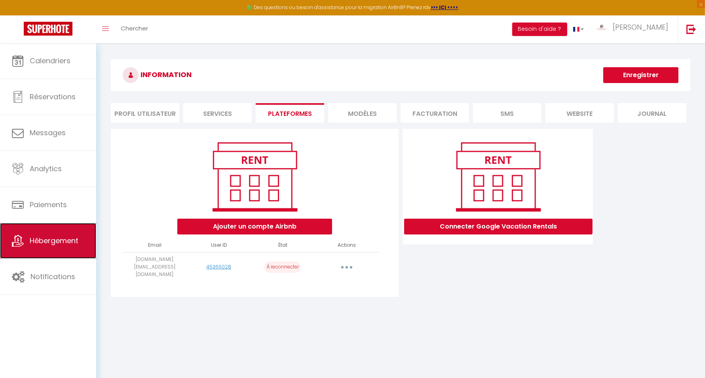
click at [58, 236] on span "Hébergement" at bounding box center [54, 241] width 49 height 10
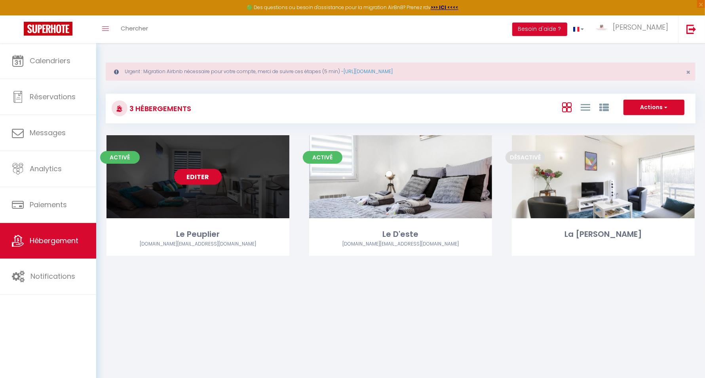
click at [201, 174] on link "Editer" at bounding box center [197, 177] width 47 height 16
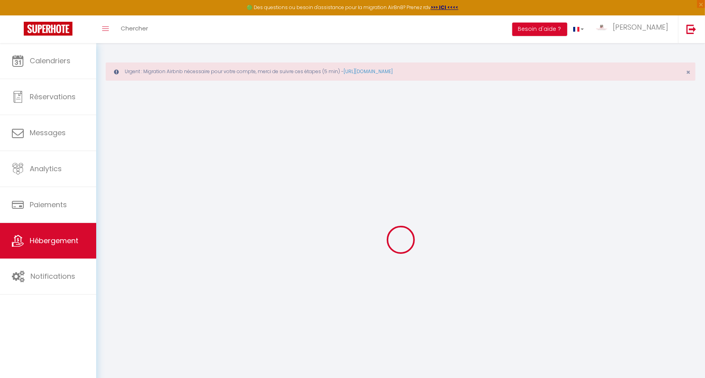
select select
select select "+ 5 %"
select select "+ 19 %"
select select
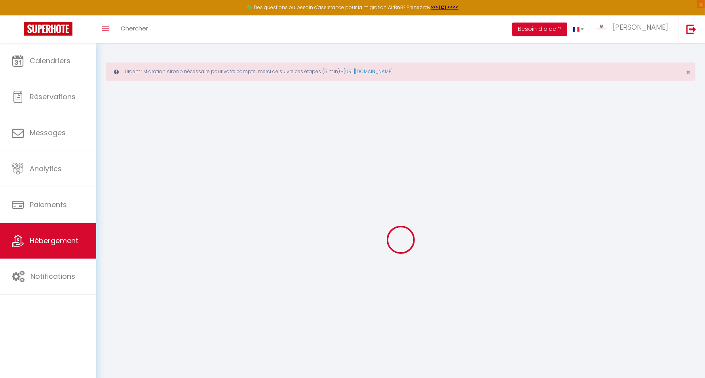
checkbox input "false"
checkbox input "true"
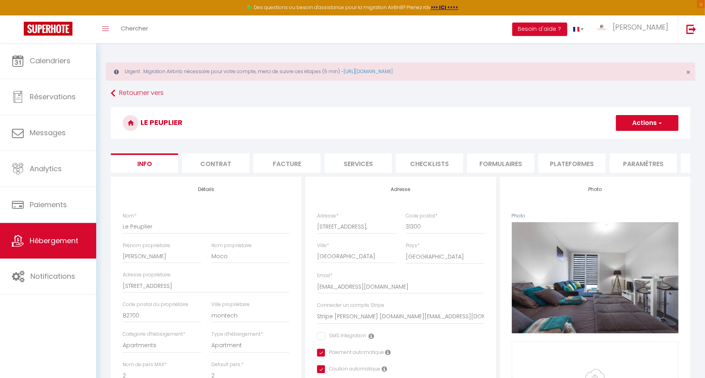
click at [589, 164] on li "Plateformes" at bounding box center [571, 163] width 67 height 19
select select
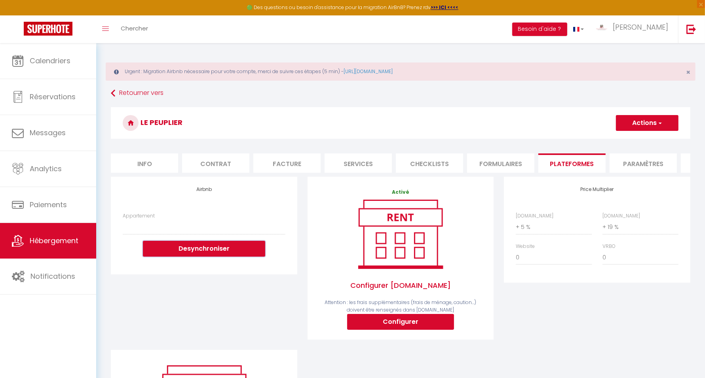
click at [229, 254] on button "Desynchroniser" at bounding box center [204, 249] width 122 height 16
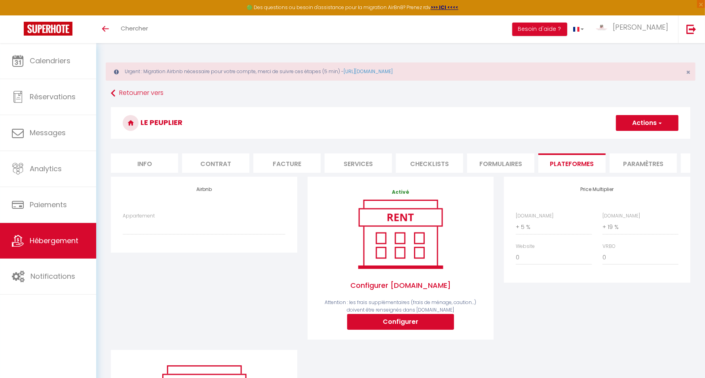
click at [54, 237] on span "Hébergement" at bounding box center [54, 241] width 49 height 10
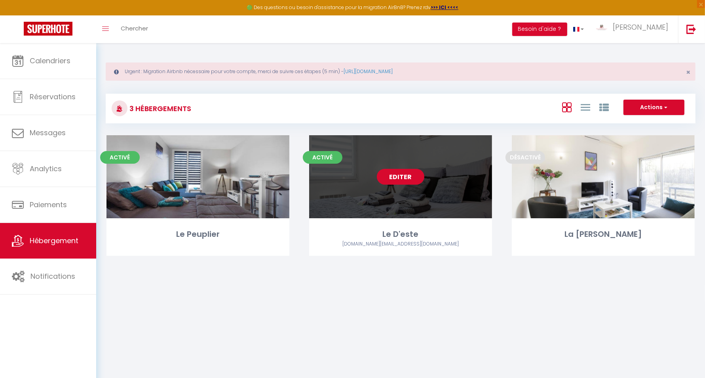
click at [407, 174] on link "Editer" at bounding box center [400, 177] width 47 height 16
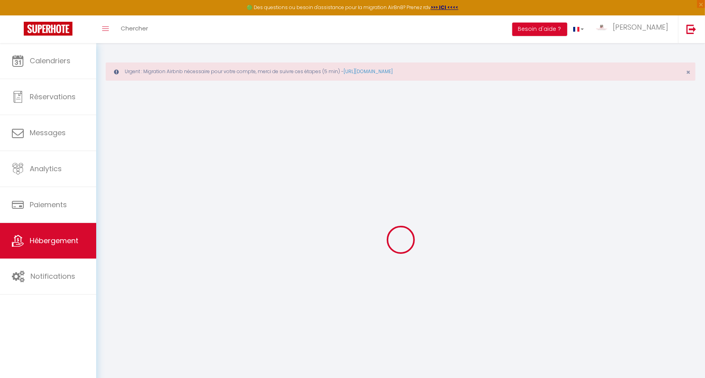
select select
select select "+ 5 %"
select select "+ 20 %"
select select "+ 5 %"
select select
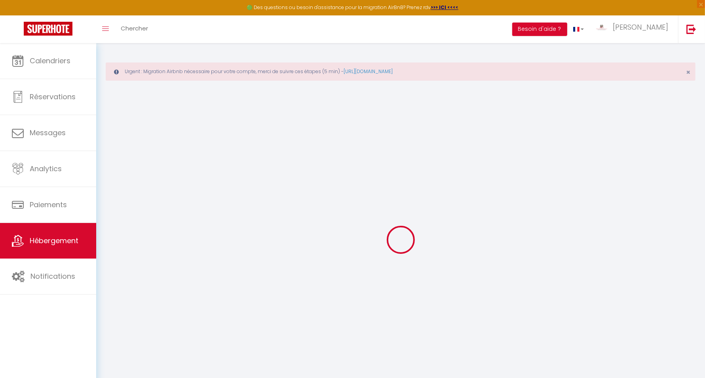
checkbox input "false"
select select
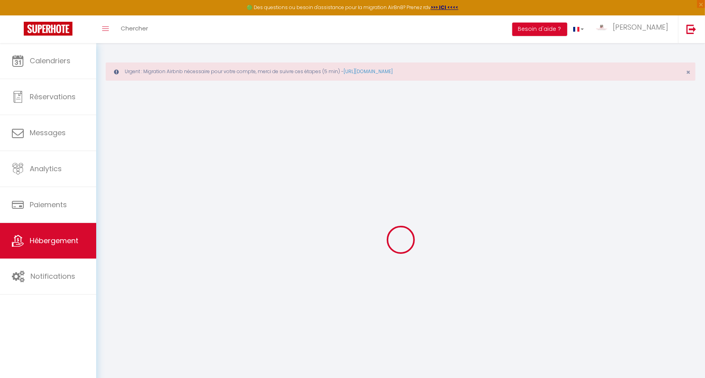
select select "16:00"
select select "00:00"
select select "12:00"
select select "30"
select select "120"
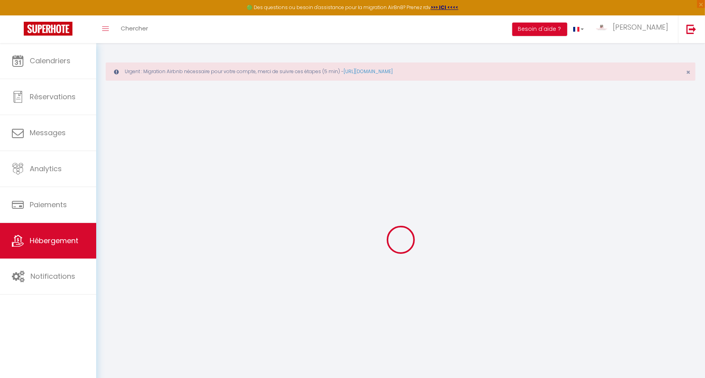
select select "17:00"
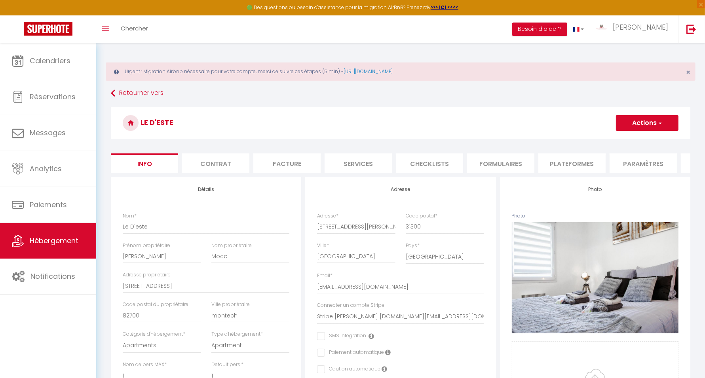
click at [593, 161] on li "Plateformes" at bounding box center [571, 163] width 67 height 19
select select
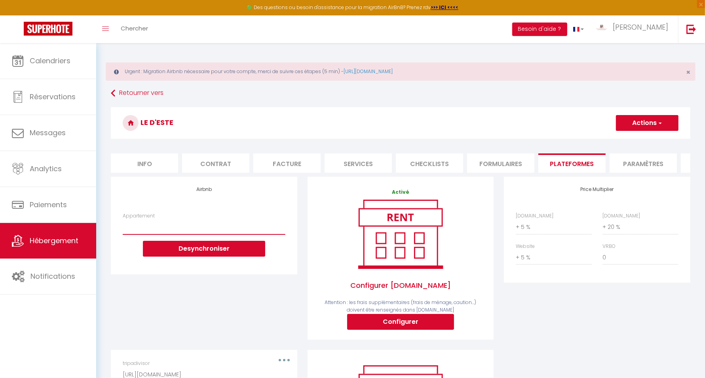
click at [222, 233] on select "Appartement" at bounding box center [204, 227] width 162 height 15
